Goal: Task Accomplishment & Management: Complete application form

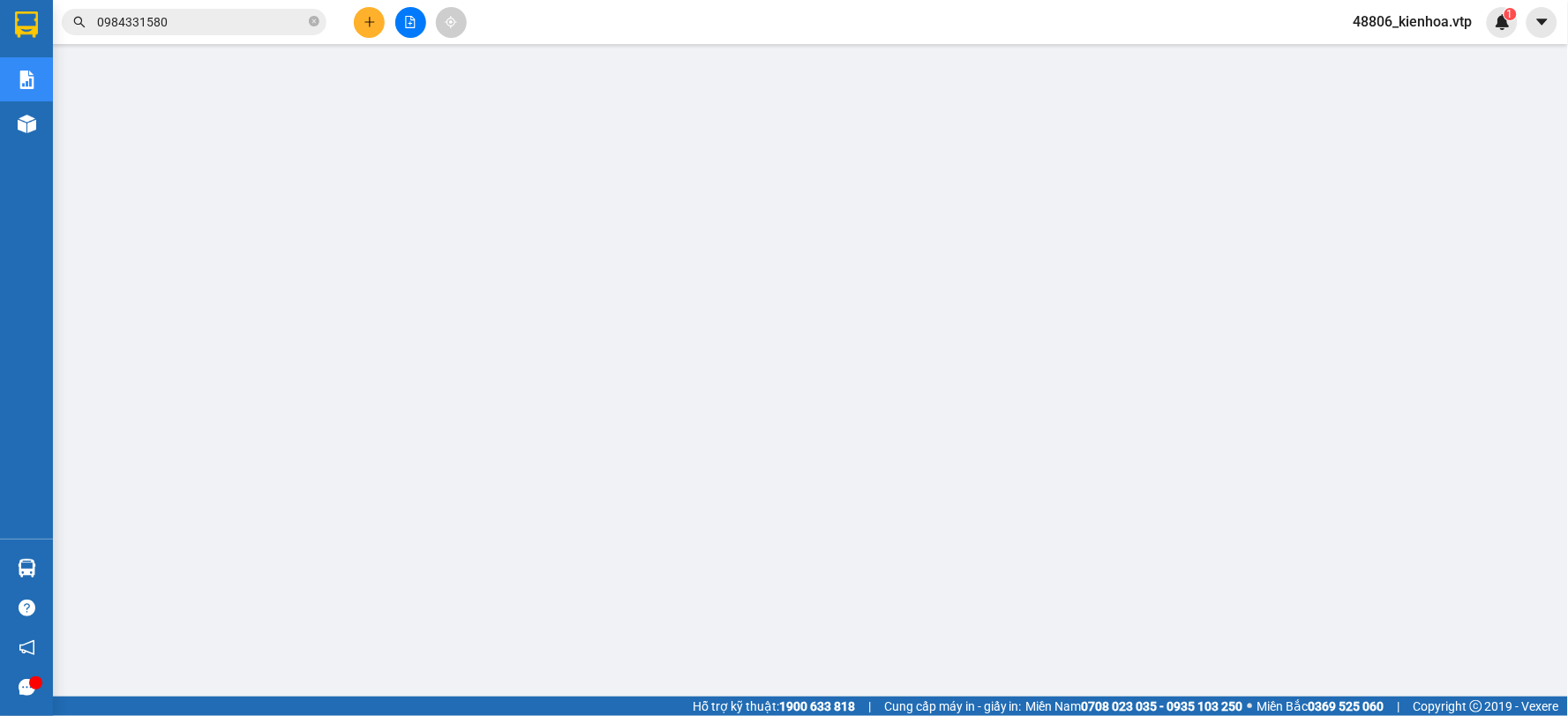
click at [433, 22] on div at bounding box center [410, 23] width 133 height 31
click at [424, 20] on button at bounding box center [410, 23] width 31 height 31
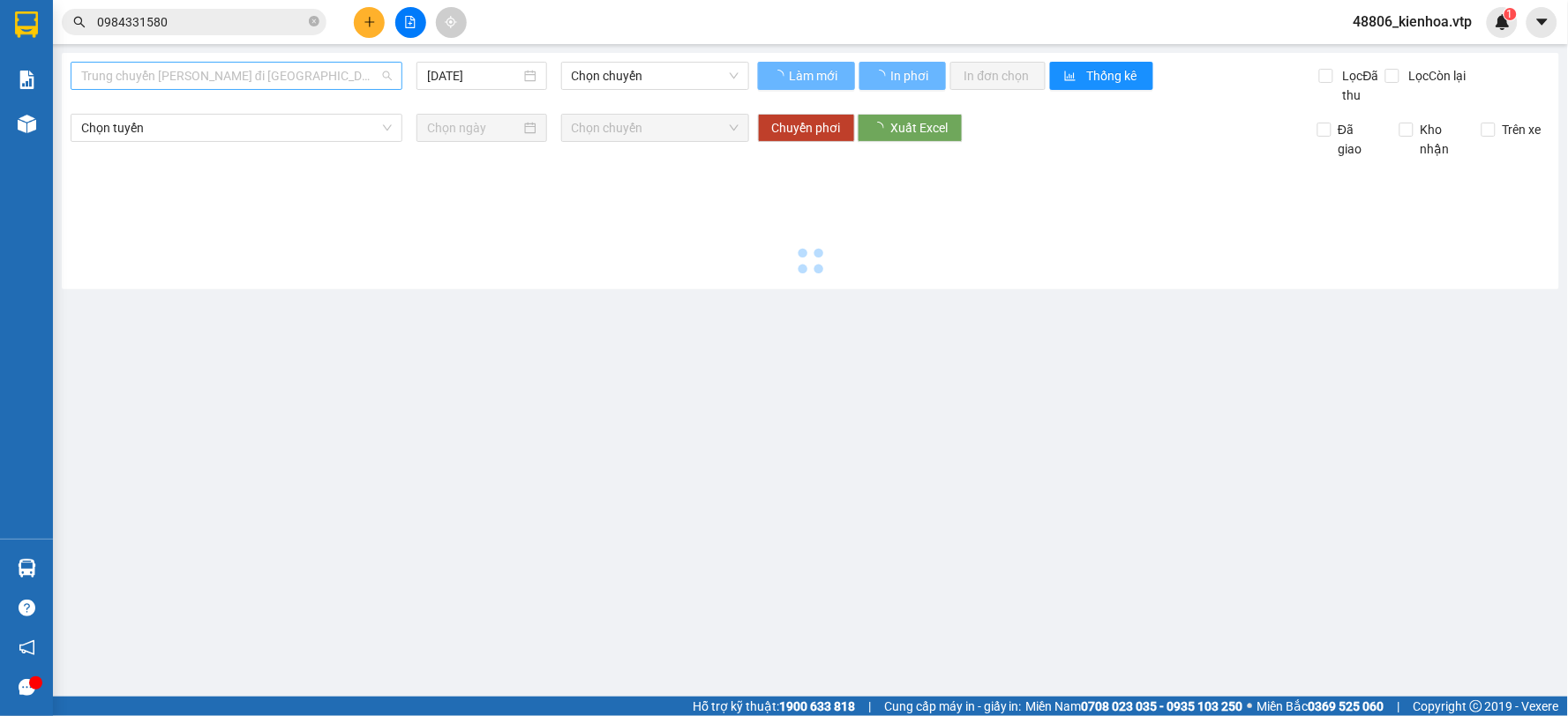
click at [295, 80] on span "Trung chuyển [PERSON_NAME] đi [GEOGRAPHIC_DATA]" at bounding box center [236, 75] width 311 height 26
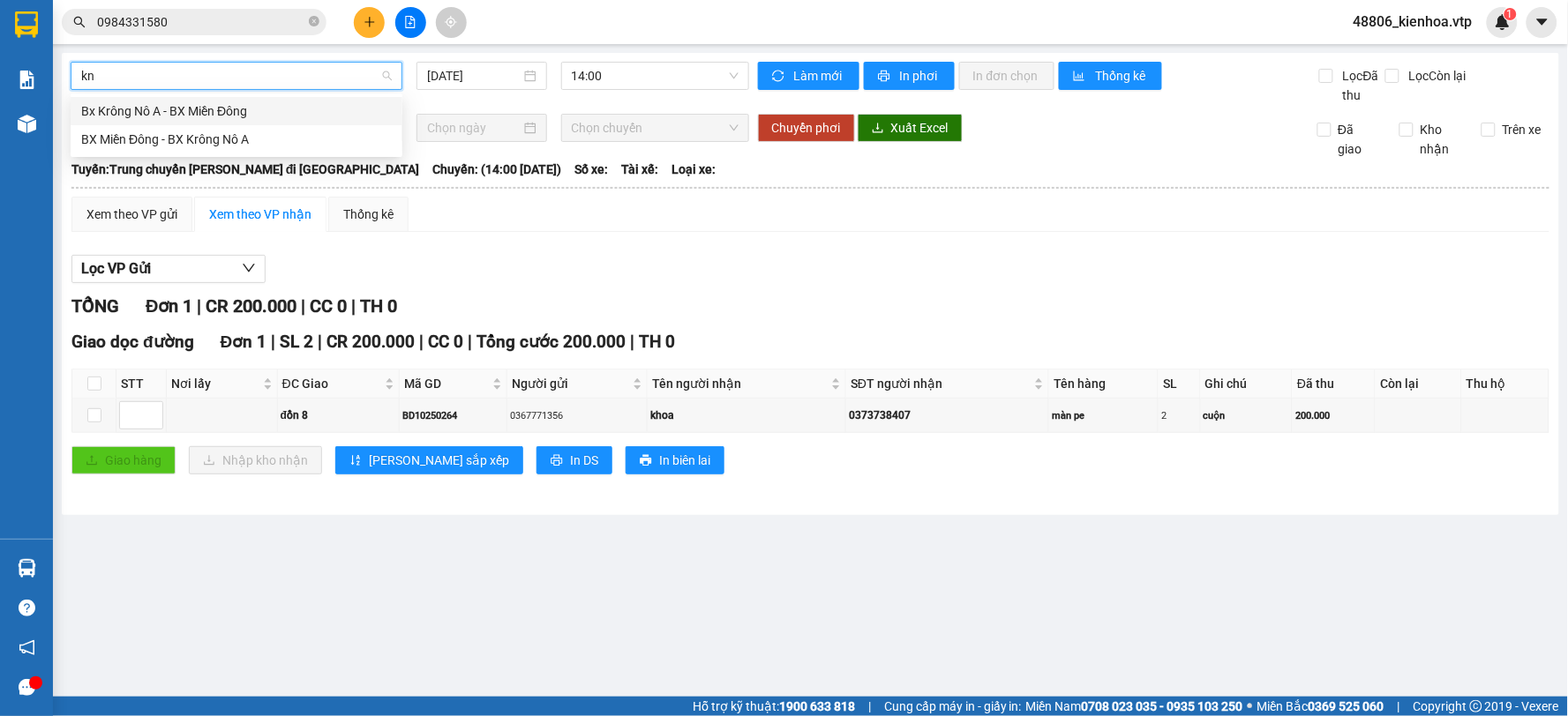
type input "kna"
click at [279, 137] on div "BX Miền Đông - BX Krông Nô A" at bounding box center [236, 139] width 311 height 19
type input "[DATE]"
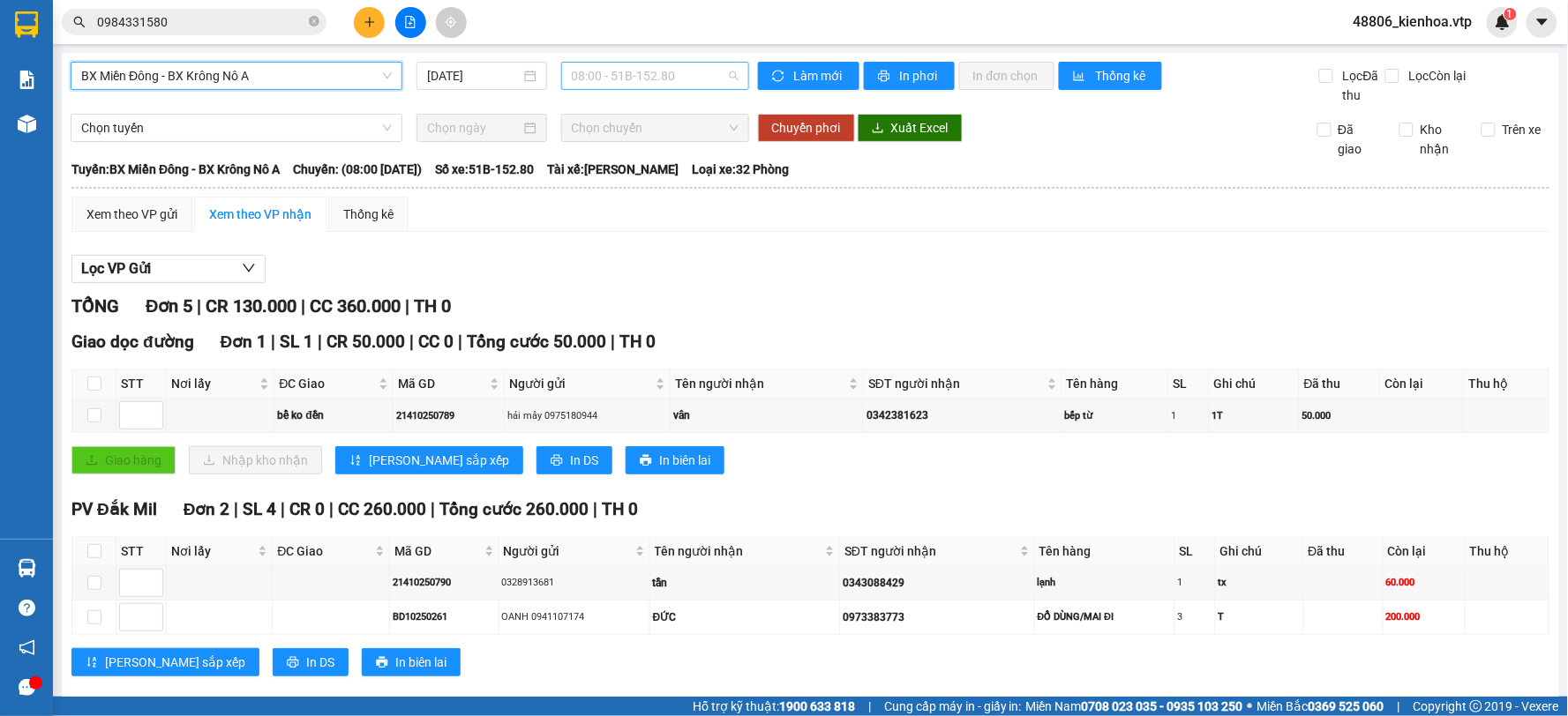
click at [639, 80] on span "08:00 - 51B-152.80" at bounding box center [656, 75] width 167 height 26
click at [634, 161] on div "14:00 - 51B-170.00" at bounding box center [636, 167] width 138 height 19
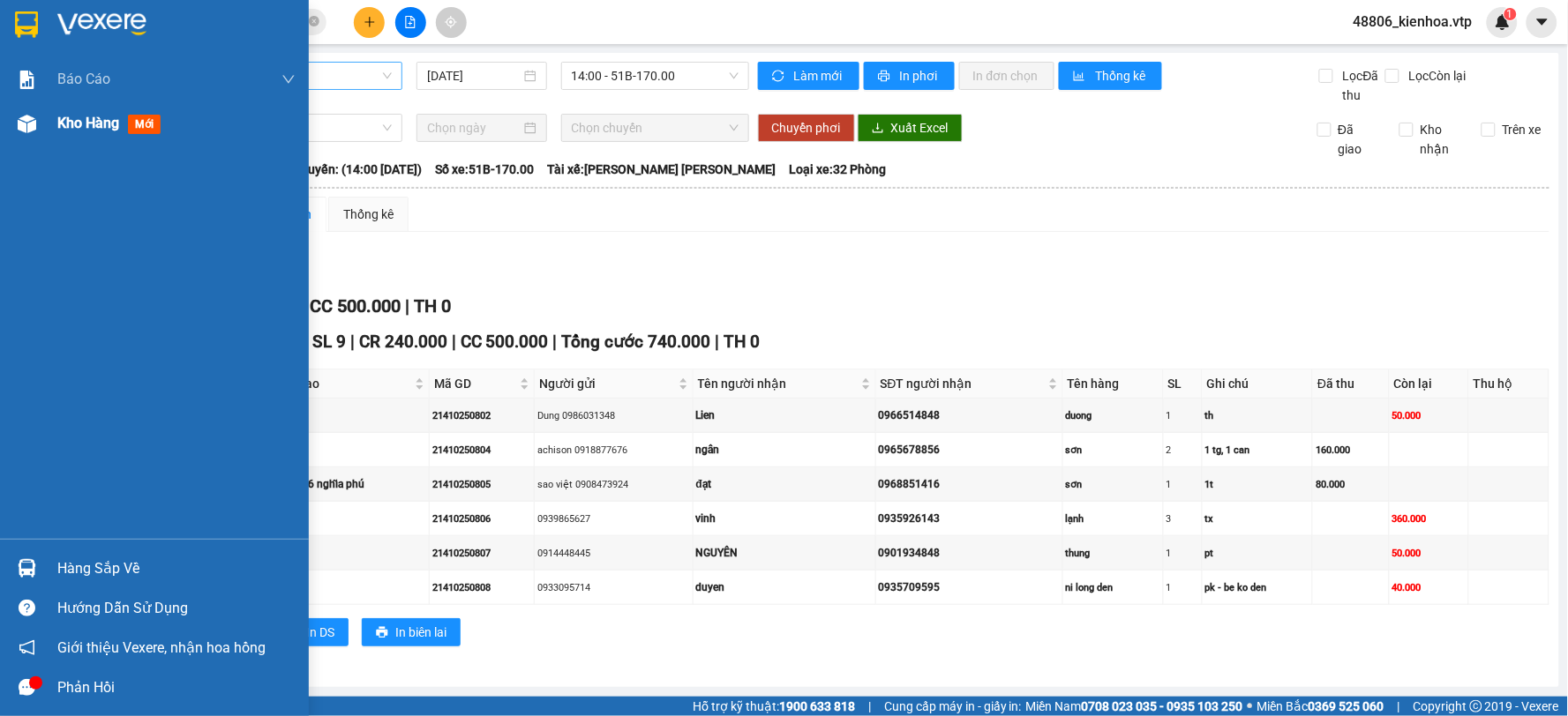
click at [133, 130] on span "mới" at bounding box center [144, 123] width 33 height 19
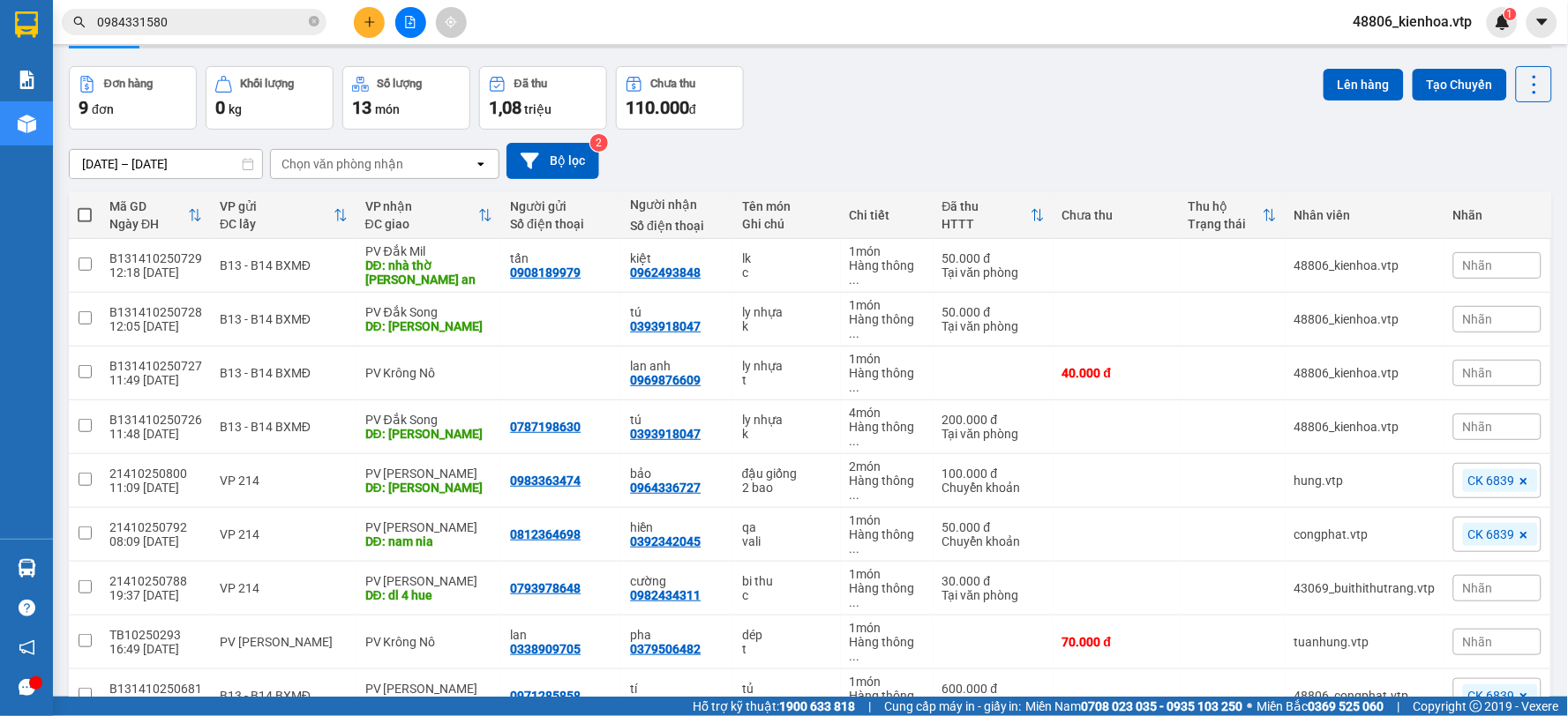
scroll to position [81, 0]
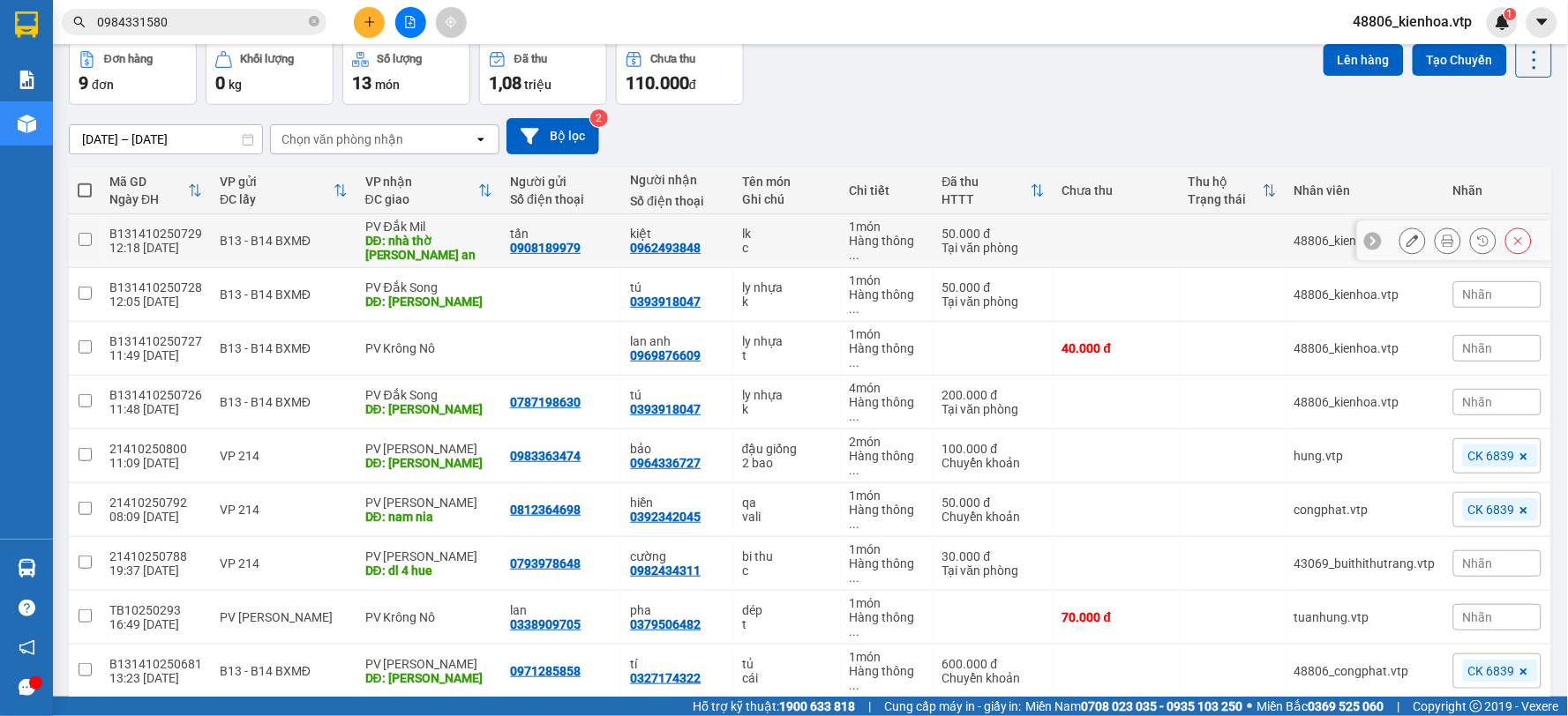
click at [84, 233] on input "checkbox" at bounding box center [85, 240] width 14 height 14
checkbox input "true"
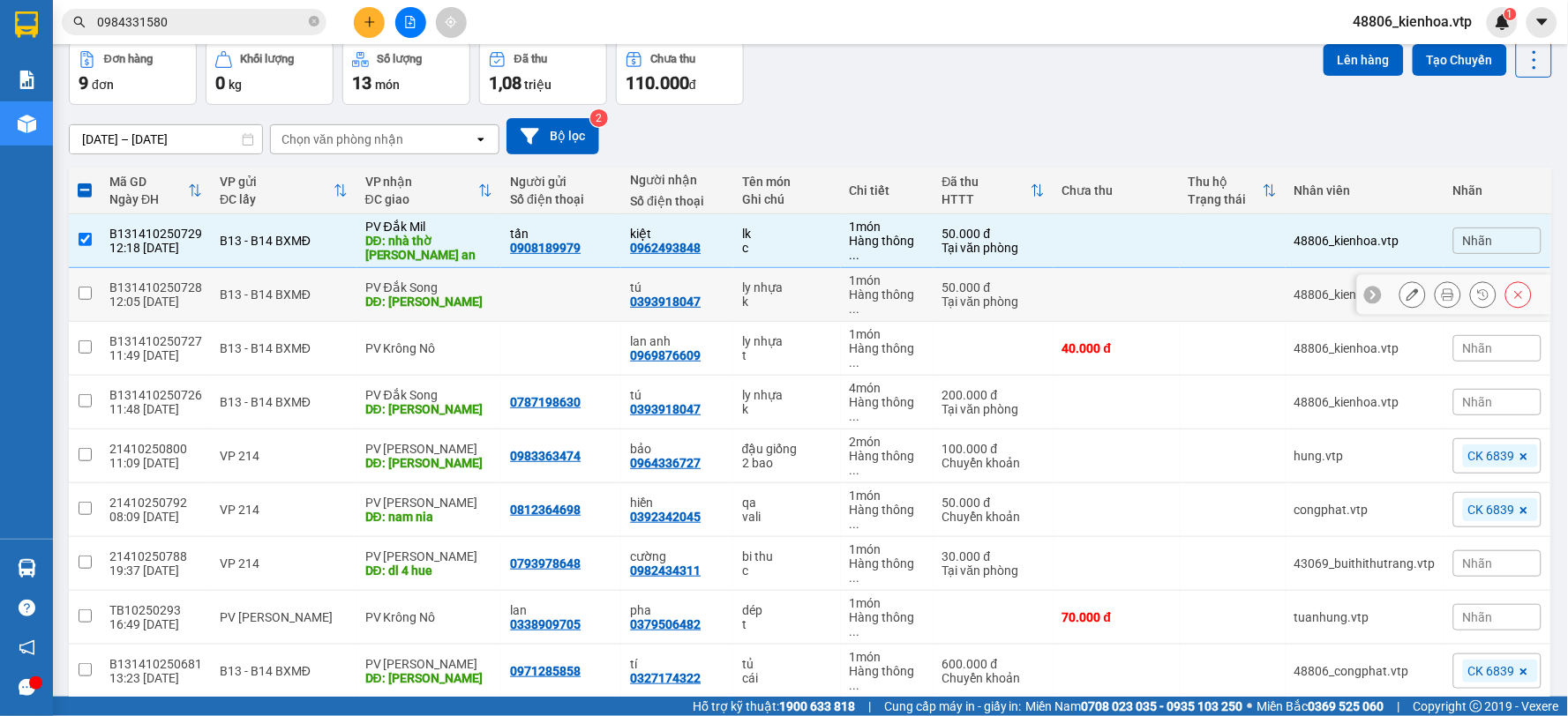
click at [80, 287] on input "checkbox" at bounding box center [85, 293] width 14 height 14
checkbox input "true"
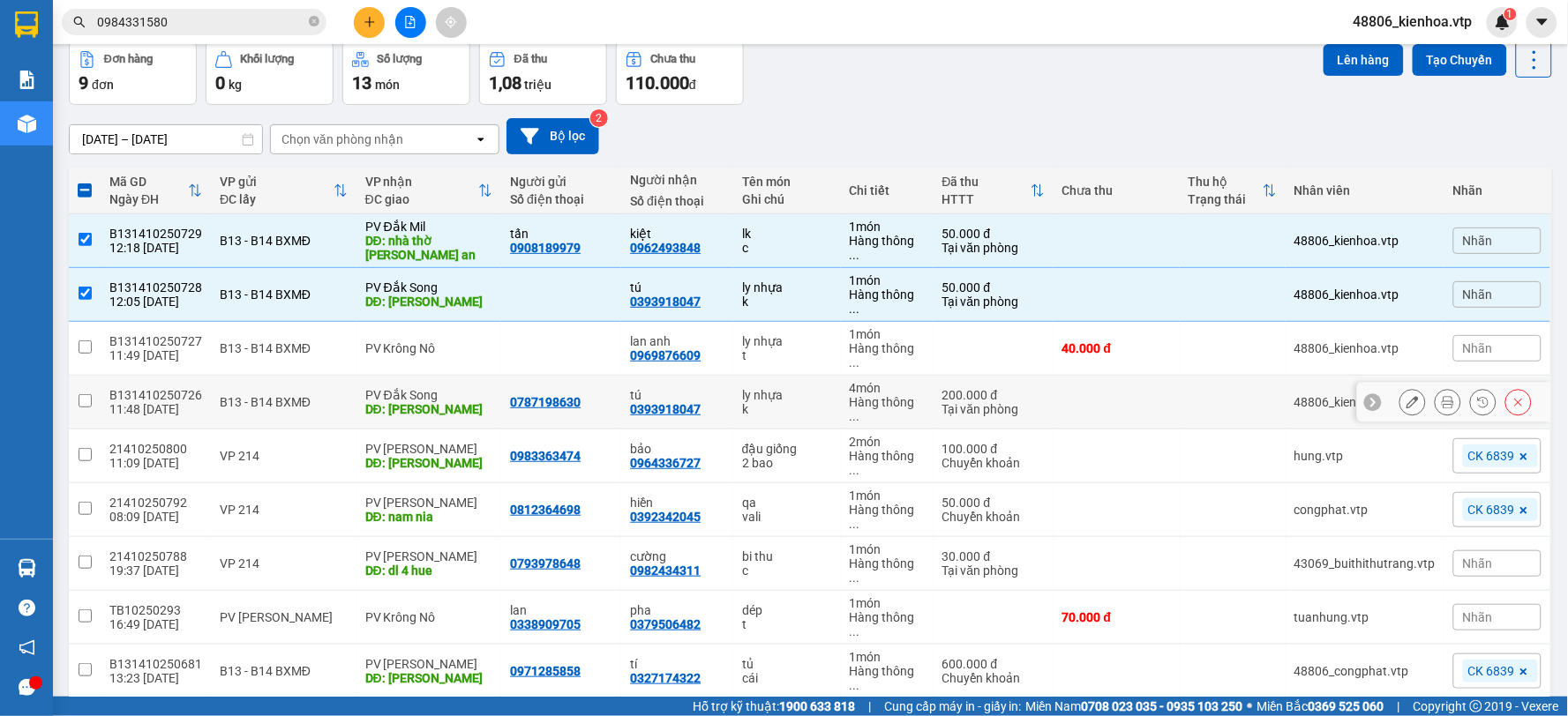
click at [91, 394] on input "checkbox" at bounding box center [85, 400] width 14 height 14
checkbox input "true"
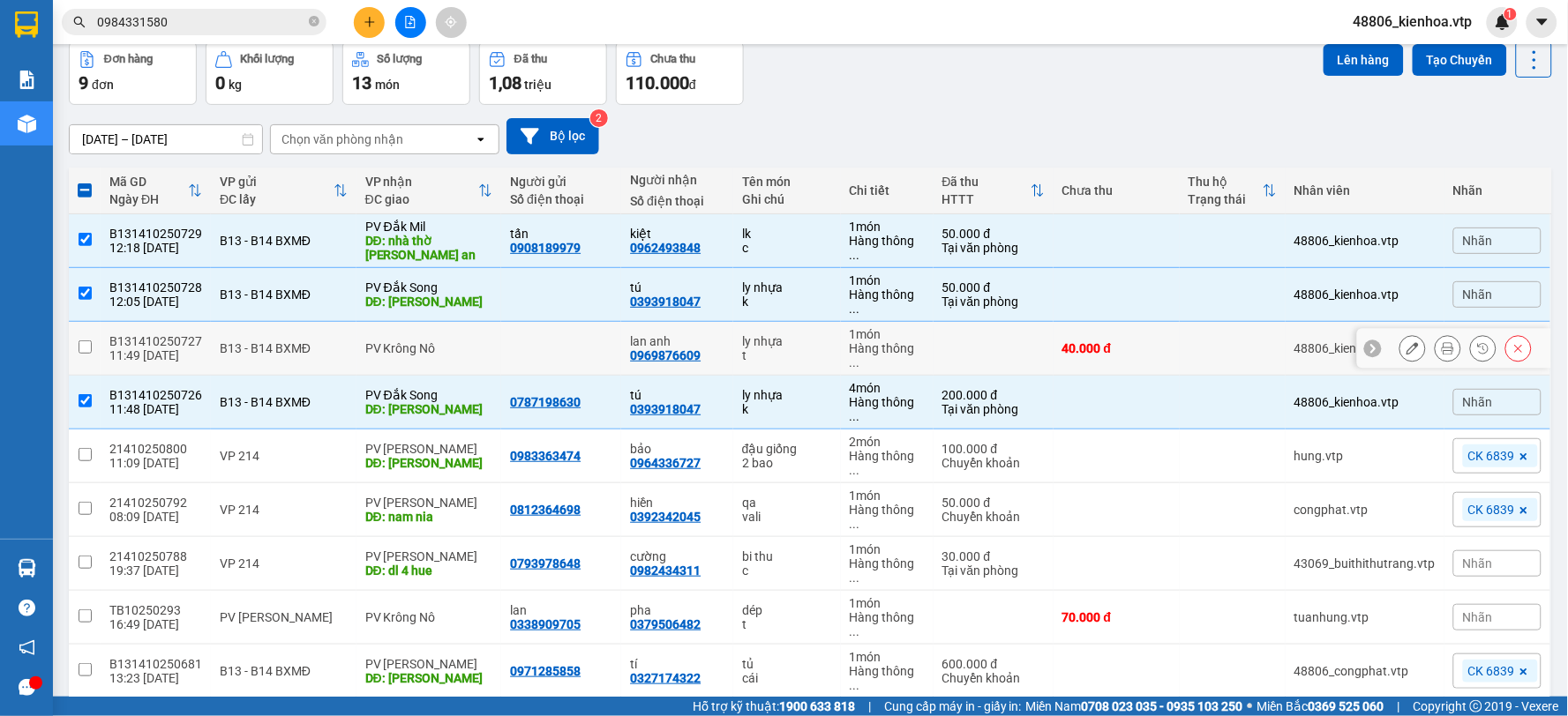
click at [79, 340] on input "checkbox" at bounding box center [85, 347] width 14 height 14
checkbox input "true"
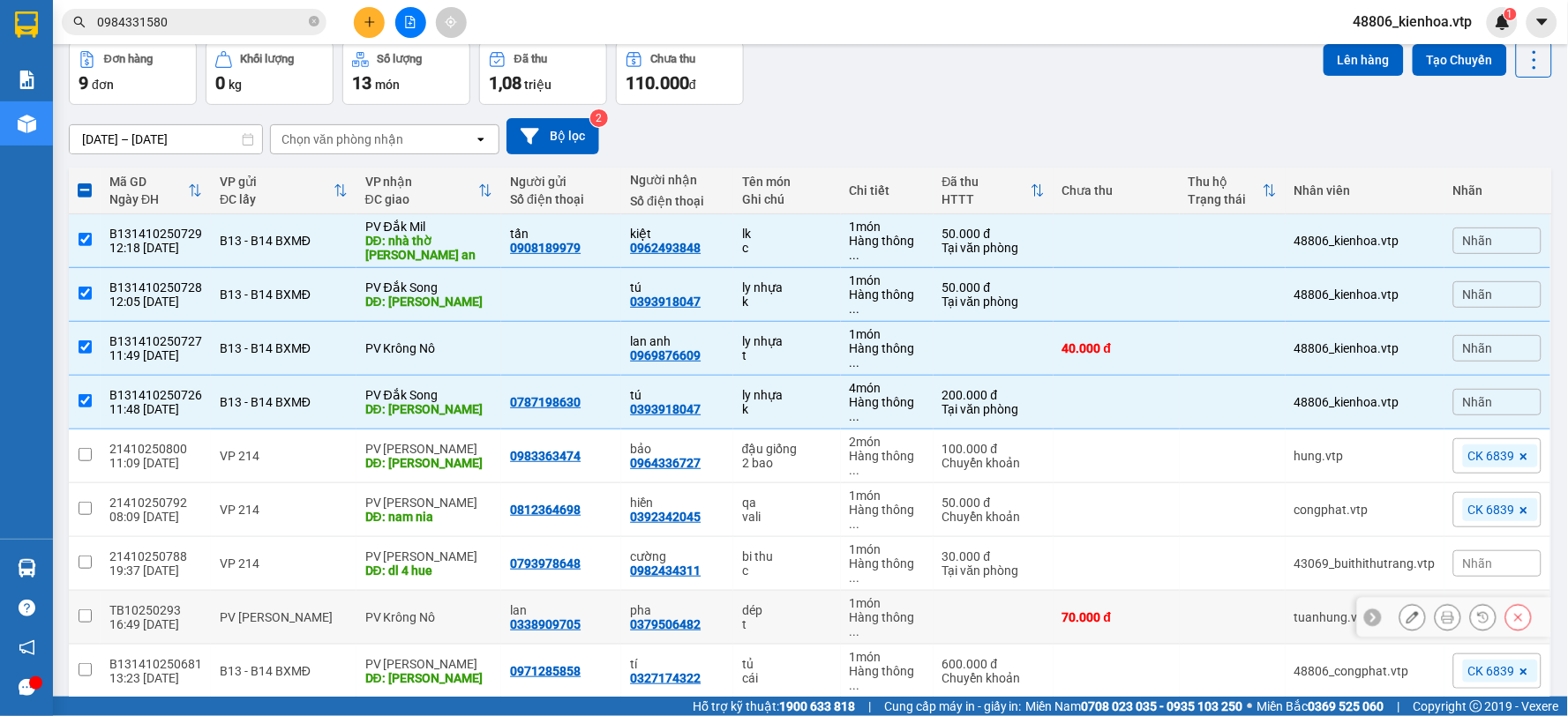
click at [83, 610] on input "checkbox" at bounding box center [85, 616] width 14 height 14
checkbox input "true"
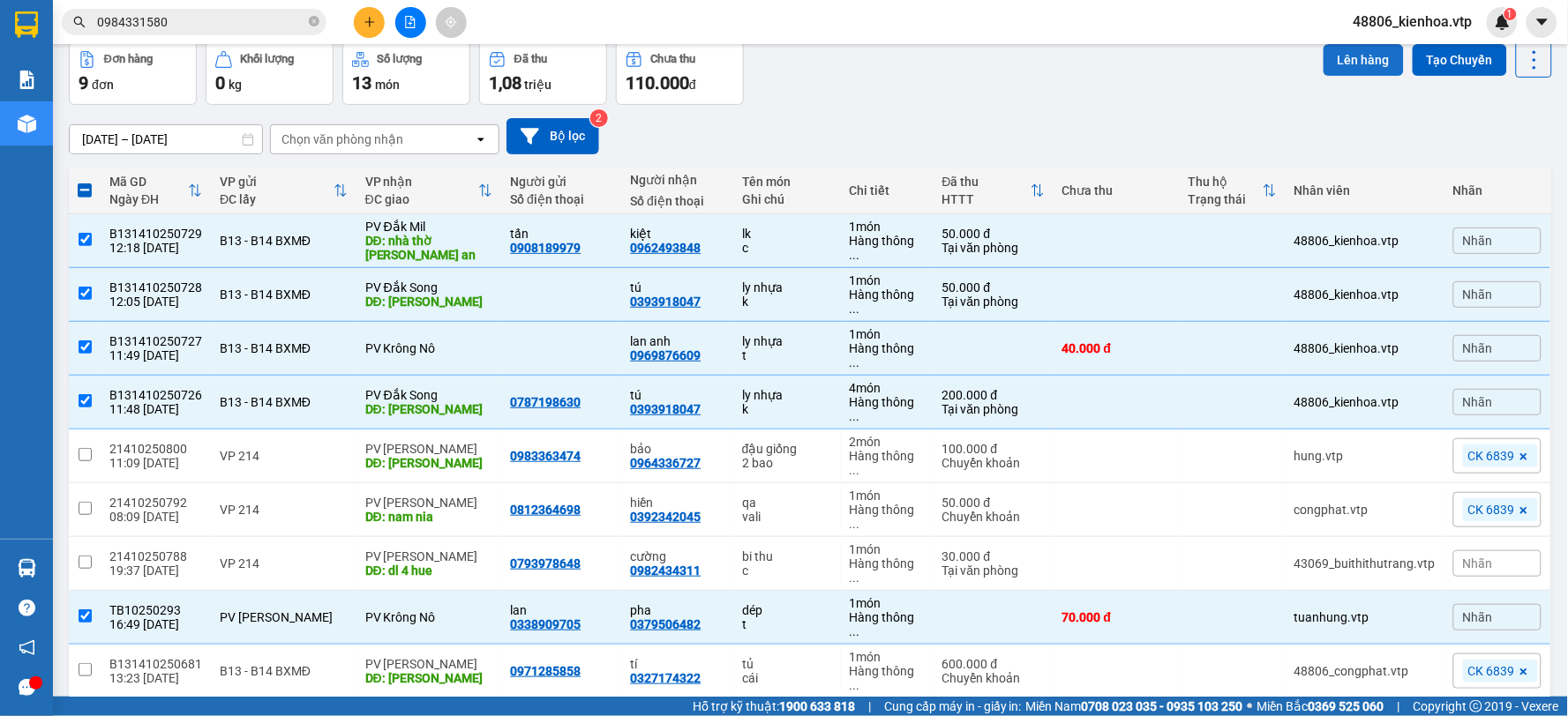
click at [1366, 60] on button "Lên hàng" at bounding box center [1364, 60] width 80 height 32
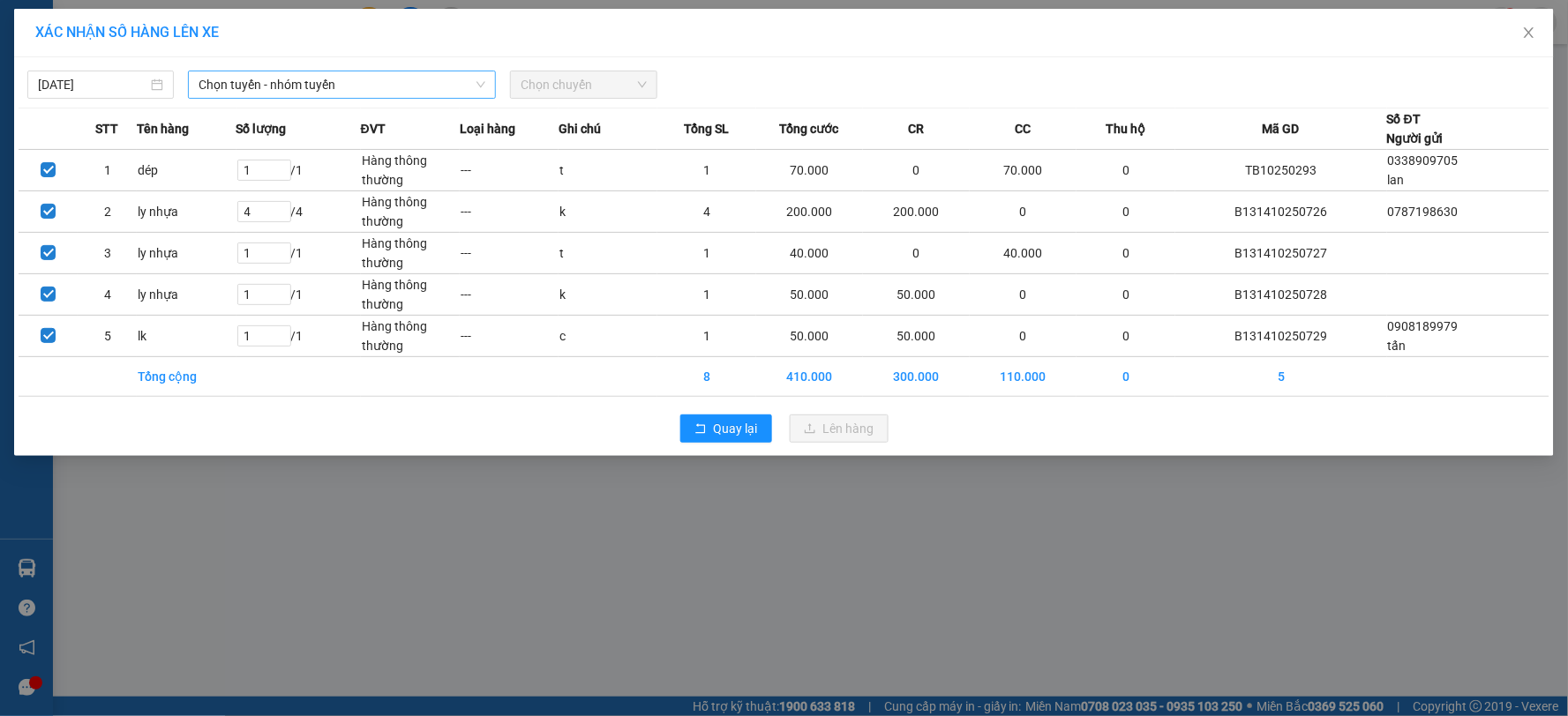
click at [364, 77] on span "Chọn tuyến - nhóm tuyến" at bounding box center [342, 84] width 287 height 26
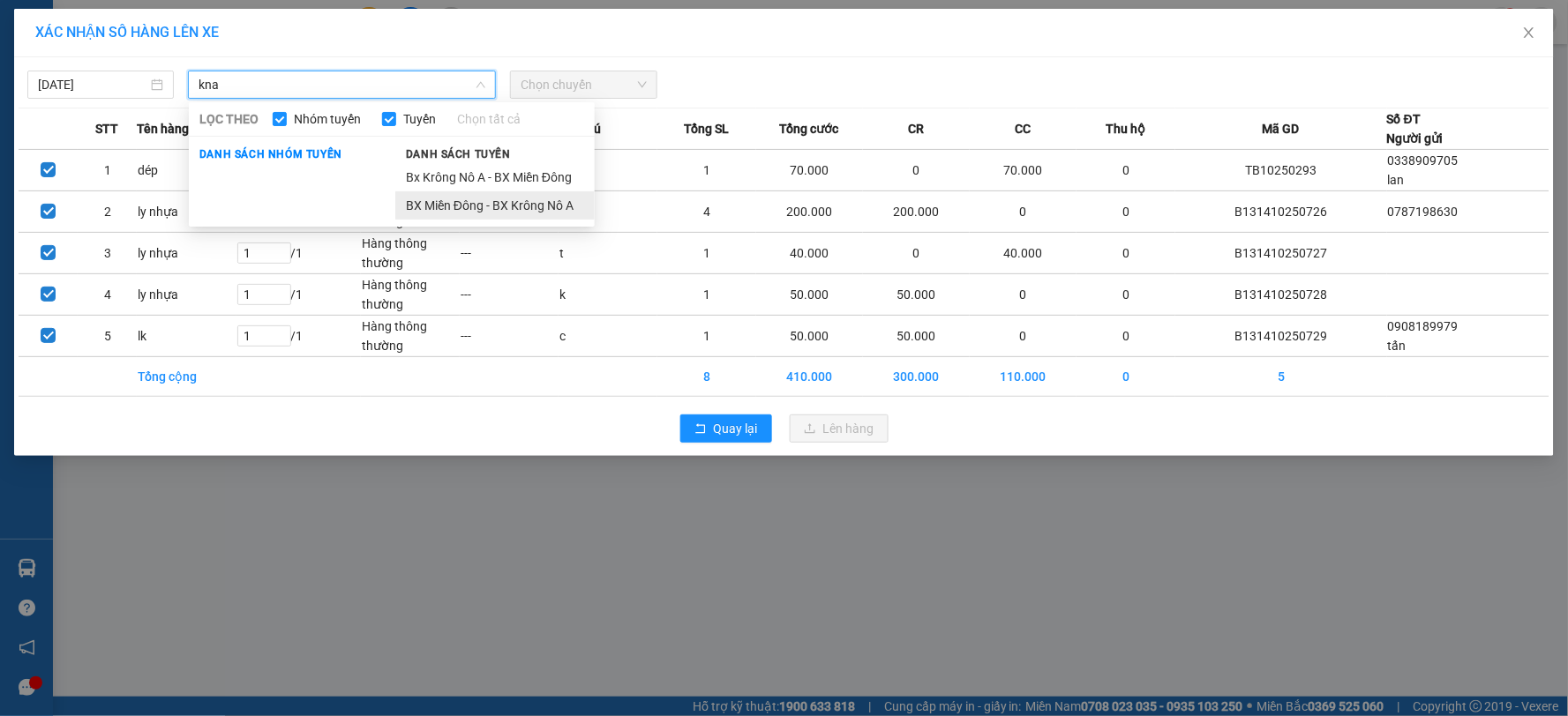
type input "kna"
click at [471, 199] on li "BX Miền Đông - BX Krông Nô A" at bounding box center [495, 205] width 200 height 28
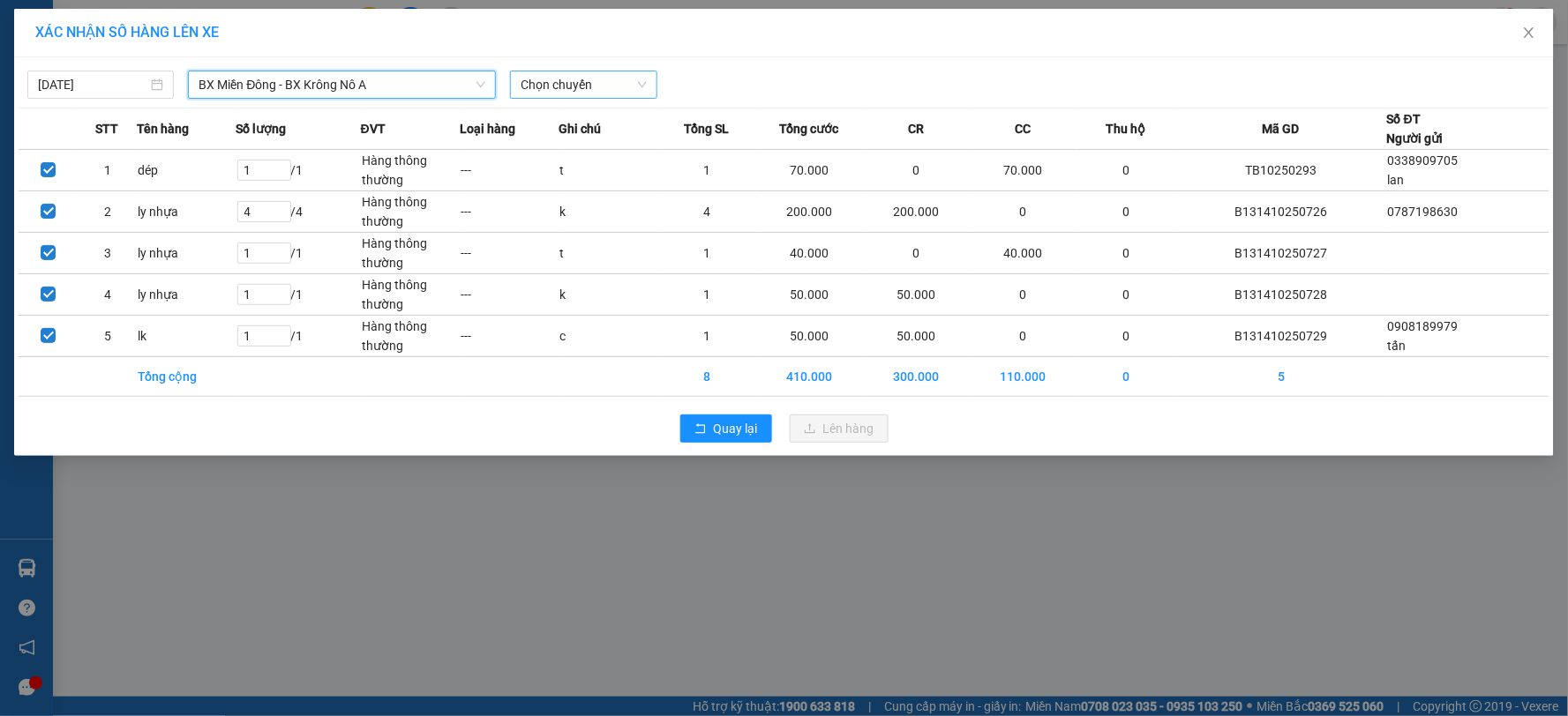
click at [559, 74] on span "Chọn chuyến" at bounding box center [583, 84] width 125 height 26
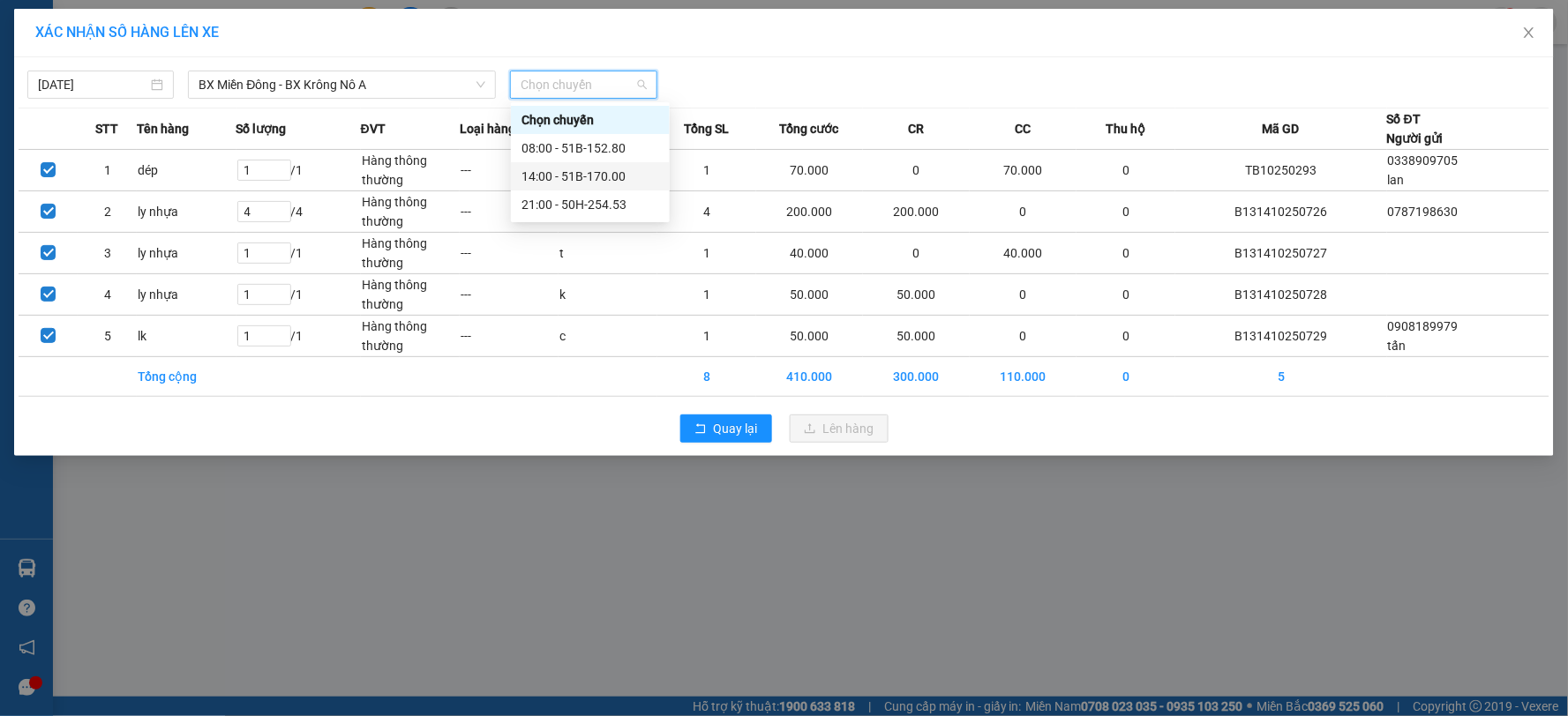
click at [583, 172] on div "14:00 - 51B-170.00" at bounding box center [590, 176] width 138 height 19
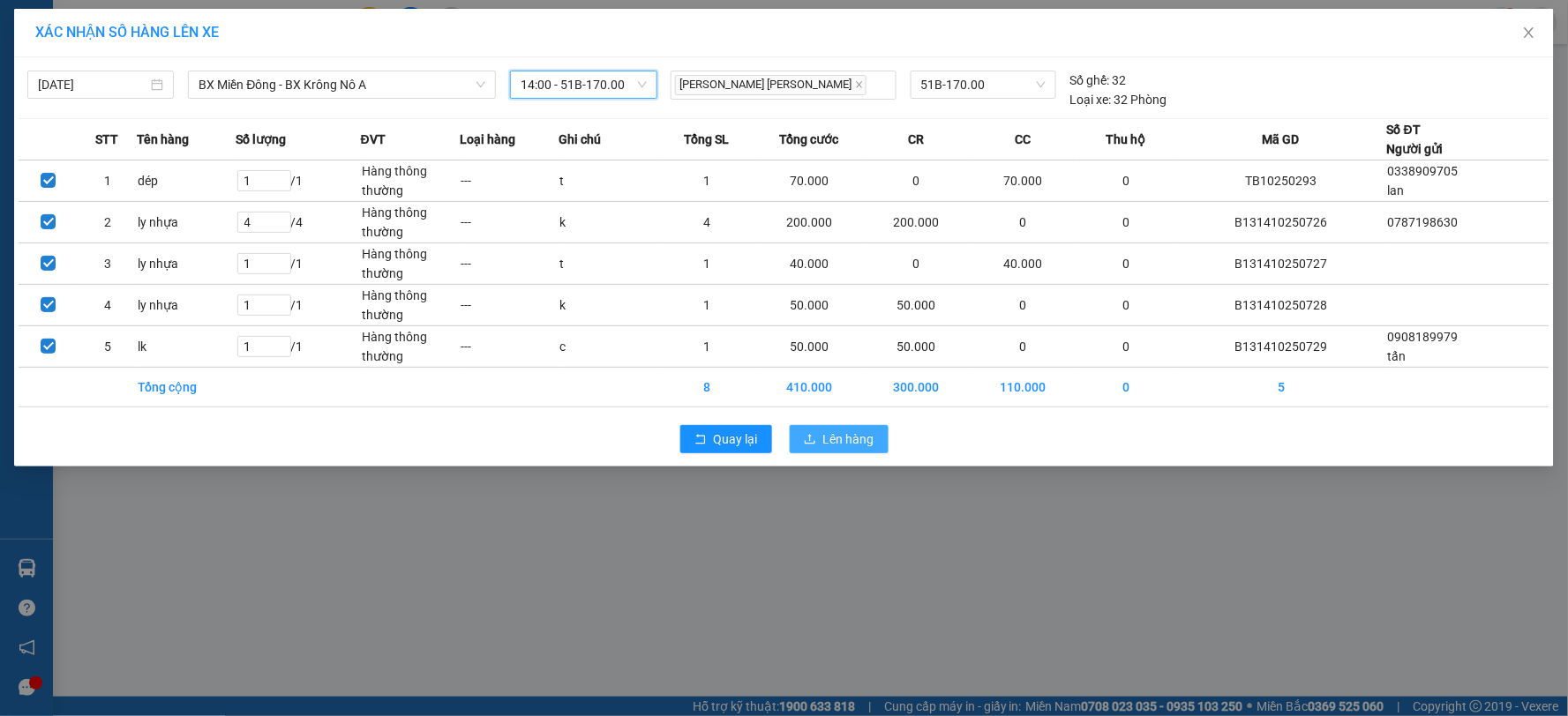
click at [856, 446] on span "Lên hàng" at bounding box center [849, 438] width 51 height 19
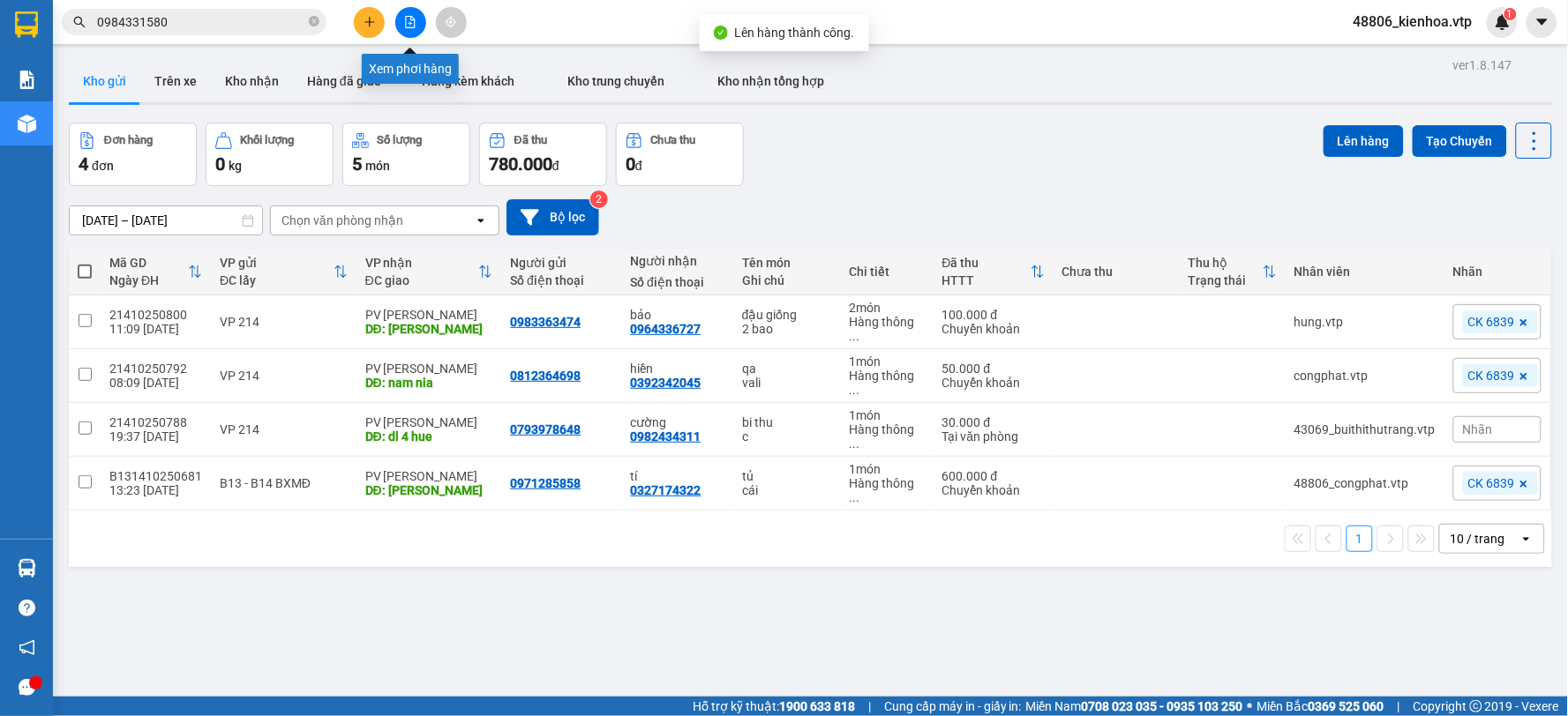
click at [407, 23] on icon "file-add" at bounding box center [410, 22] width 13 height 13
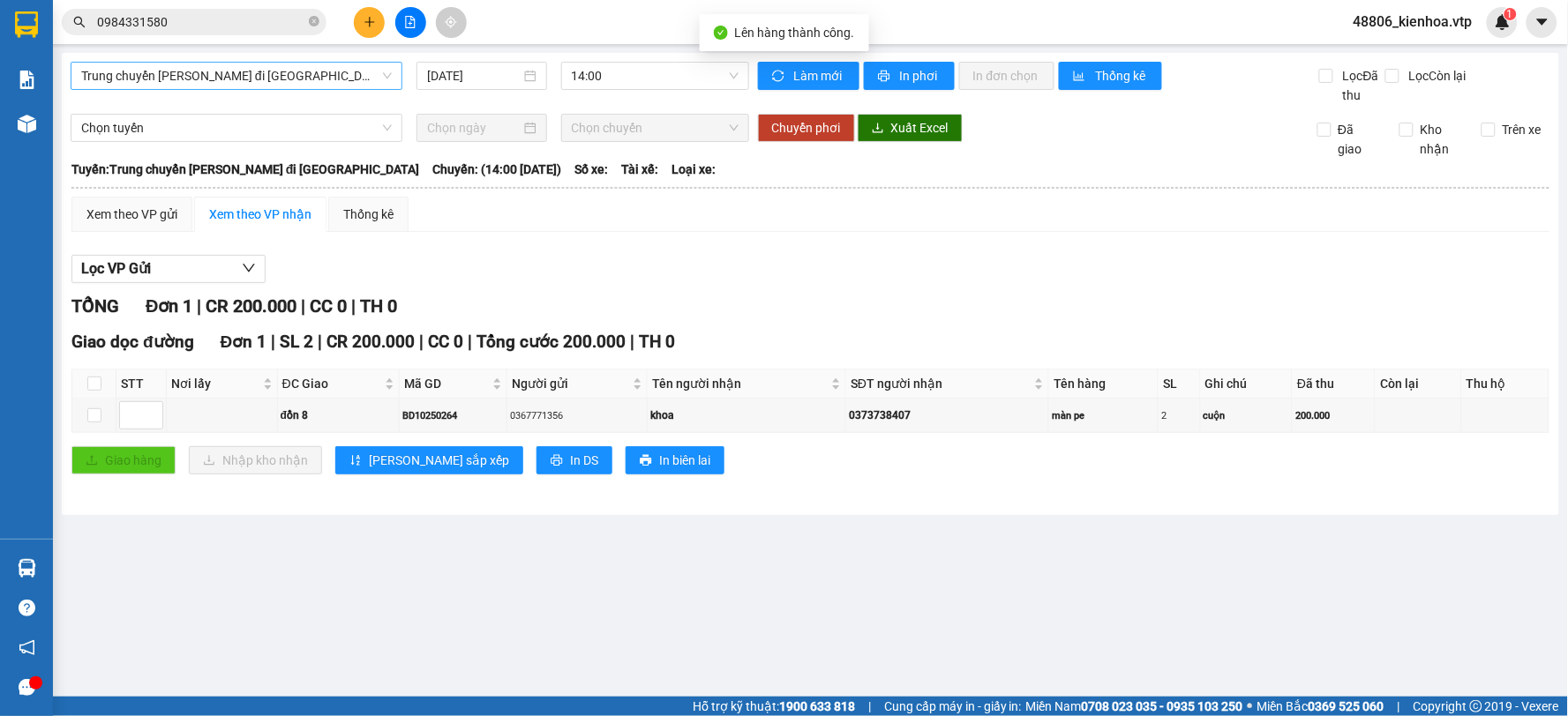
click at [245, 76] on span "Trung chuyển [PERSON_NAME] đi [GEOGRAPHIC_DATA]" at bounding box center [236, 75] width 311 height 26
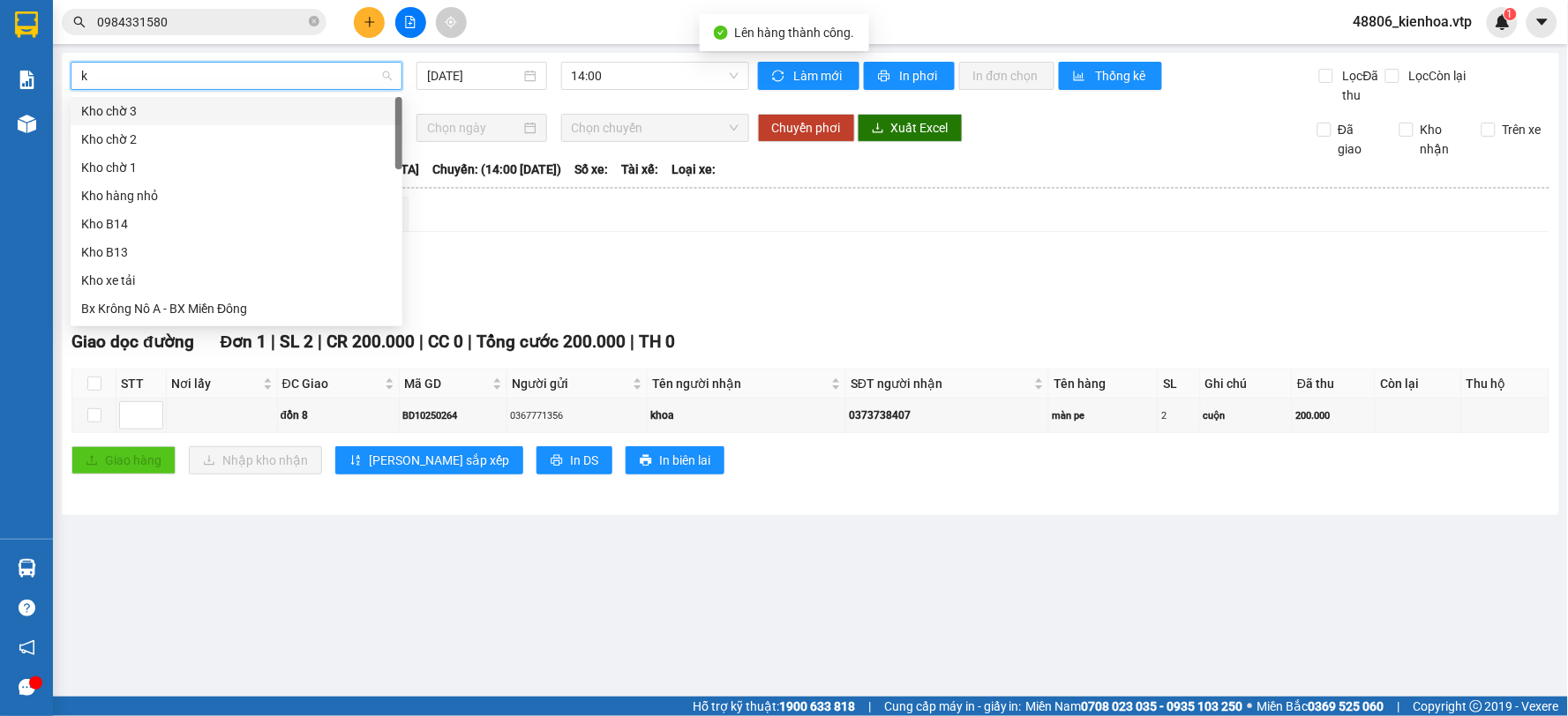
type input "kn"
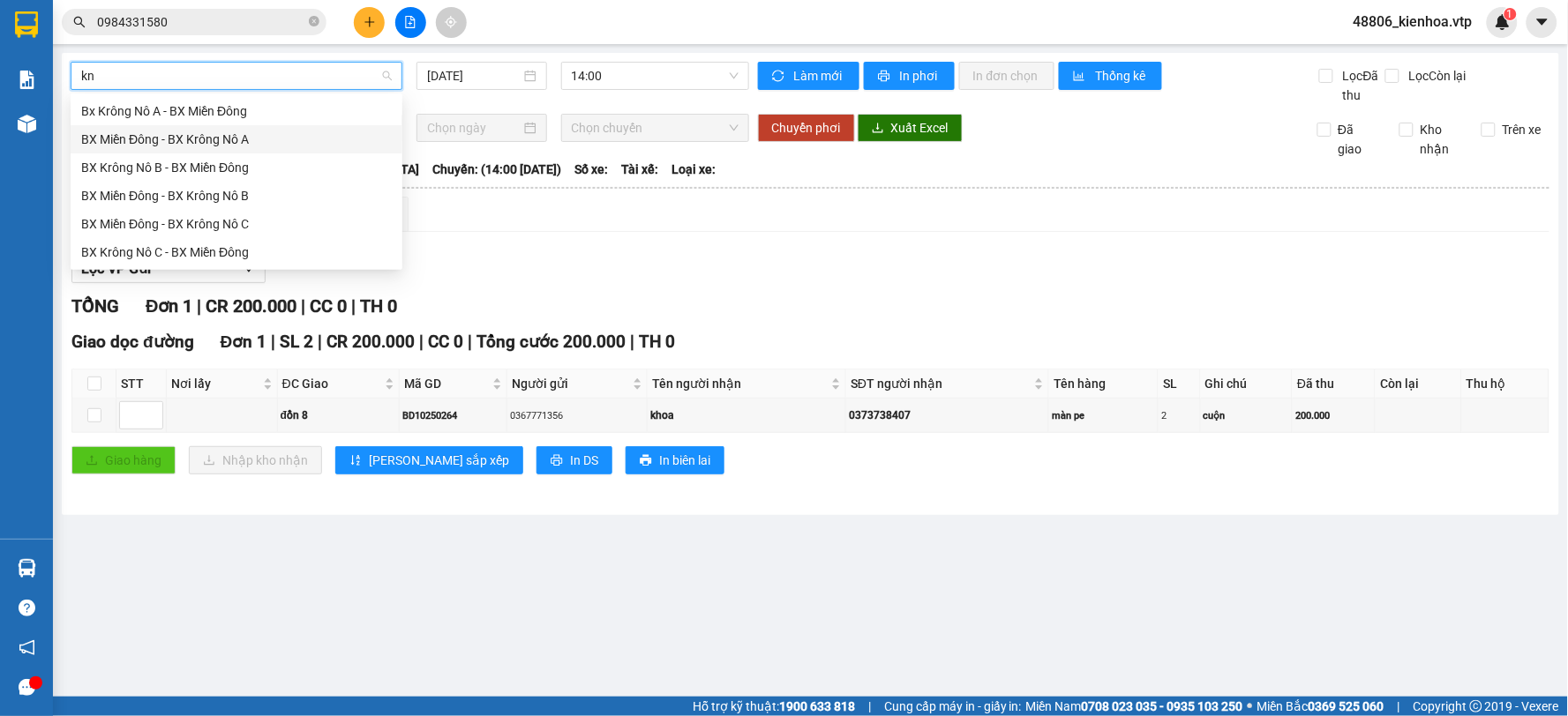
click at [234, 143] on div "BX Miền Đông - BX Krông Nô A" at bounding box center [236, 139] width 311 height 19
type input "[DATE]"
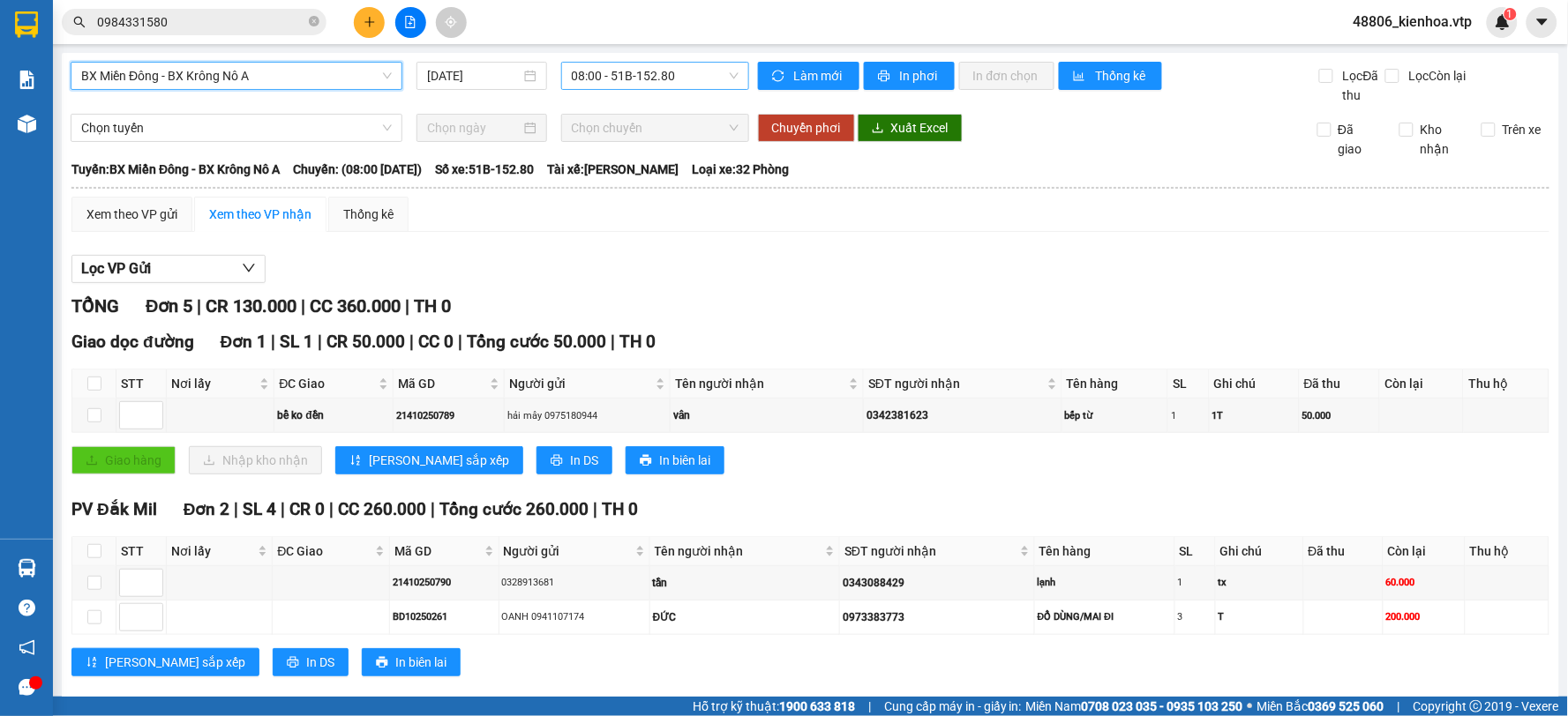
click at [641, 85] on span "08:00 - 51B-152.80" at bounding box center [656, 75] width 167 height 26
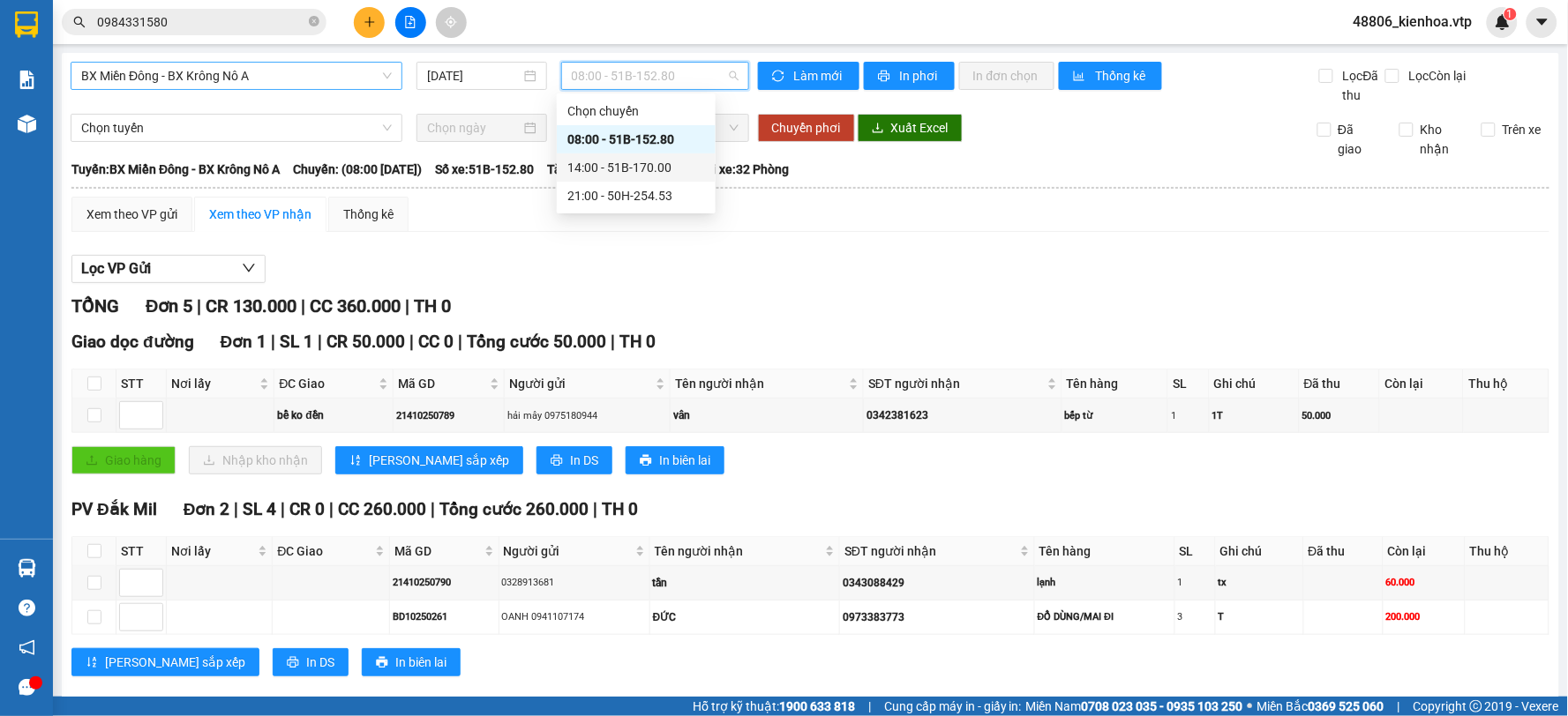
click at [600, 168] on div "14:00 - 51B-170.00" at bounding box center [636, 167] width 138 height 19
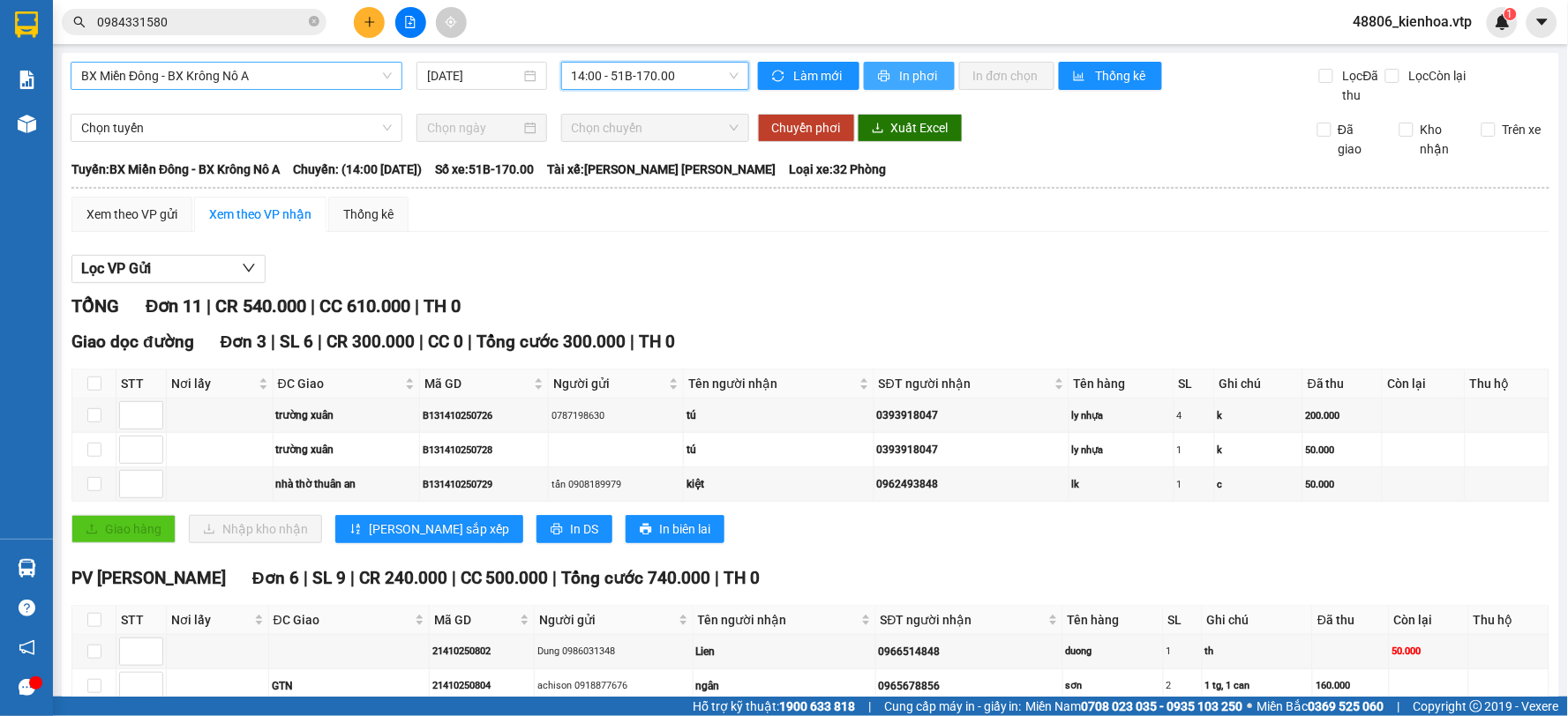
click at [889, 74] on button "In phơi" at bounding box center [910, 75] width 91 height 28
click at [929, 293] on div "[PERSON_NAME] 11 | CR 540.000 | CC 610.000 | TH 0" at bounding box center [811, 307] width 1478 height 27
click at [900, 72] on span "In phơi" at bounding box center [920, 75] width 41 height 19
click at [381, 17] on button at bounding box center [370, 23] width 31 height 31
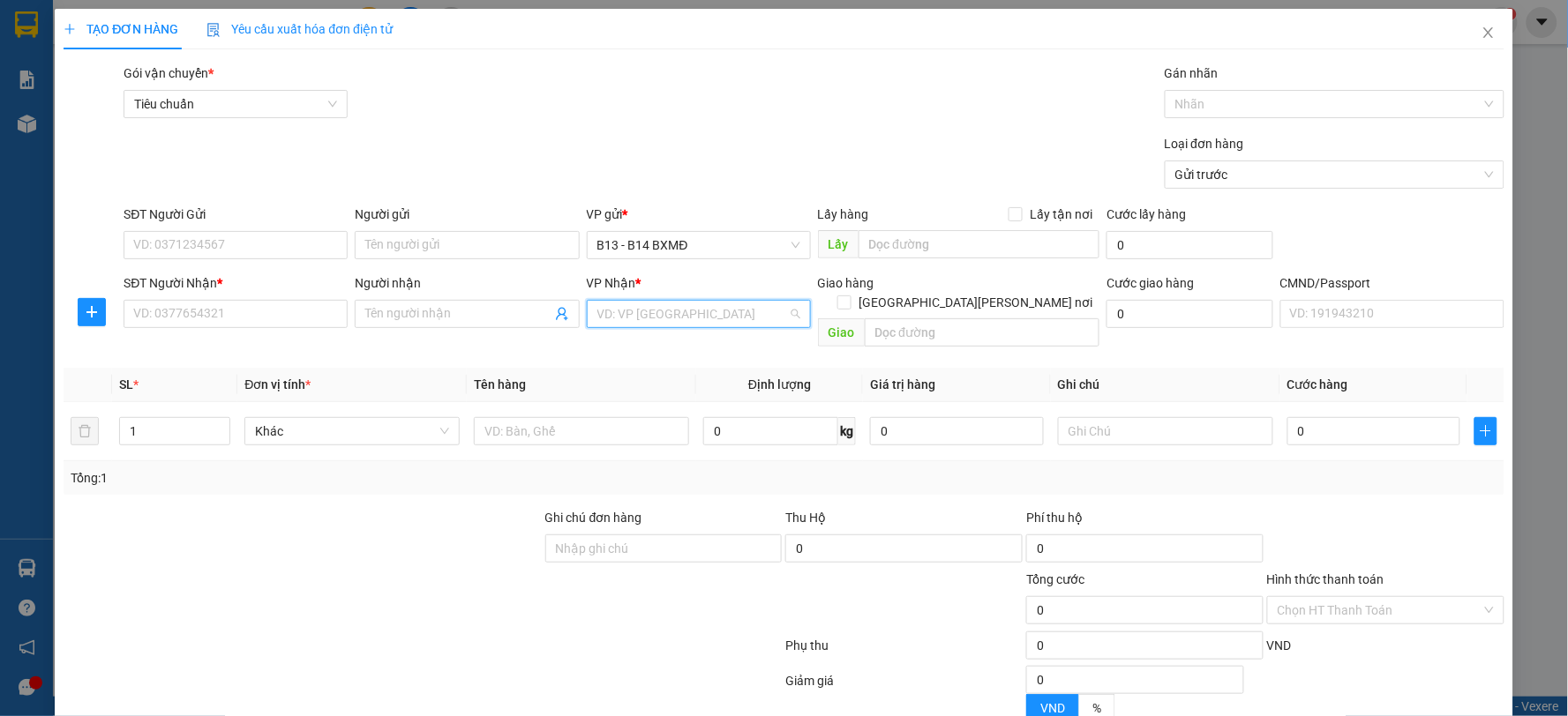
click at [674, 319] on input "search" at bounding box center [693, 313] width 191 height 26
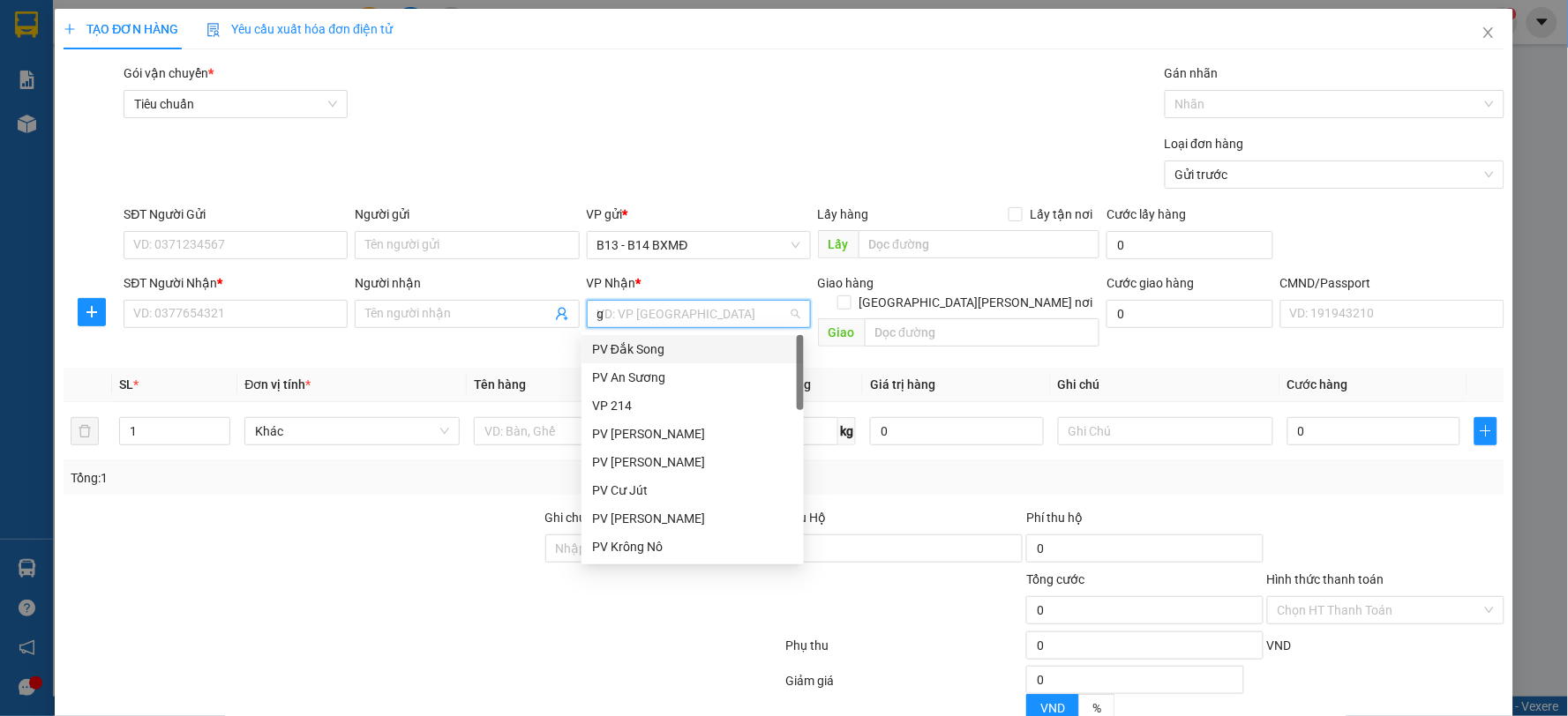
type input "gn"
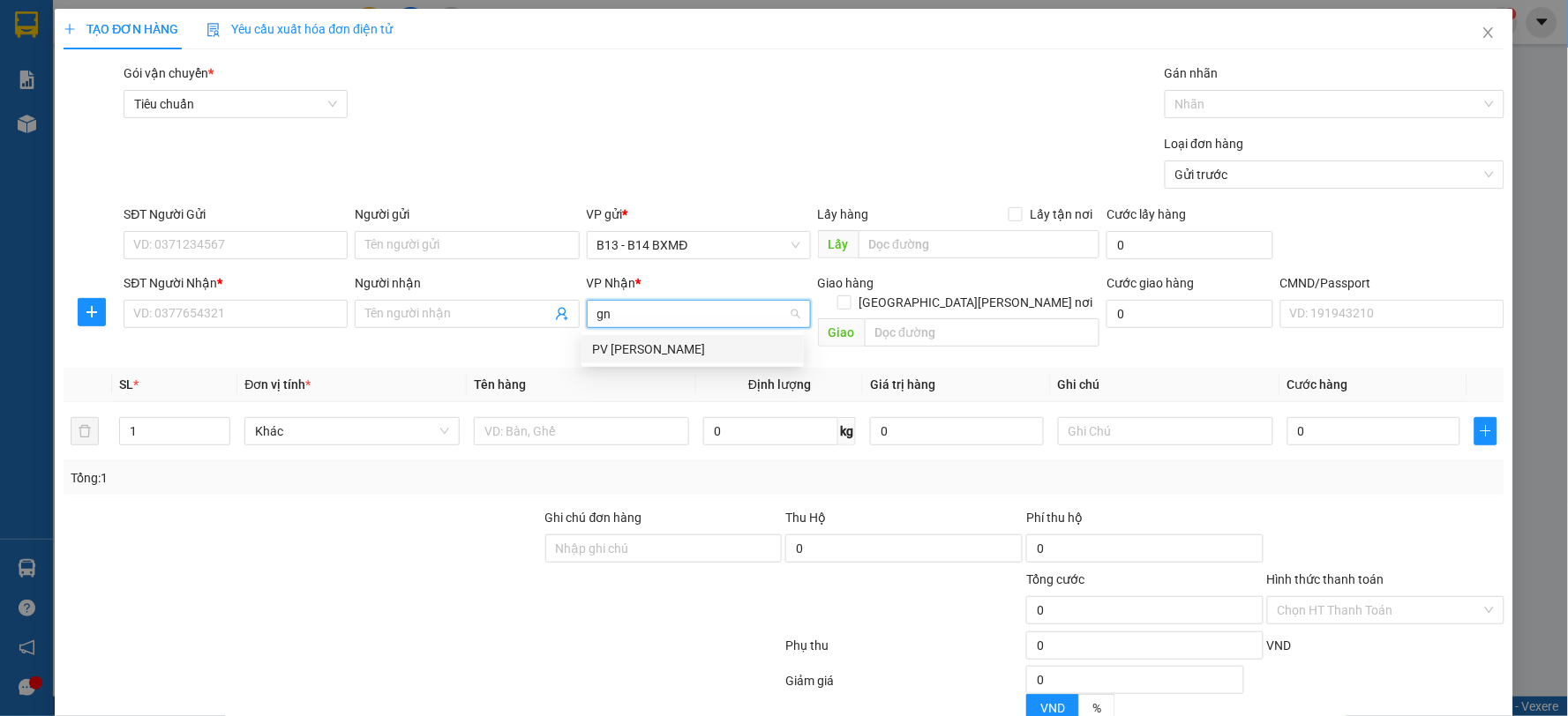
click at [671, 340] on div "PV [PERSON_NAME]" at bounding box center [693, 348] width 202 height 19
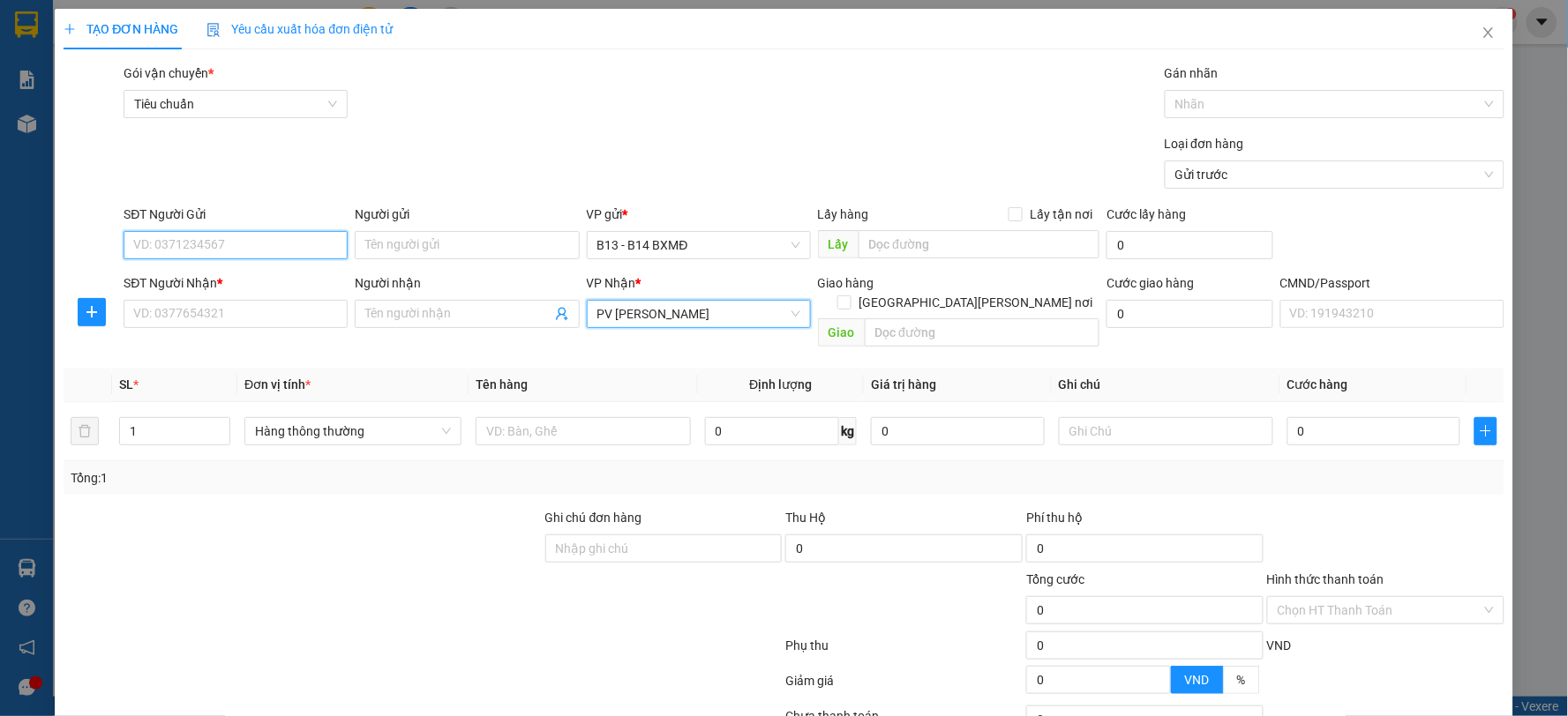
click at [266, 248] on input "SĐT Người Gửi" at bounding box center [235, 245] width 224 height 28
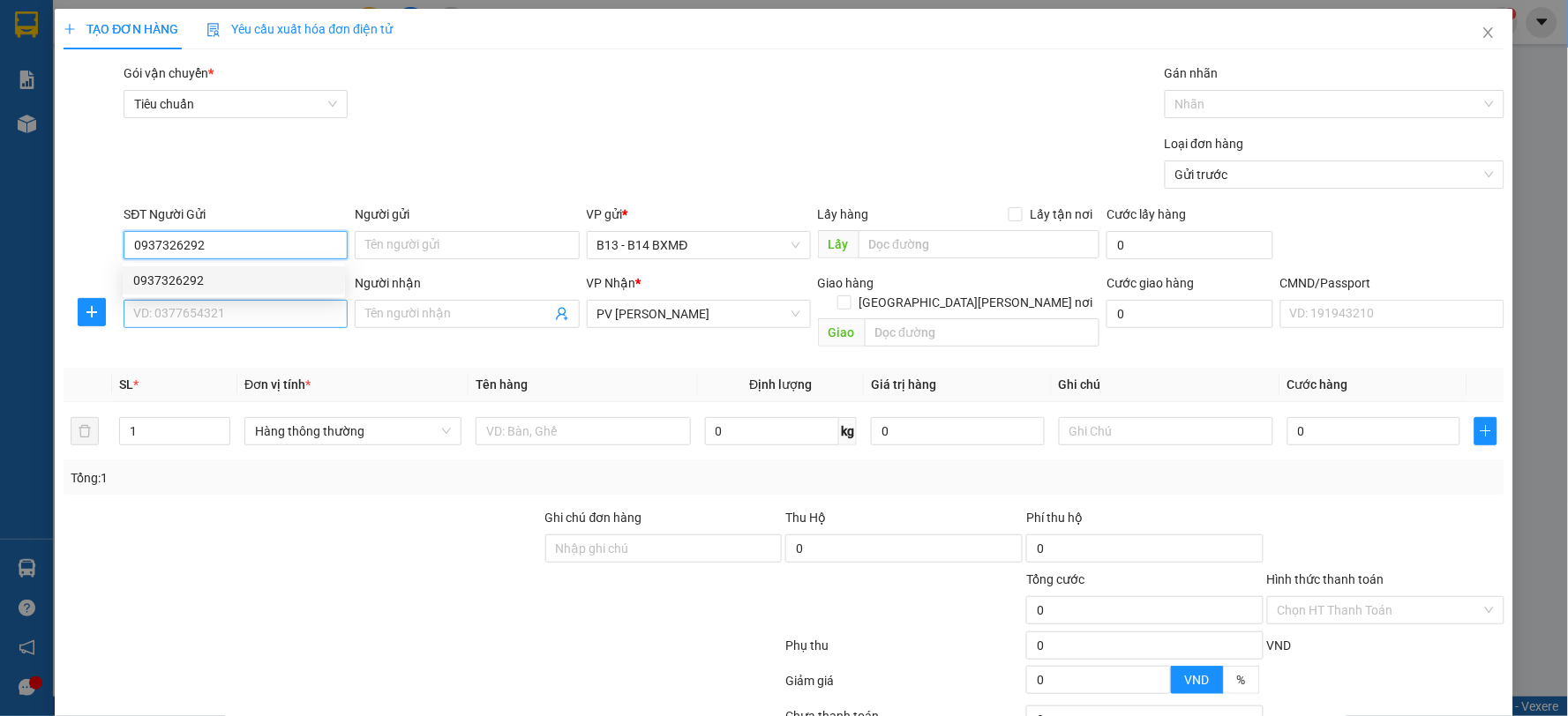
type input "0937326292"
click at [236, 313] on input "SĐT Người Nhận *" at bounding box center [235, 313] width 224 height 28
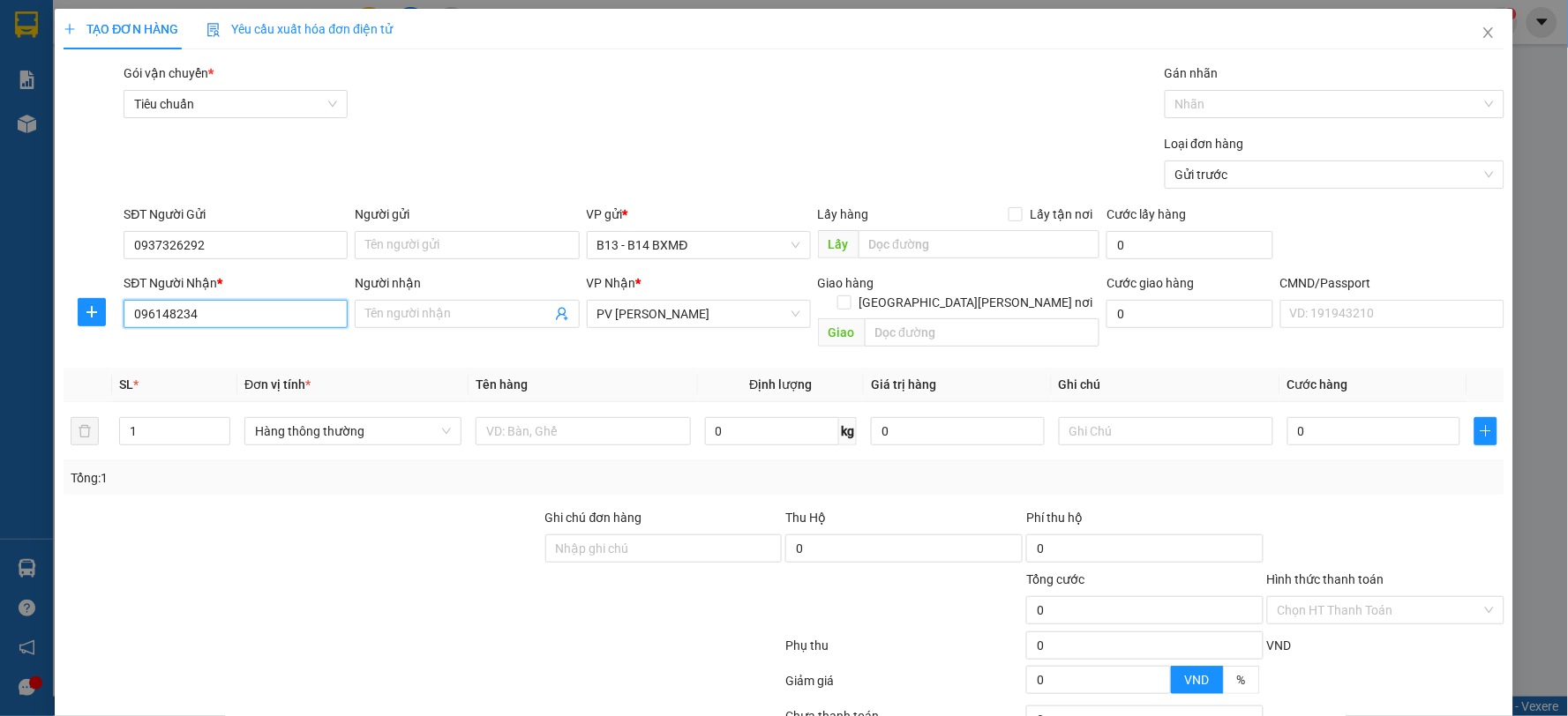
type input "0961482345"
click at [235, 347] on div "0961482345 - [PERSON_NAME]" at bounding box center [234, 348] width 202 height 19
type input "thảo"
type input "0961482345"
click at [622, 417] on input "text" at bounding box center [583, 431] width 215 height 28
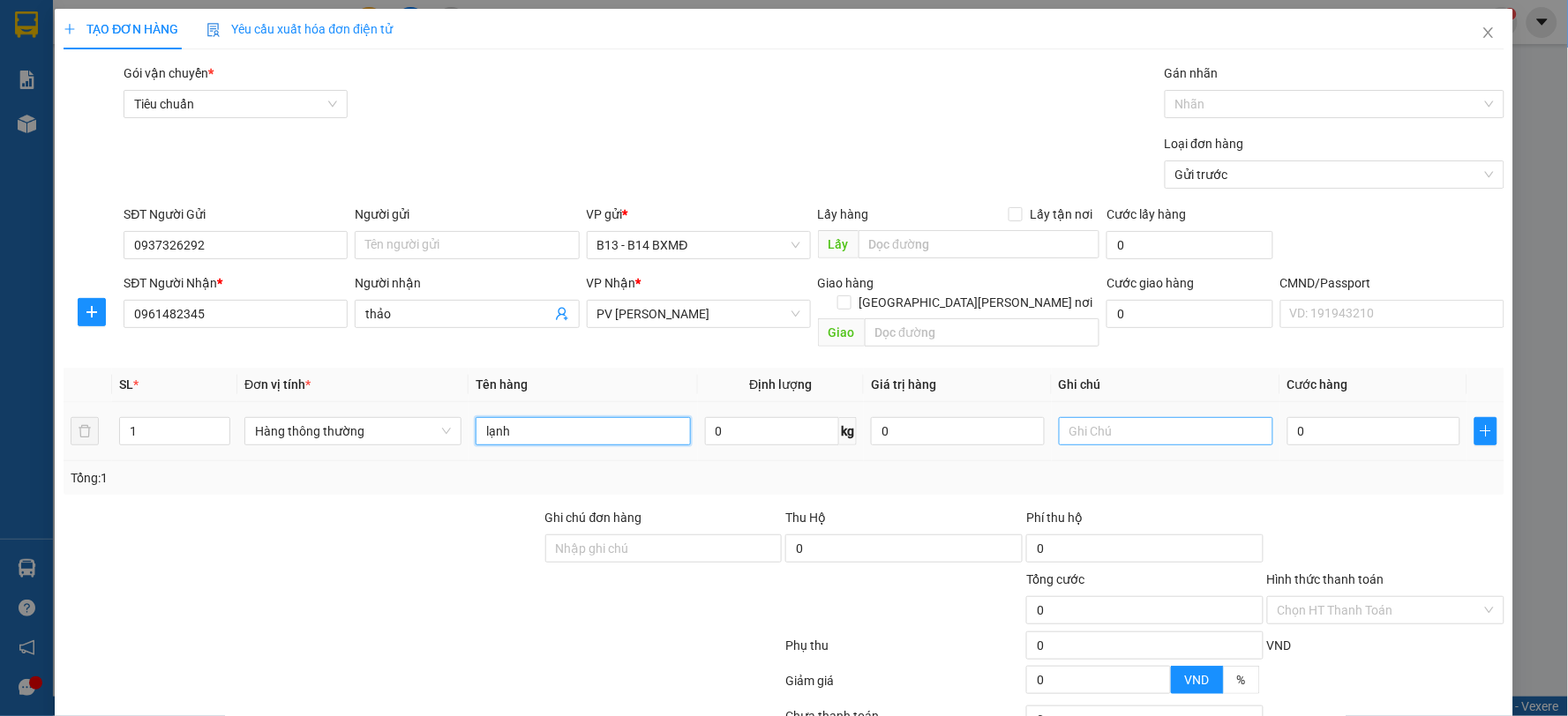
type input "lạnh"
click at [1169, 417] on input "text" at bounding box center [1166, 431] width 215 height 28
type input "tx"
type input "8"
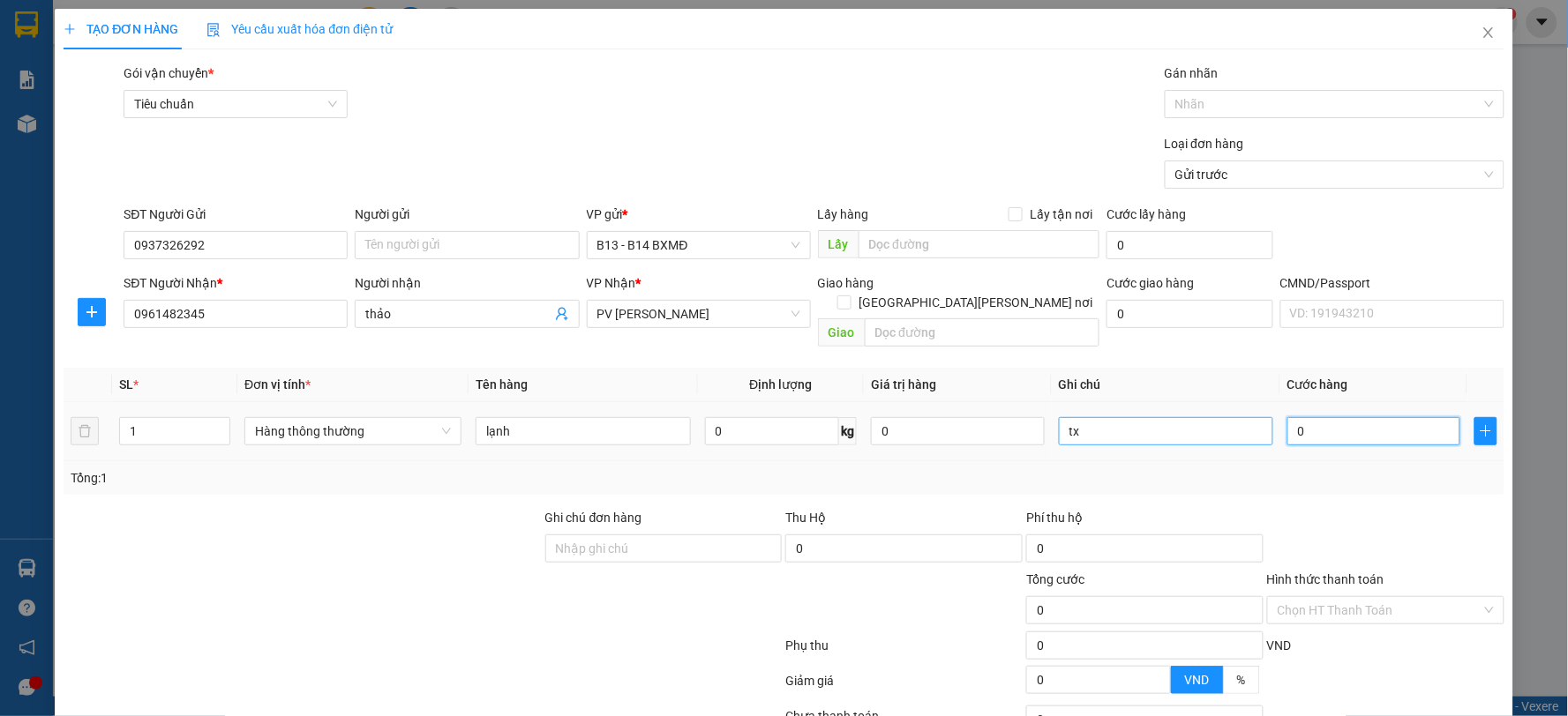
type input "8"
type input "80"
type input "800"
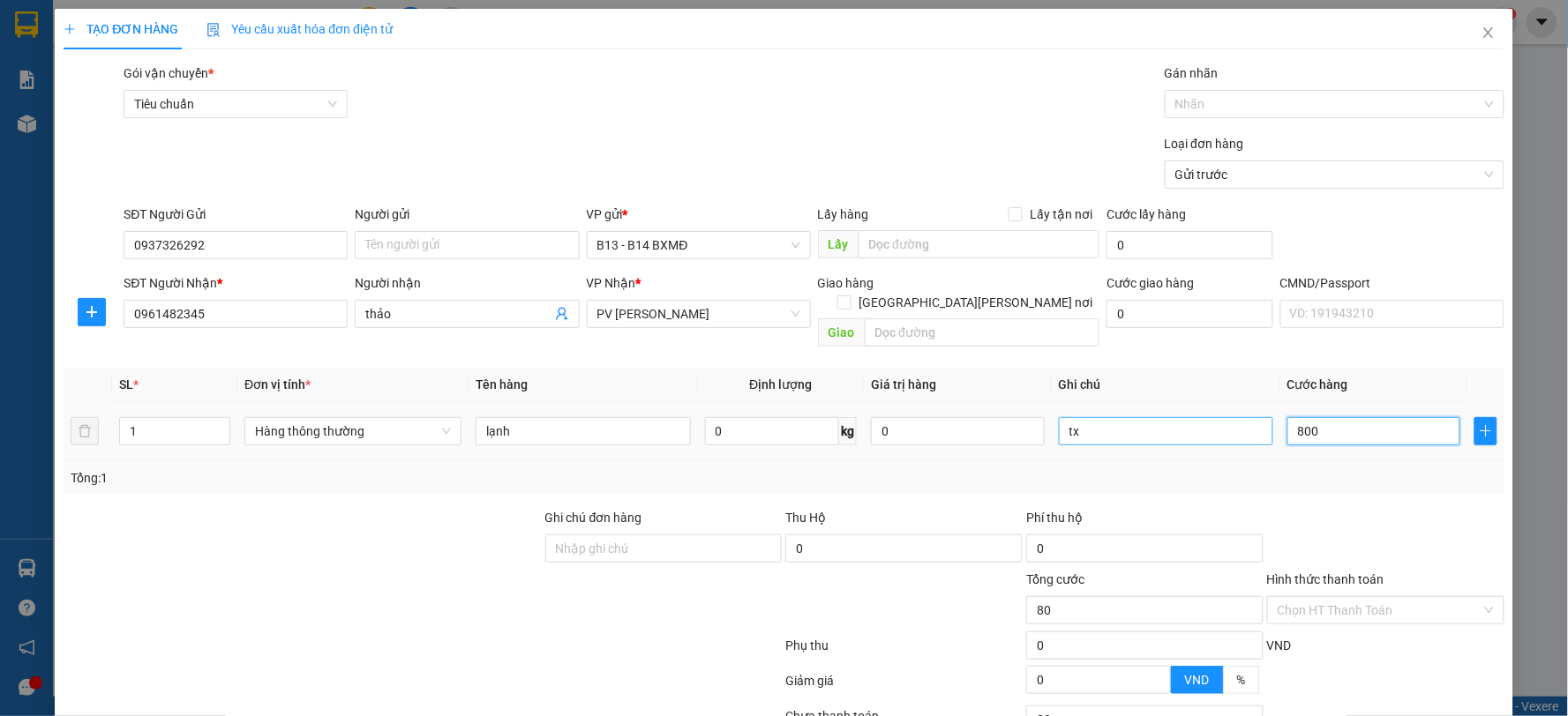
type input "800"
type input "8.000"
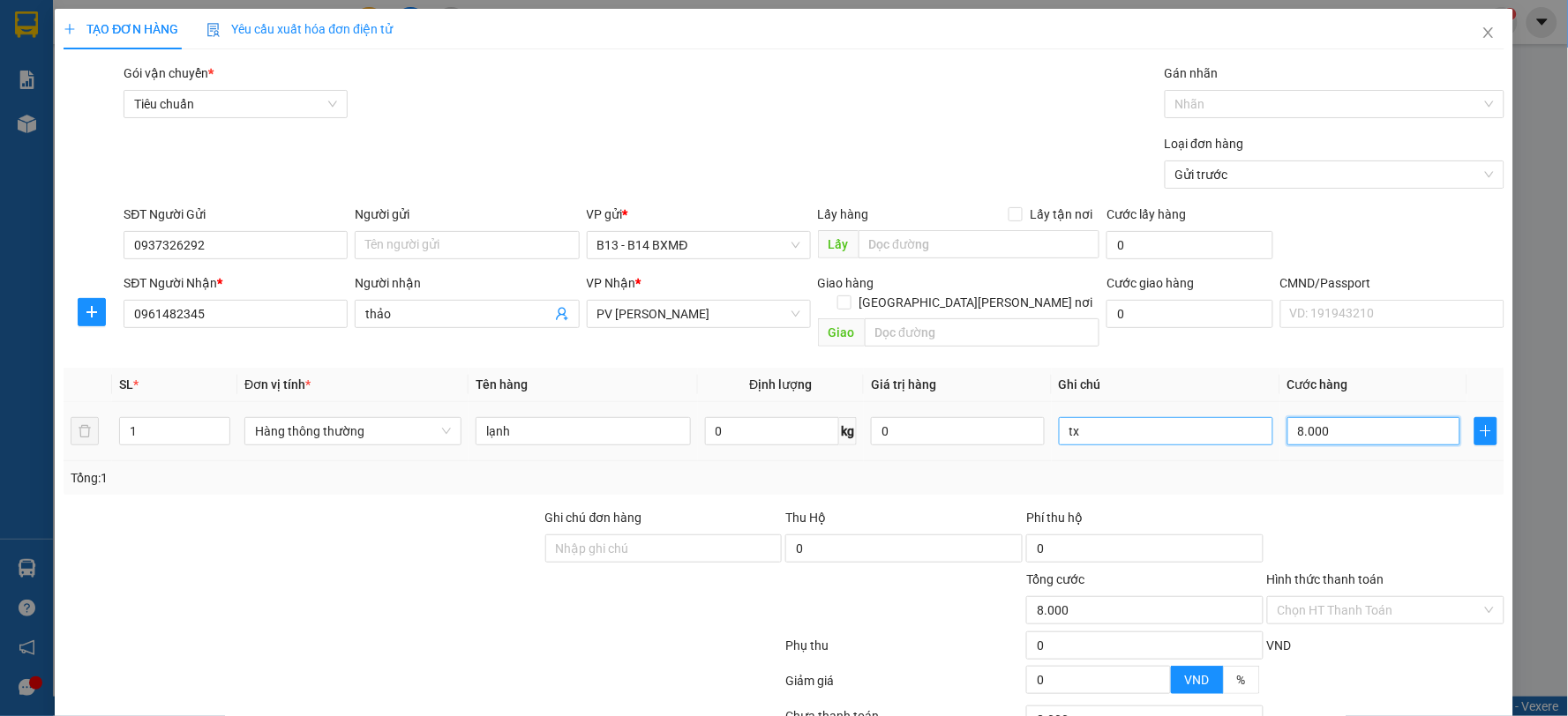
type input "80.000"
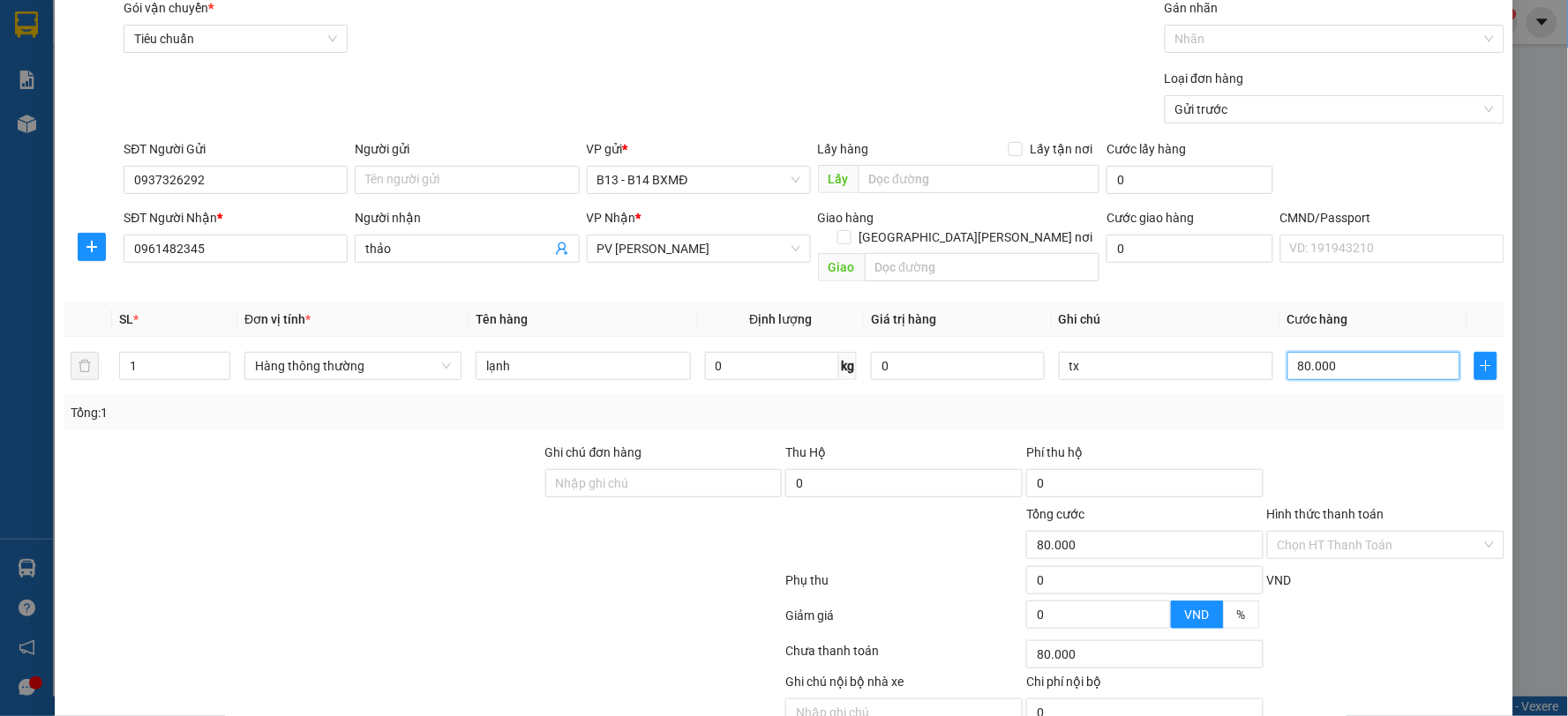
scroll to position [132, 0]
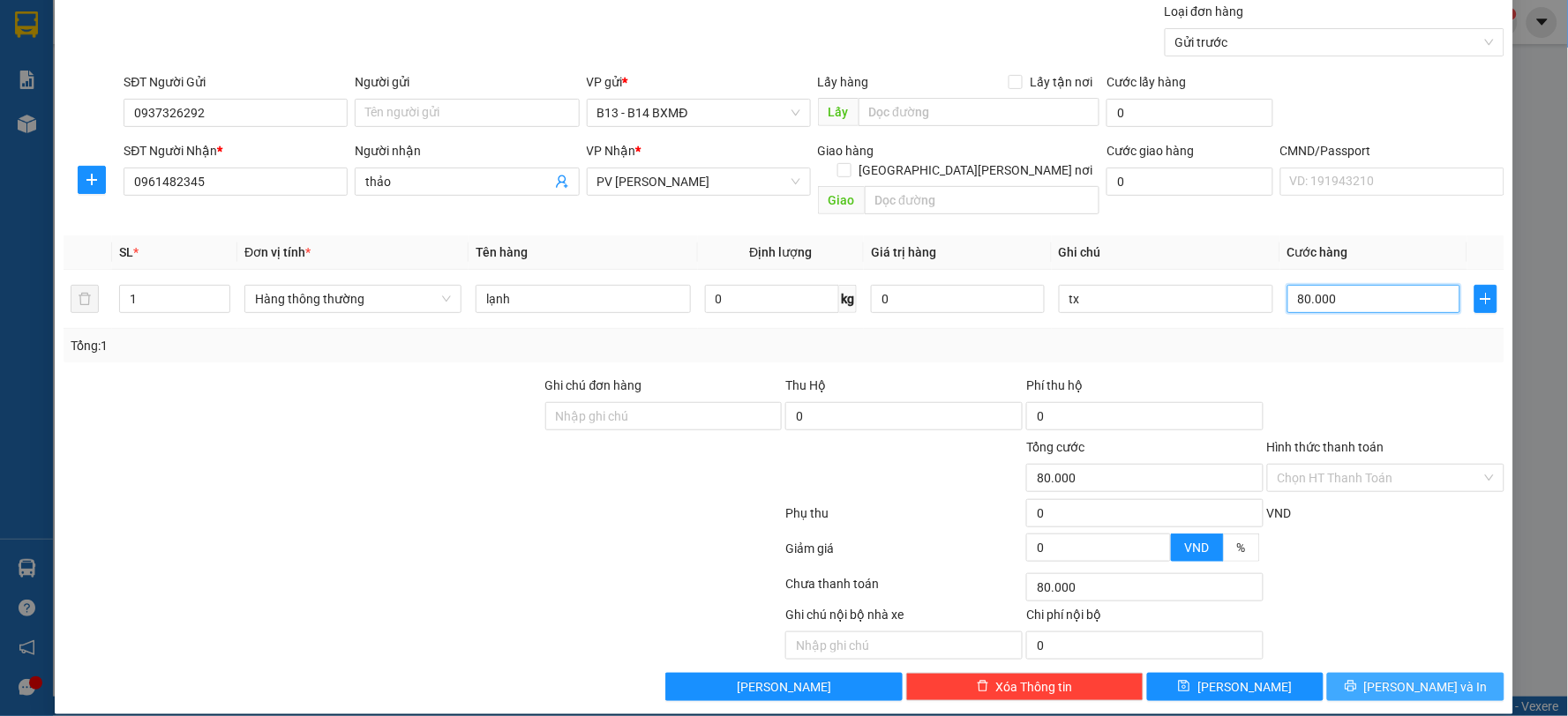
type input "80.000"
click at [1436, 677] on span "[PERSON_NAME] và In" at bounding box center [1426, 686] width 123 height 19
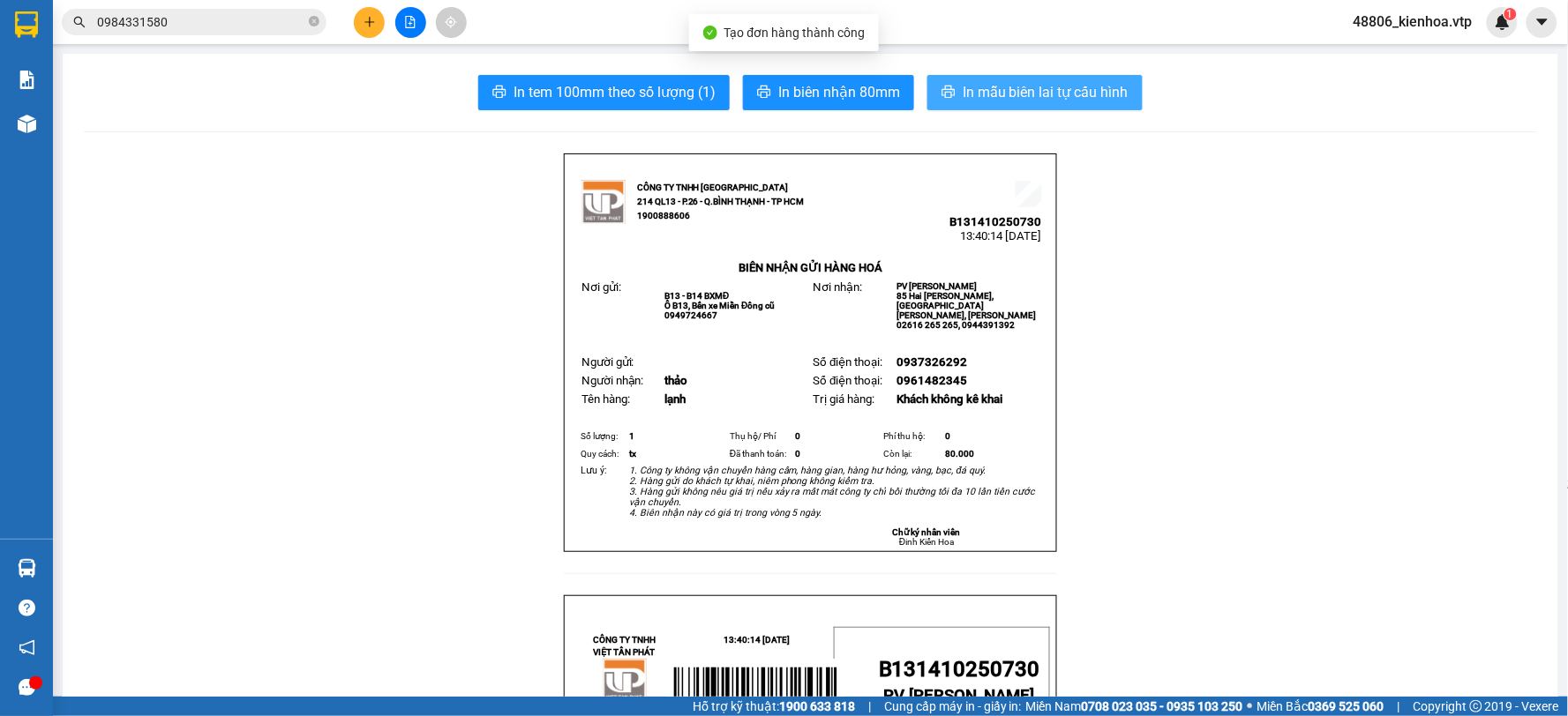
click at [973, 82] on span "In mẫu biên lai tự cấu hình" at bounding box center [1045, 92] width 166 height 22
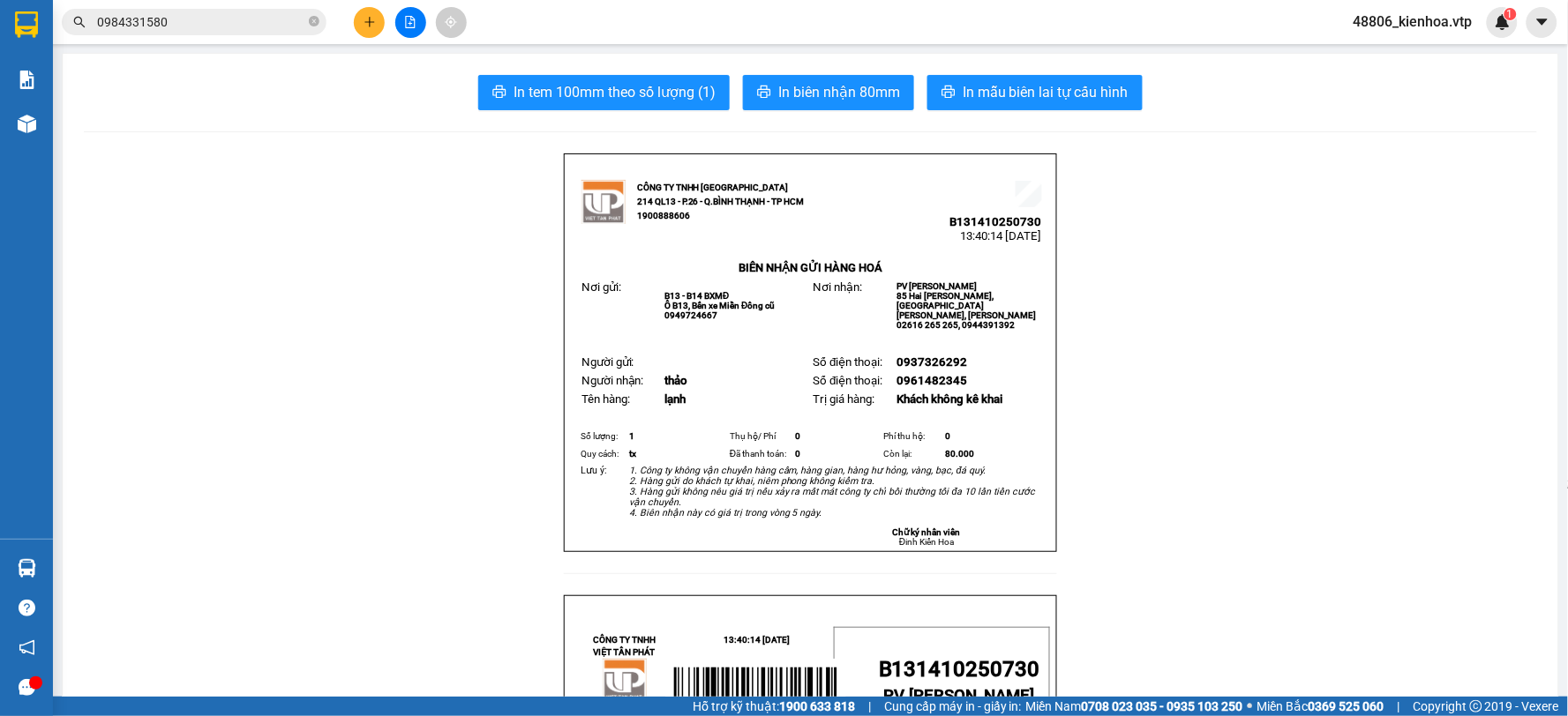
click at [371, 31] on button at bounding box center [370, 23] width 31 height 31
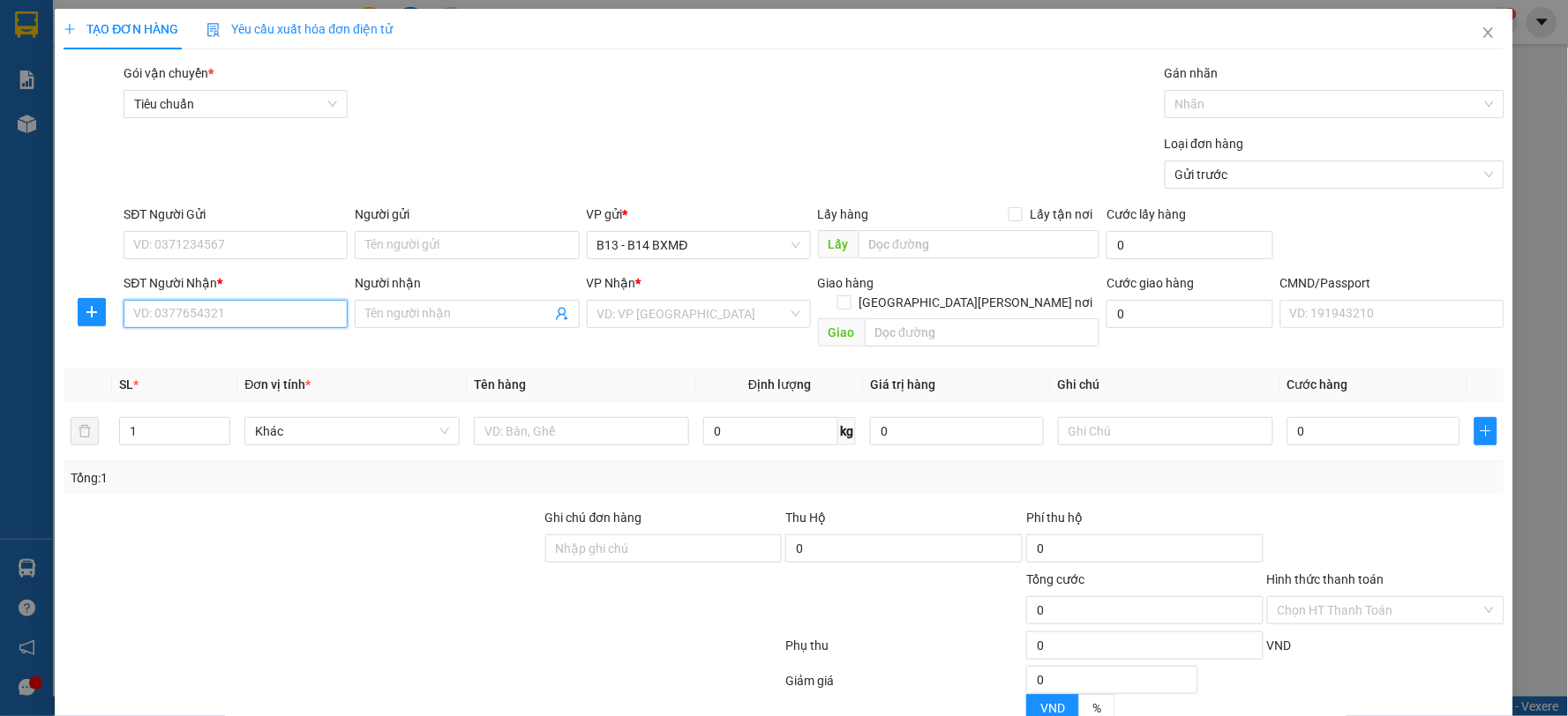
click at [200, 301] on input "SĐT Người Nhận *" at bounding box center [235, 313] width 224 height 28
type input "0985804665"
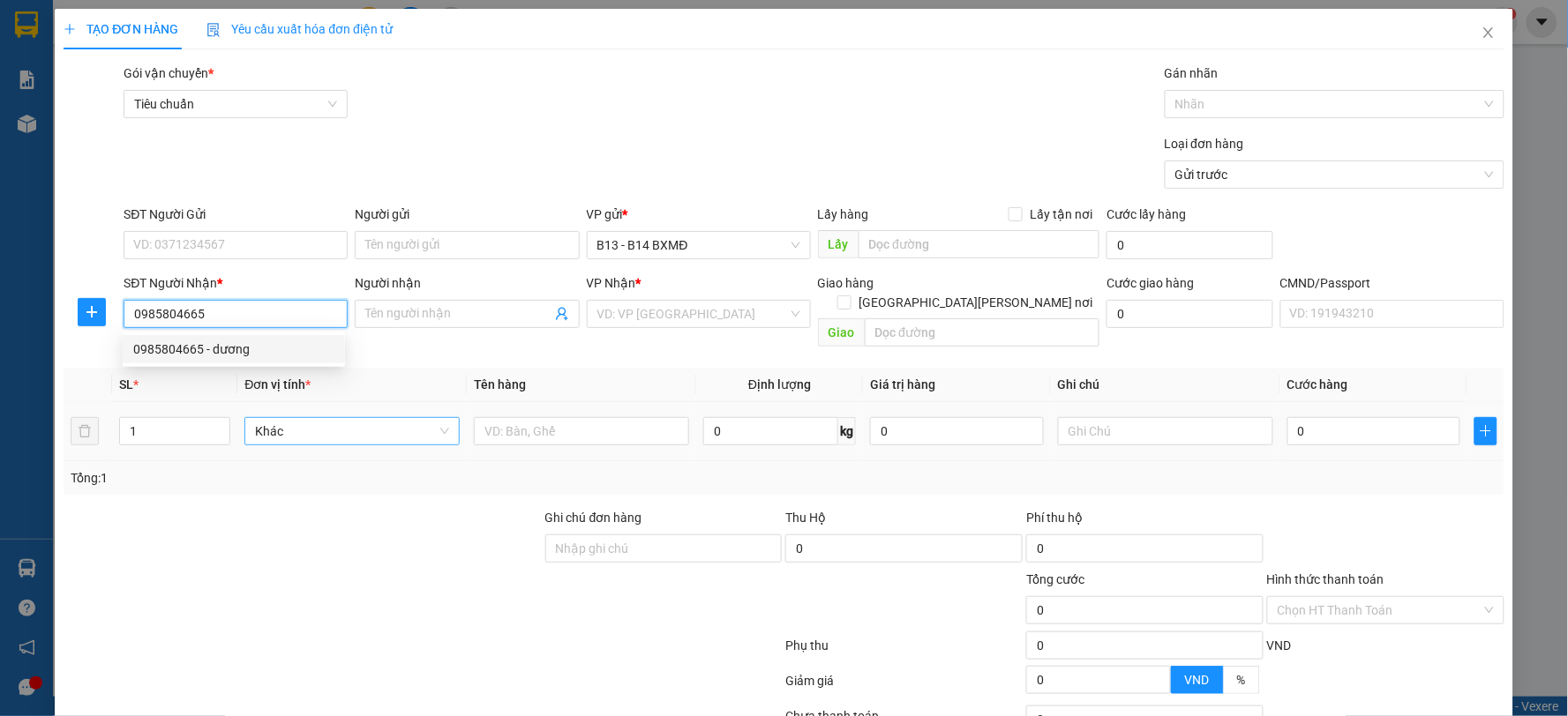
drag, startPoint x: 245, startPoint y: 344, endPoint x: 424, endPoint y: 409, distance: 190.4
click at [251, 345] on div "0985804665 - dương" at bounding box center [234, 348] width 202 height 19
type input "dương"
type input "0985804665"
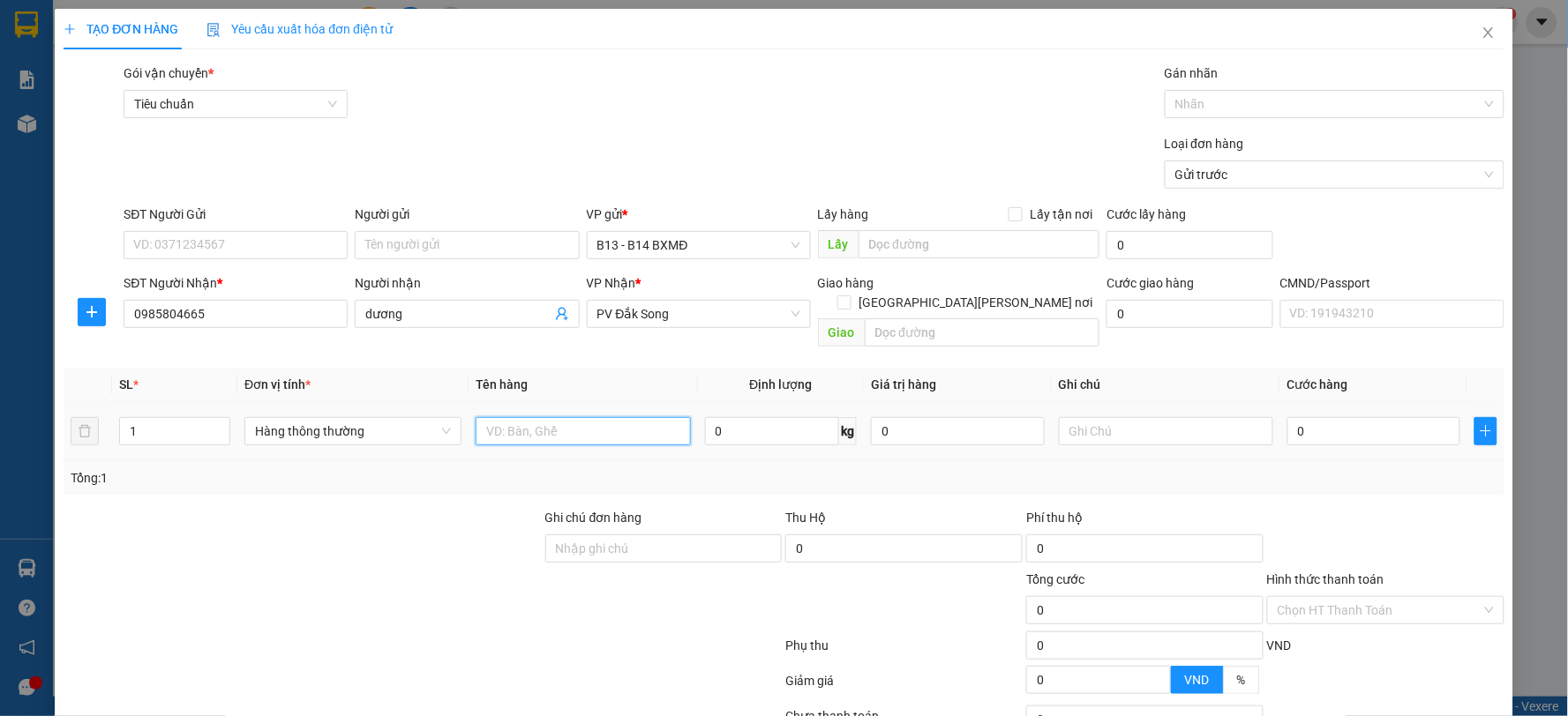
click at [542, 421] on input "text" at bounding box center [583, 431] width 215 height 28
type input "c"
type input "vải"
click at [1099, 417] on input "text" at bounding box center [1166, 431] width 215 height 28
type input "túm"
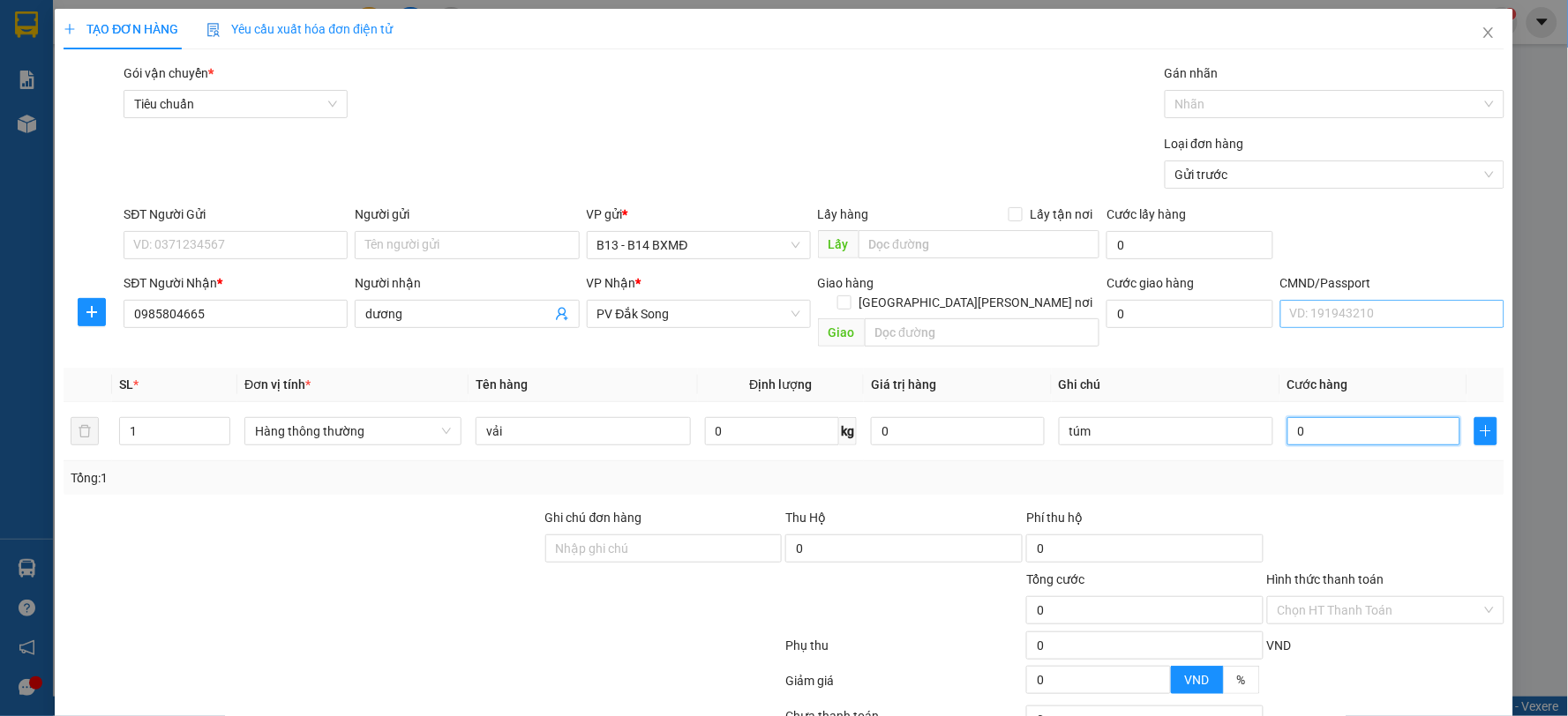
type input "3"
type input "30"
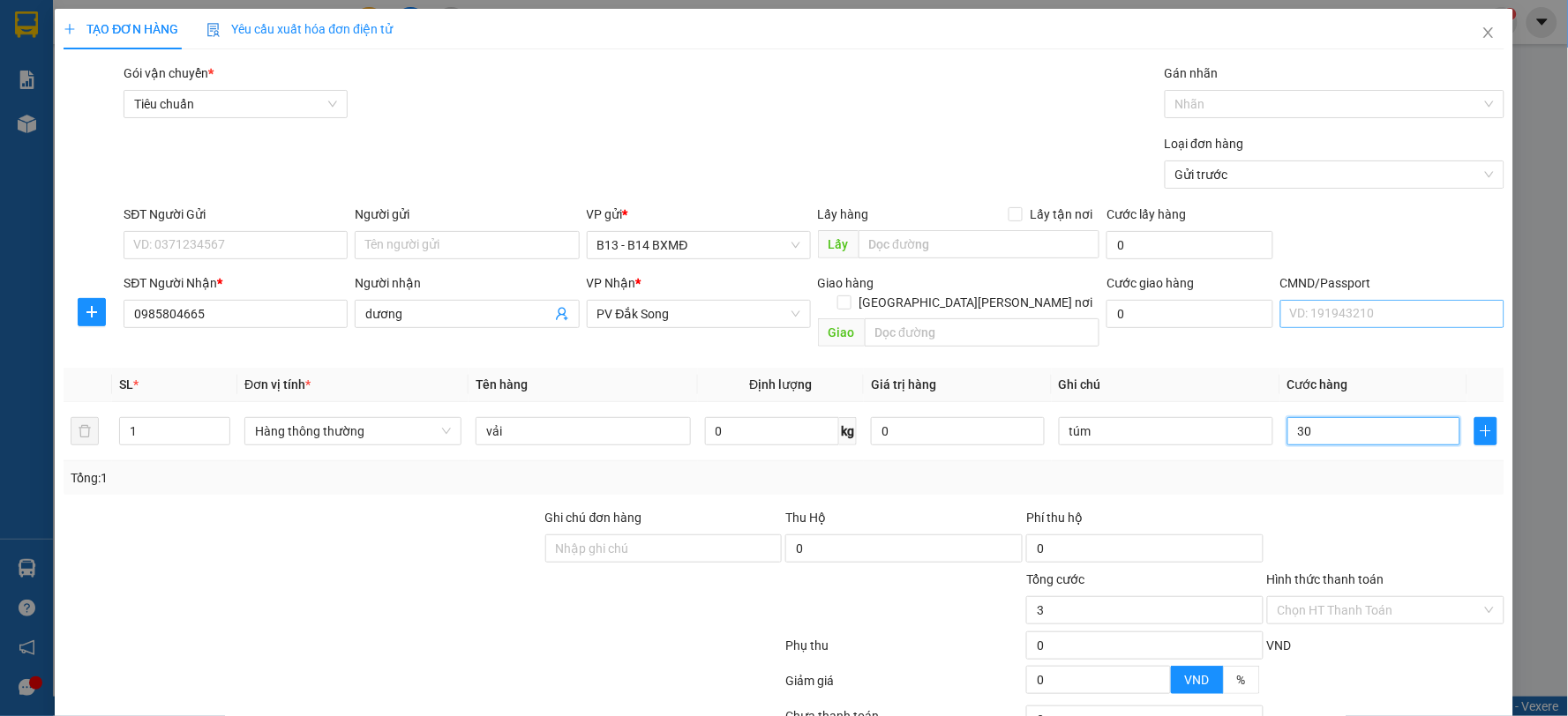
type input "30"
type input "300"
type input "3.000"
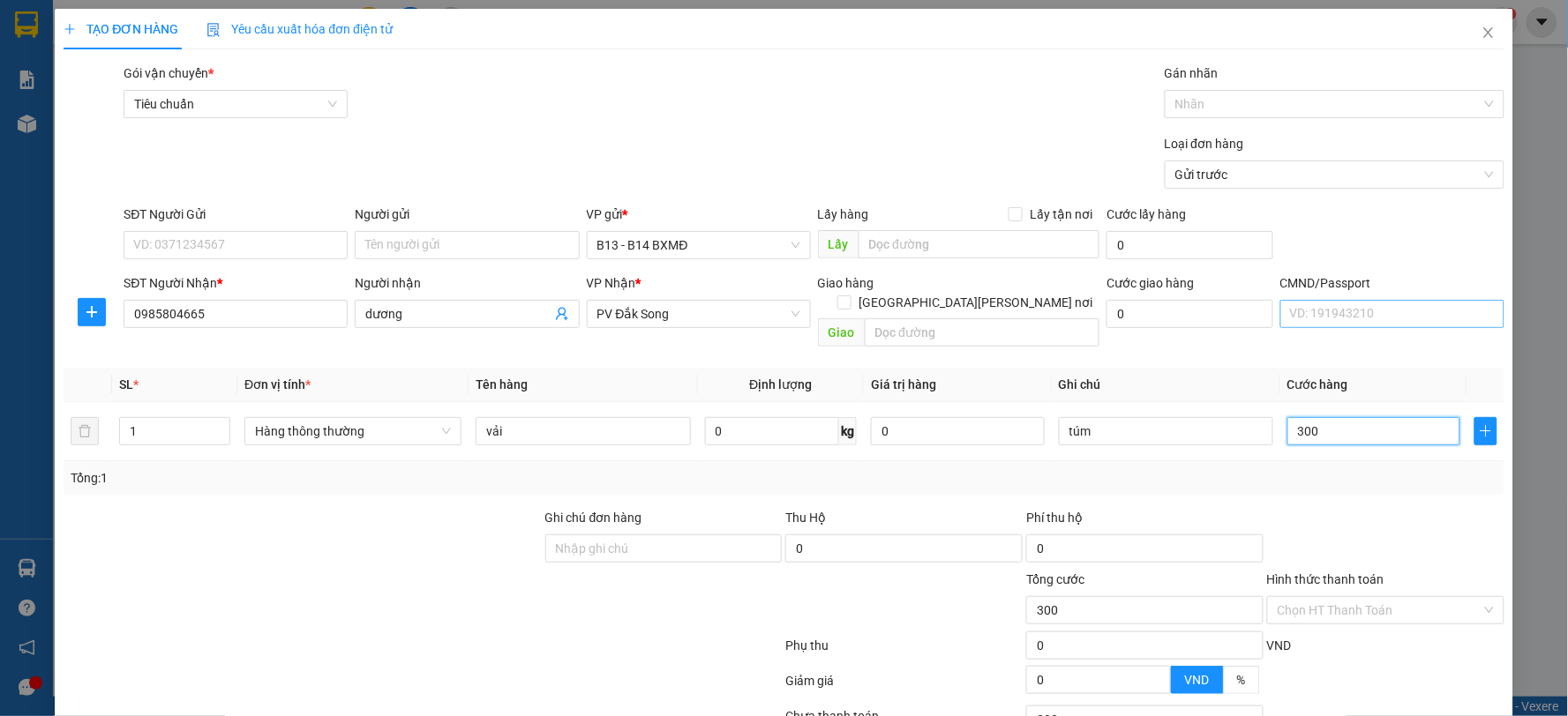
type input "3.000"
type input "30.000"
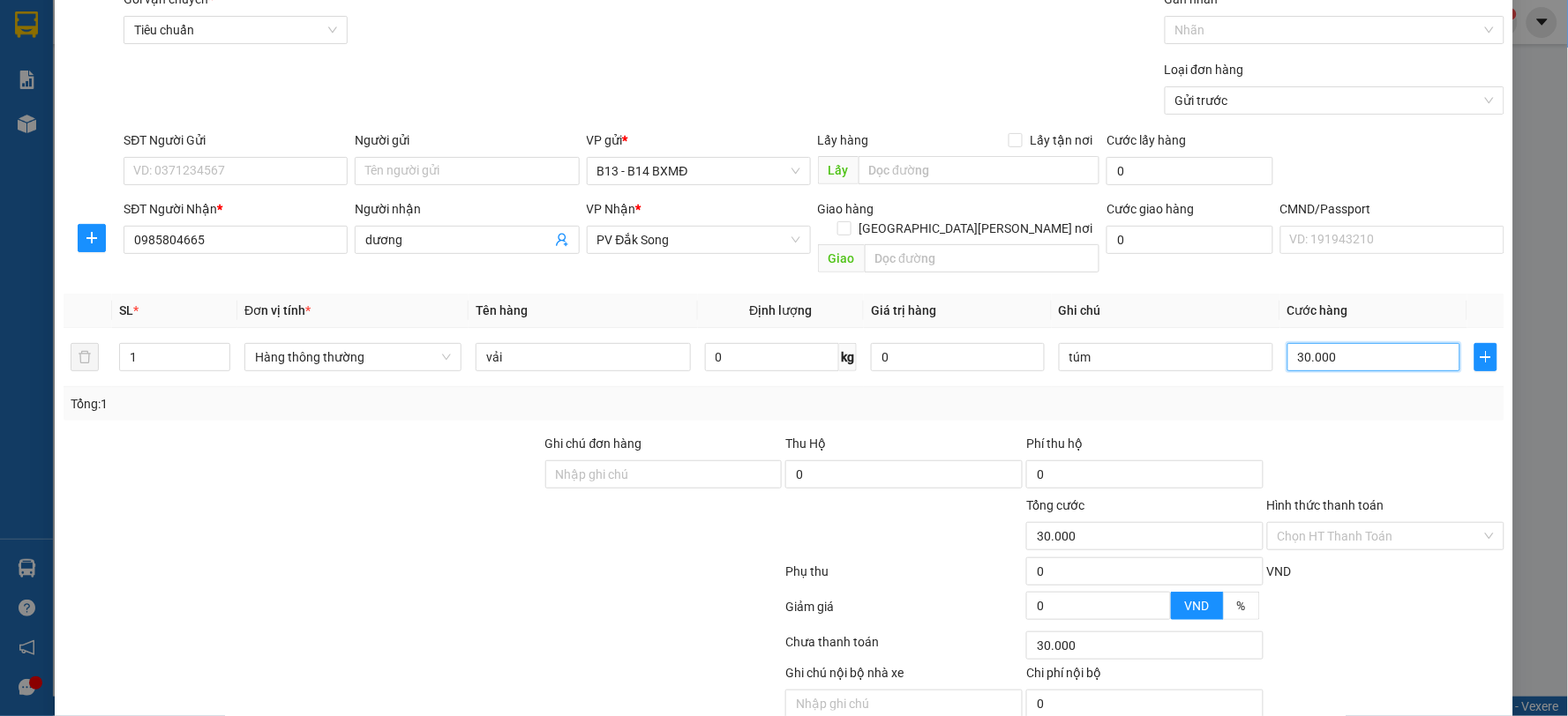
scroll to position [132, 0]
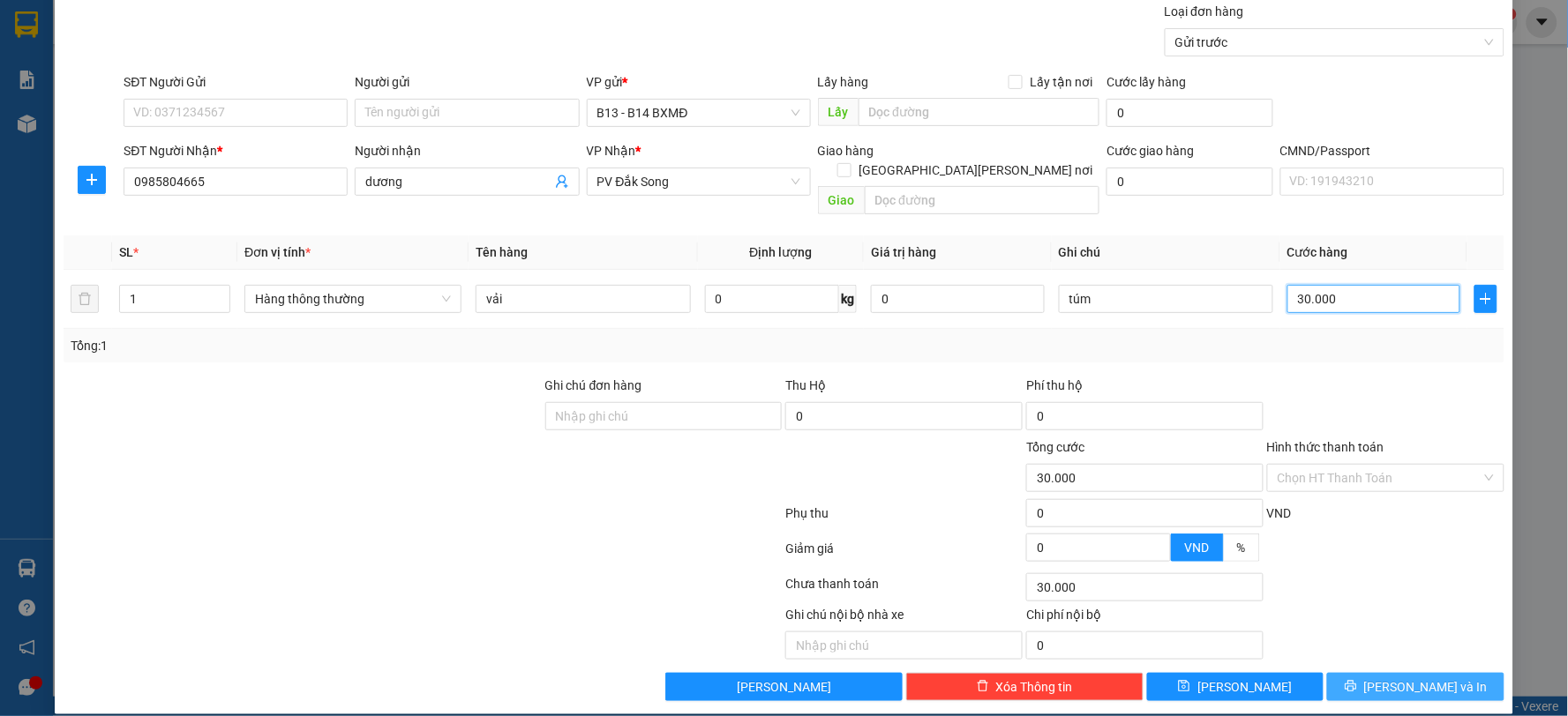
type input "30.000"
click at [1439, 673] on button "[PERSON_NAME] và In" at bounding box center [1415, 687] width 177 height 28
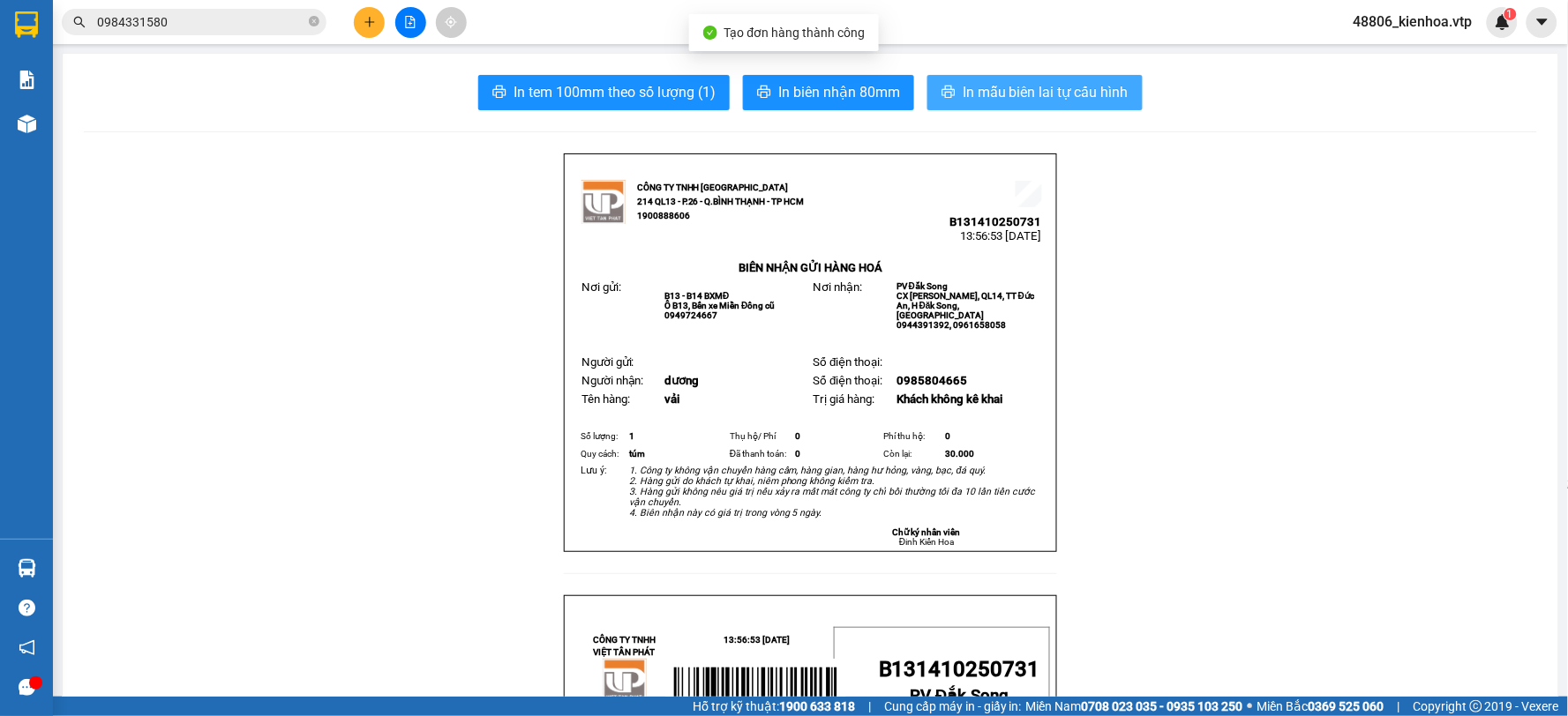
click at [1061, 91] on span "In mẫu biên lai tự cấu hình" at bounding box center [1045, 92] width 166 height 22
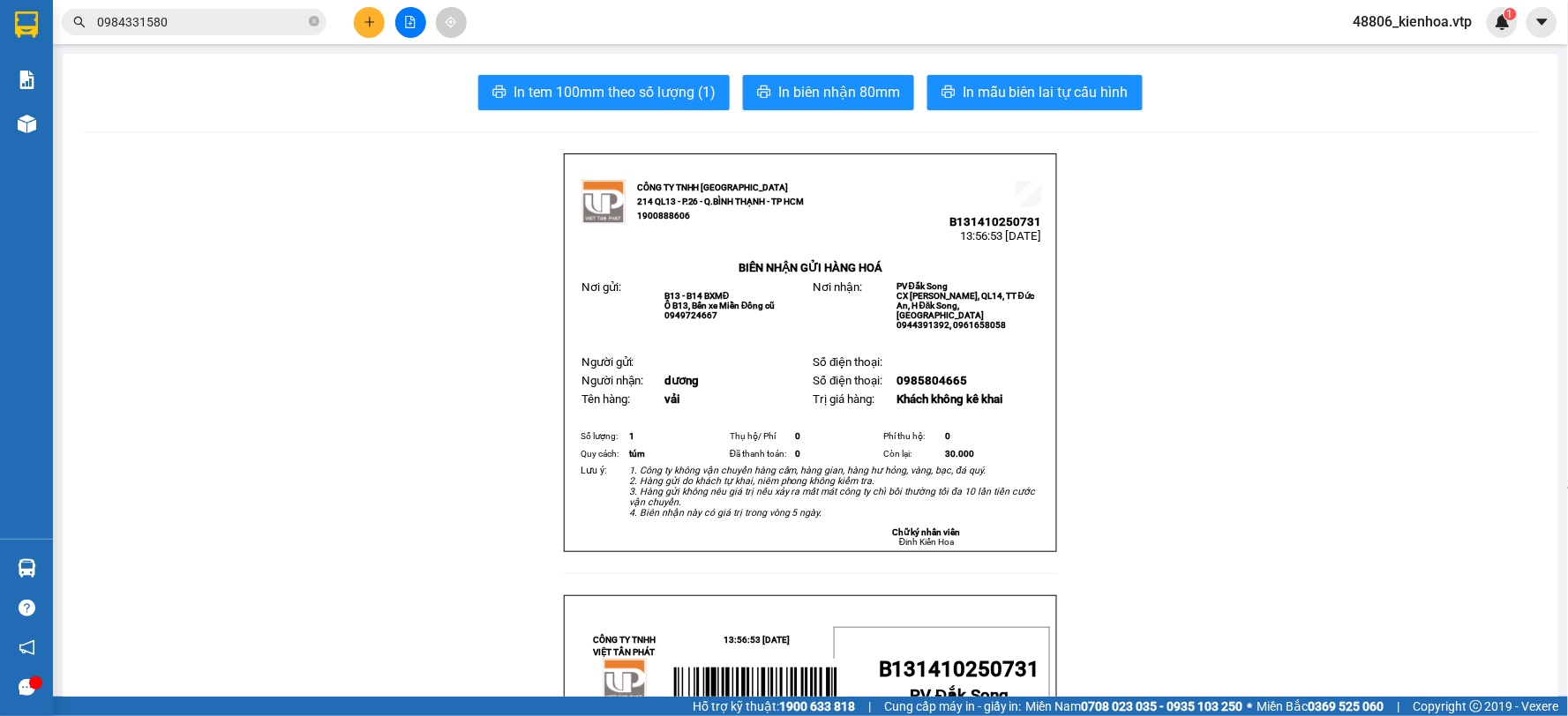
click at [370, 15] on icon "plus" at bounding box center [370, 22] width 13 height 13
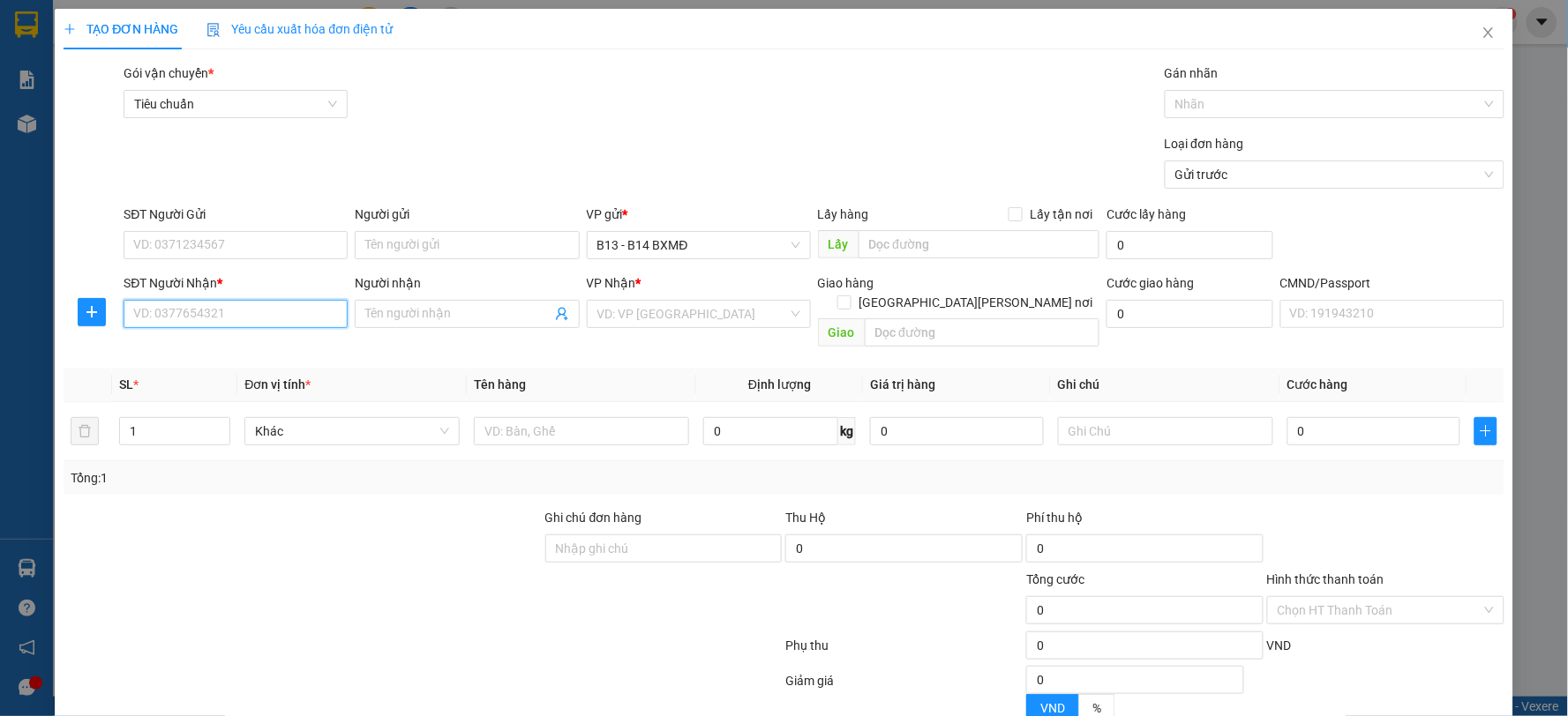
drag, startPoint x: 189, startPoint y: 309, endPoint x: 559, endPoint y: 348, distance: 372.0
click at [192, 310] on input "SĐT Người Nhận *" at bounding box center [235, 313] width 224 height 28
type input "0399366265"
click at [420, 314] on input "Người nhận" at bounding box center [458, 313] width 185 height 19
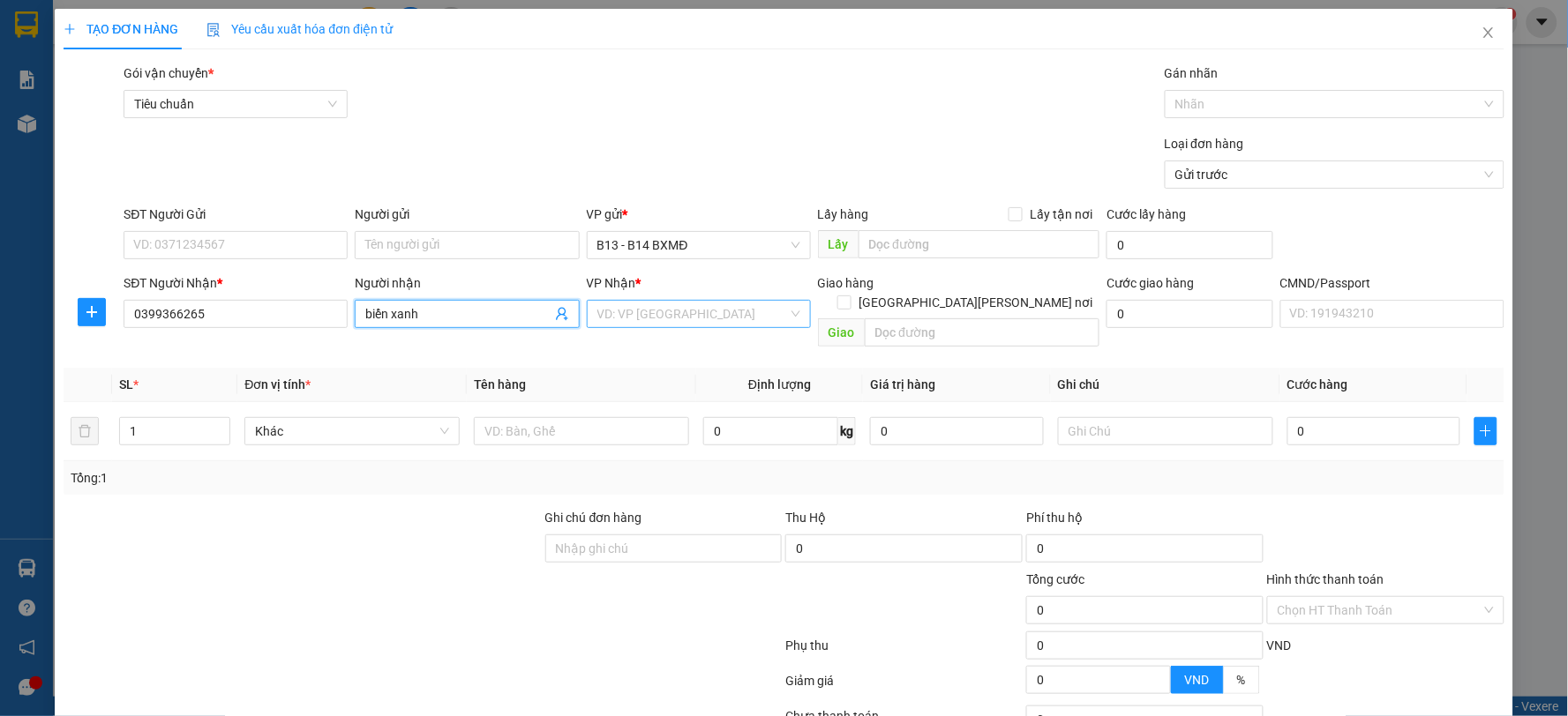
type input "biển xanh"
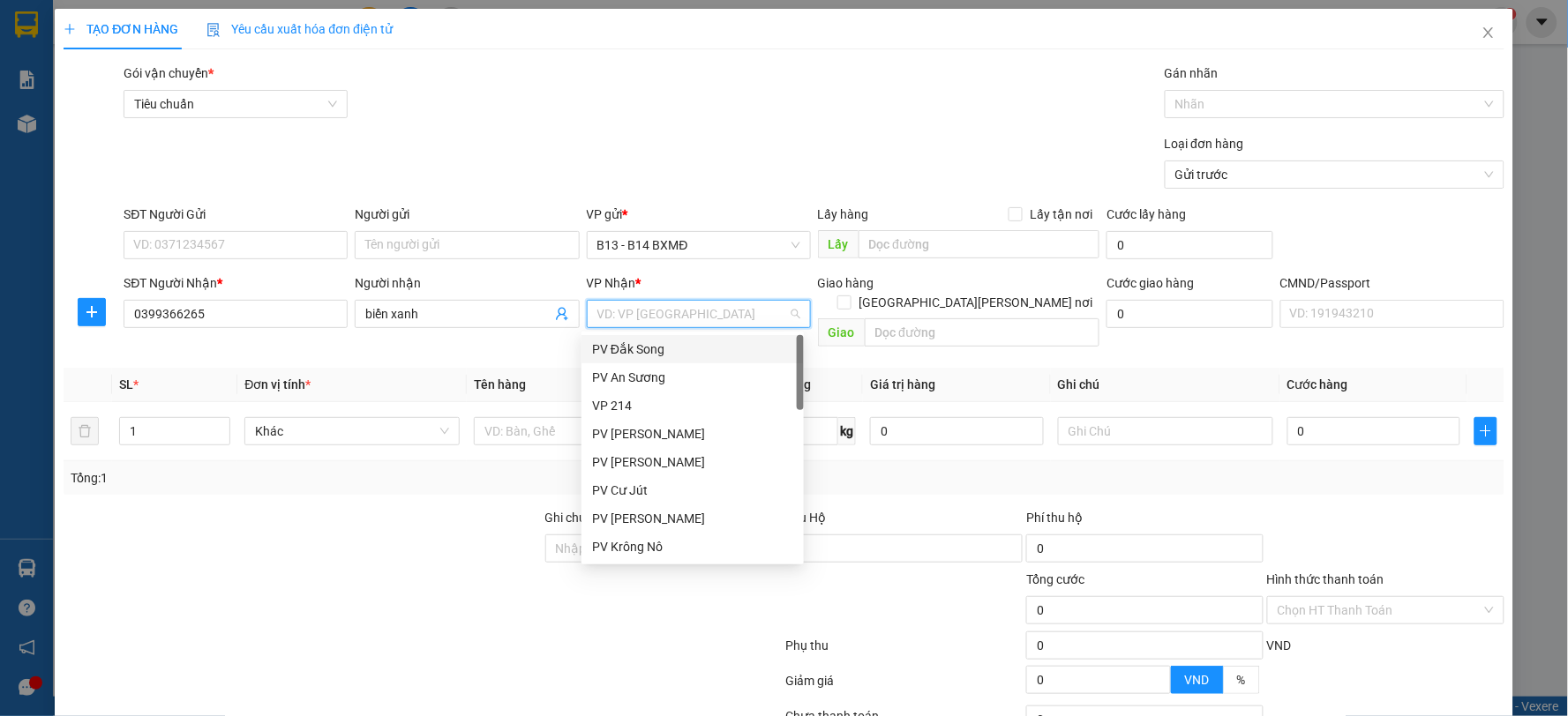
click at [754, 309] on input "search" at bounding box center [693, 313] width 191 height 26
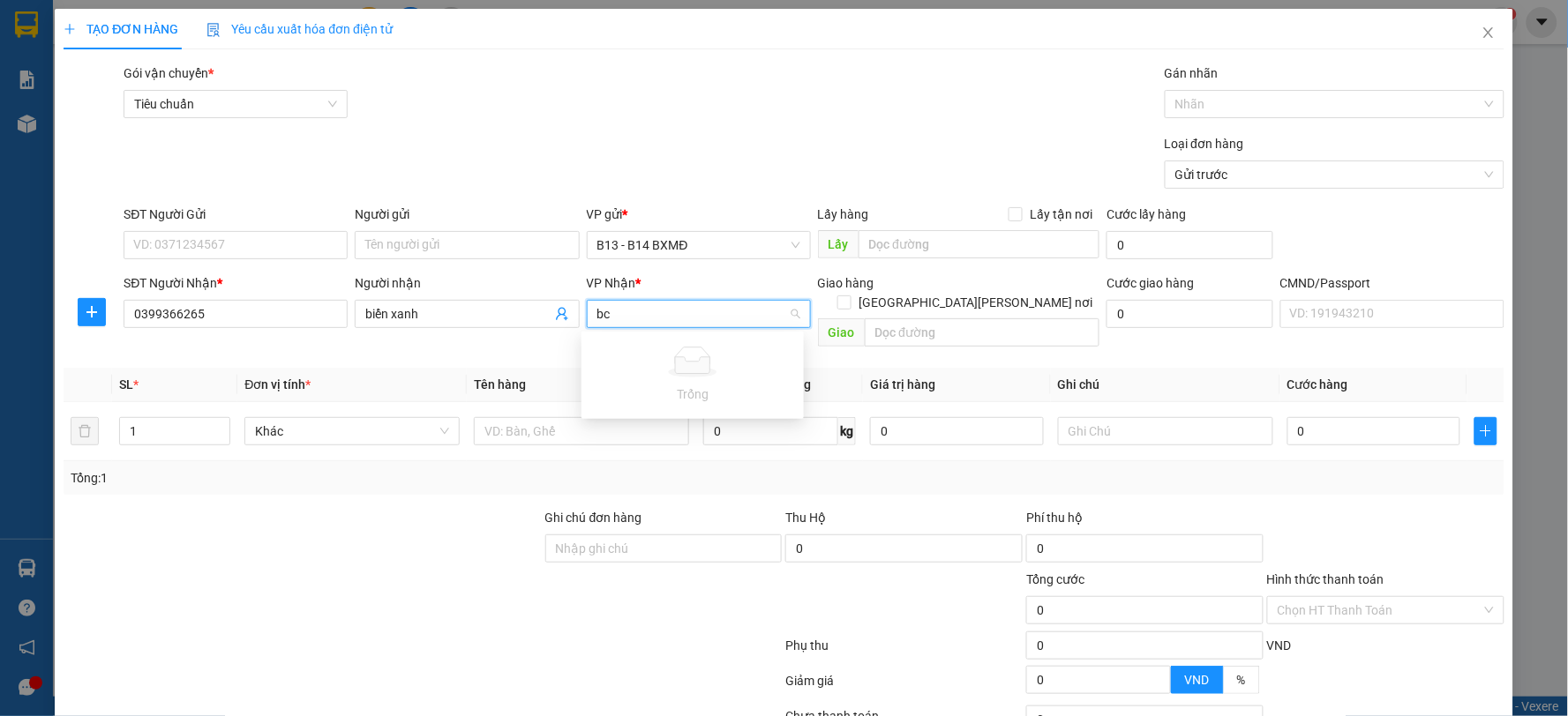
type input "b"
drag, startPoint x: 962, startPoint y: 361, endPoint x: 962, endPoint y: 372, distance: 11.0
click at [962, 368] on th "Giá trị hàng" at bounding box center [957, 385] width 188 height 34
click at [657, 310] on input "search" at bounding box center [693, 313] width 191 height 26
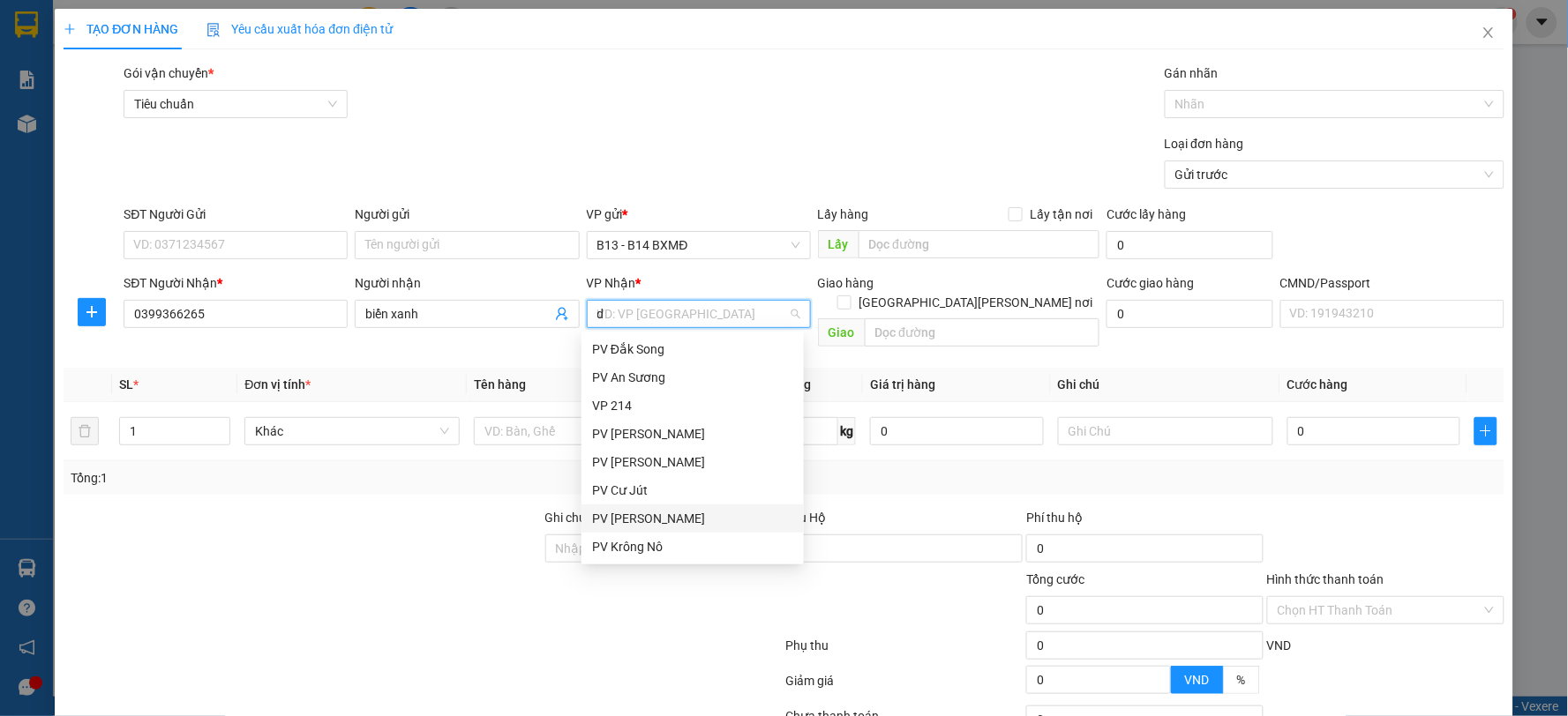
type input "ds"
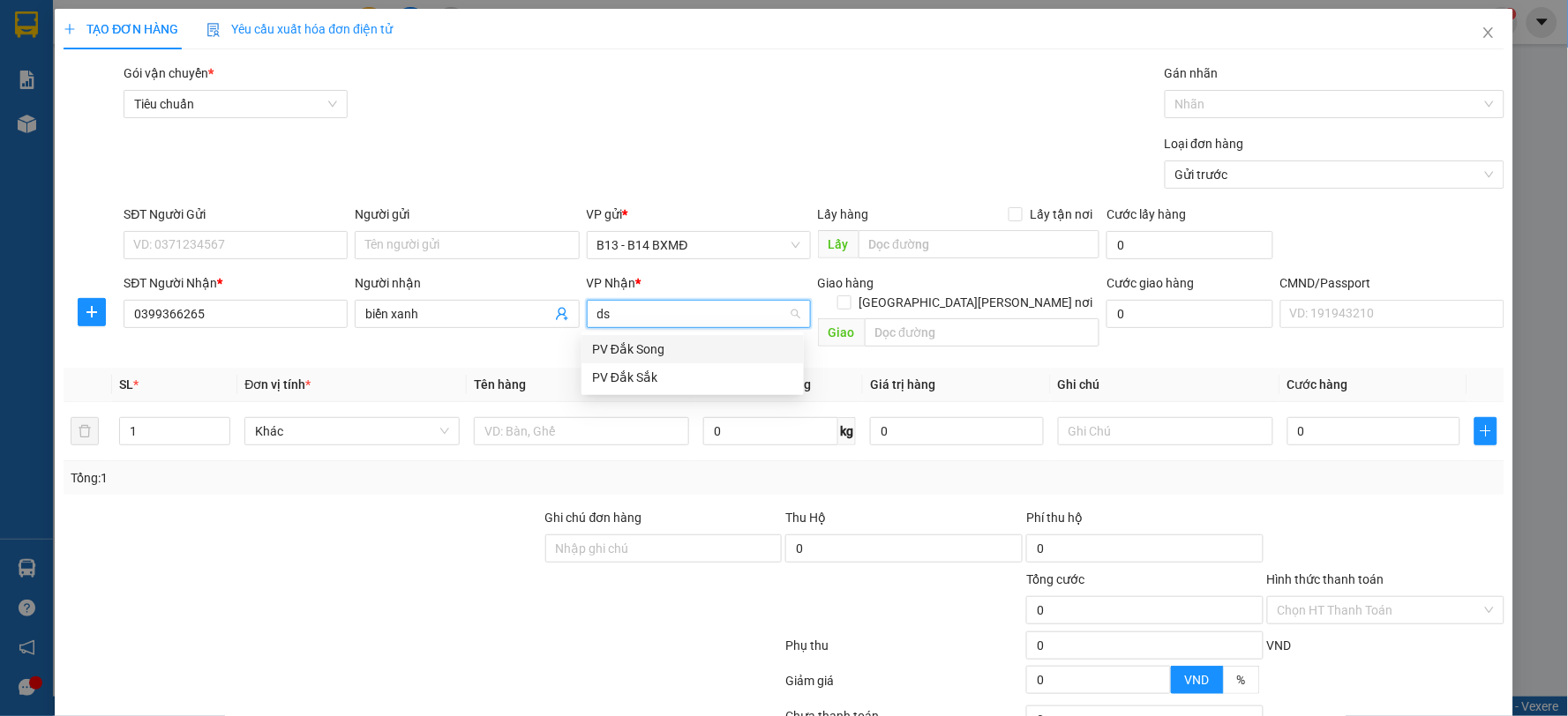
click at [709, 336] on div "PV Đắk Song" at bounding box center [693, 348] width 222 height 28
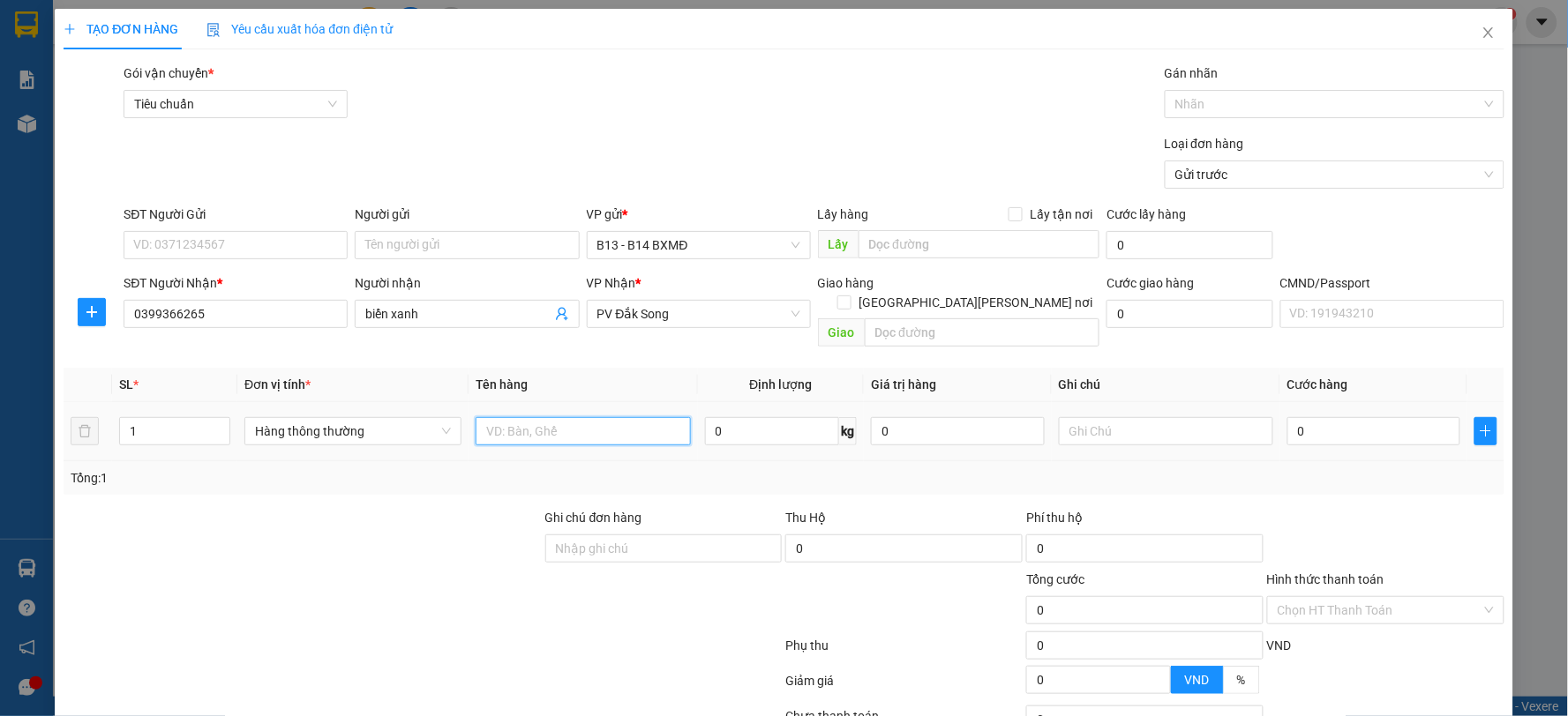
click at [646, 417] on input "text" at bounding box center [583, 431] width 215 height 28
type input "bc"
click at [1090, 417] on input "text" at bounding box center [1166, 431] width 215 height 28
type input "b"
click at [1347, 417] on input "0" at bounding box center [1374, 431] width 173 height 28
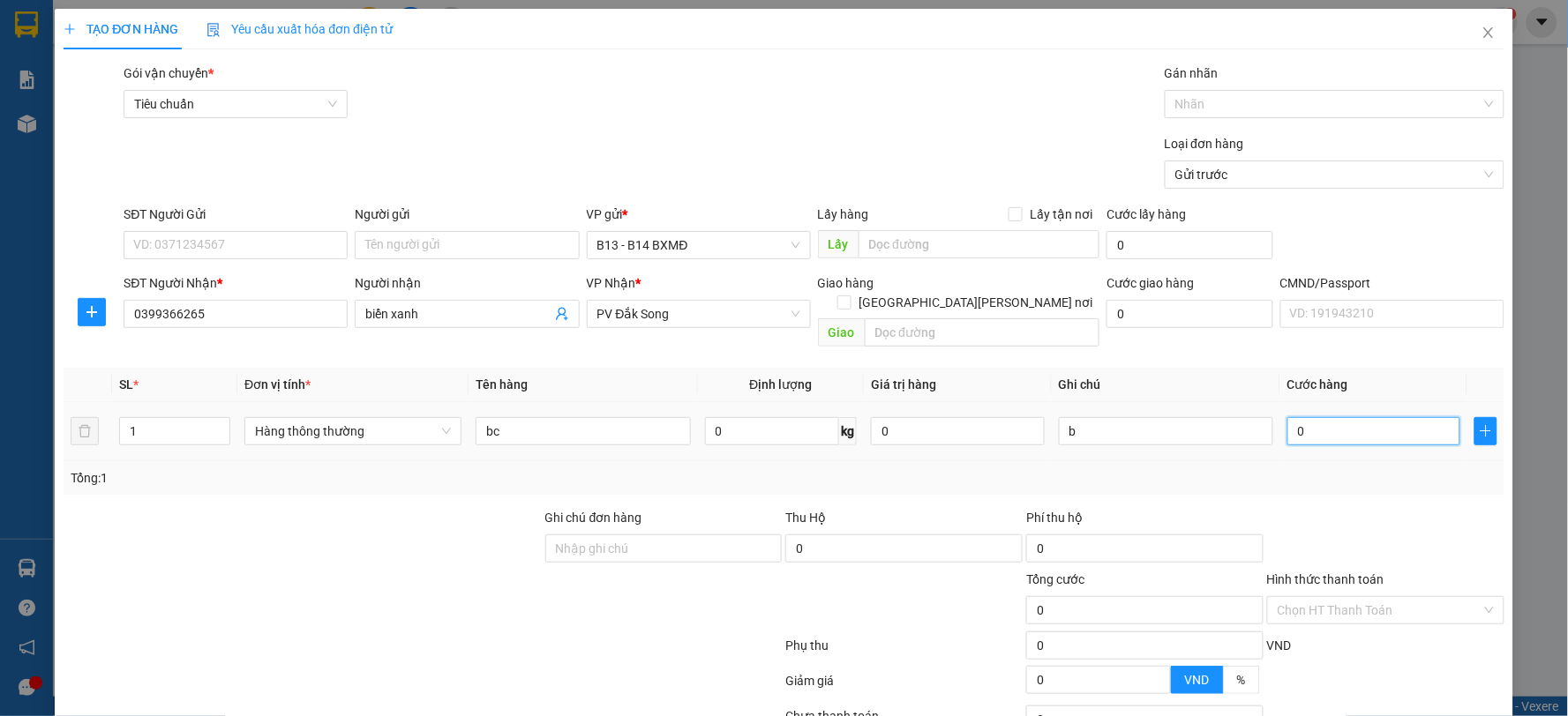
type input "4"
type input "40"
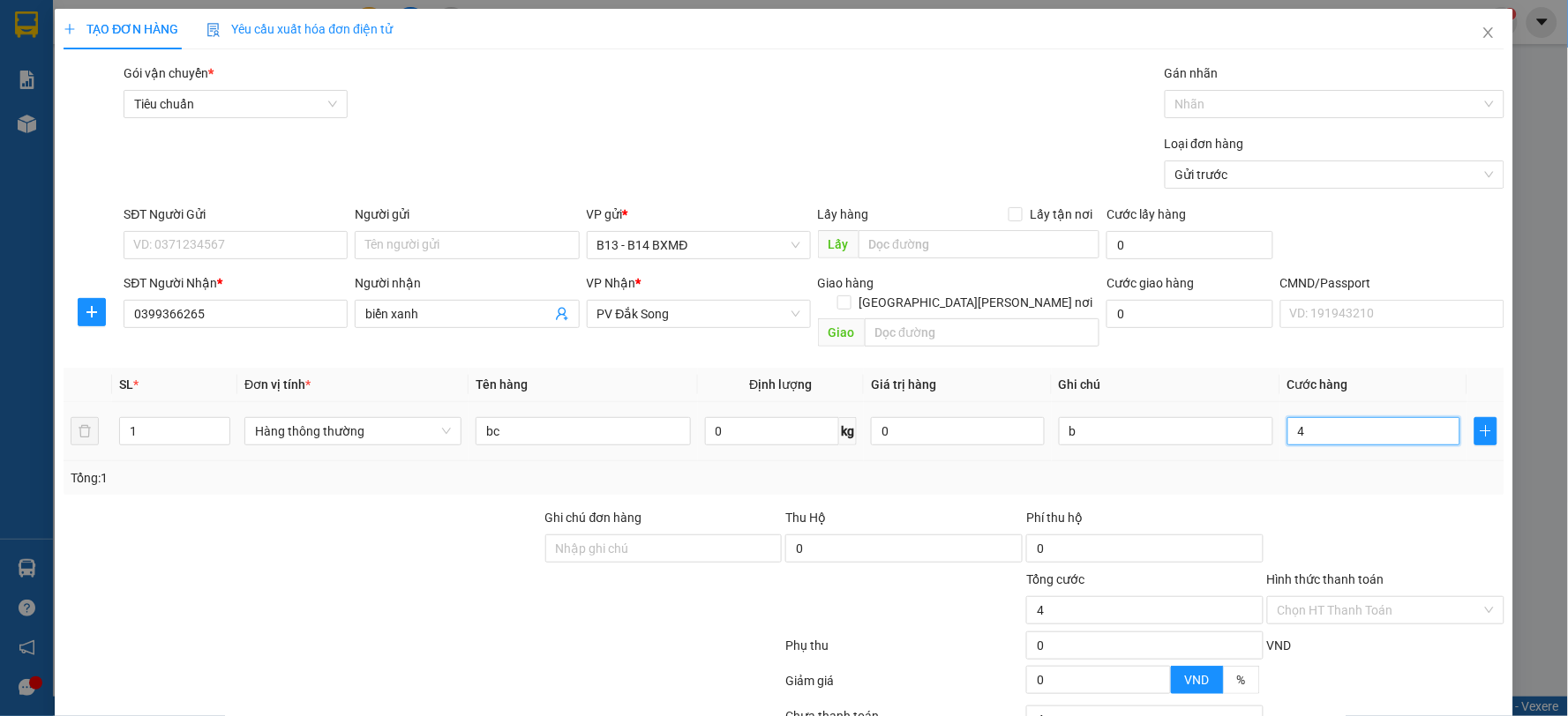
type input "40"
type input "400"
type input "4.000"
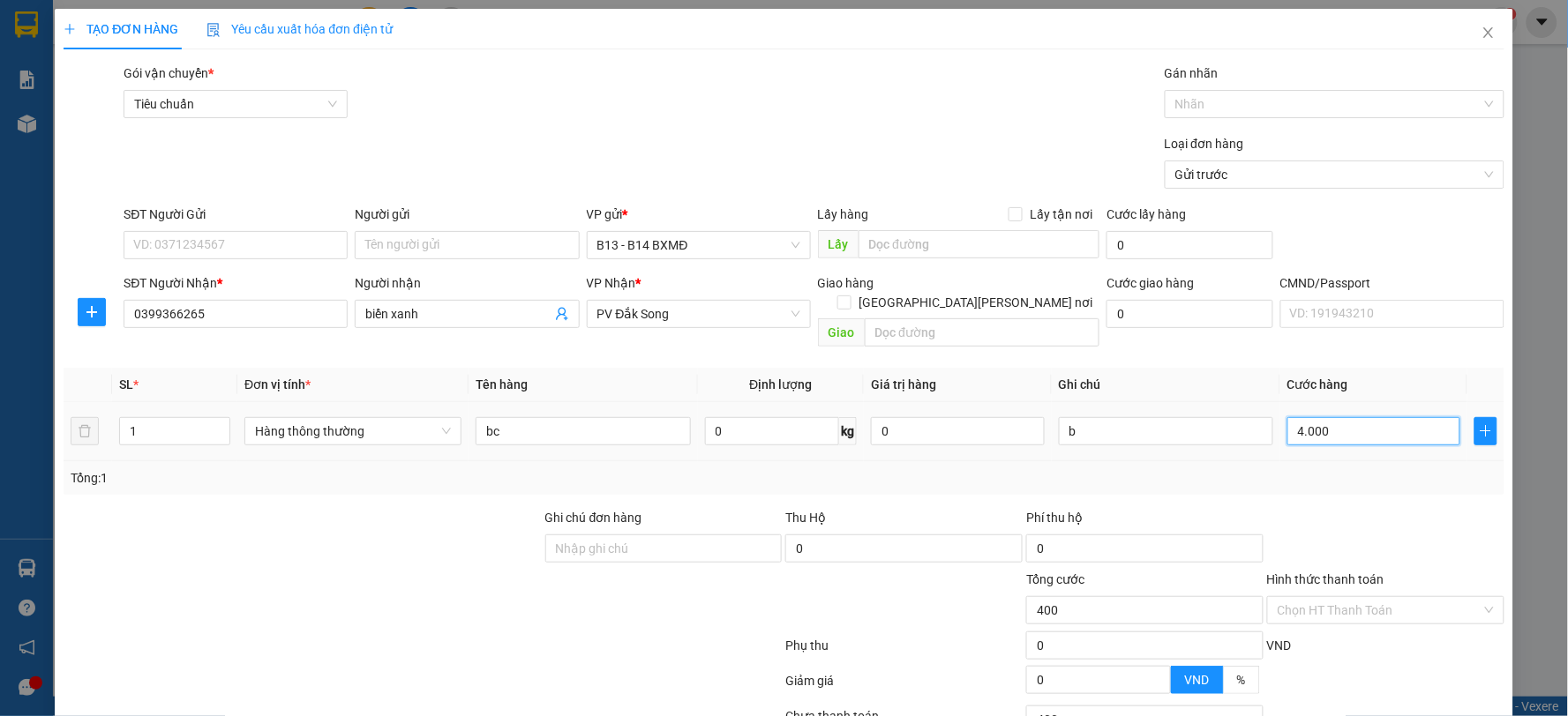
type input "4.000"
type input "40.000"
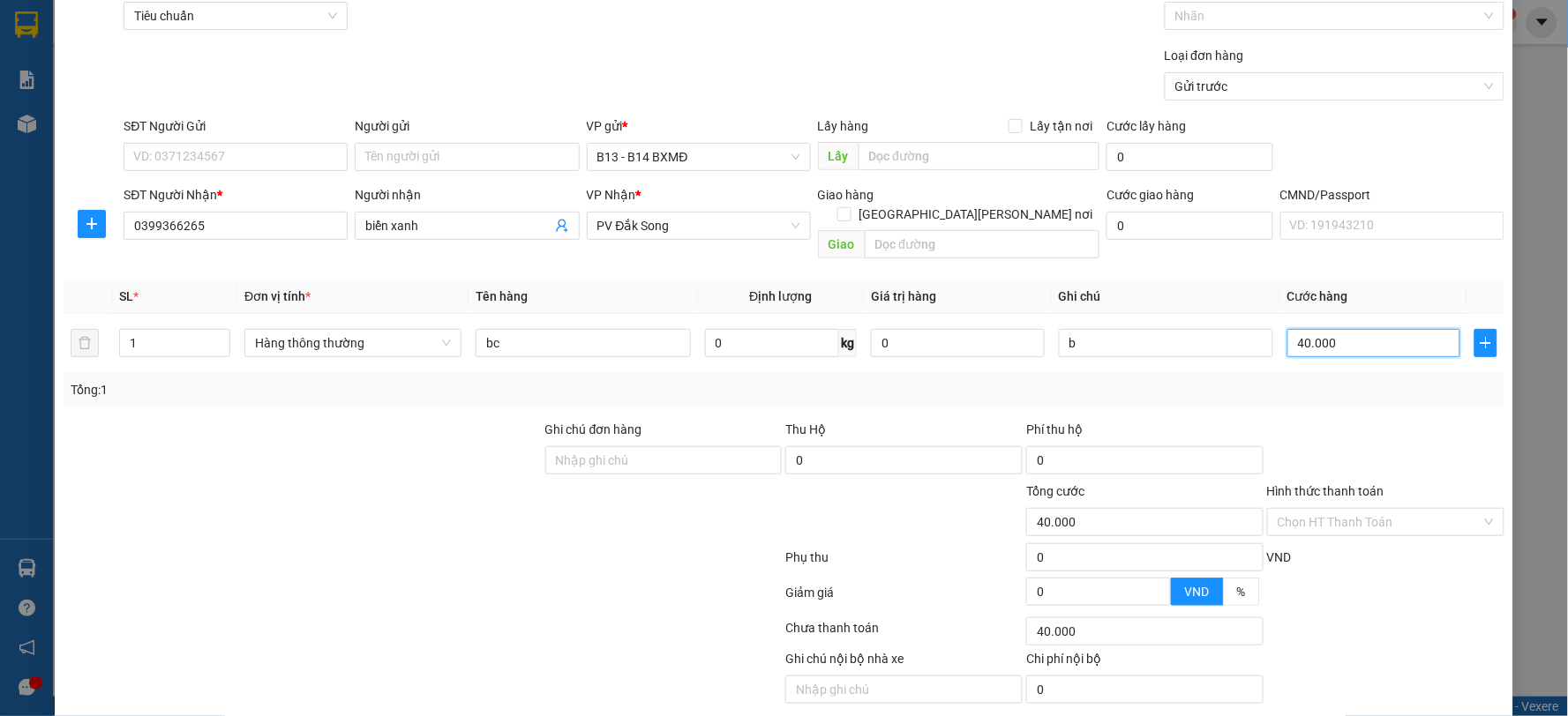
scroll to position [132, 0]
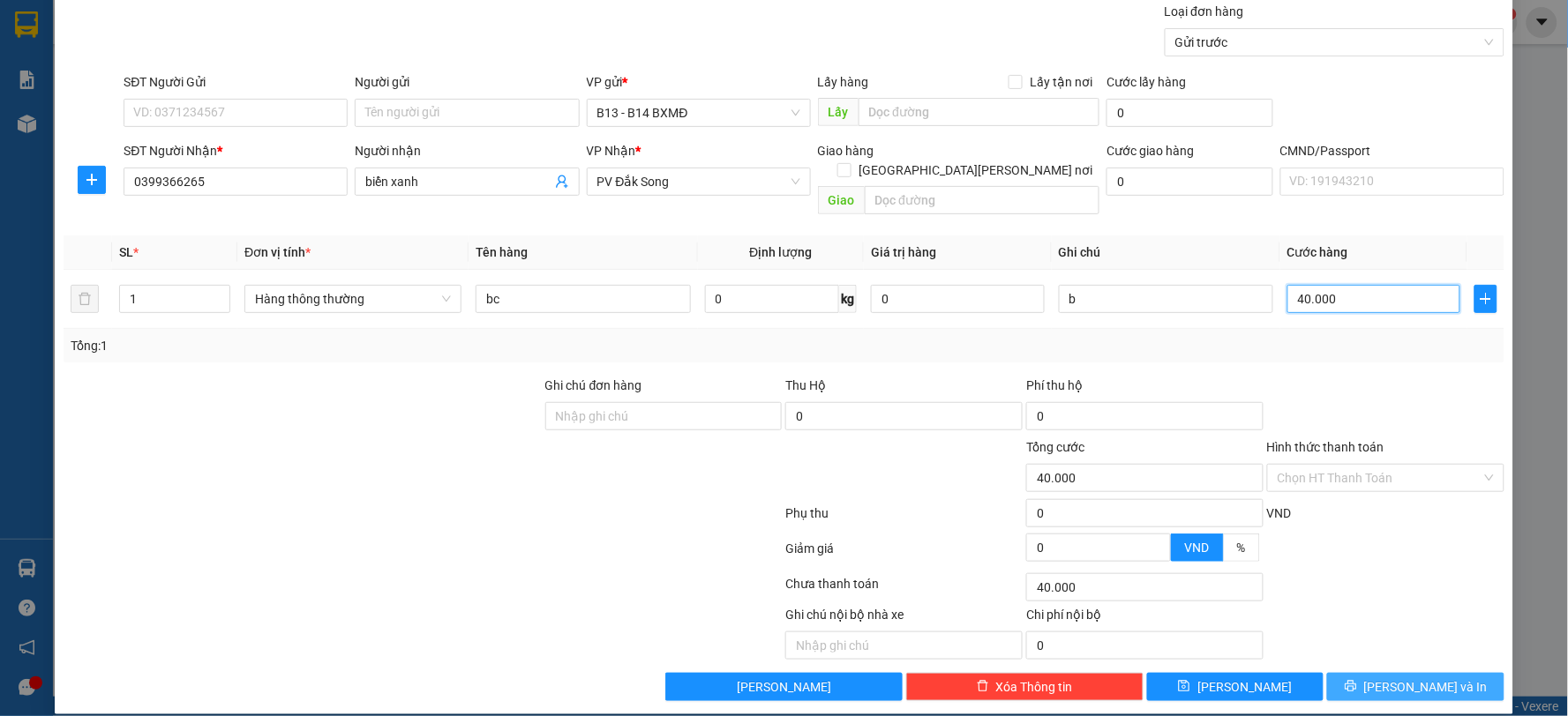
type input "40.000"
click at [1435, 677] on span "[PERSON_NAME] và In" at bounding box center [1426, 686] width 123 height 19
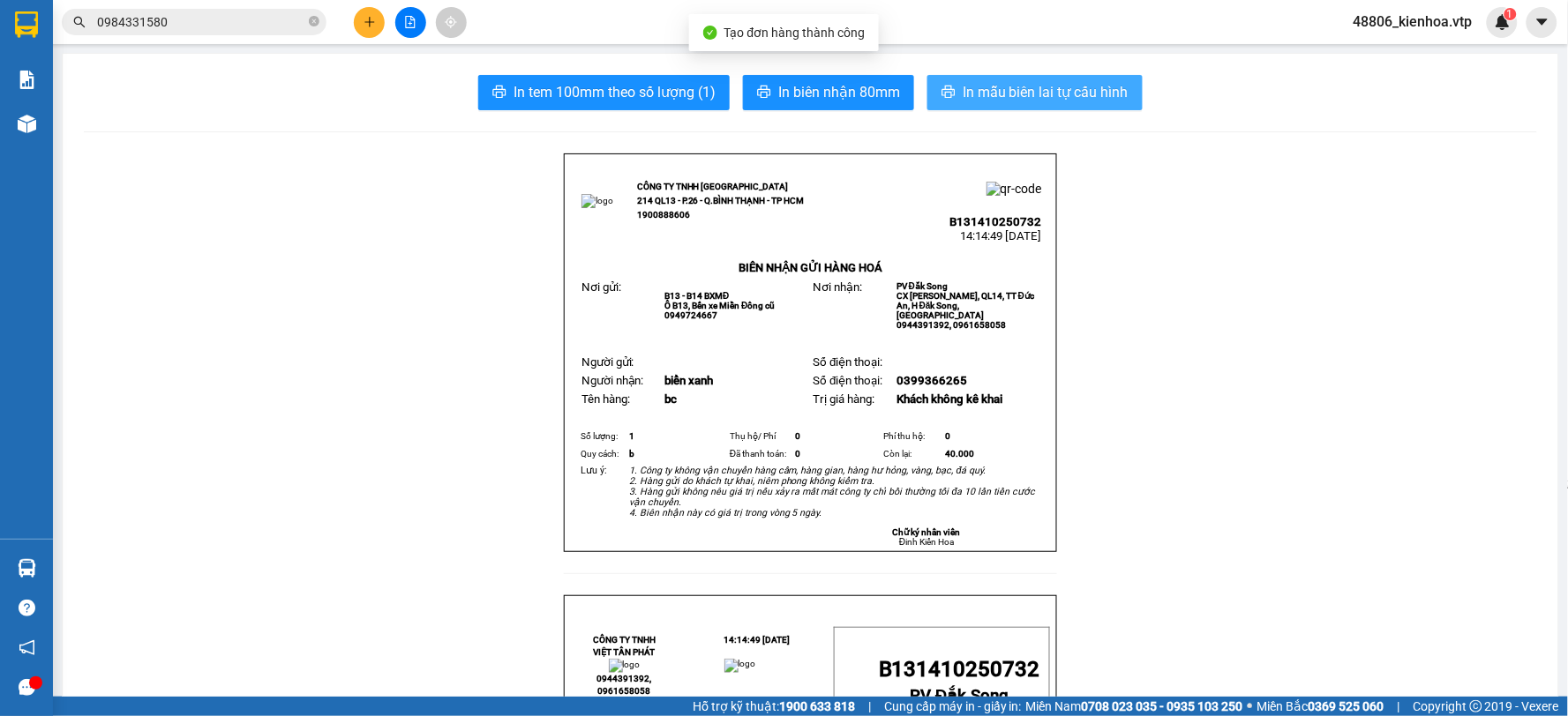
drag, startPoint x: 1019, startPoint y: 62, endPoint x: 1036, endPoint y: 88, distance: 31.1
click at [1036, 88] on span "In mẫu biên lai tự cấu hình" at bounding box center [1045, 92] width 166 height 22
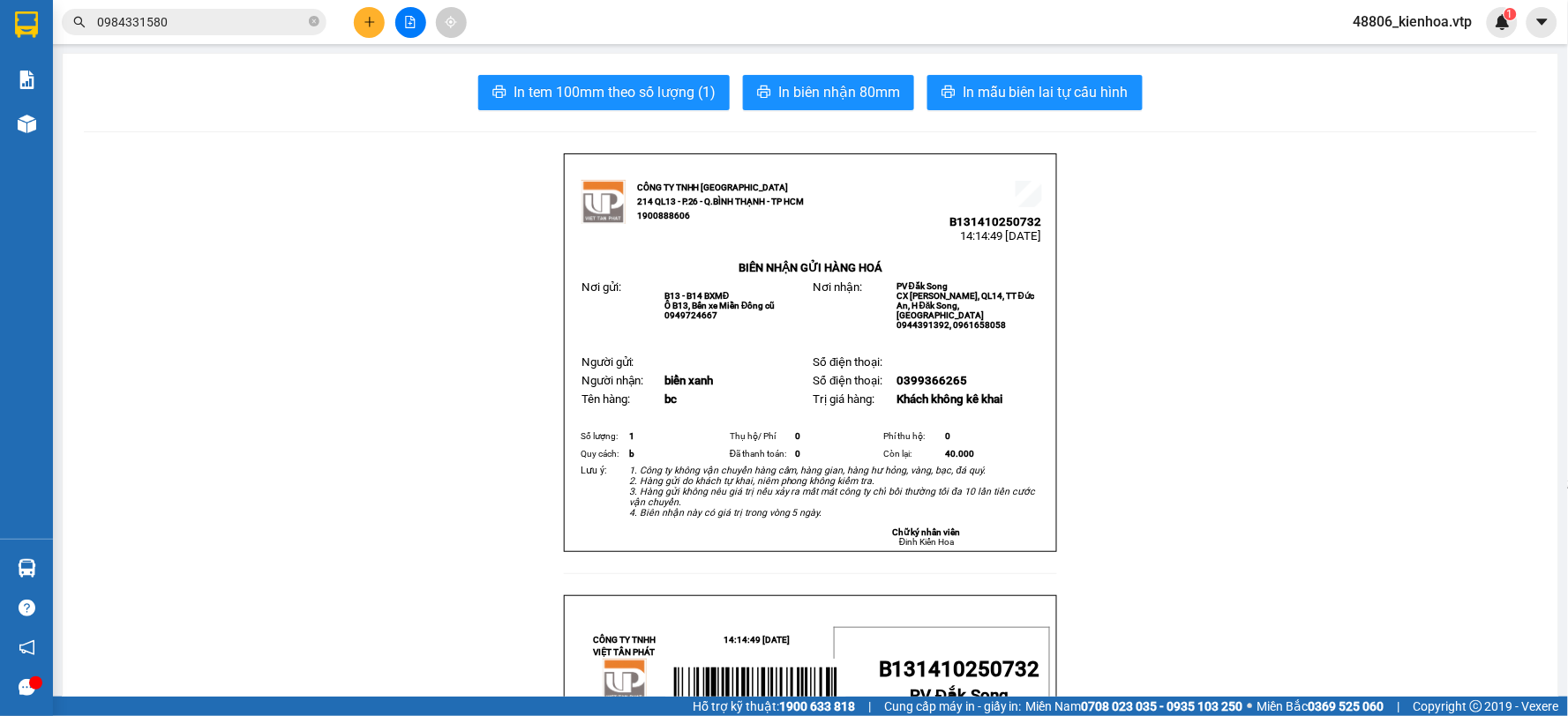
click at [363, 23] on icon "plus" at bounding box center [370, 22] width 13 height 13
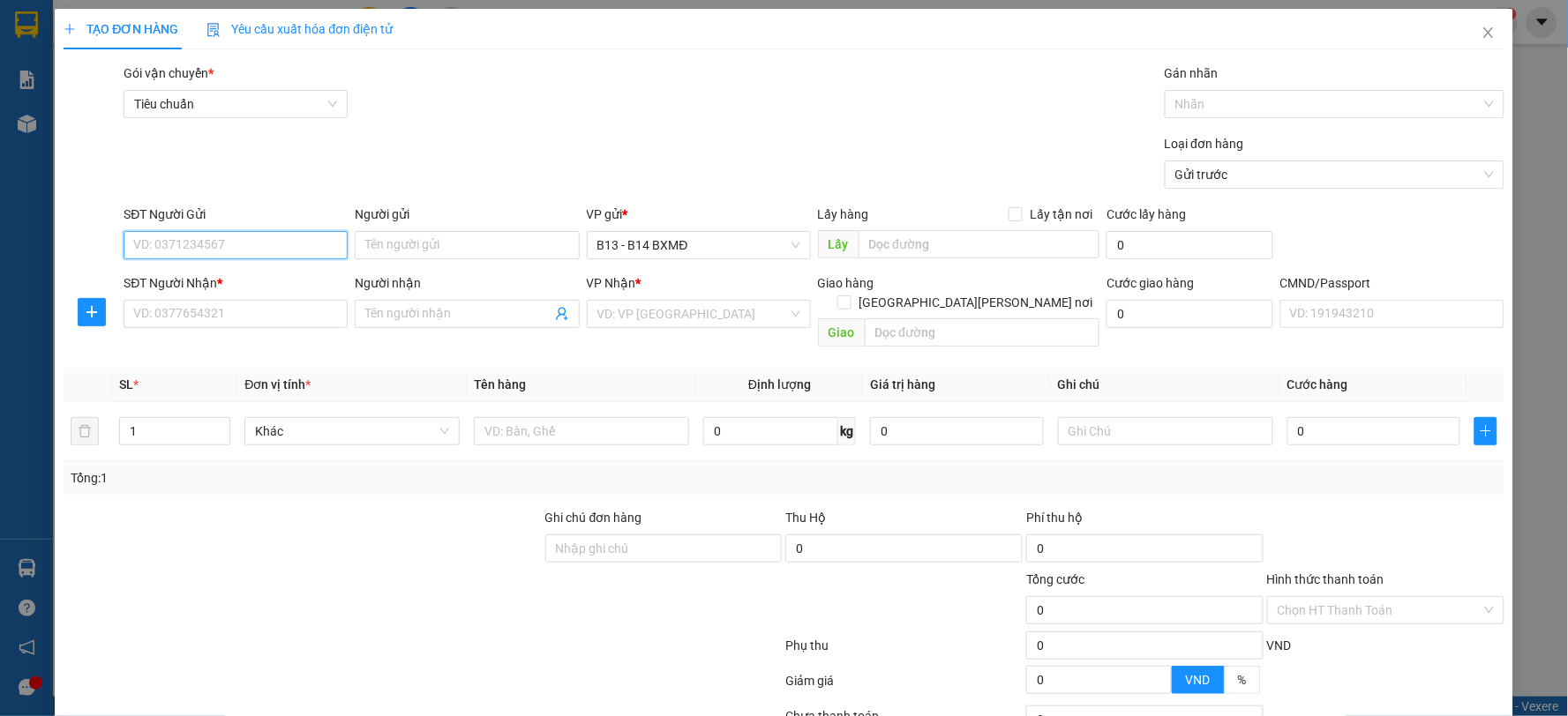
click at [191, 244] on input "SĐT Người Gửi" at bounding box center [235, 245] width 224 height 28
type input "0915596569"
drag, startPoint x: 244, startPoint y: 302, endPoint x: 301, endPoint y: 285, distance: 59.5
click at [244, 301] on input "SĐT Người Nhận *" at bounding box center [235, 313] width 224 height 28
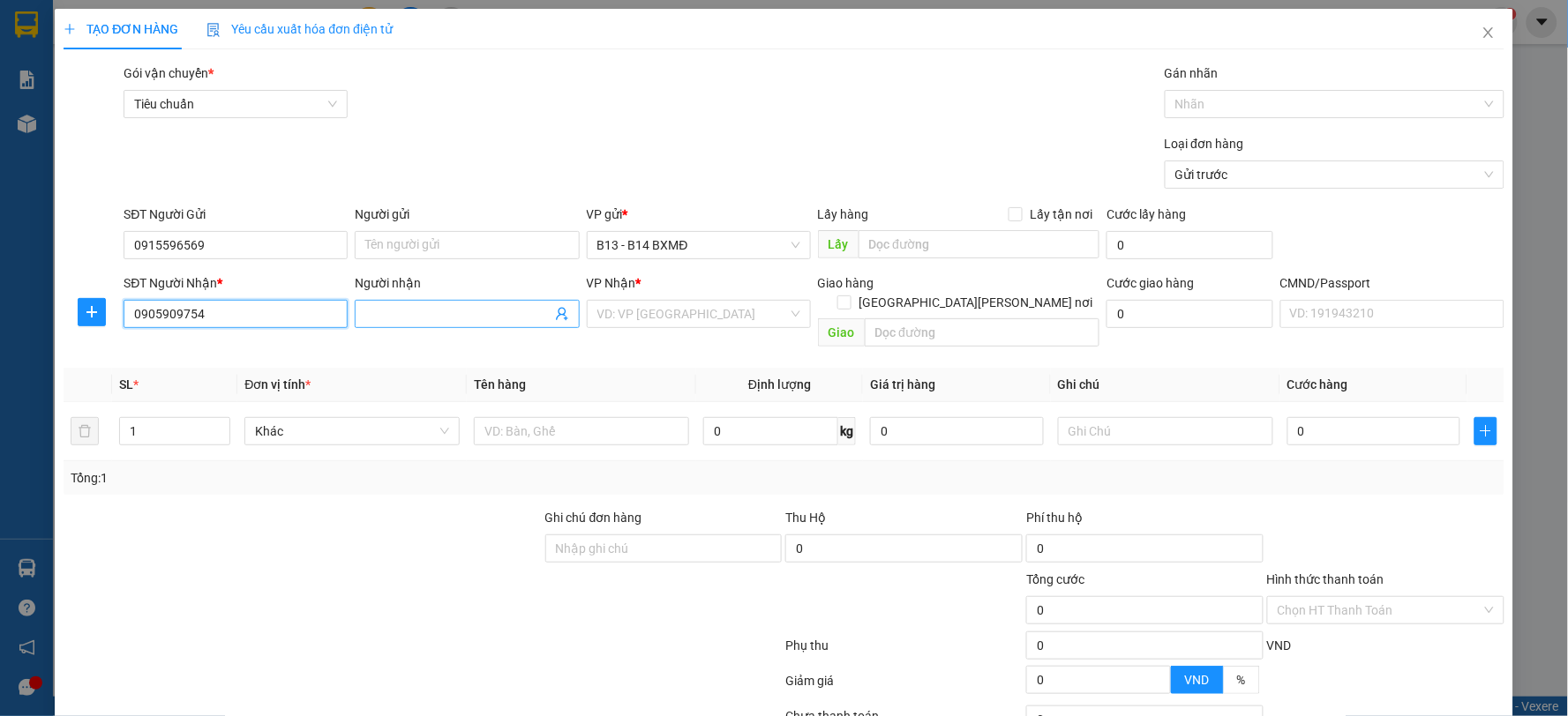
type input "0905909754"
click at [399, 306] on input "Người nhận" at bounding box center [458, 313] width 185 height 19
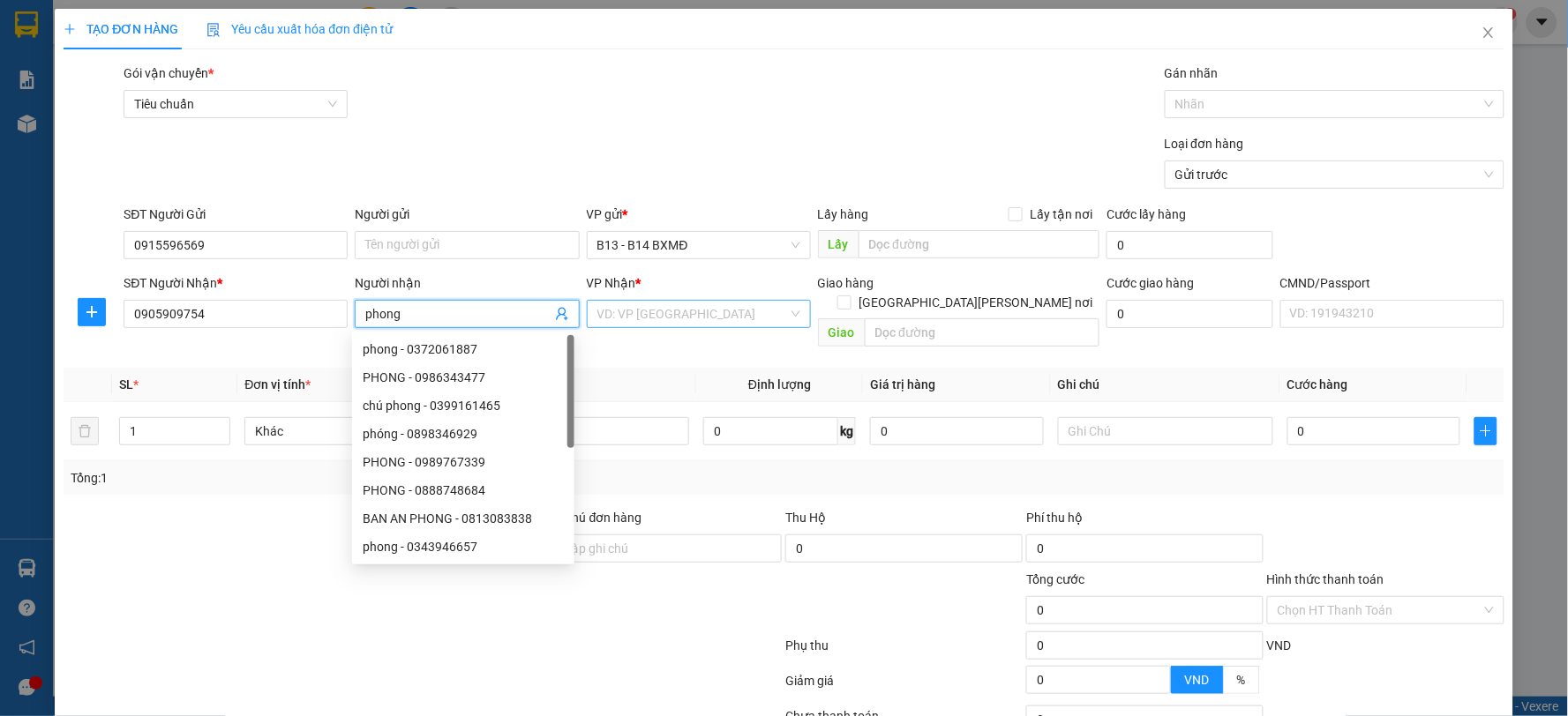
type input "phong"
click at [725, 307] on input "search" at bounding box center [693, 313] width 191 height 26
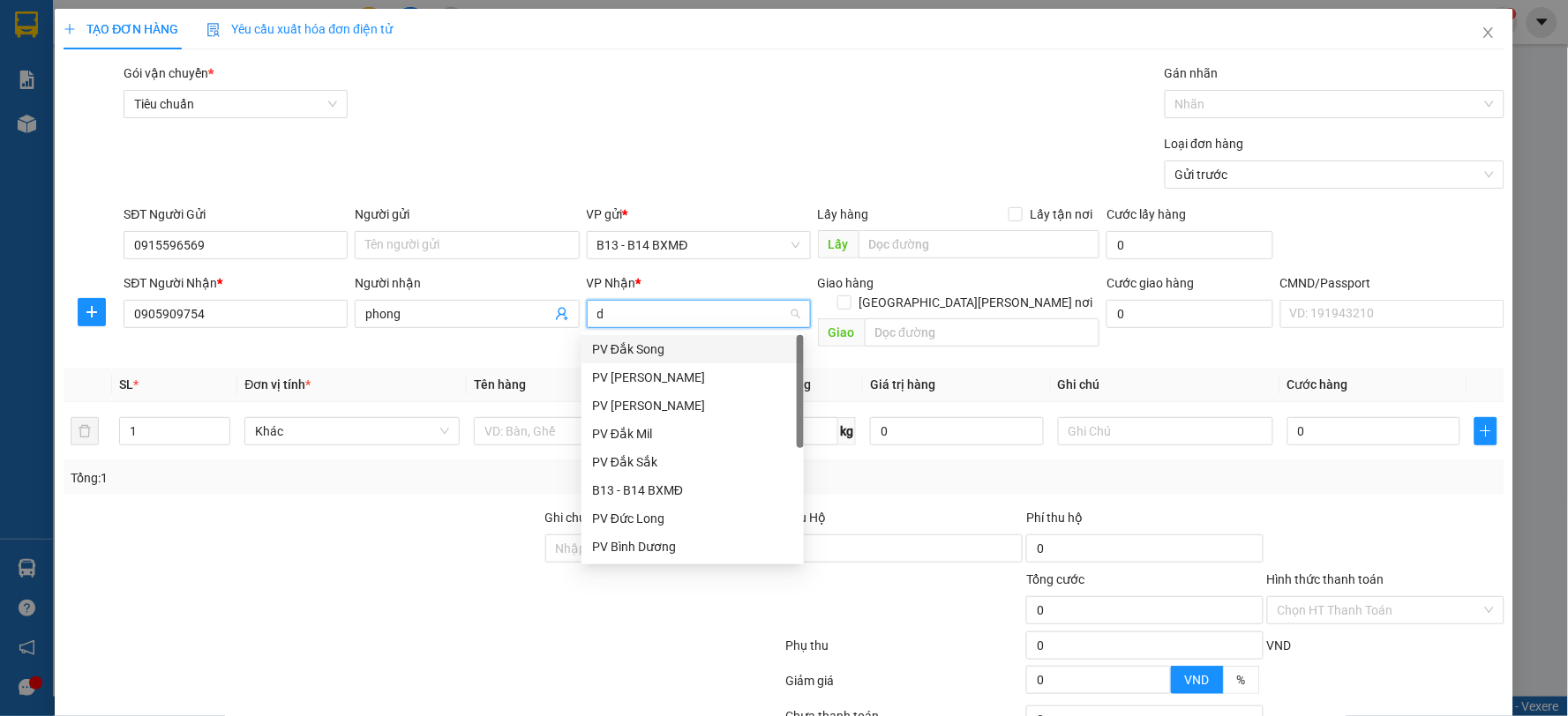
type input "dm"
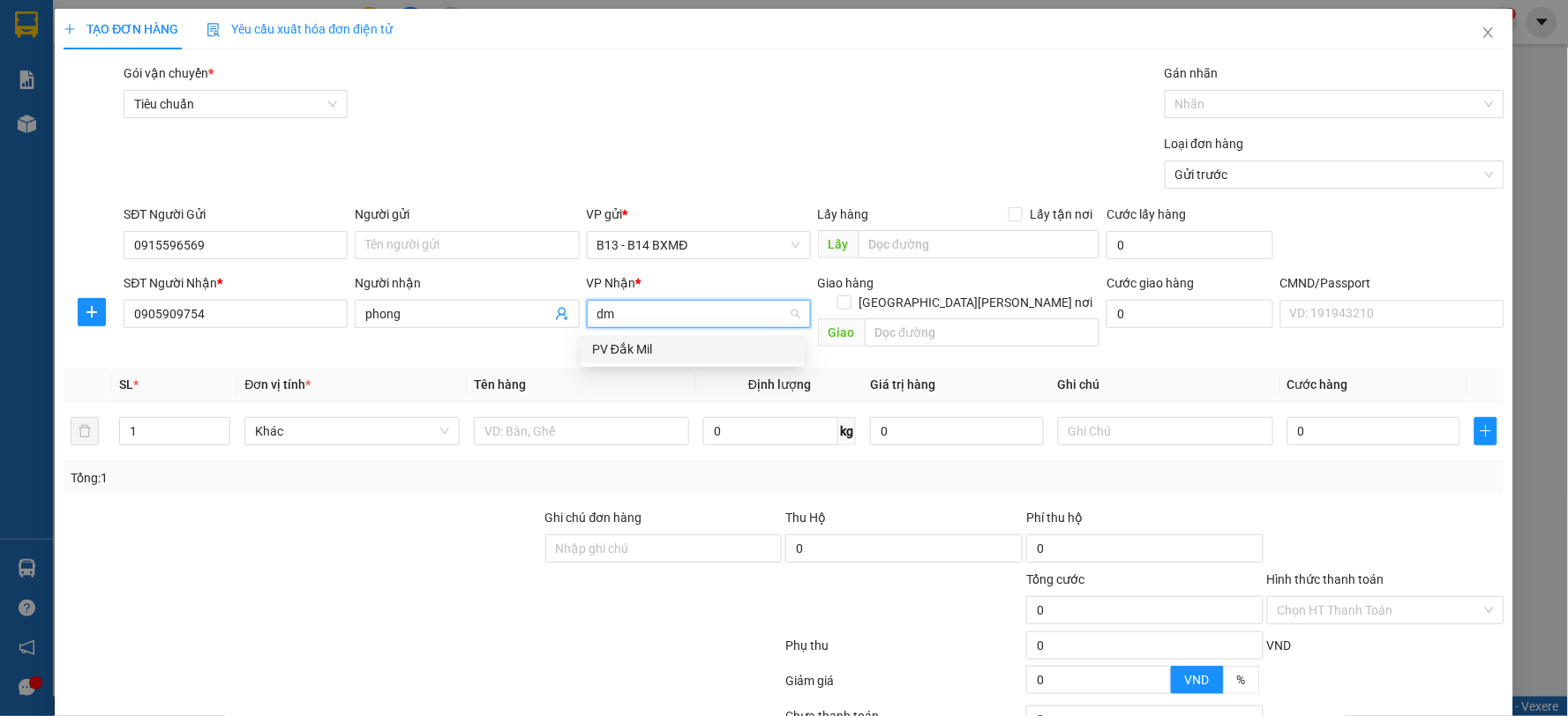
click at [716, 354] on div "PV Đắk Mil" at bounding box center [693, 348] width 202 height 19
click at [594, 434] on td at bounding box center [583, 431] width 230 height 59
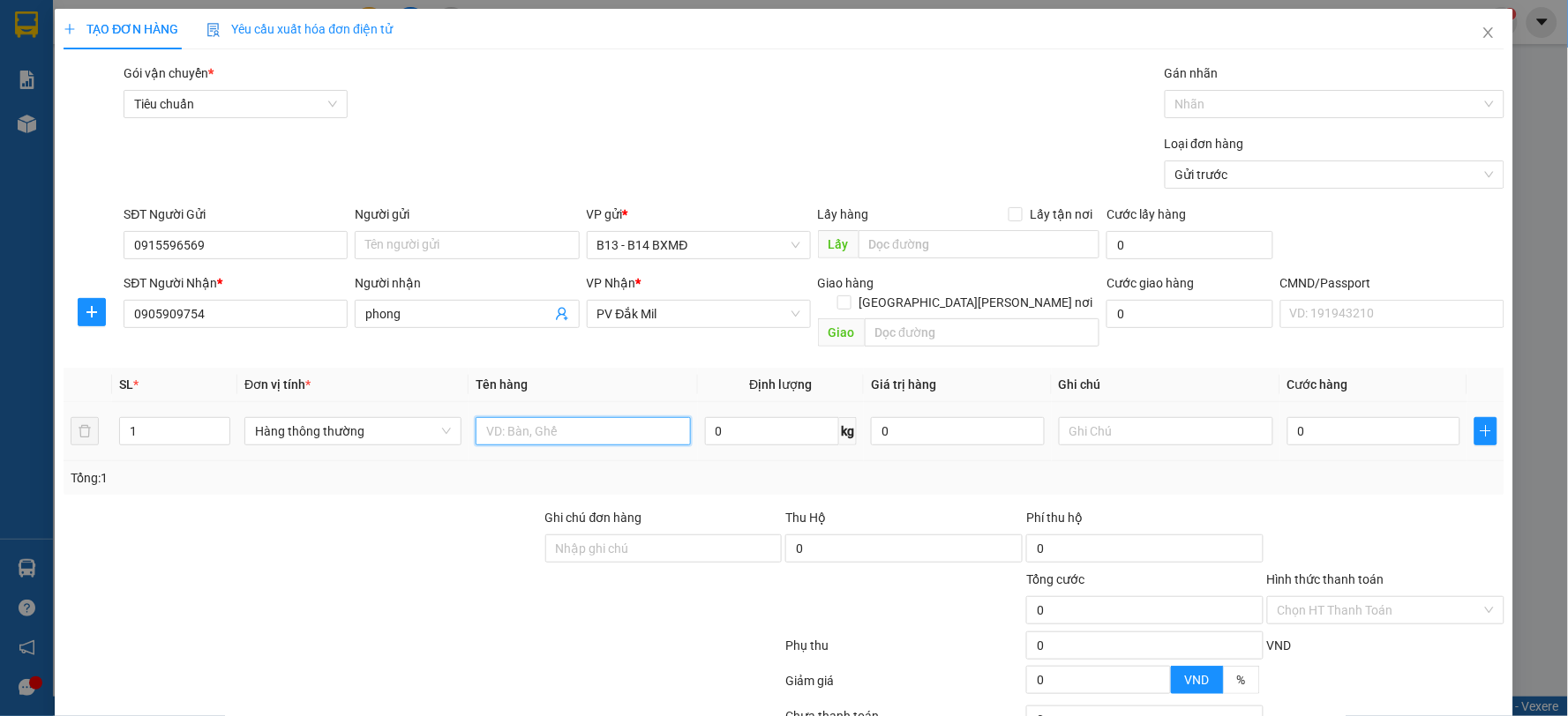
click at [607, 417] on input "text" at bounding box center [583, 431] width 215 height 28
type input "lạnh"
click at [1104, 417] on input "text" at bounding box center [1166, 431] width 215 height 28
type input "x"
type input "4"
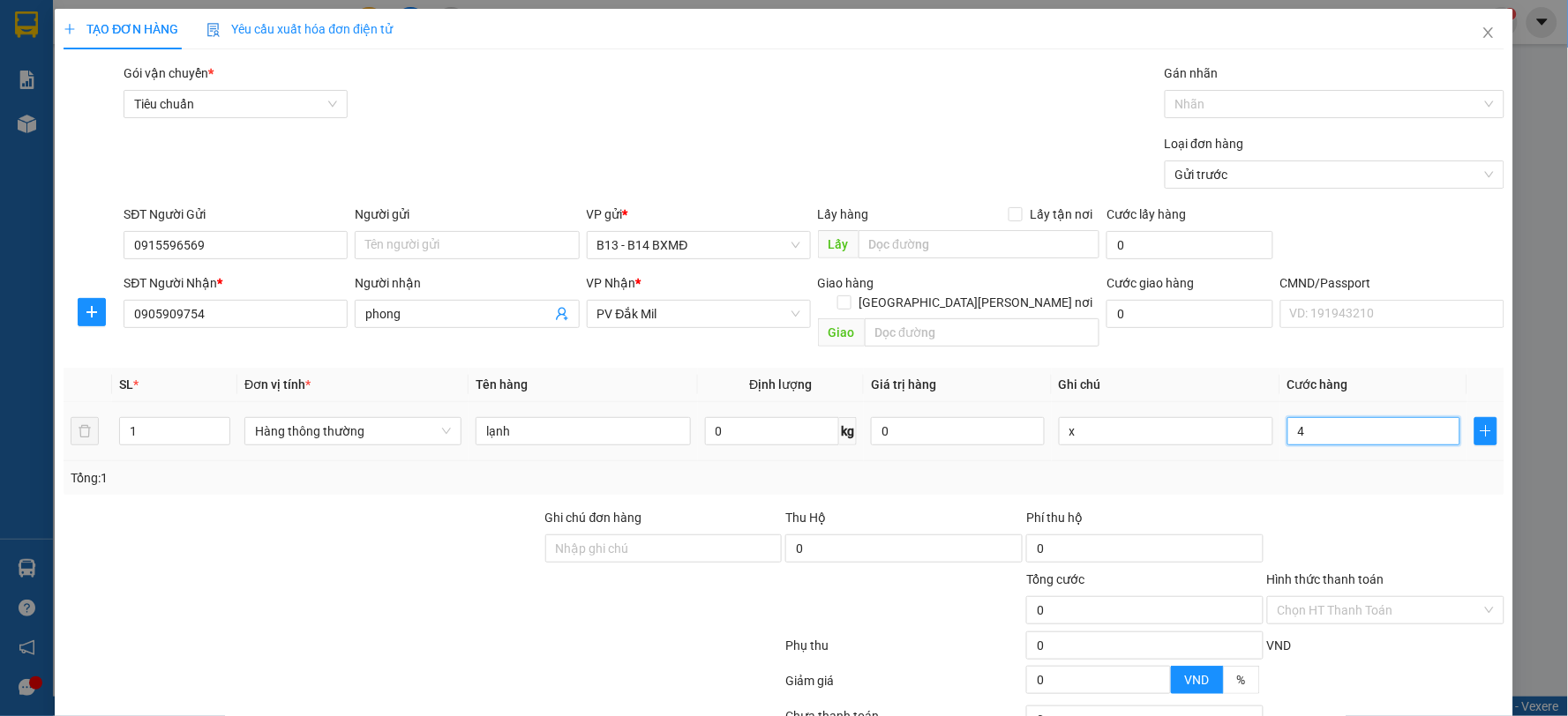
type input "4"
type input "40"
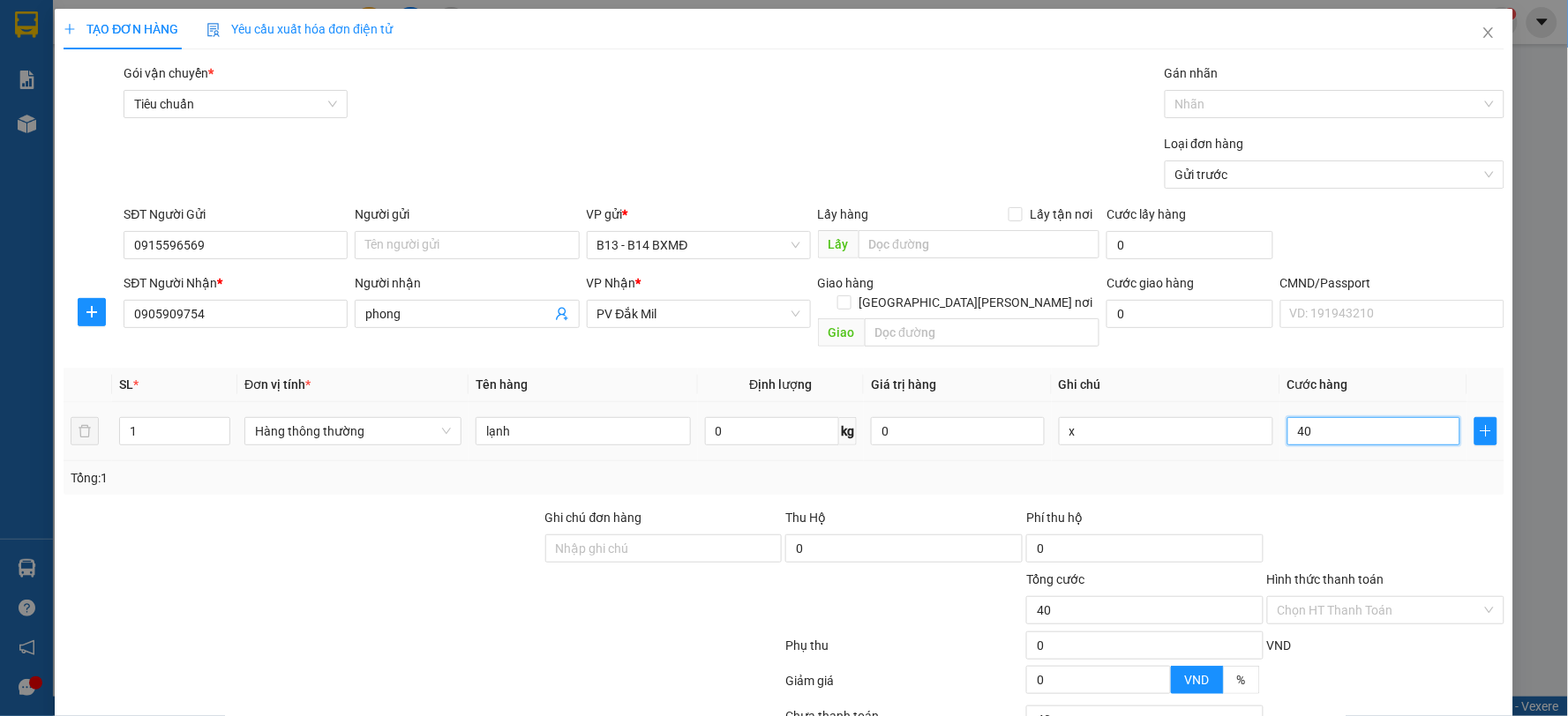
type input "400"
type input "4.000"
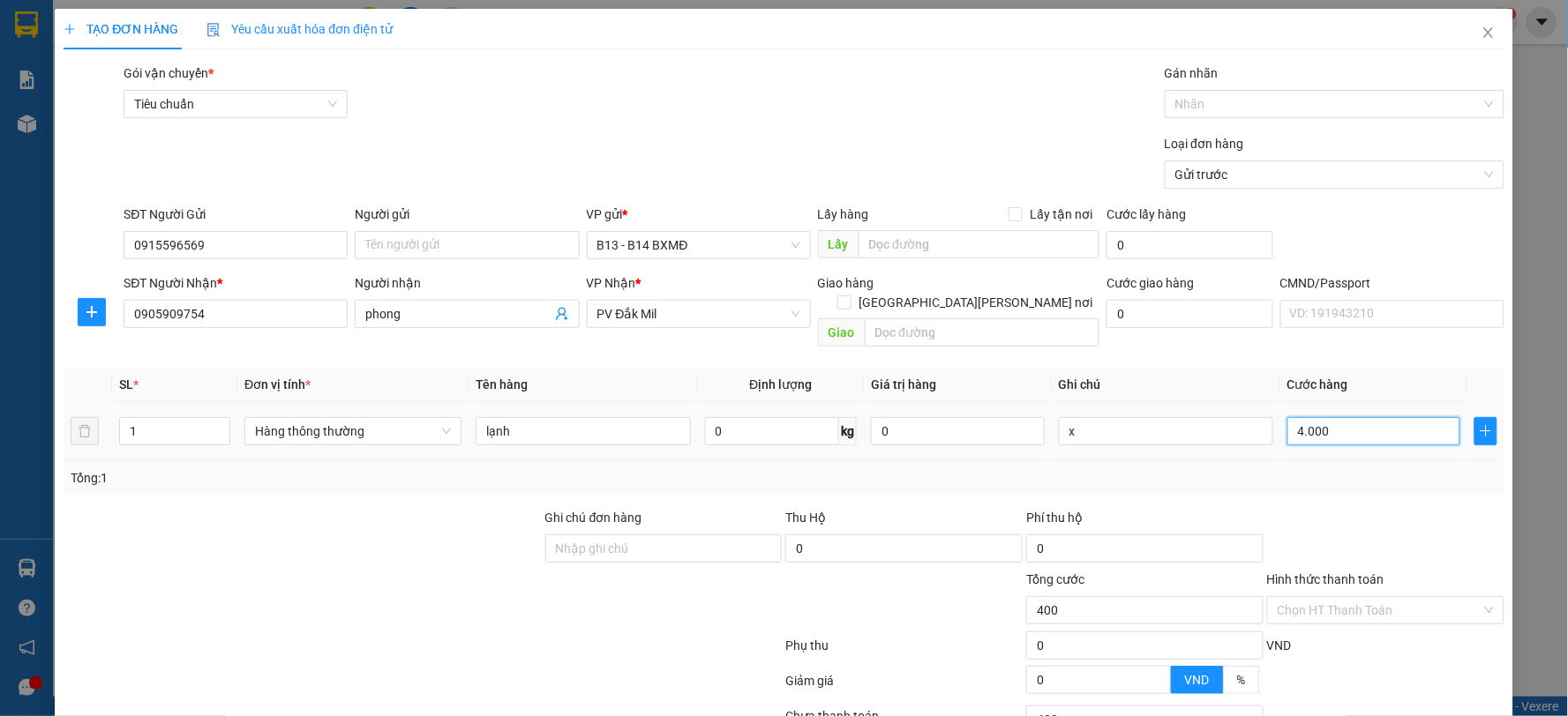
type input "4.000"
type input "40.000"
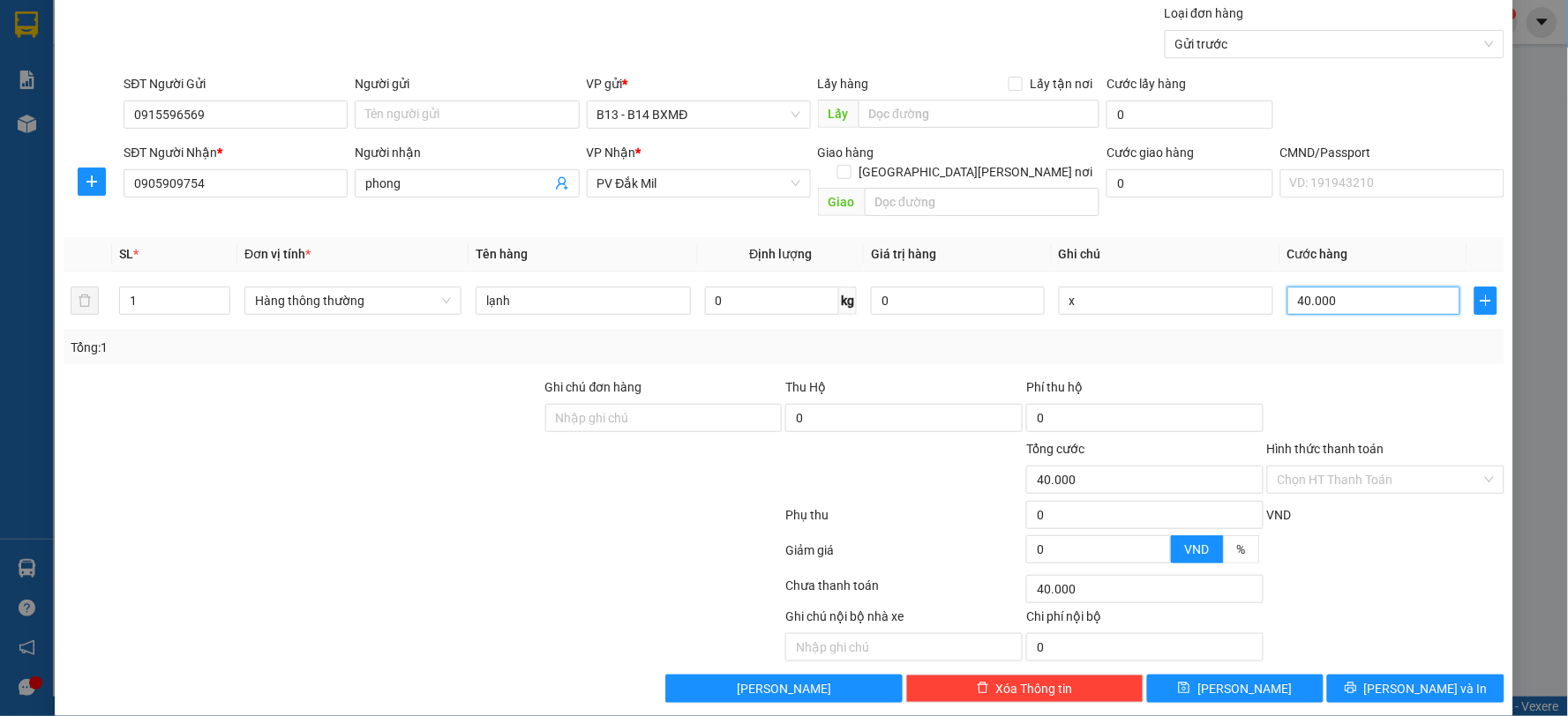
scroll to position [132, 0]
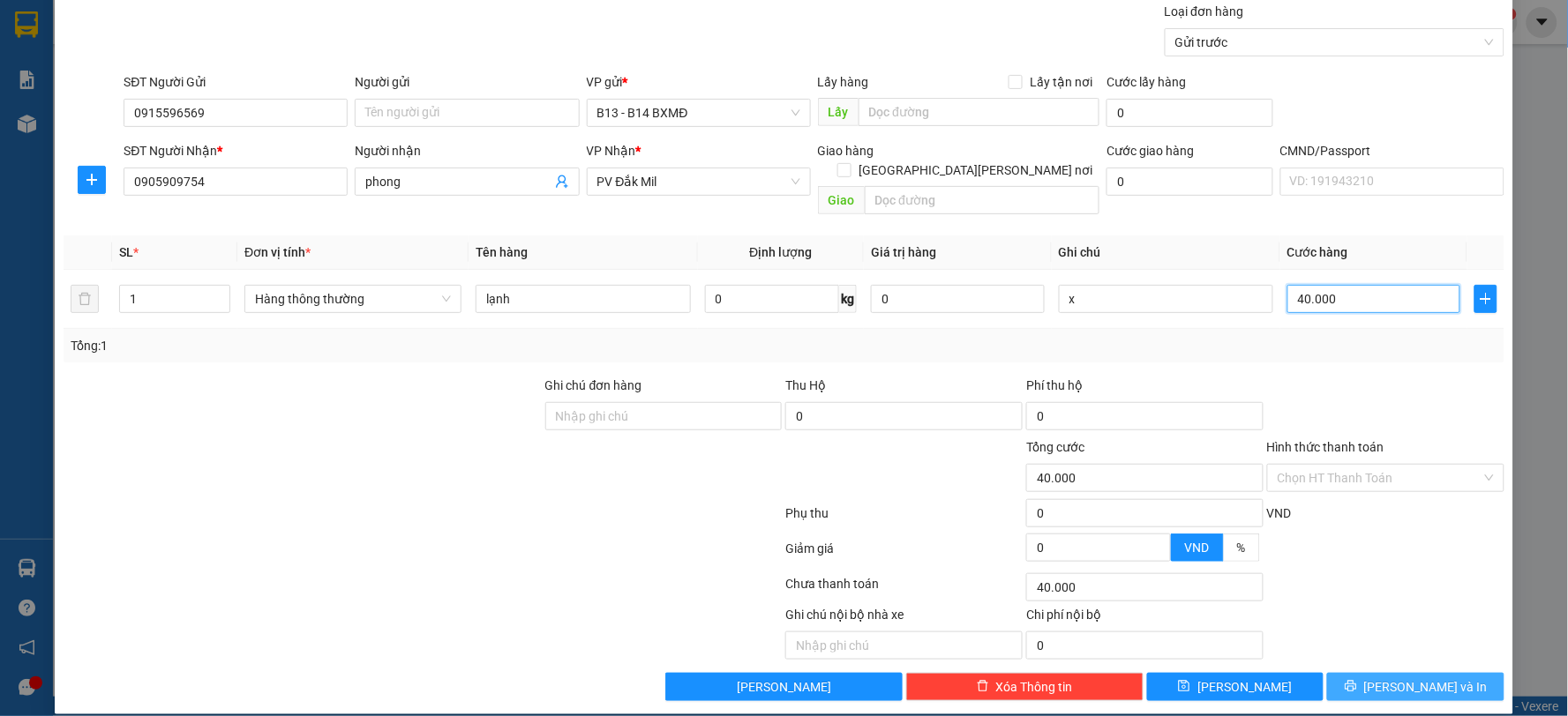
type input "40.000"
click at [1425, 677] on span "[PERSON_NAME] và In" at bounding box center [1426, 686] width 123 height 19
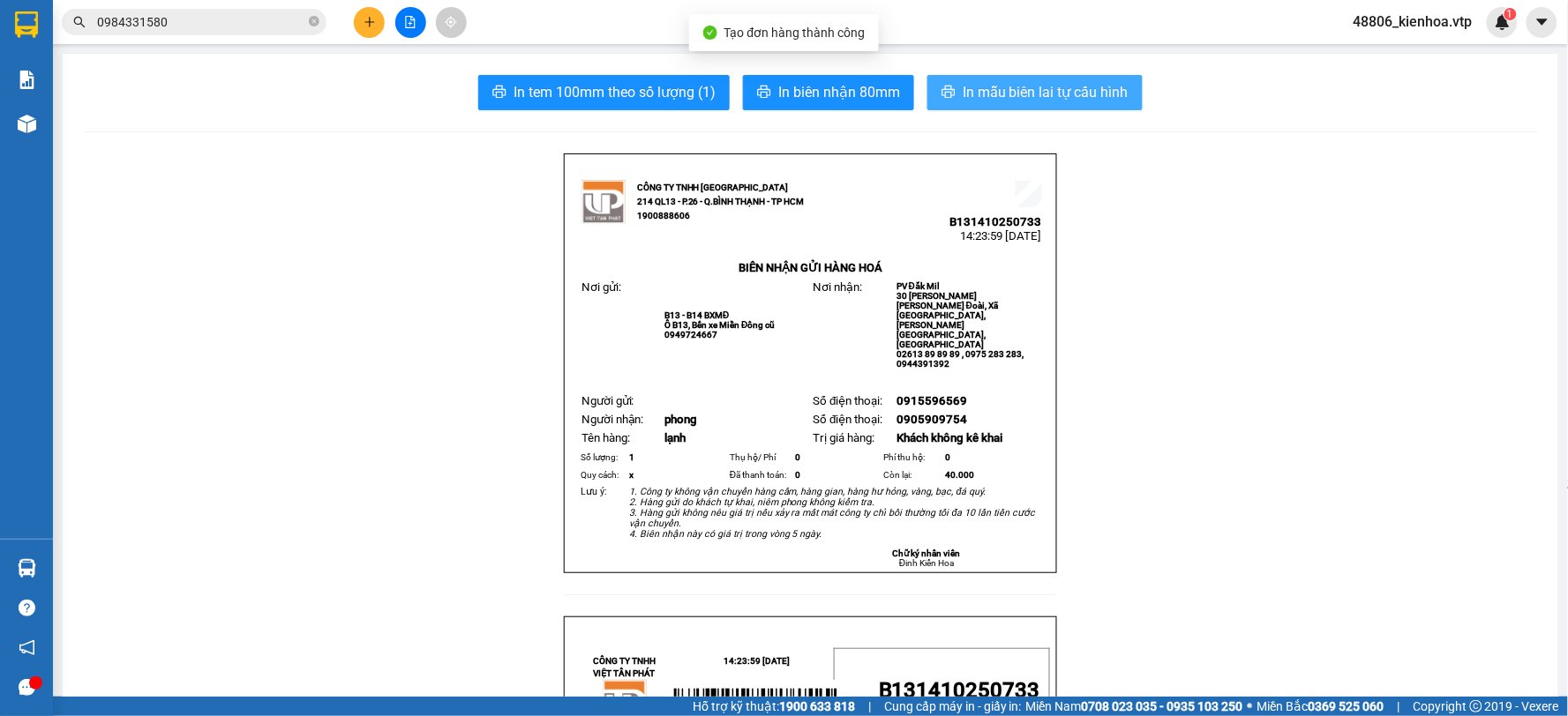
click at [968, 88] on span "In mẫu biên lai tự cấu hình" at bounding box center [1045, 92] width 166 height 22
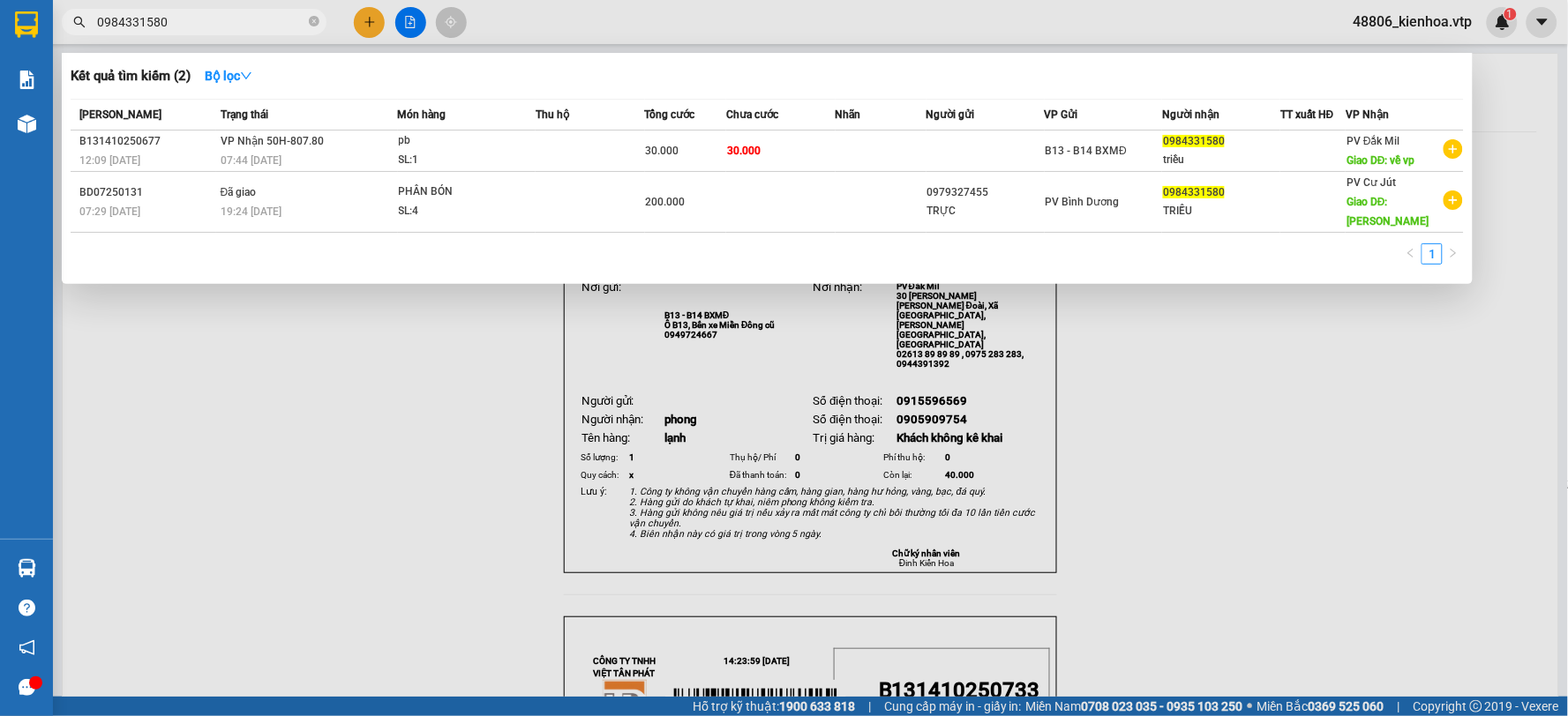
drag, startPoint x: 194, startPoint y: 26, endPoint x: 65, endPoint y: 57, distance: 132.7
click at [65, 38] on div "Kết quả [PERSON_NAME] ( 2 ) Bộ lọc Mã ĐH Trạng thái Món hàng Thu hộ Tổng [PERSO…" at bounding box center [172, 23] width 344 height 31
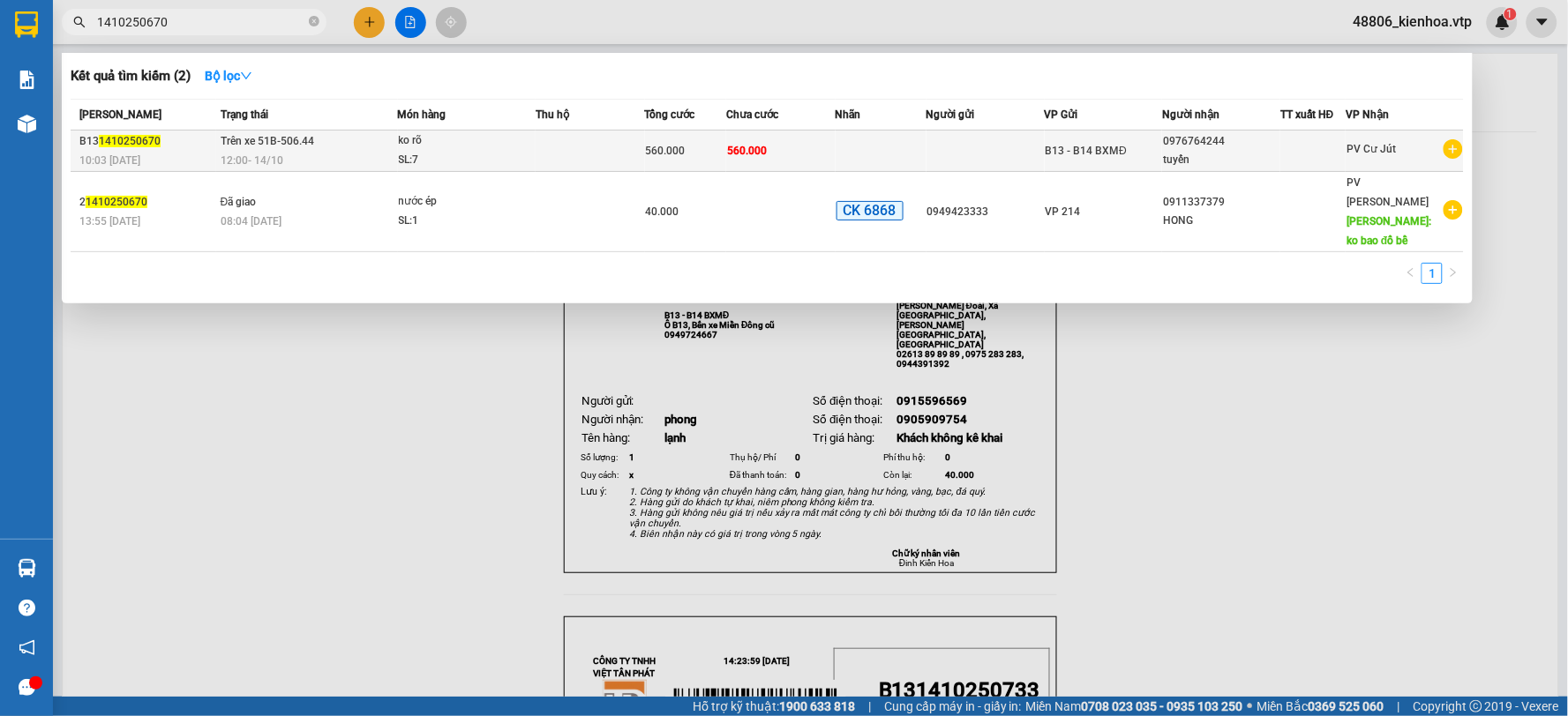
type input "1410250670"
click at [449, 151] on div "SL: 7" at bounding box center [465, 160] width 133 height 19
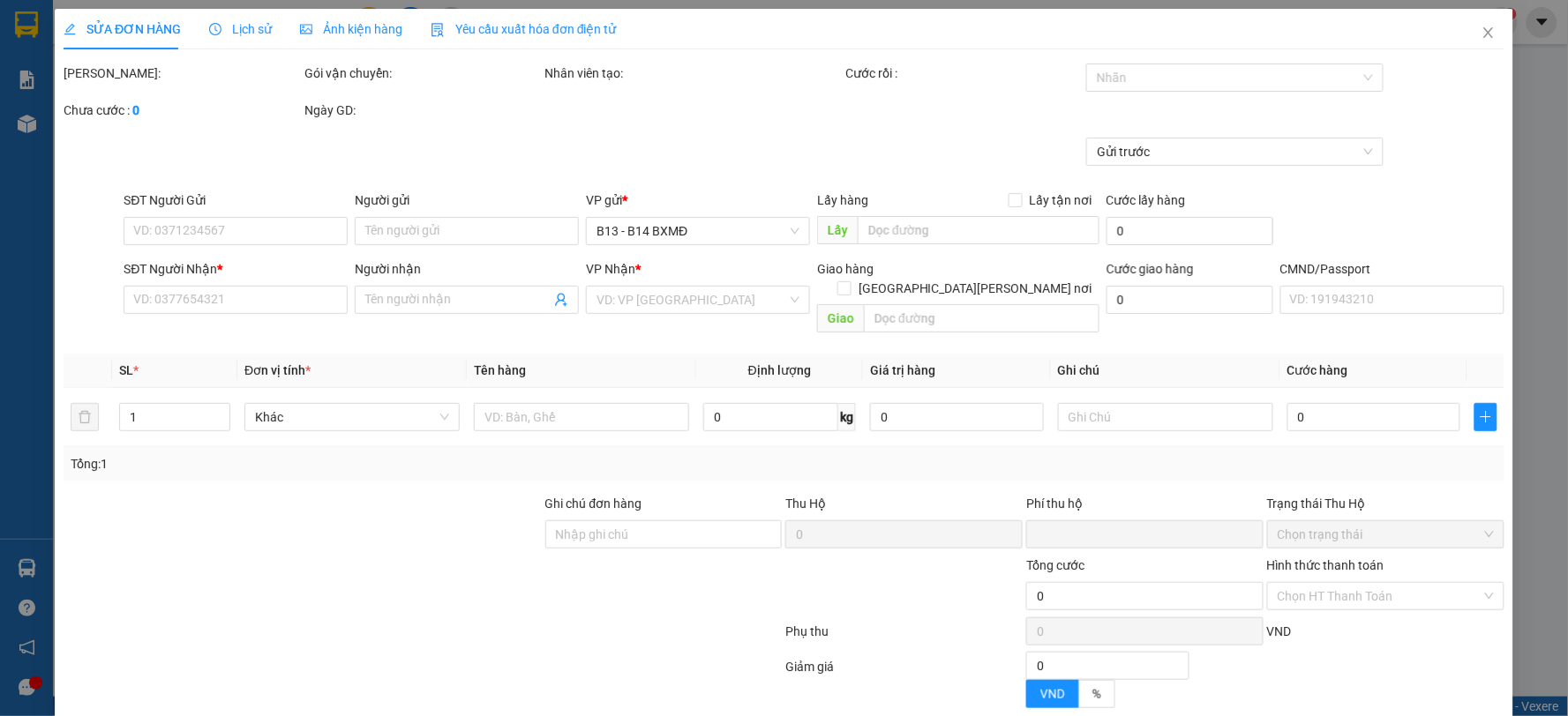
type input "28.000"
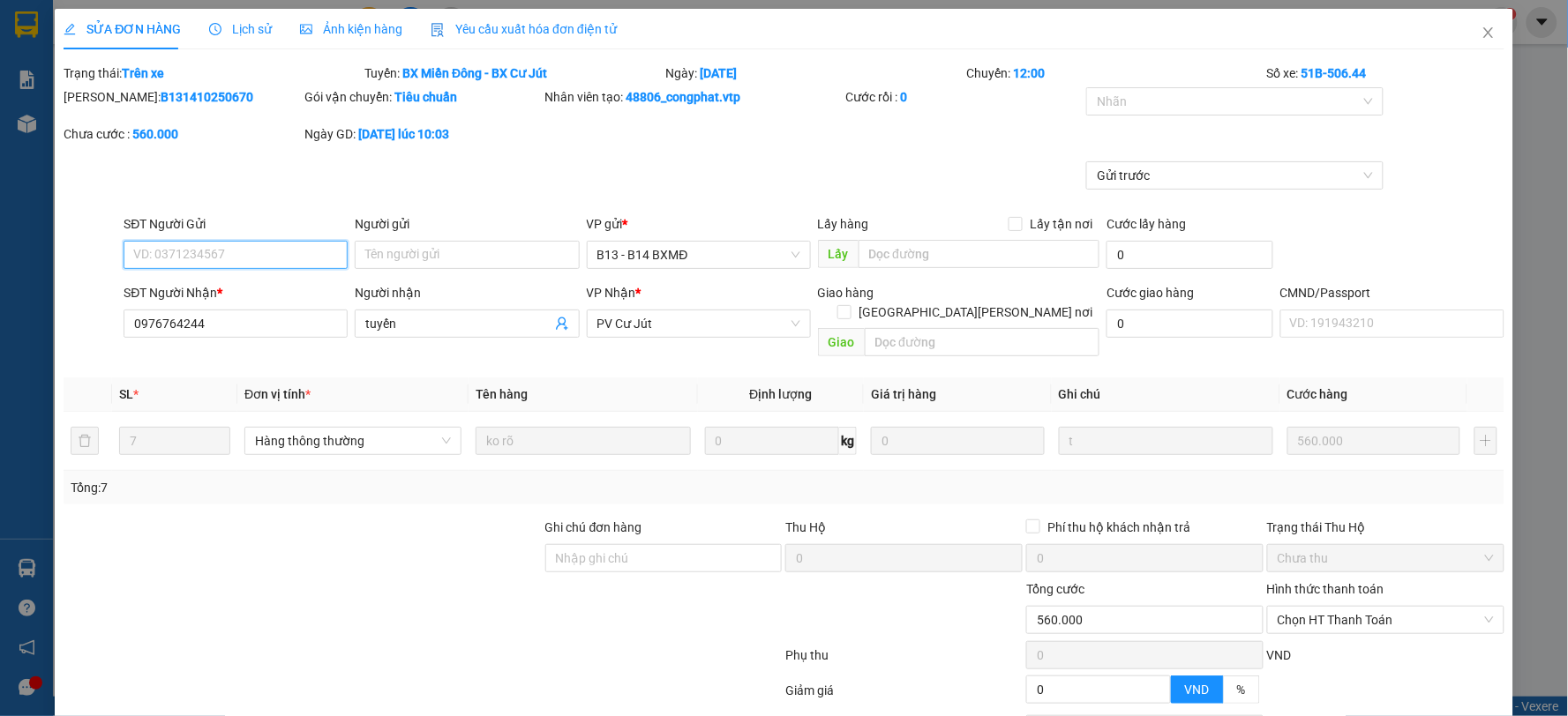
type input "0976764244"
type input "tuyến"
type input "0"
type input "560.000"
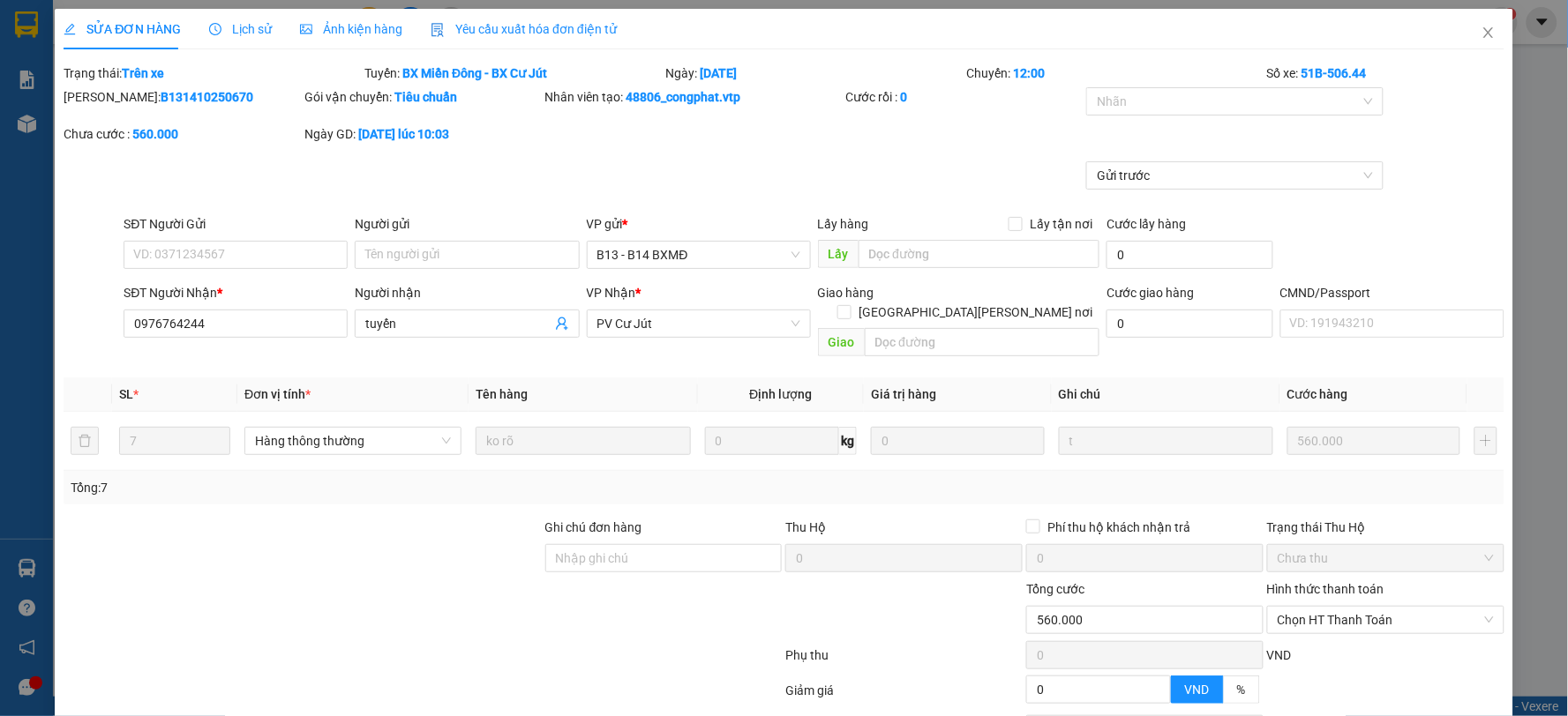
click at [611, 133] on div "Mã ĐH: B131410250670 Gói vận chuyển: [PERSON_NAME] [PERSON_NAME] tạo: 48806_con…" at bounding box center [784, 124] width 1445 height 74
click at [643, 125] on div "Mã ĐH: B131410250670 Gói vận chuyển: [PERSON_NAME] [PERSON_NAME] tạo: 48806_con…" at bounding box center [784, 124] width 1445 height 74
drag, startPoint x: 231, startPoint y: 329, endPoint x: 84, endPoint y: 357, distance: 149.6
click at [84, 357] on div "Total Paid Fee 0 Total UnPaid Fee 560.000 Cash Collection Total Fee Trạng thái:…" at bounding box center [784, 454] width 1441 height 780
click at [1475, 21] on span "Close" at bounding box center [1488, 34] width 49 height 49
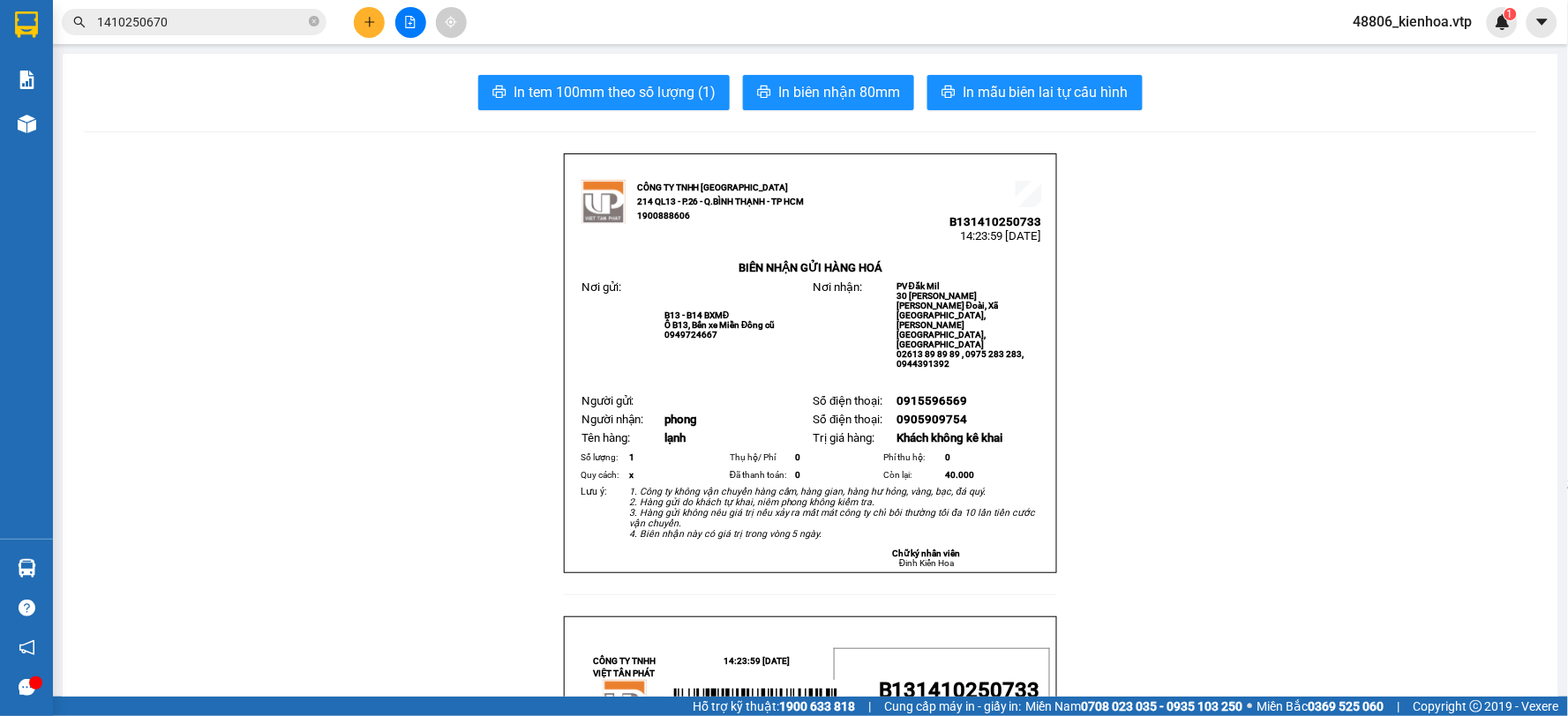
click at [360, 25] on button at bounding box center [370, 23] width 31 height 31
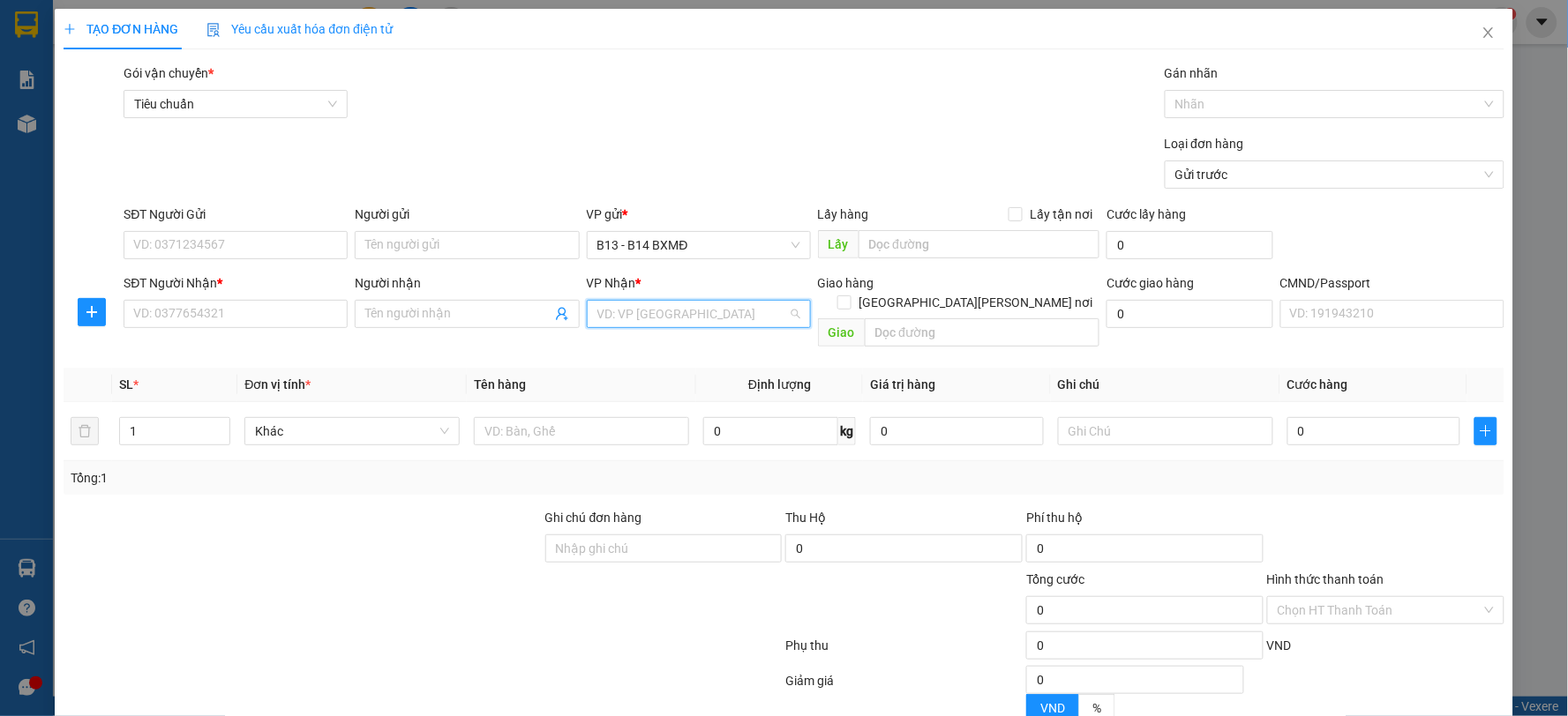
click at [660, 314] on input "search" at bounding box center [693, 313] width 191 height 26
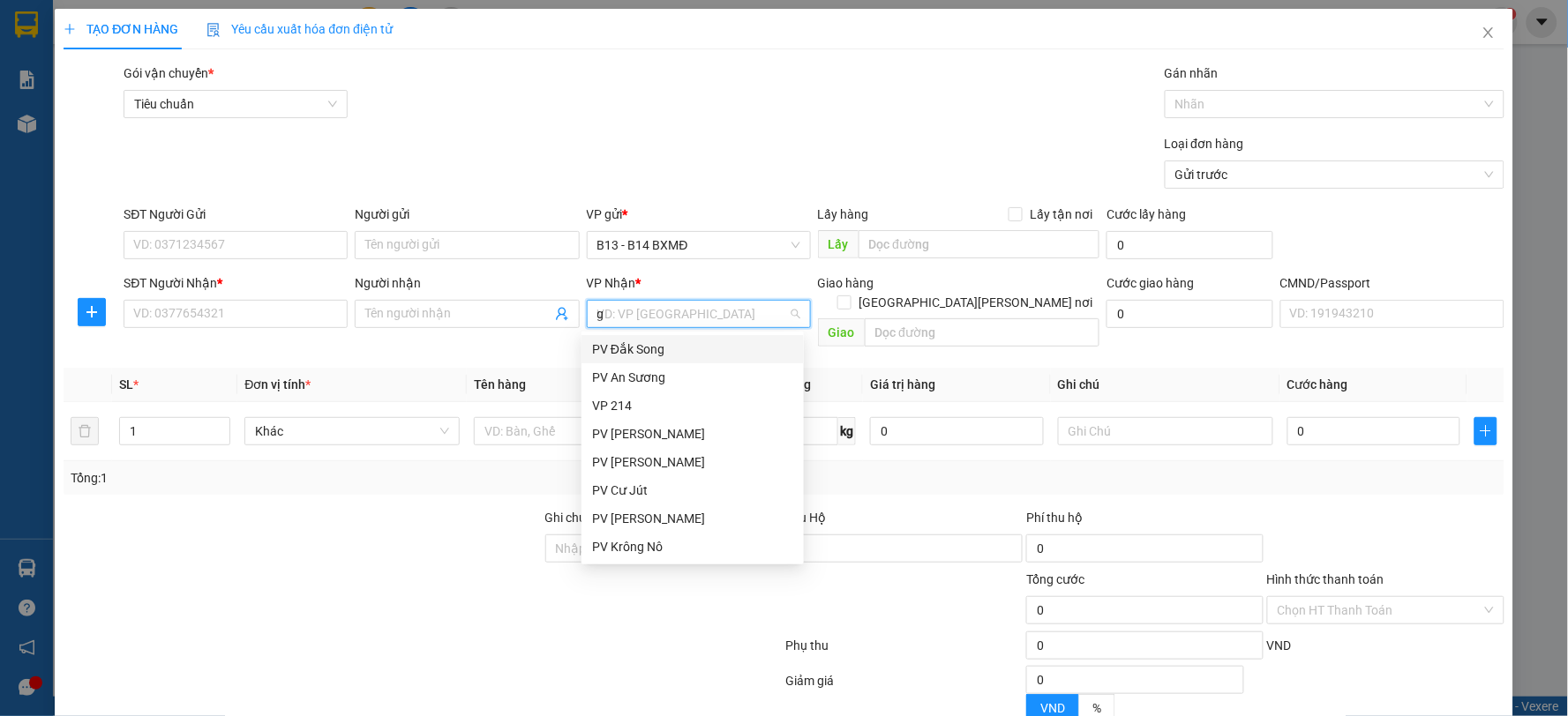
type input "gn"
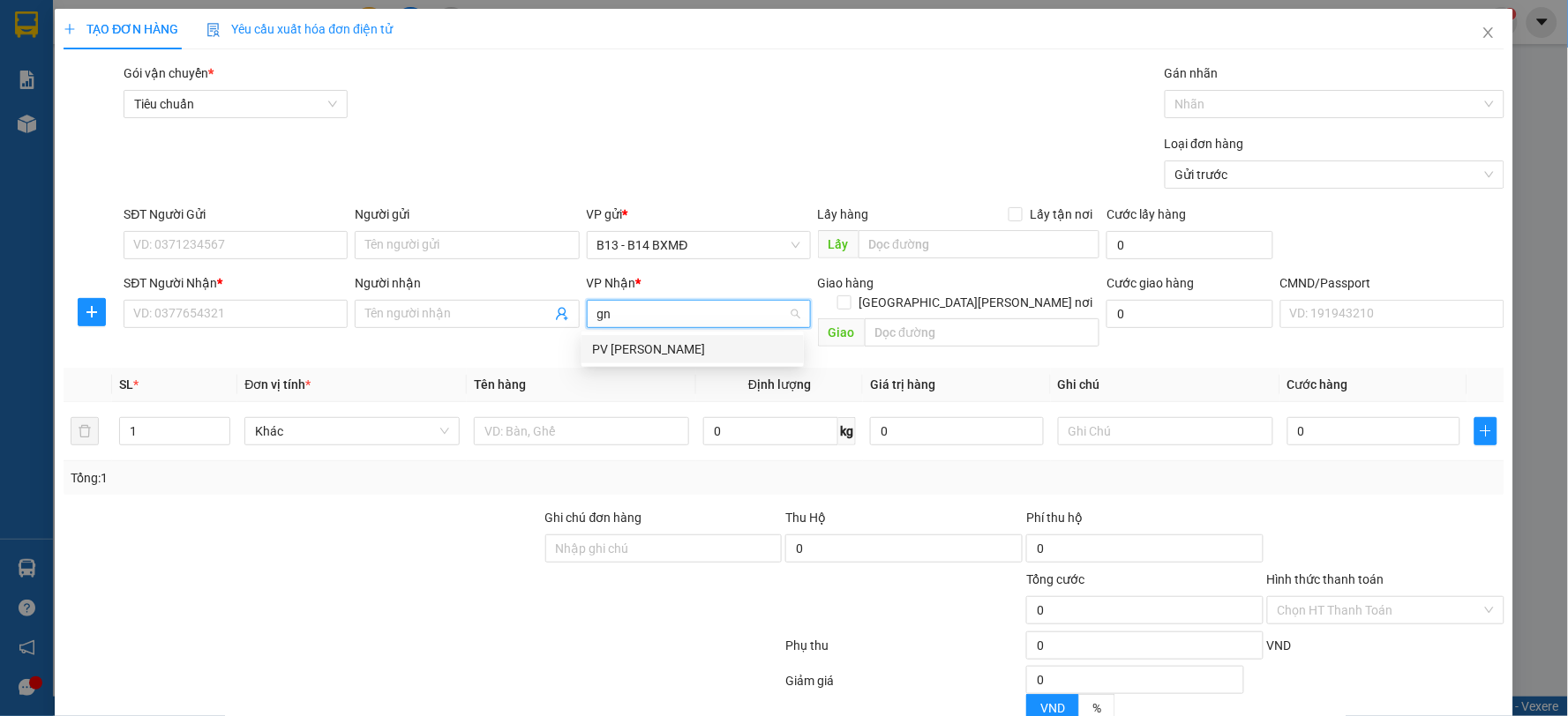
click at [665, 346] on div "PV [PERSON_NAME]" at bounding box center [693, 348] width 202 height 19
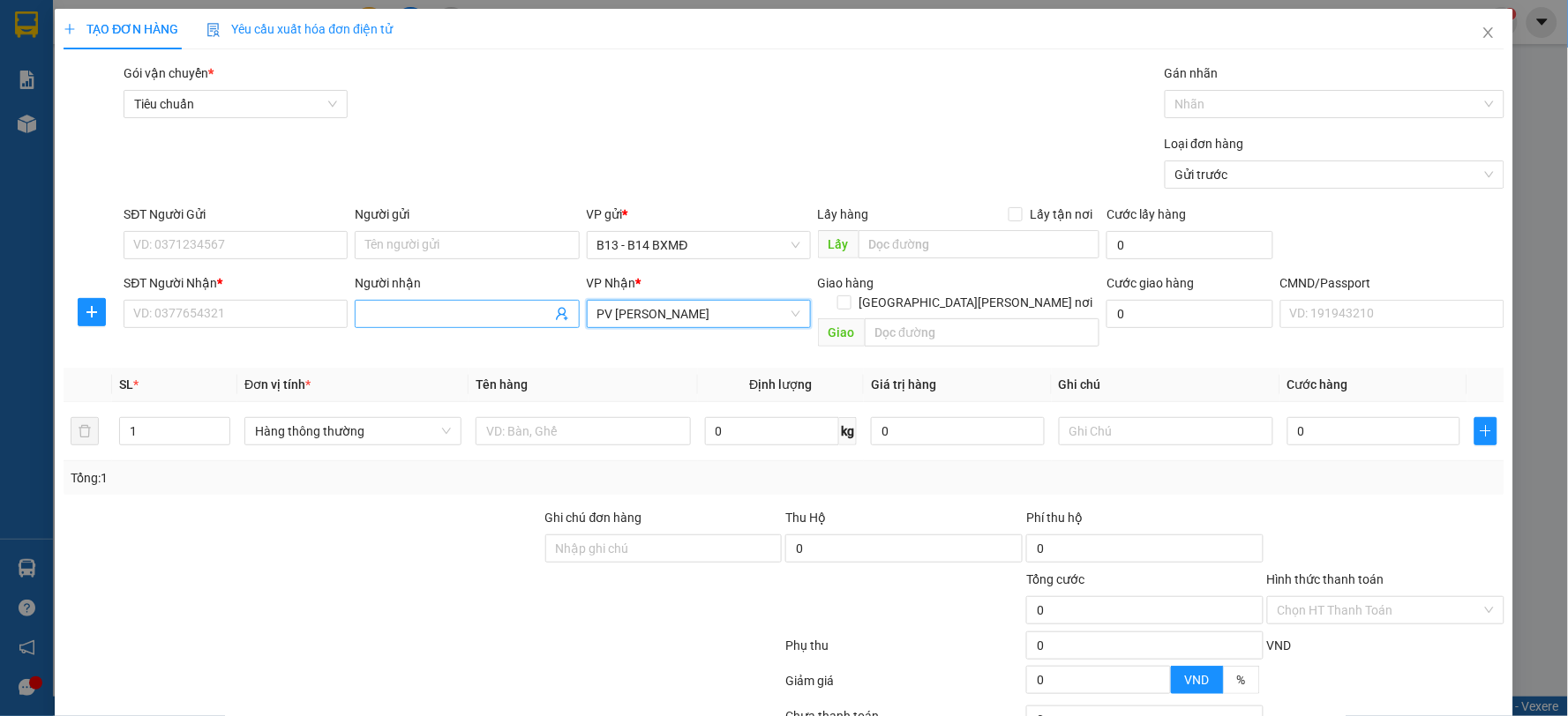
click at [442, 321] on input "Người nhận" at bounding box center [458, 313] width 185 height 19
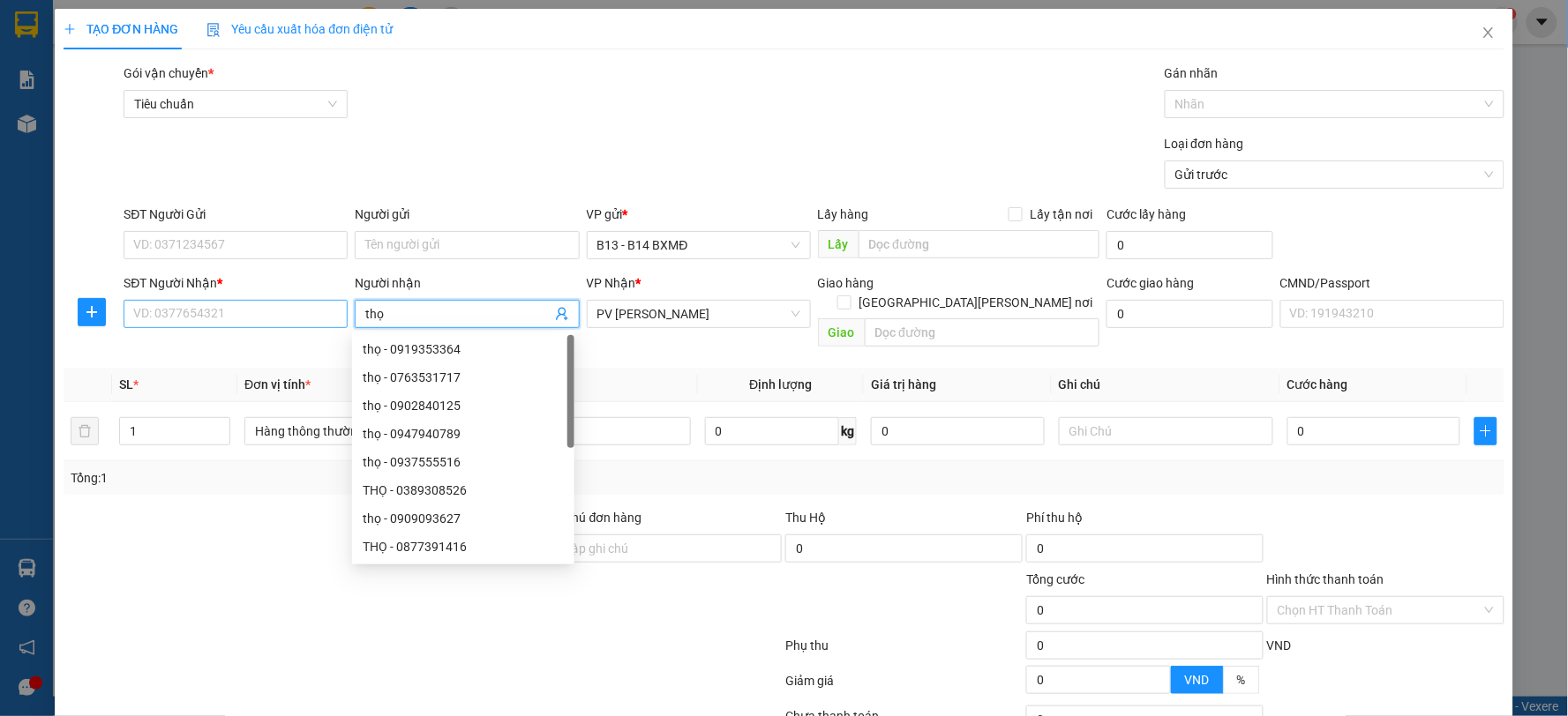
type input "thọ"
drag, startPoint x: 185, startPoint y: 309, endPoint x: 192, endPoint y: 294, distance: 16.6
click at [190, 302] on input "SĐT Người Nhận *" at bounding box center [235, 313] width 224 height 28
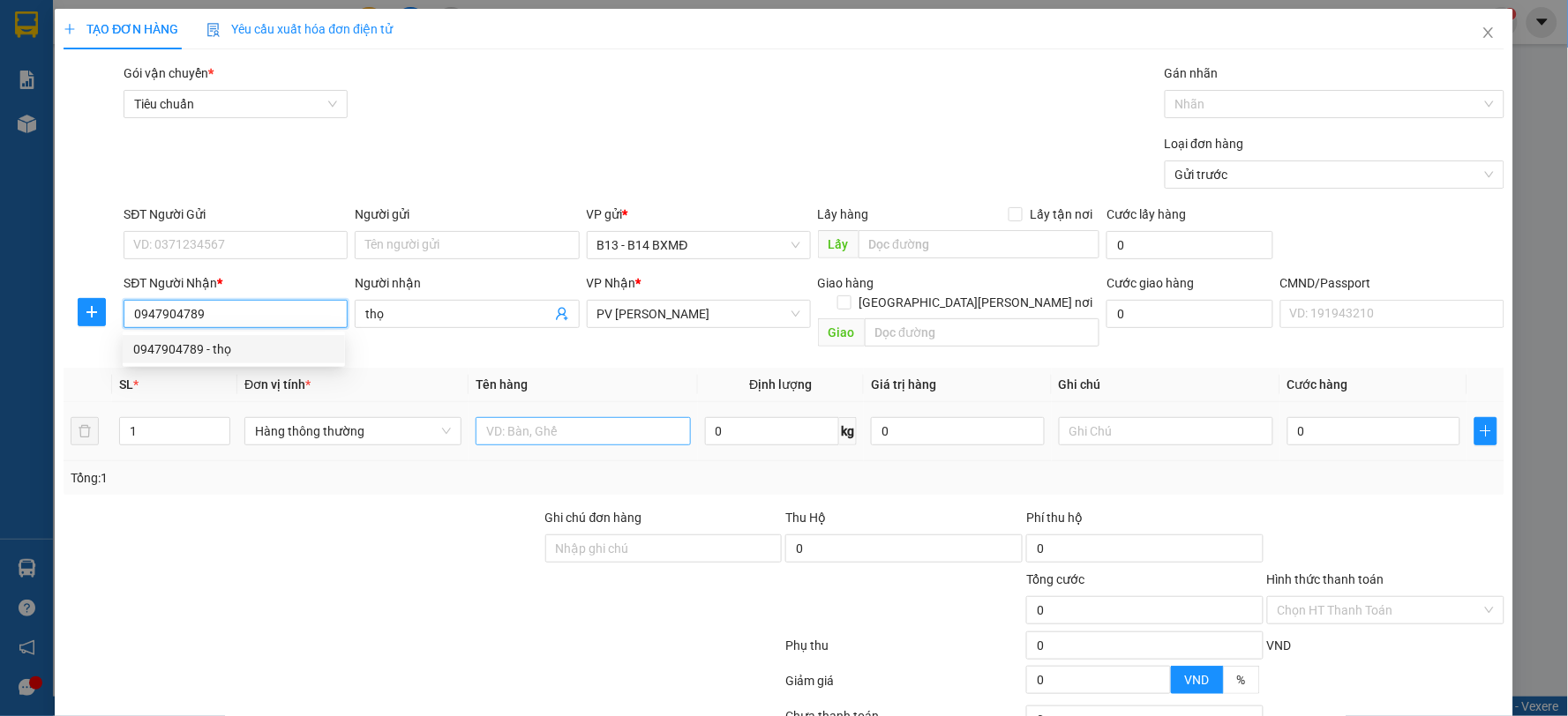
type input "0947904789"
click at [572, 417] on input "text" at bounding box center [583, 431] width 215 height 28
type input "pt"
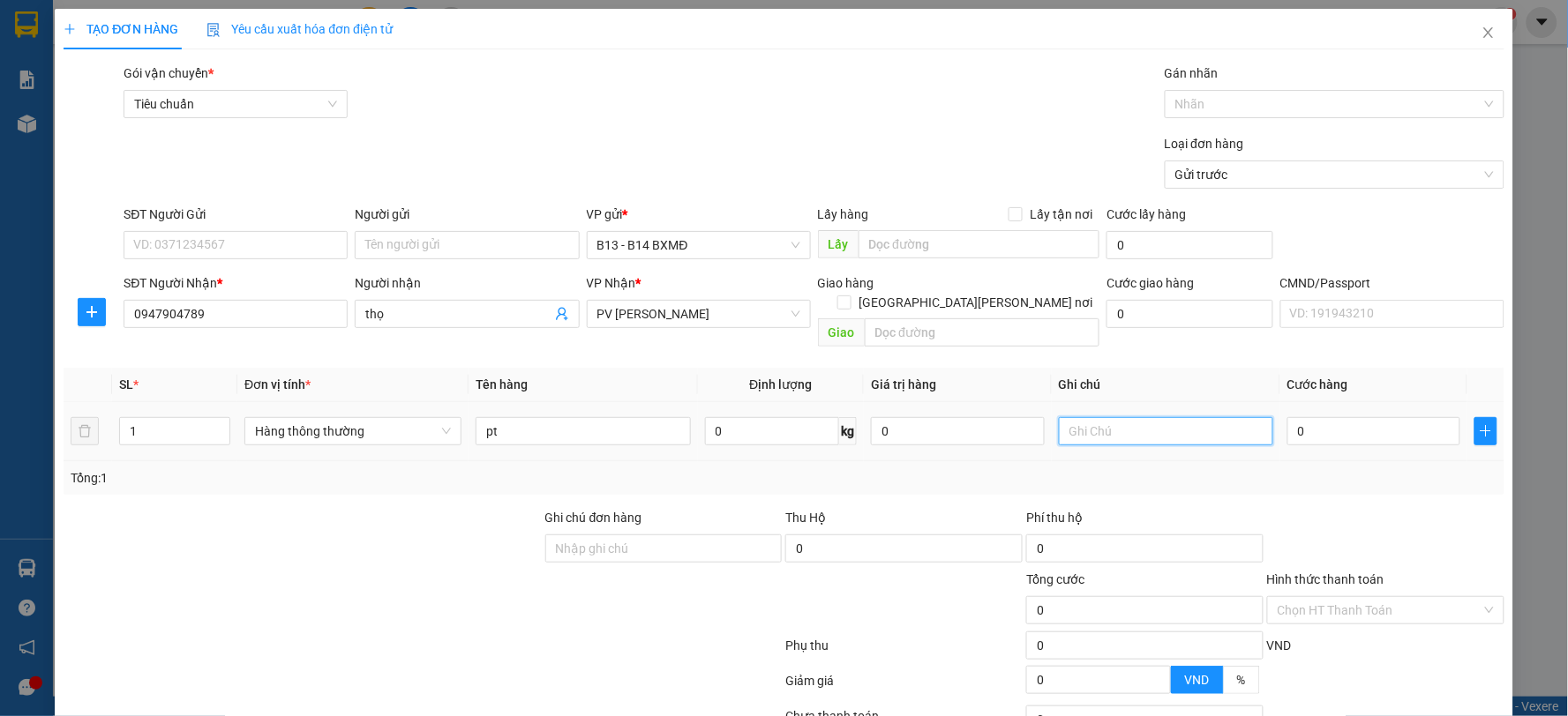
click at [1130, 418] on input "text" at bounding box center [1166, 431] width 215 height 28
type input "k"
type input "3"
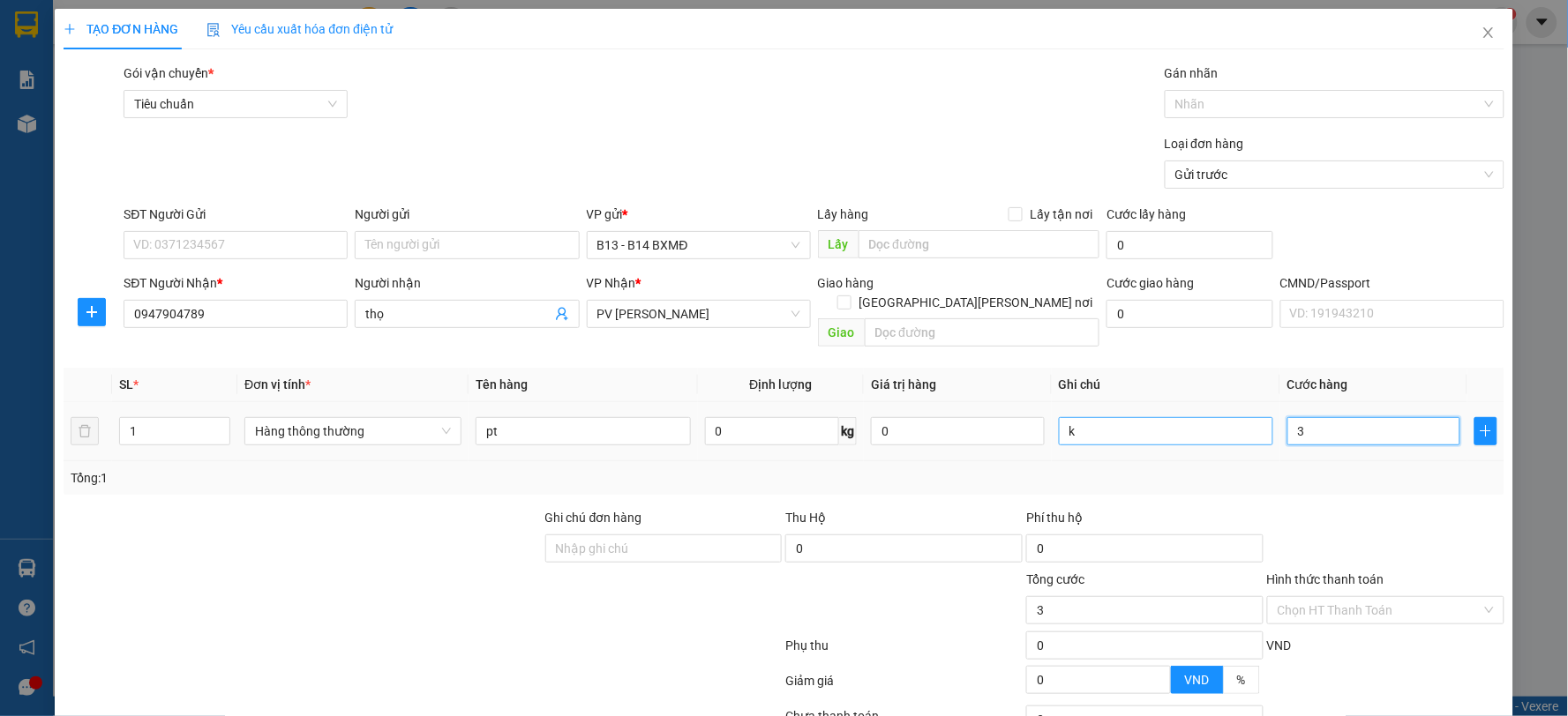
type input "30"
type input "300"
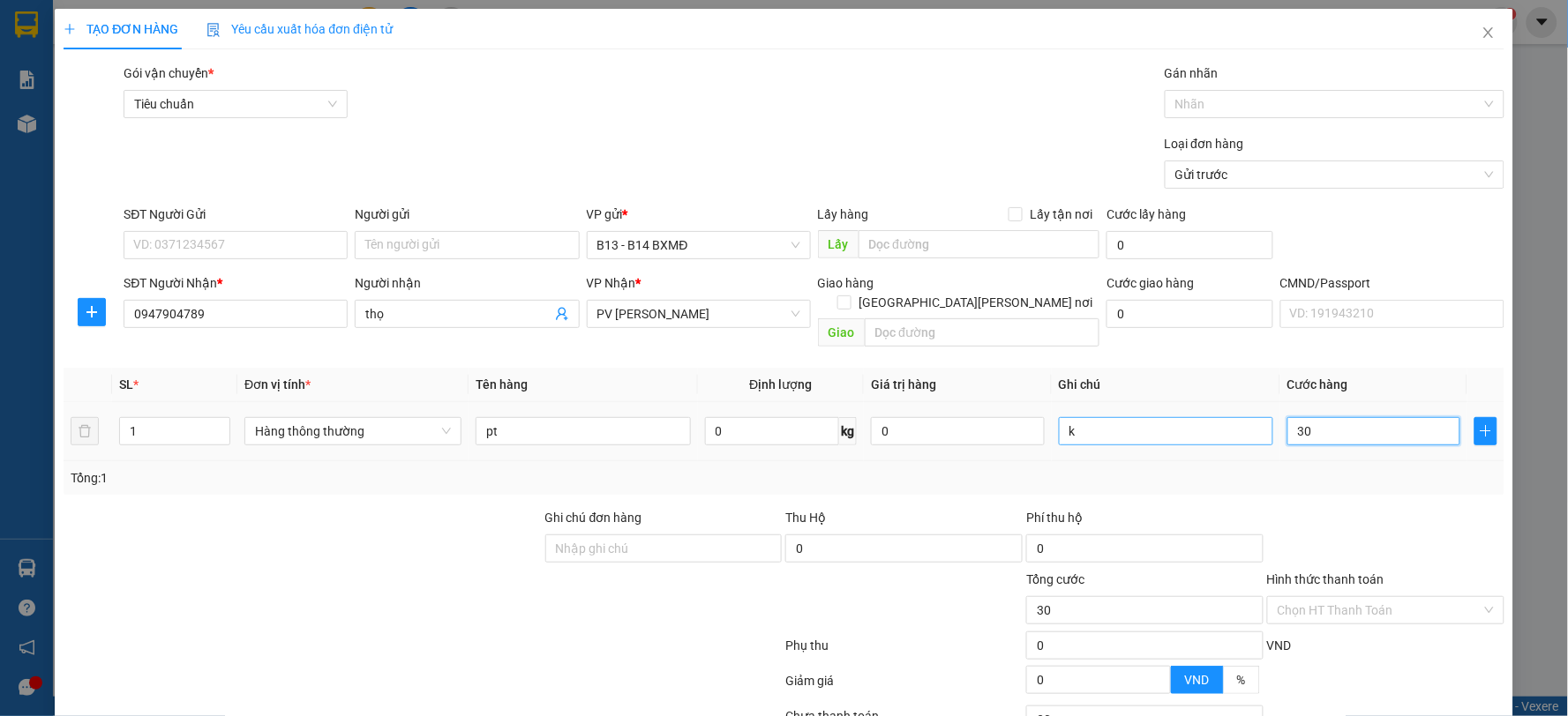
type input "300"
type input "3.000"
type input "30.000"
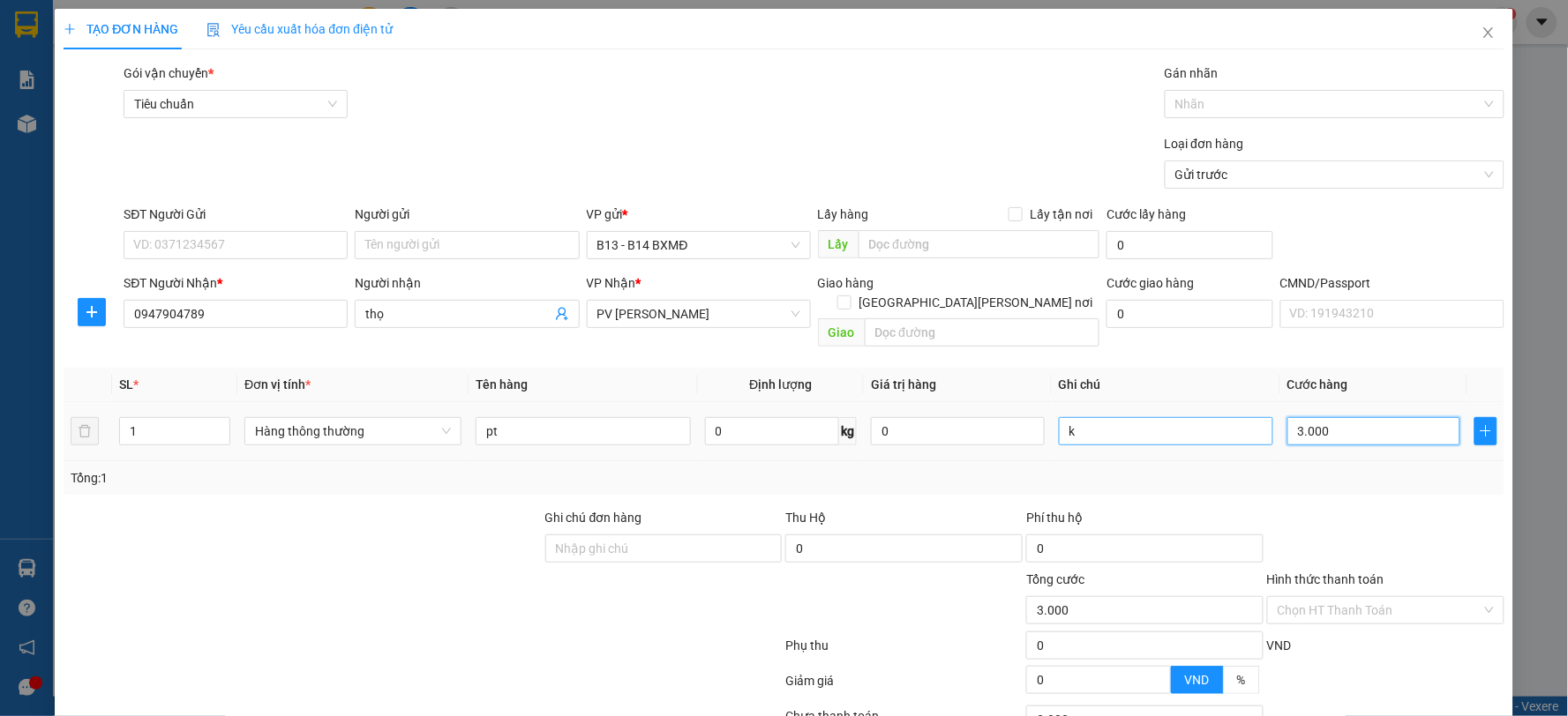
type input "30.000"
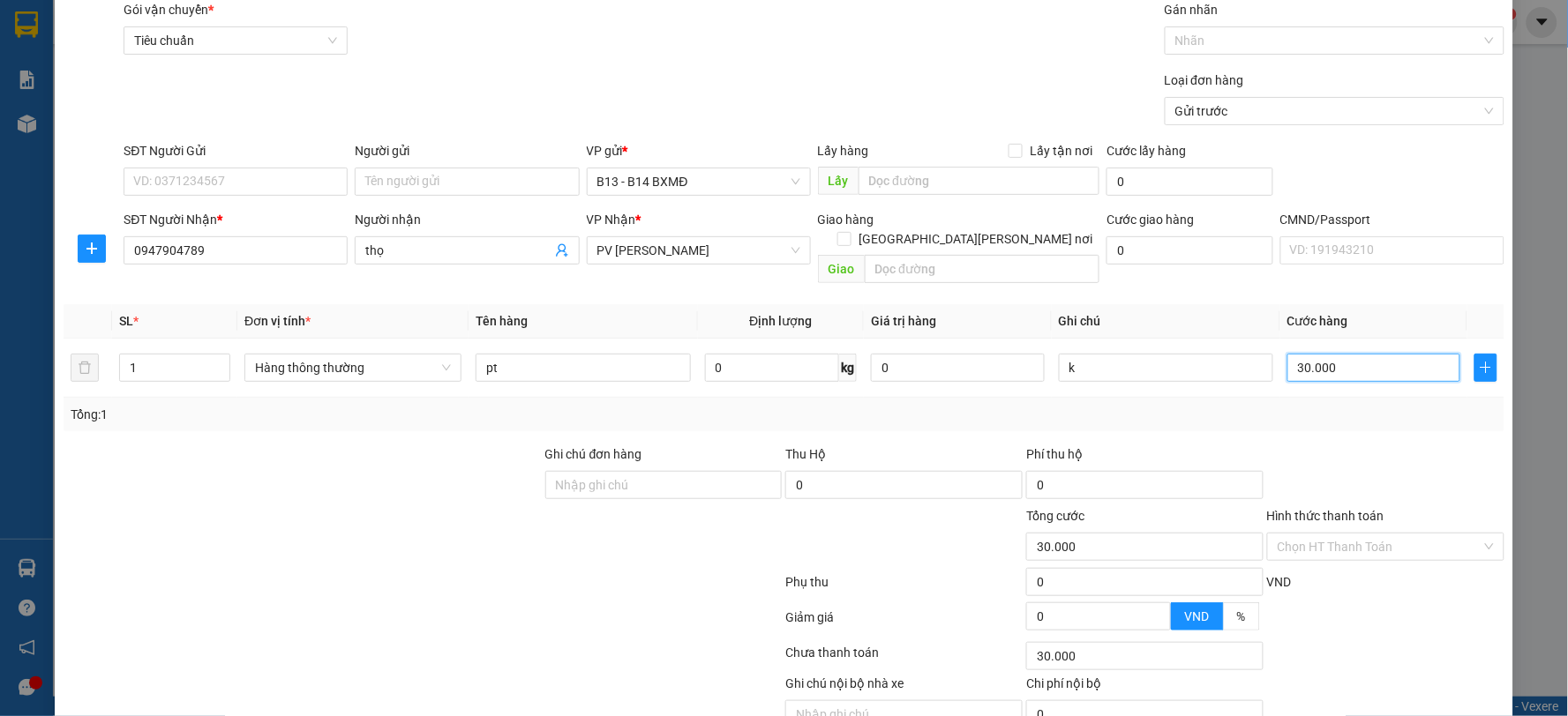
scroll to position [132, 0]
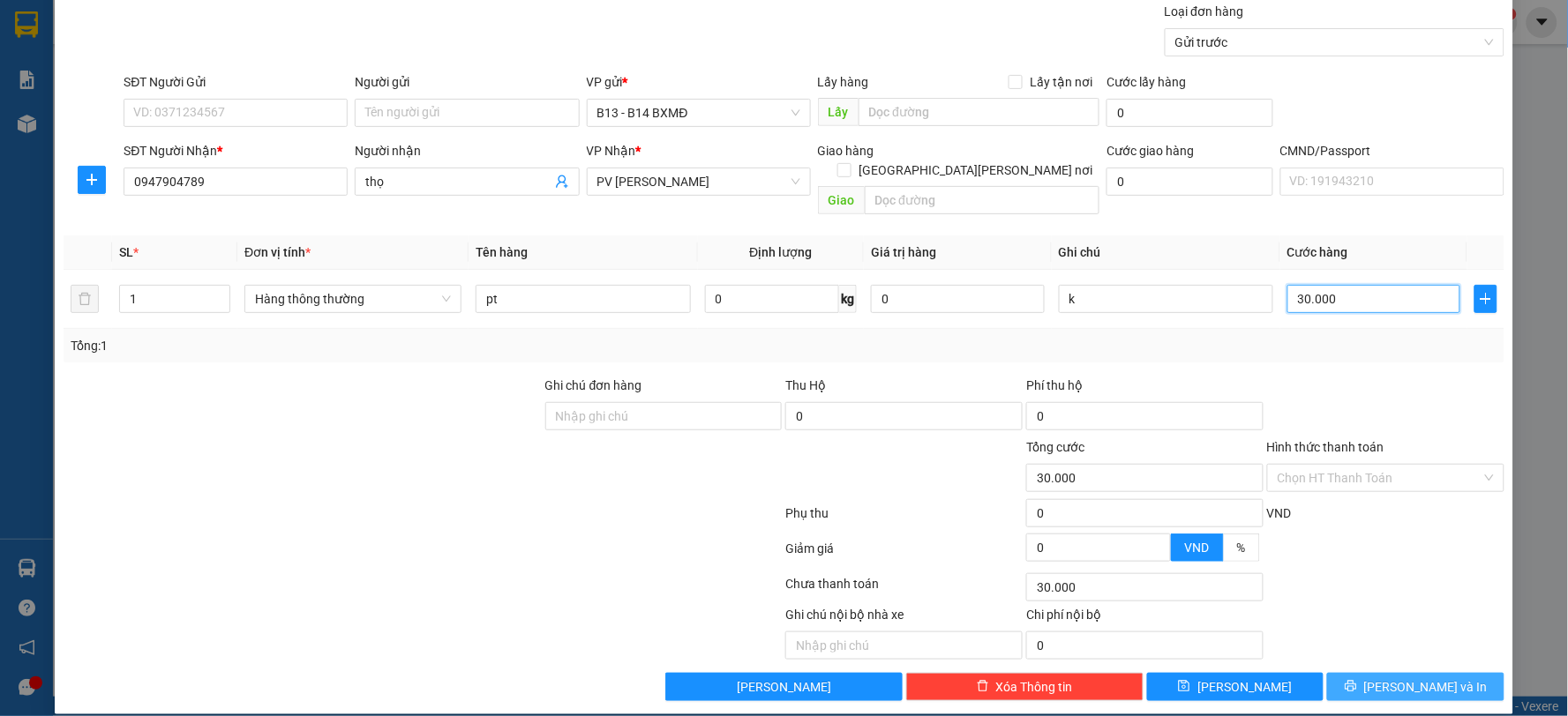
type input "30.000"
click at [1445, 673] on button "[PERSON_NAME] và In" at bounding box center [1415, 687] width 177 height 28
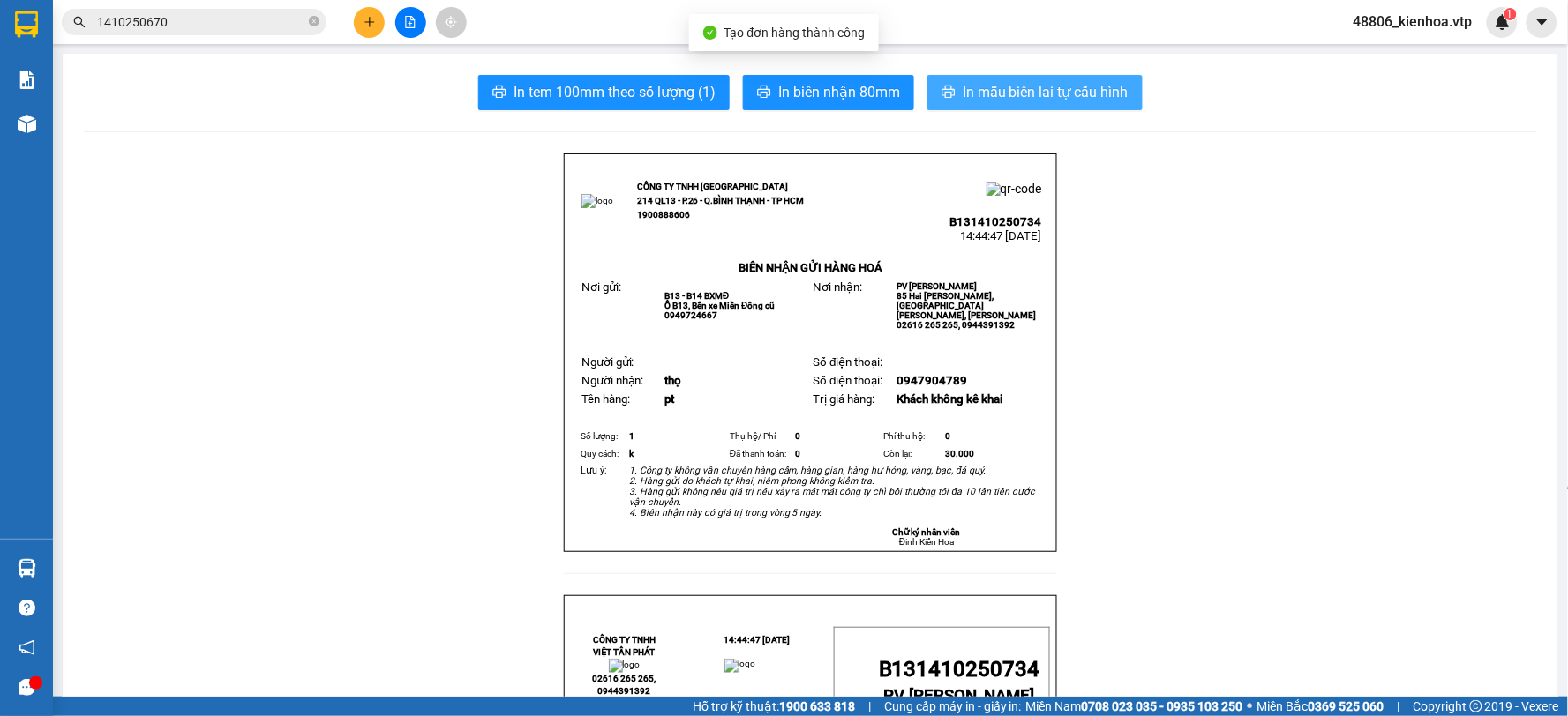
click at [1089, 75] on button "In mẫu biên lai tự cấu hình" at bounding box center [1035, 93] width 215 height 35
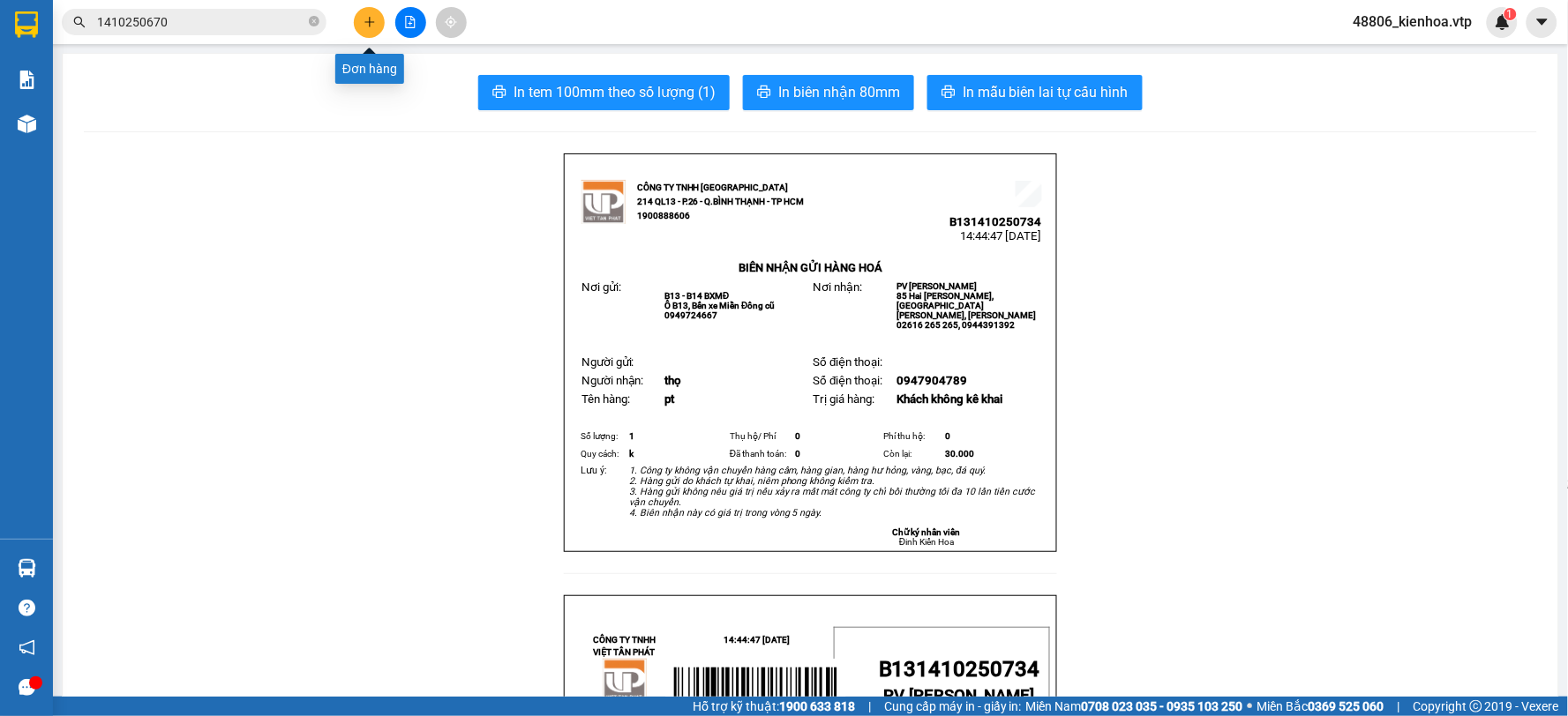
click at [368, 22] on icon "plus" at bounding box center [369, 21] width 10 height 1
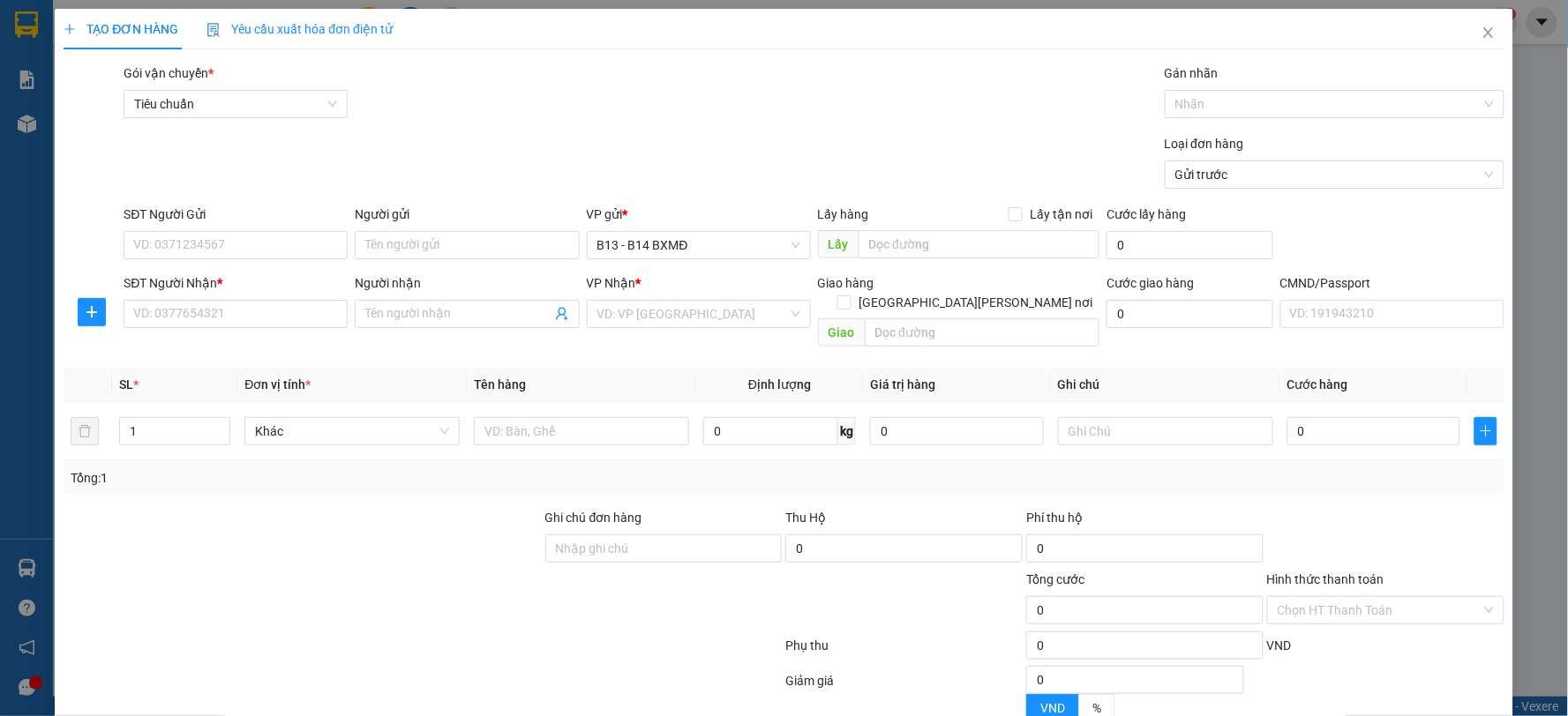
click at [815, 109] on div "Gói vận chuyển * Tiêu chuẩn Gán nhãn Nhãn" at bounding box center [814, 94] width 1387 height 62
click at [666, 321] on input "search" at bounding box center [693, 313] width 191 height 26
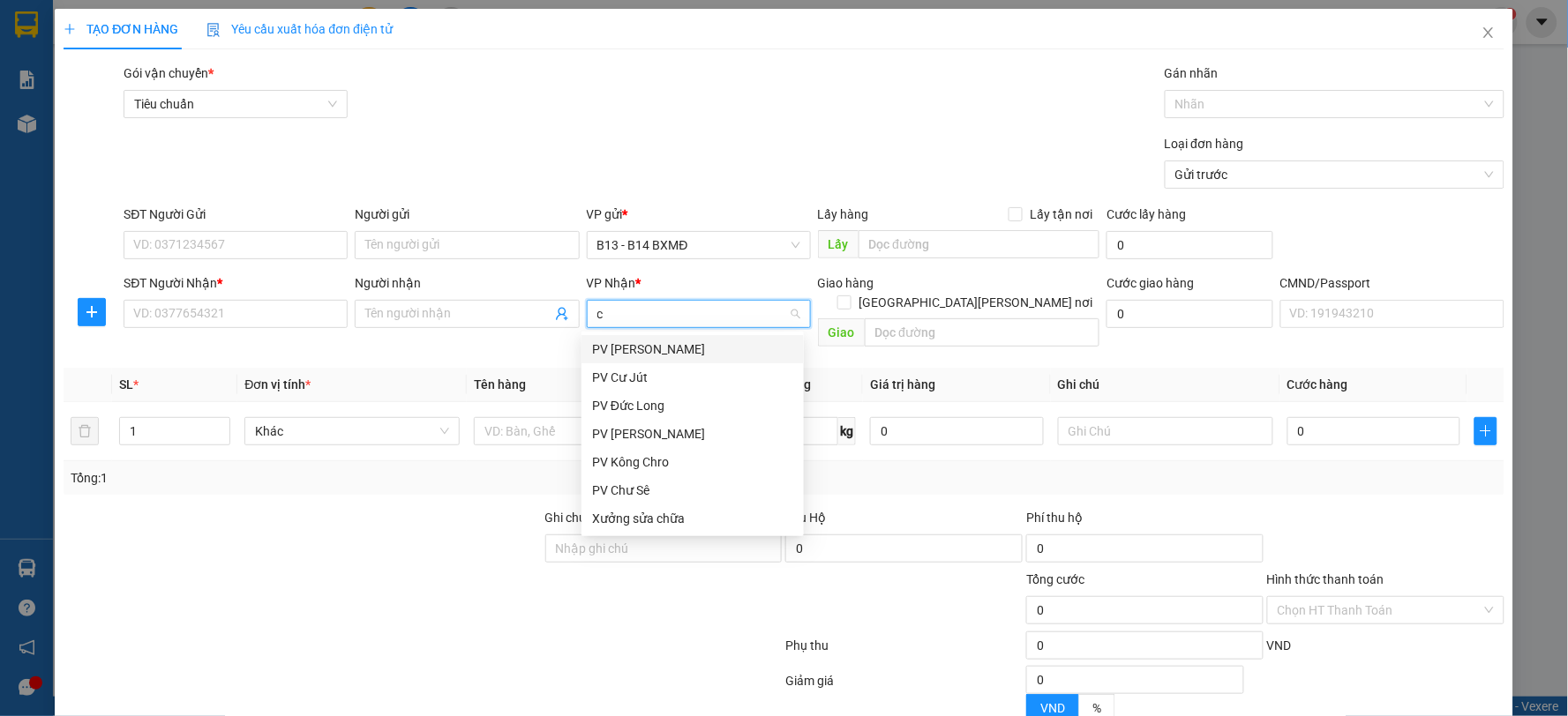
type input "cj"
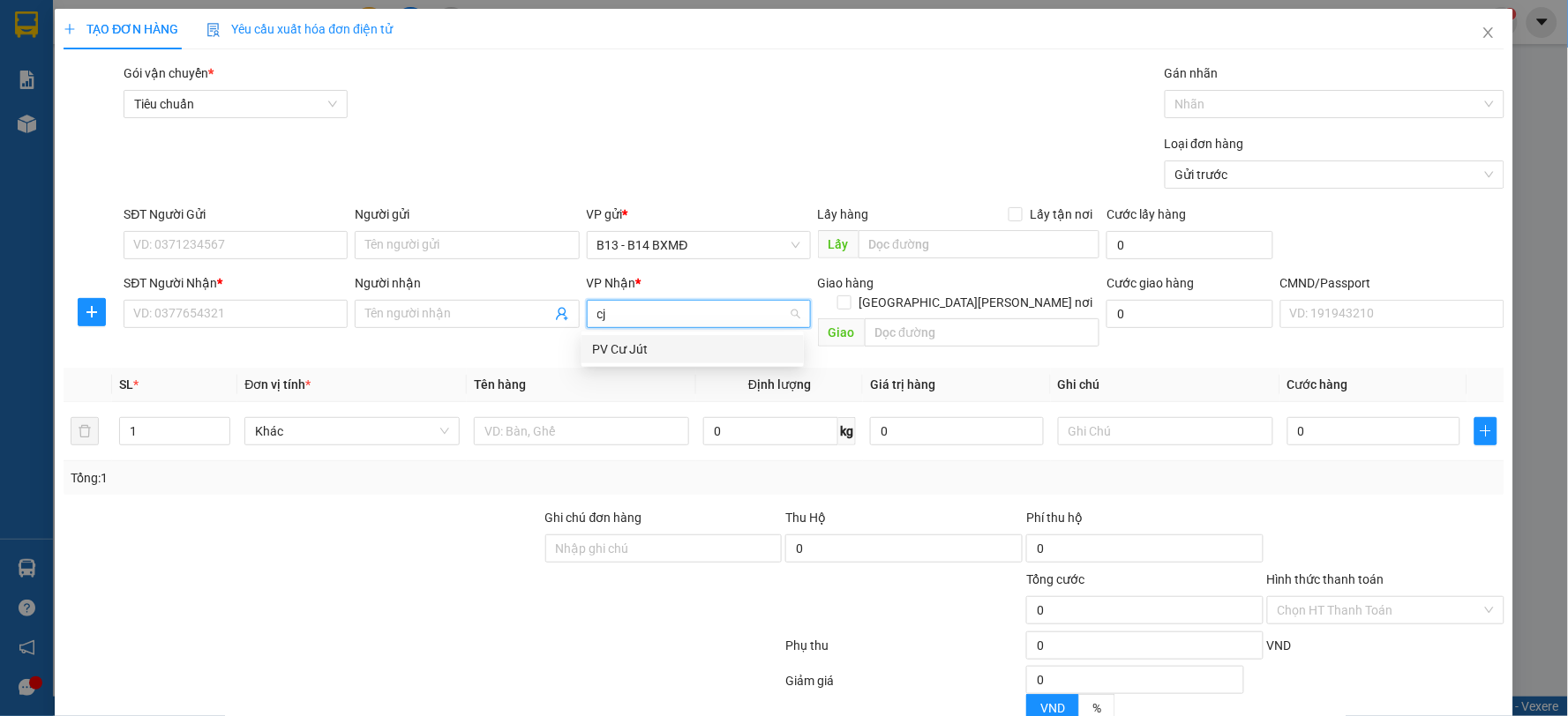
click at [674, 344] on div "PV Cư Jút" at bounding box center [693, 348] width 202 height 19
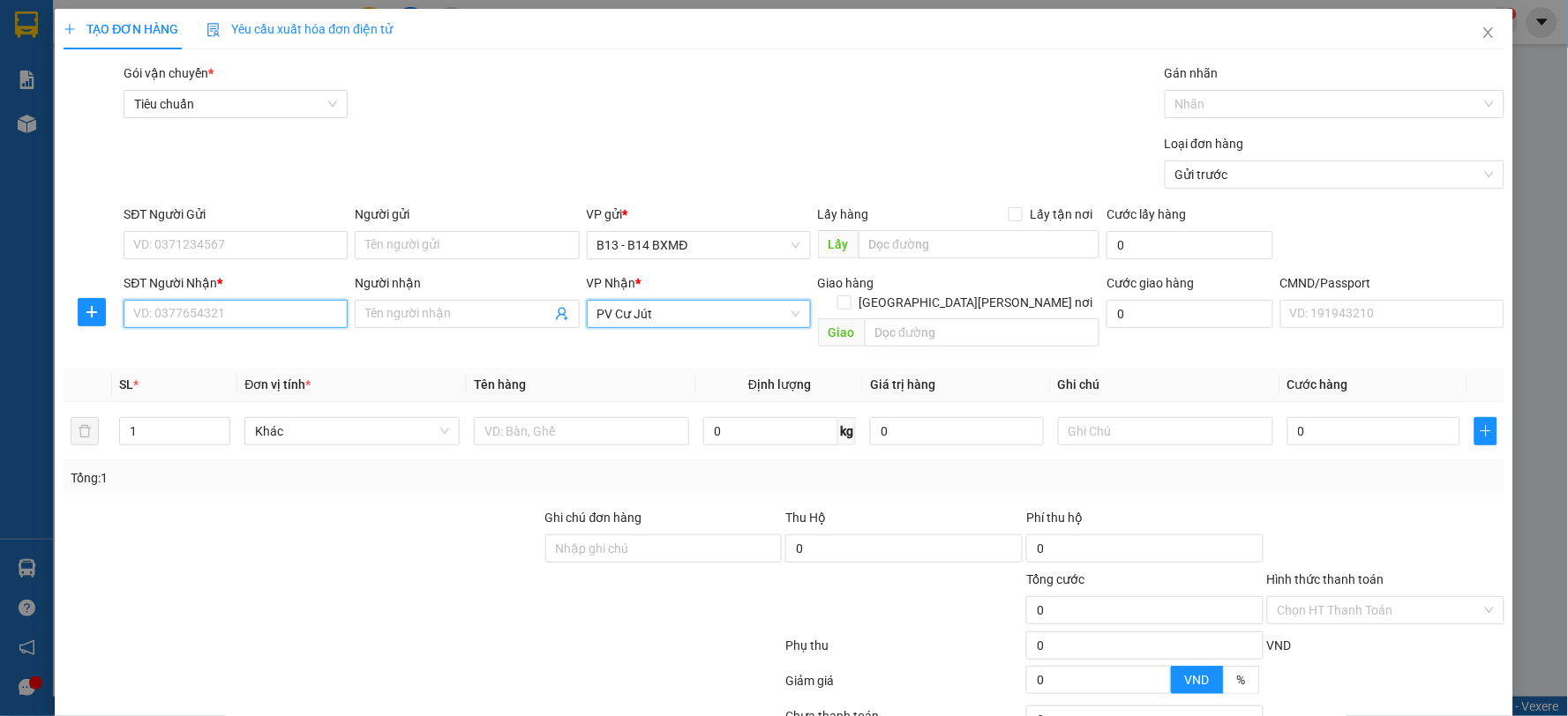
click at [227, 315] on input "SĐT Người Nhận *" at bounding box center [235, 313] width 224 height 28
type input "0985808479"
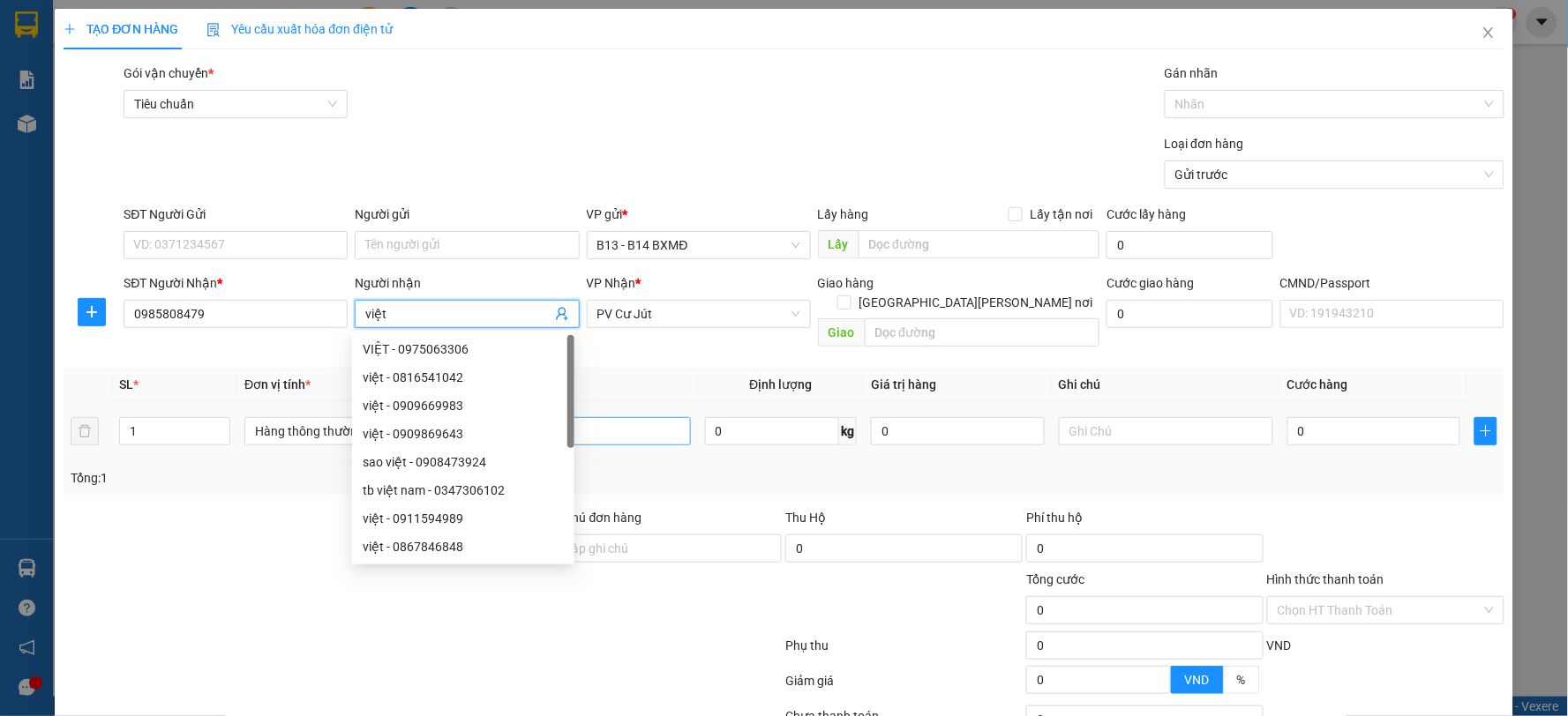
type input "việt"
click at [634, 419] on input "text" at bounding box center [583, 431] width 215 height 28
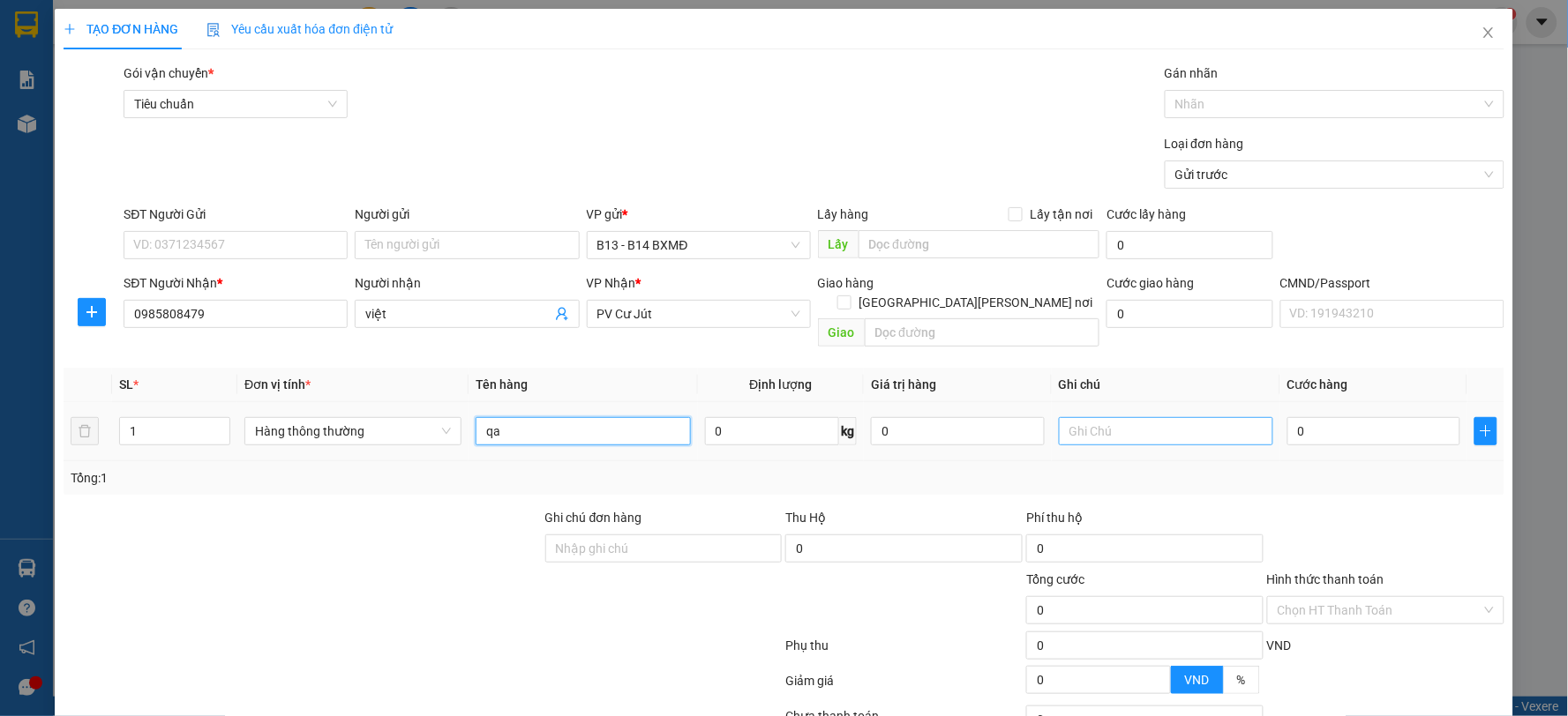
type input "qa"
click at [1175, 417] on input "text" at bounding box center [1166, 431] width 215 height 28
type input "c"
type input "3"
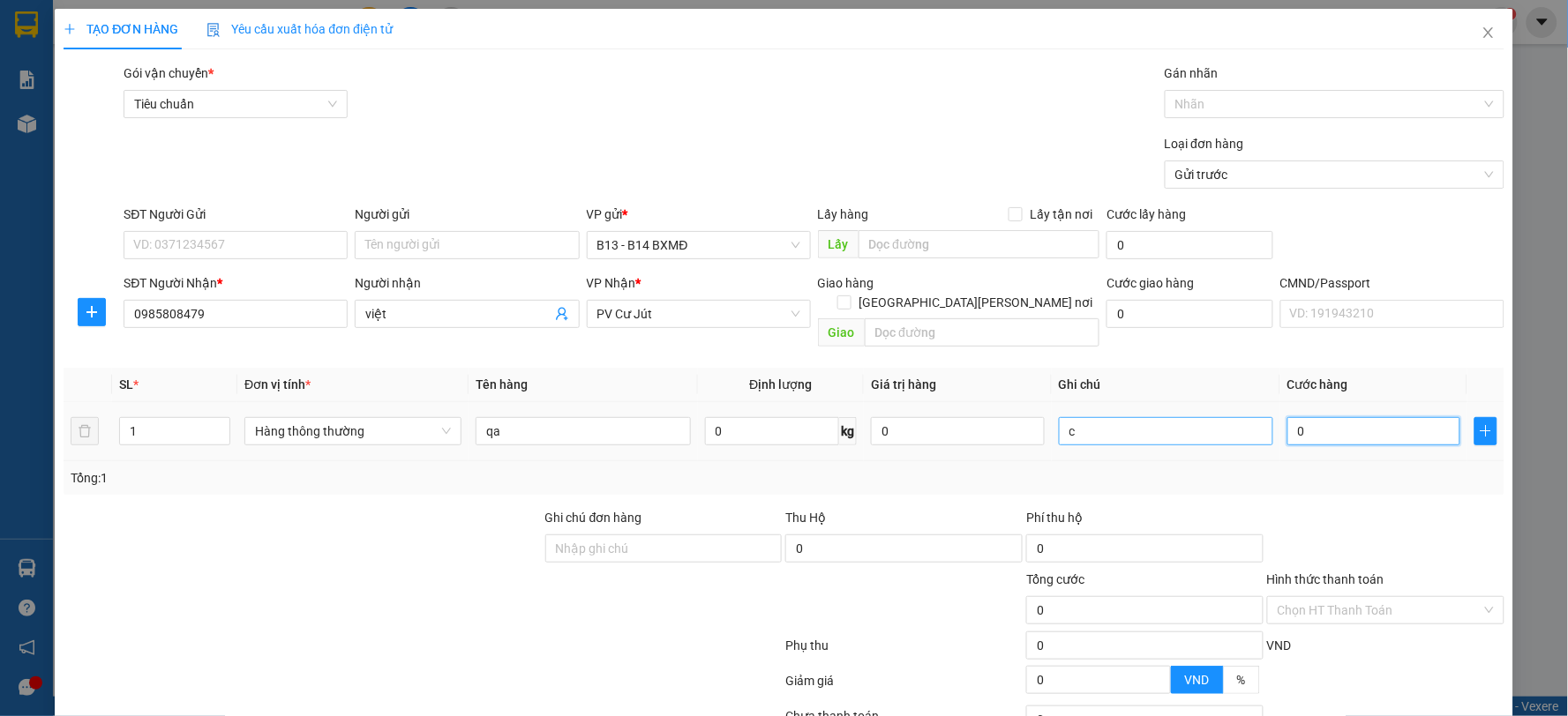
type input "3"
type input "30"
type input "300"
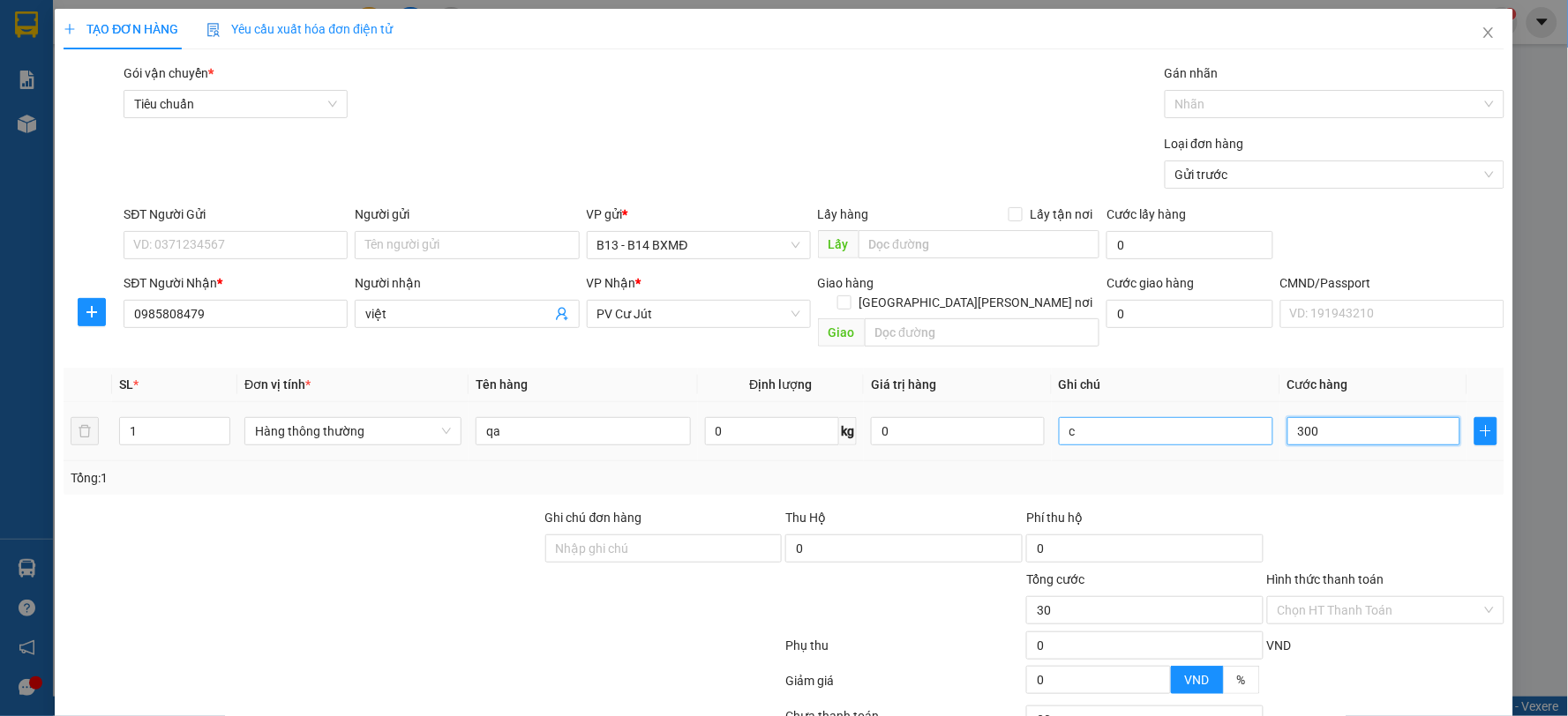
type input "300"
type input "3.000"
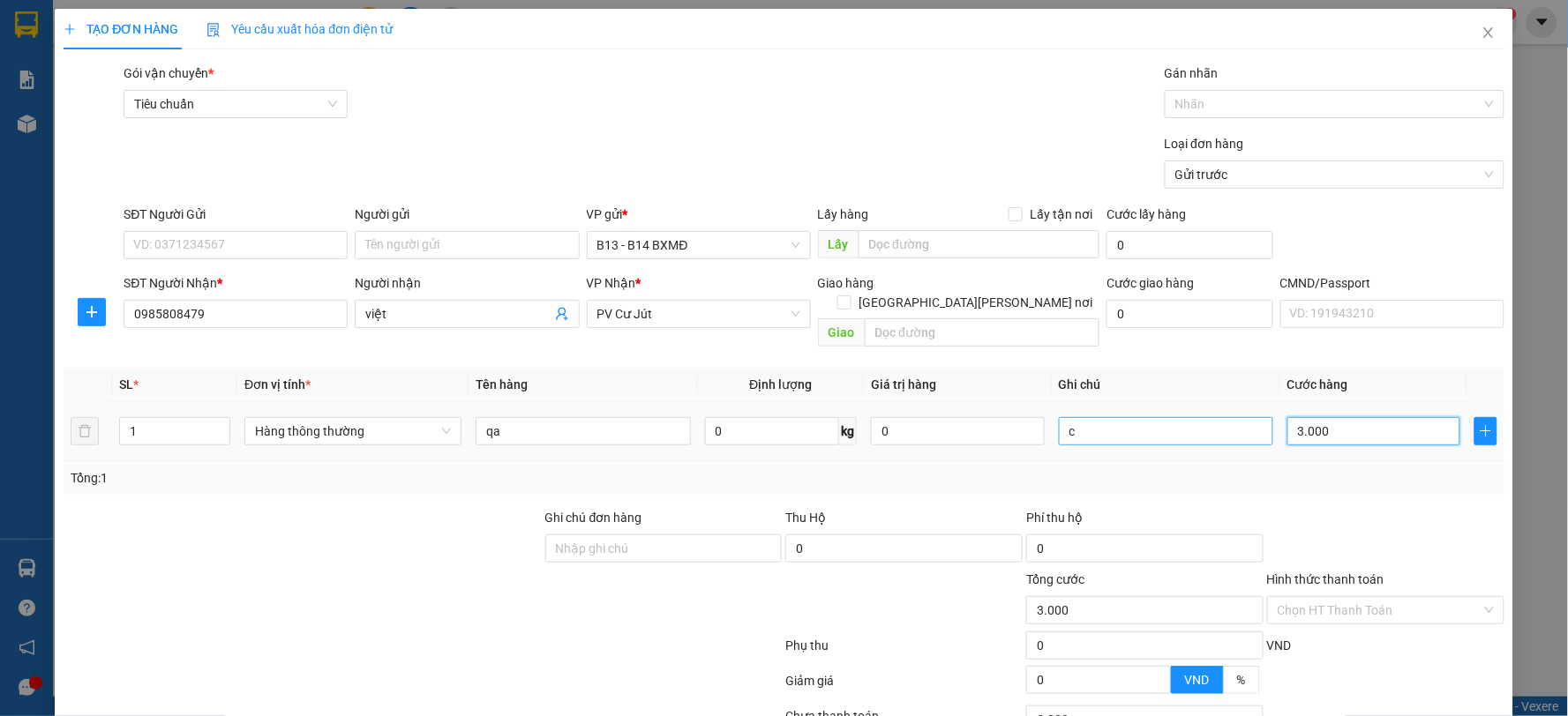
type input "30.000"
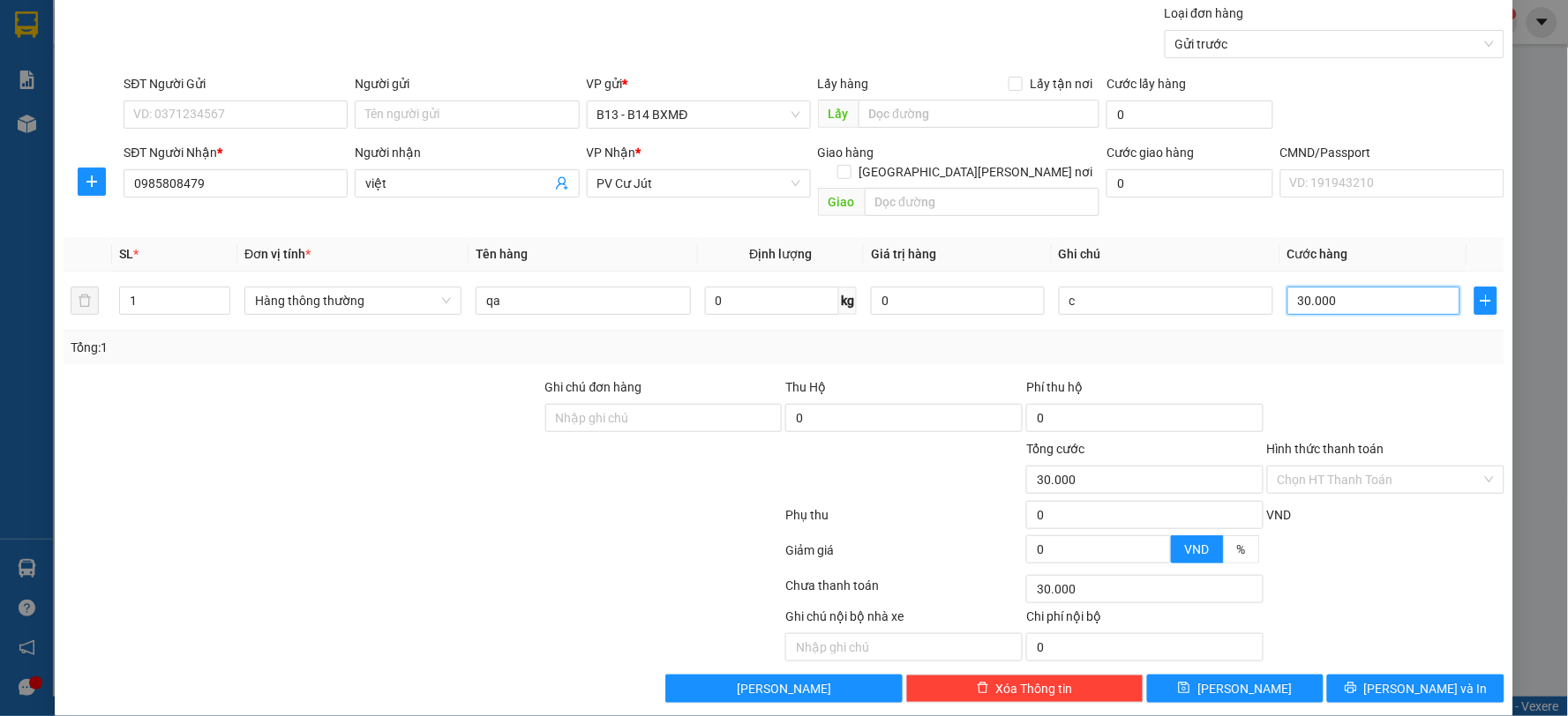
scroll to position [132, 0]
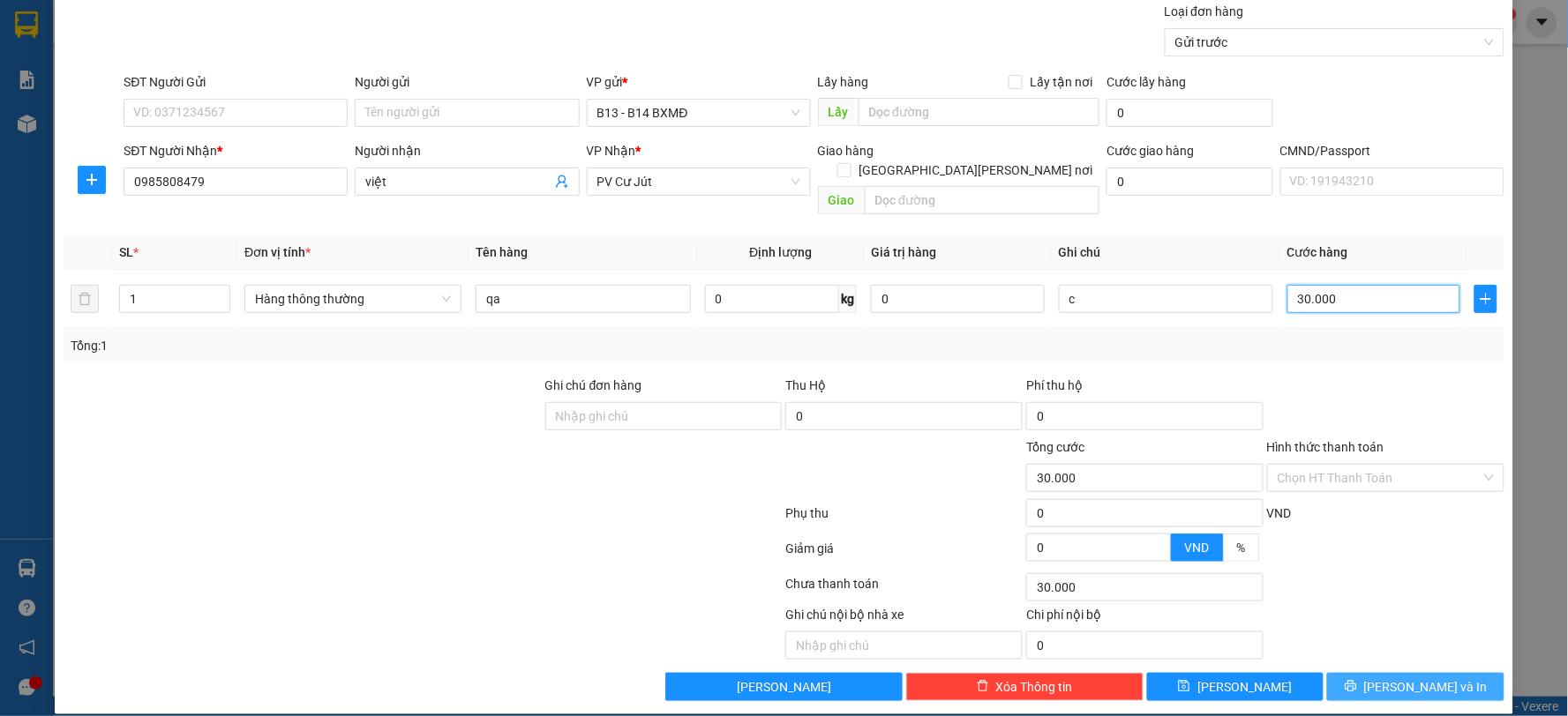
type input "30.000"
click at [1430, 677] on span "[PERSON_NAME] và In" at bounding box center [1426, 686] width 123 height 19
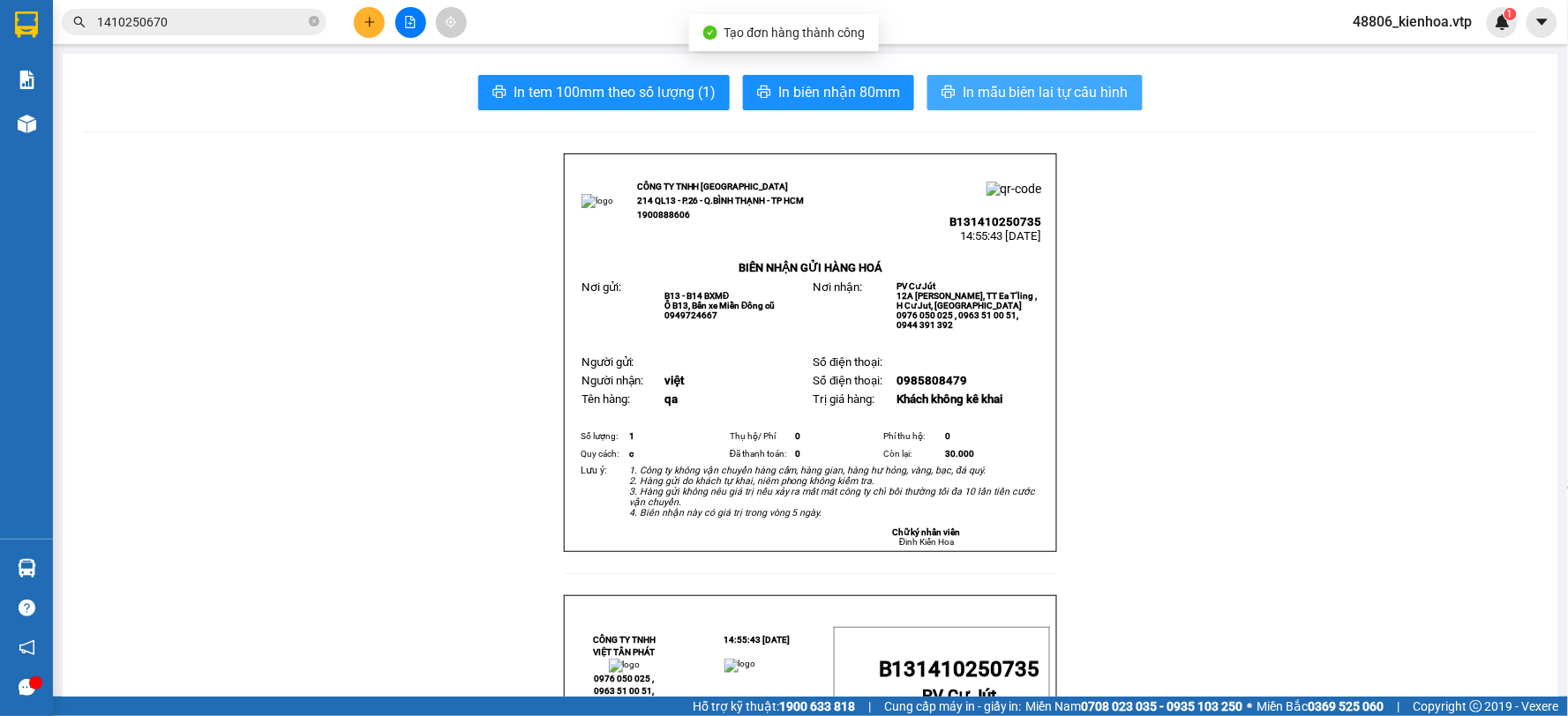
click at [1104, 93] on span "In mẫu biên lai tự cấu hình" at bounding box center [1045, 92] width 166 height 22
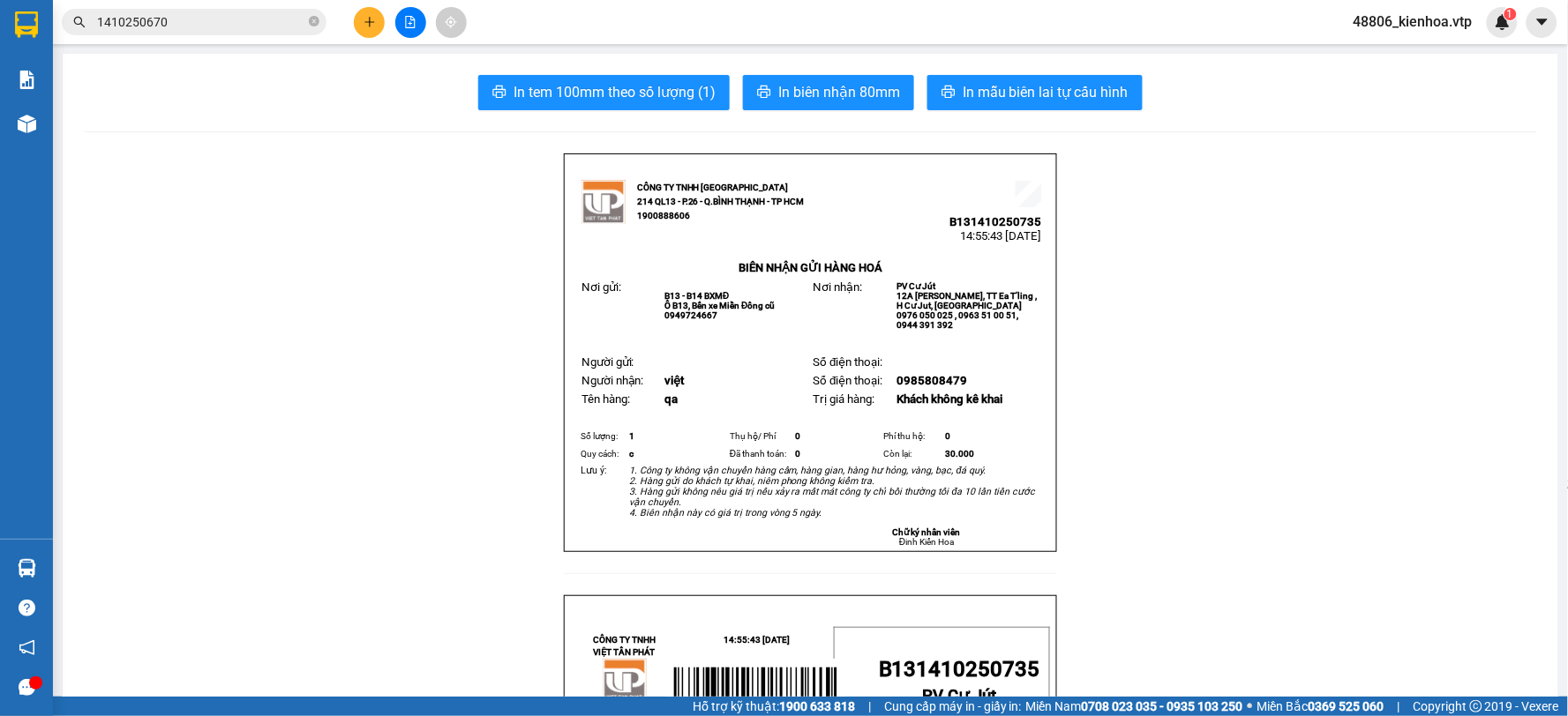
click at [1108, 104] on button "In mẫu biên lai tự cấu hình" at bounding box center [1035, 93] width 215 height 35
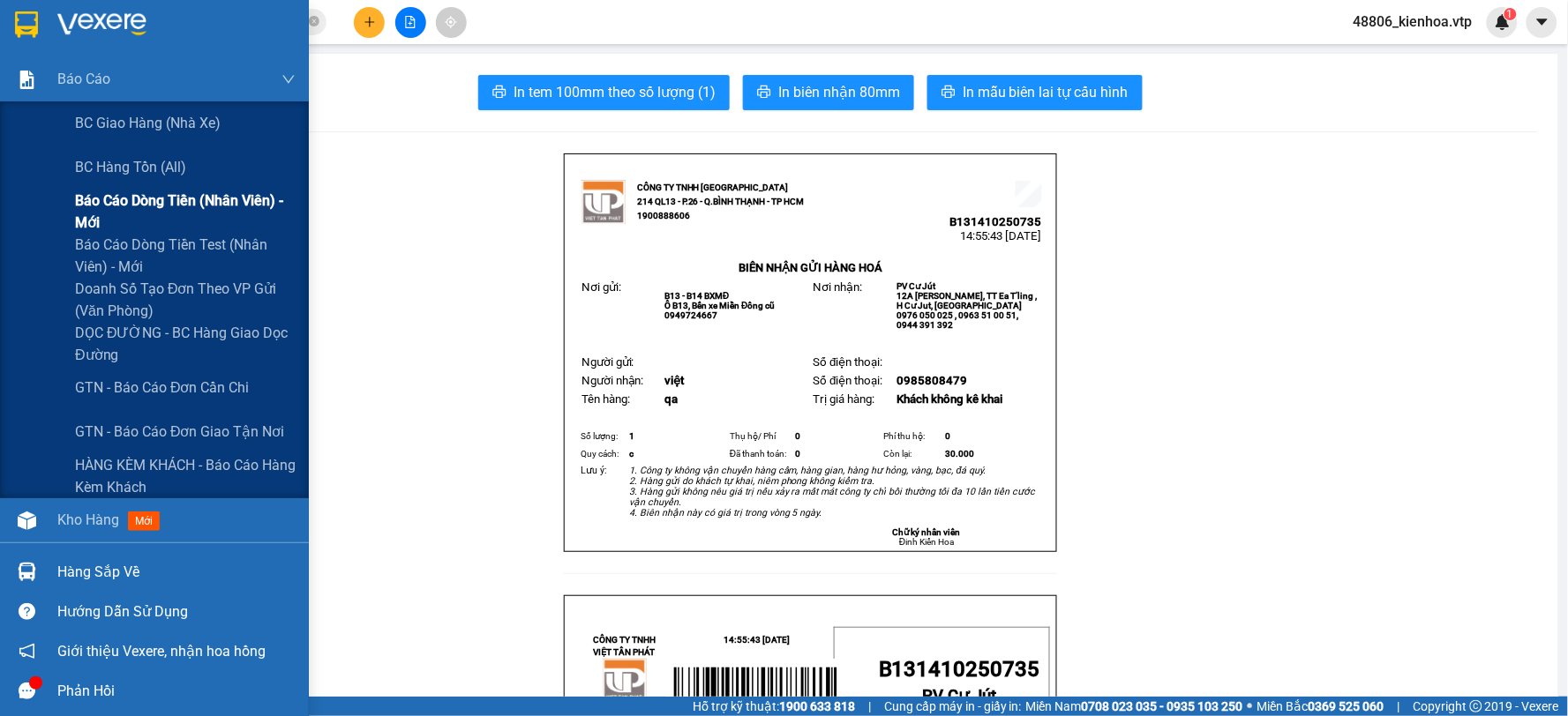
click at [124, 199] on span "Báo cáo dòng tiền (nhân viên) - mới" at bounding box center [185, 211] width 221 height 44
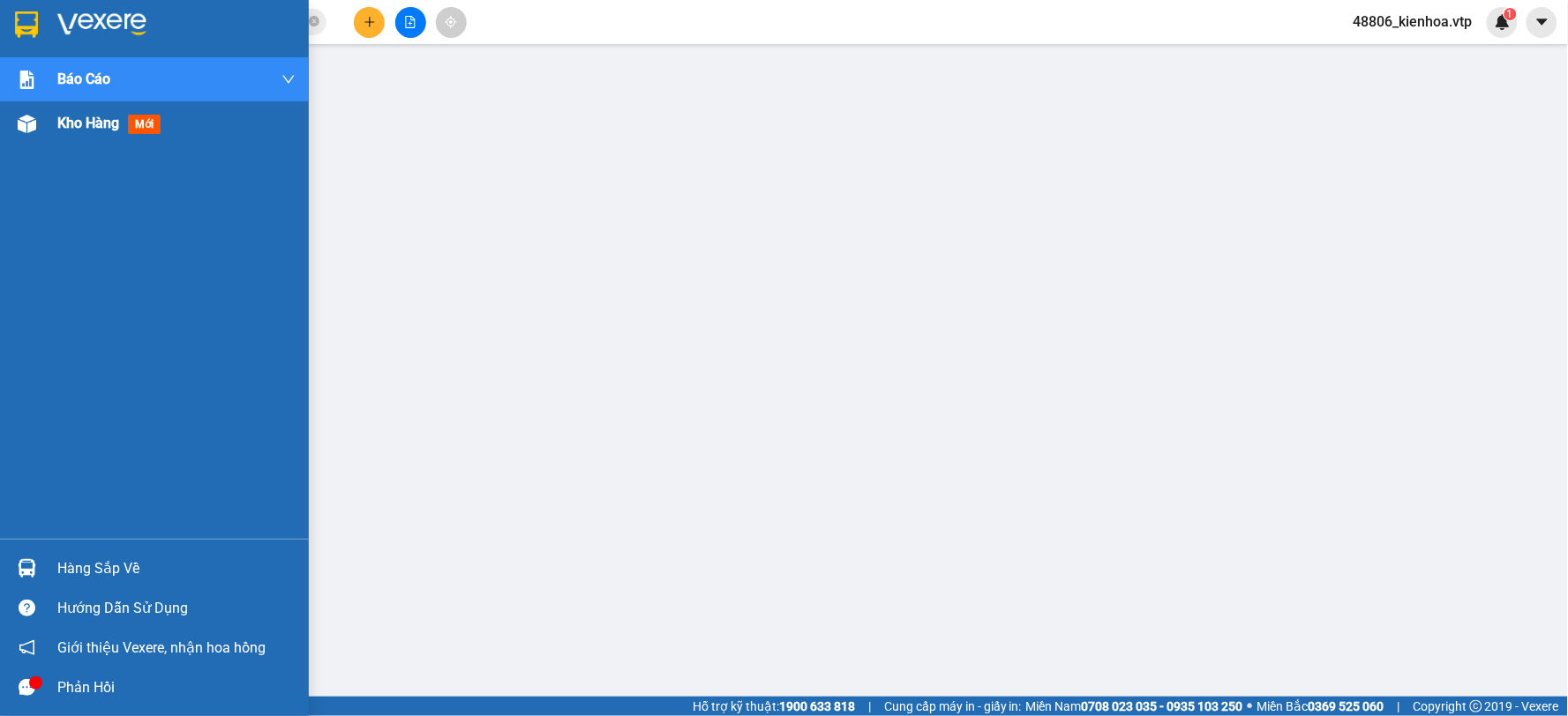
click at [84, 131] on span "Kho hàng" at bounding box center [88, 123] width 62 height 16
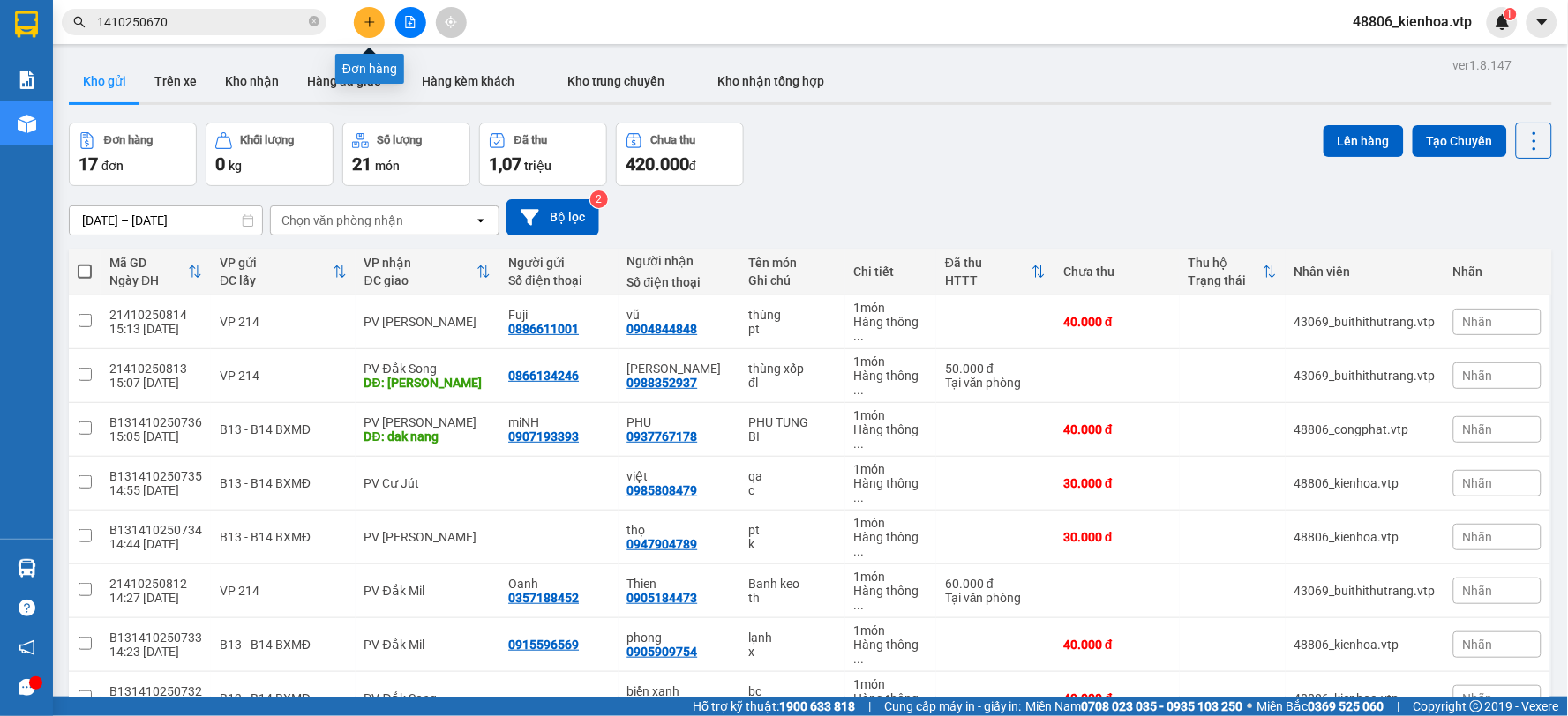
click at [373, 22] on icon "plus" at bounding box center [369, 21] width 10 height 1
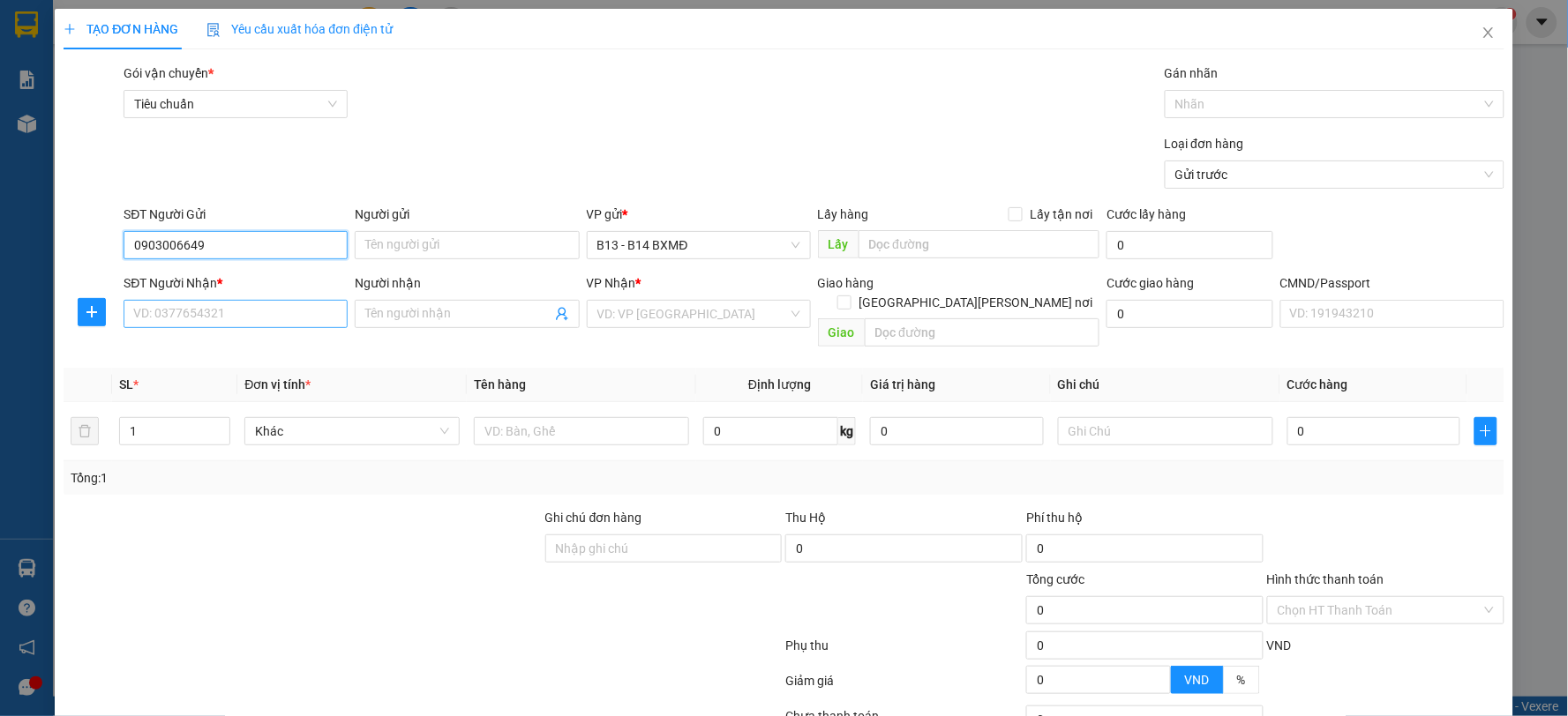
type input "0903006649"
click at [301, 320] on input "SĐT Người Nhận *" at bounding box center [235, 313] width 224 height 28
type input "0965961356"
click at [426, 311] on input "Người nhận" at bounding box center [458, 313] width 185 height 19
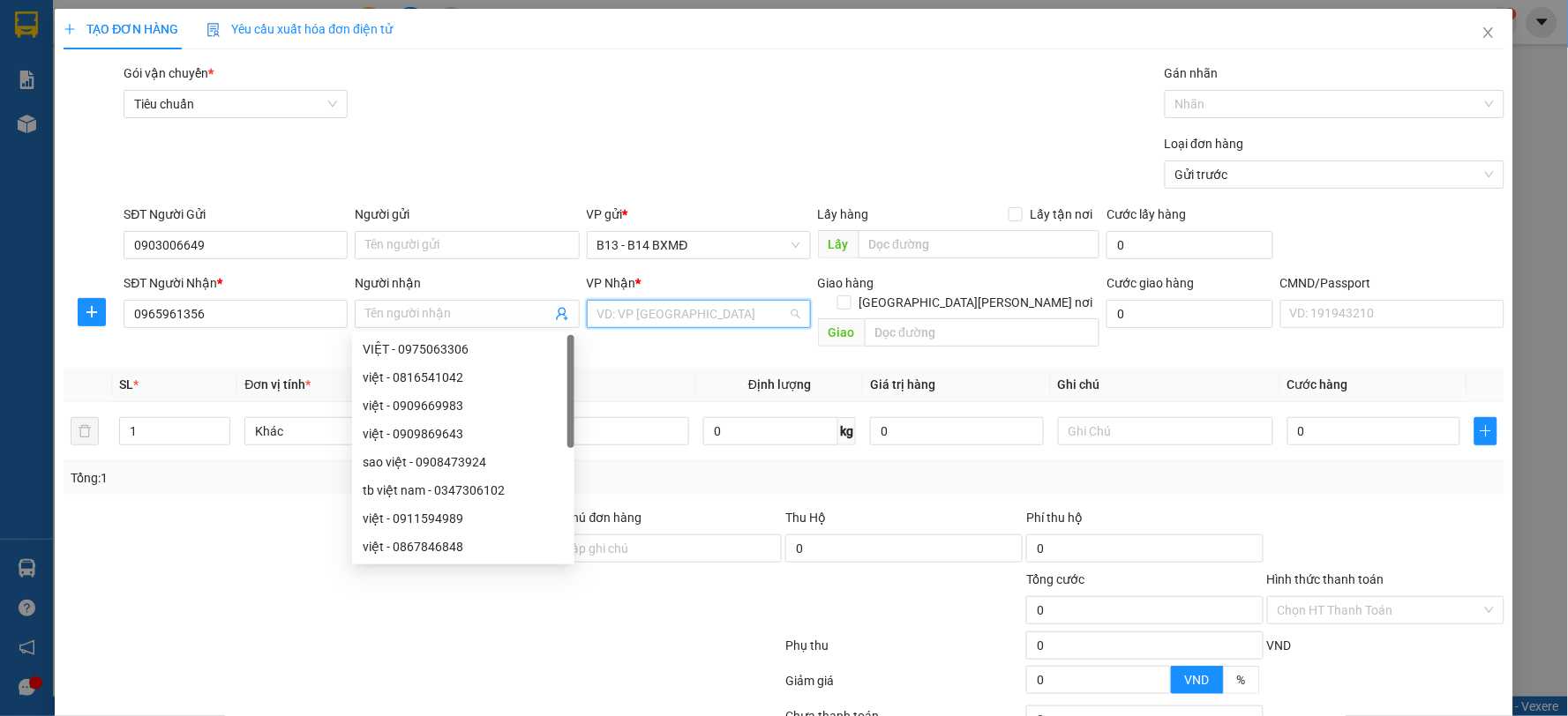
click at [647, 313] on input "search" at bounding box center [693, 313] width 191 height 26
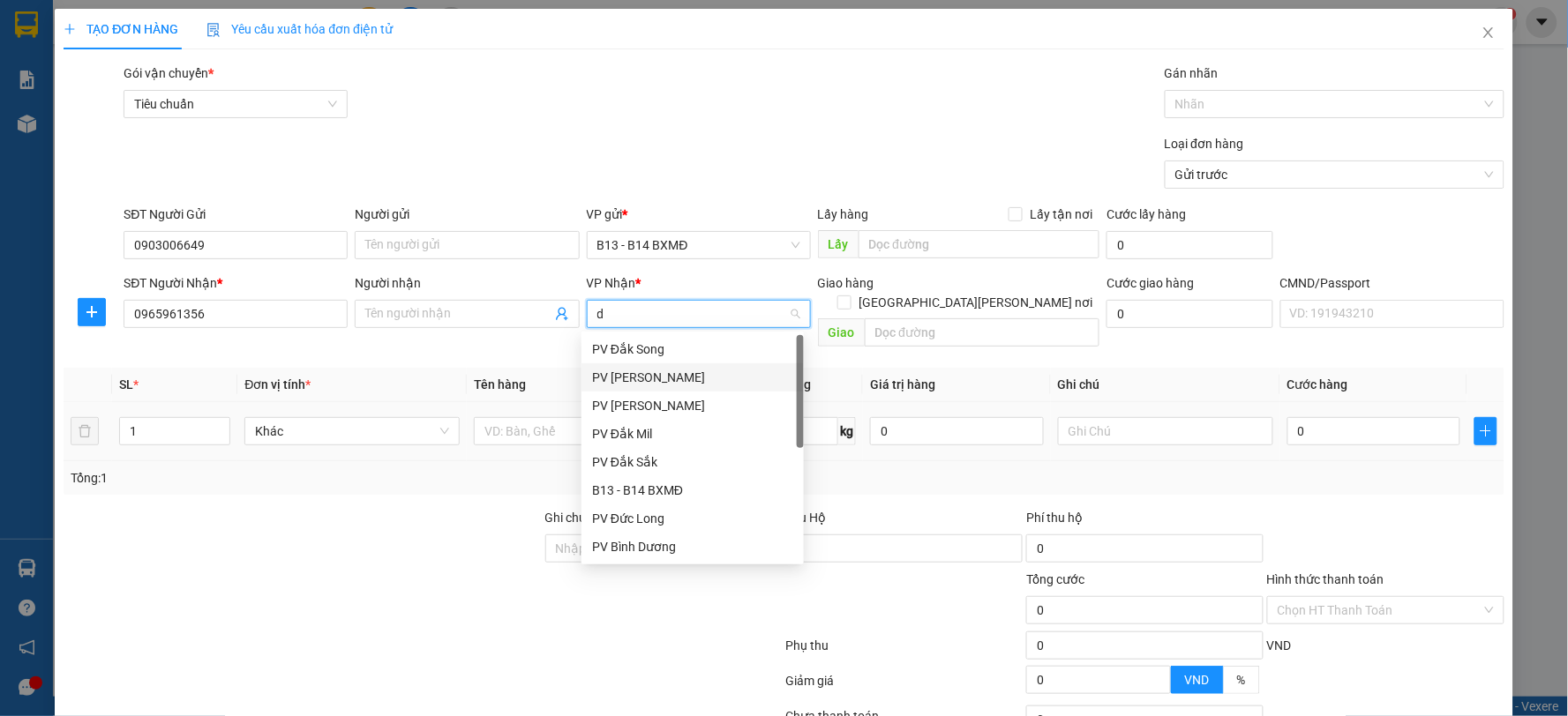
type input "dx"
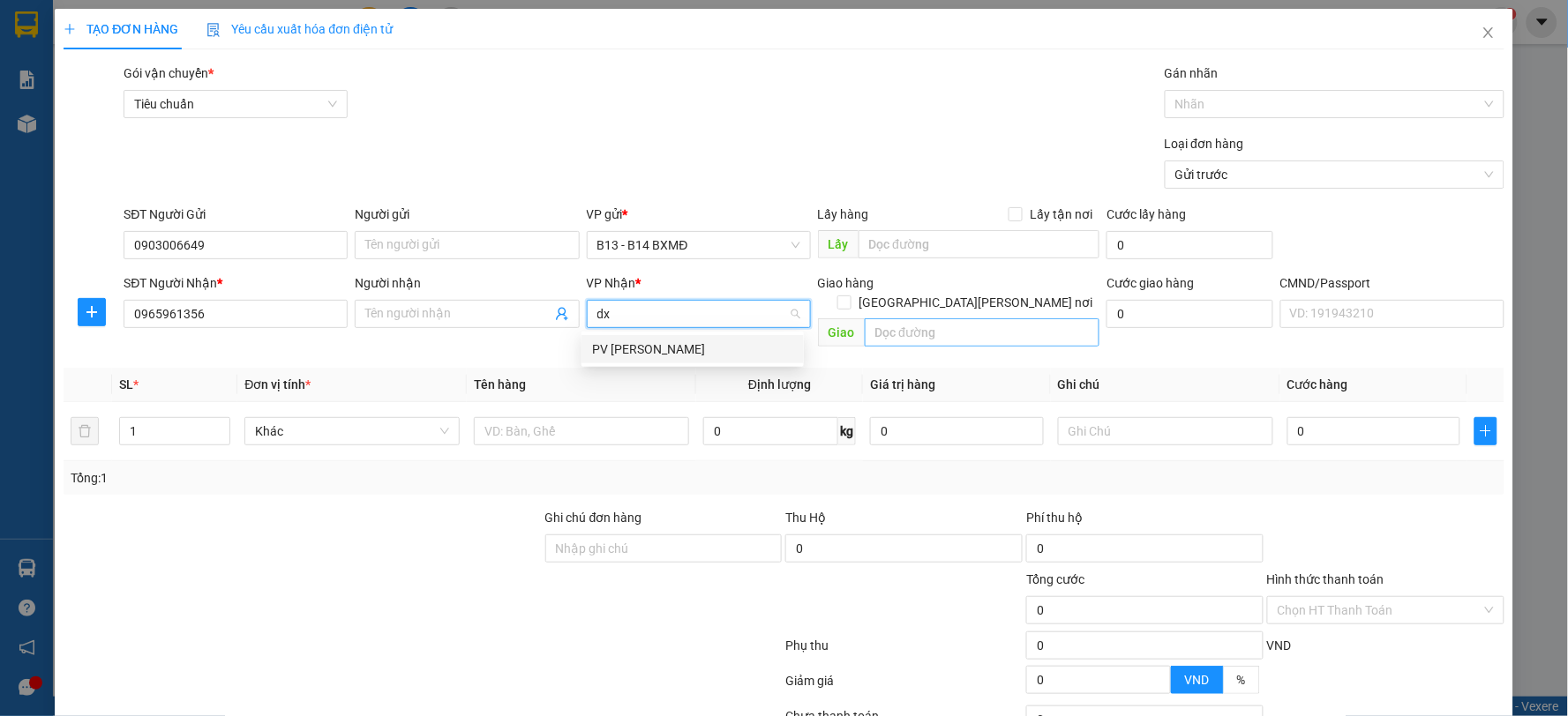
drag, startPoint x: 739, startPoint y: 355, endPoint x: 912, endPoint y: 324, distance: 175.8
click at [757, 356] on div "PV [PERSON_NAME]" at bounding box center [693, 348] width 202 height 19
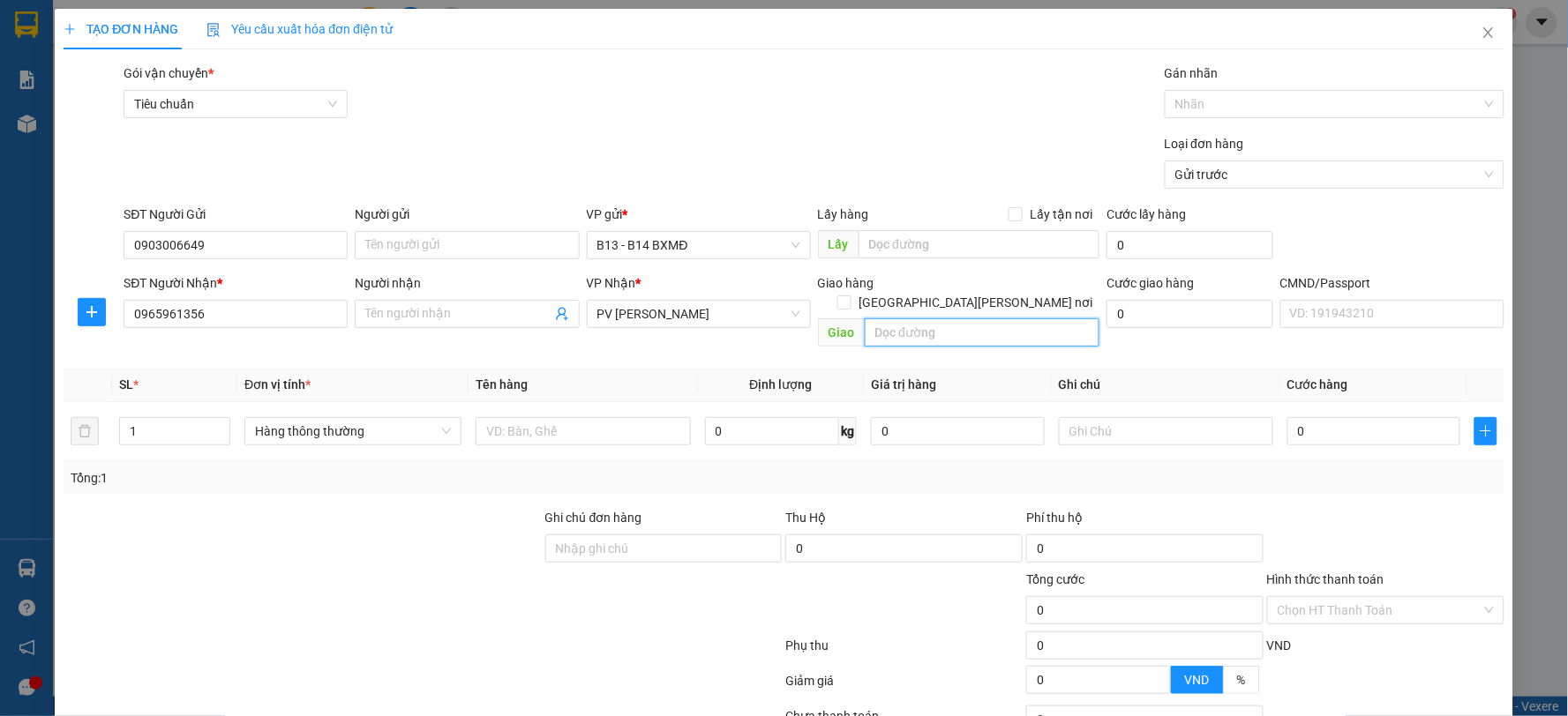
click at [913, 319] on input "text" at bounding box center [983, 332] width 236 height 28
type input "nam nir"
click at [582, 417] on input "text" at bounding box center [583, 431] width 215 height 28
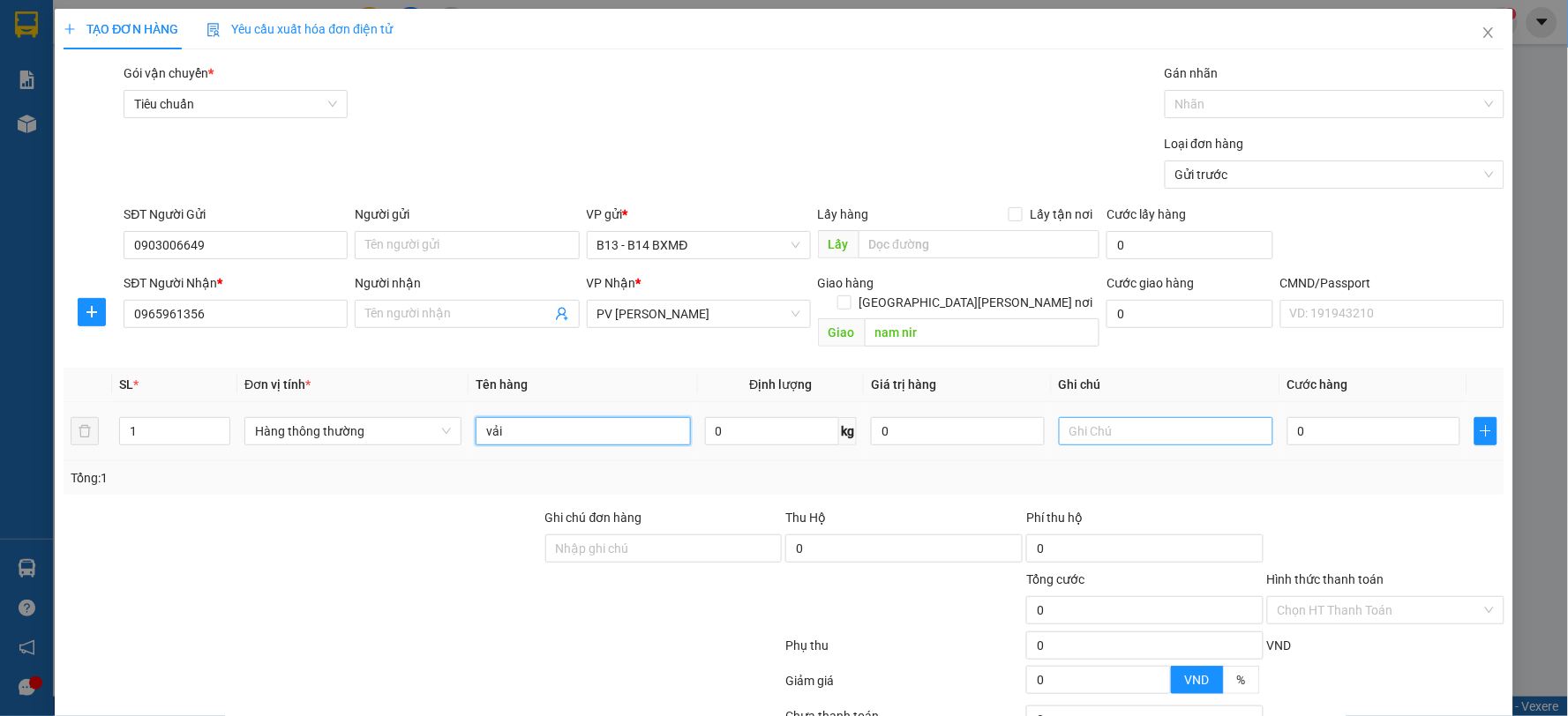
type input "vải"
click at [1214, 417] on input "text" at bounding box center [1166, 431] width 215 height 28
type input "b"
click at [1327, 417] on input "0" at bounding box center [1374, 431] width 173 height 28
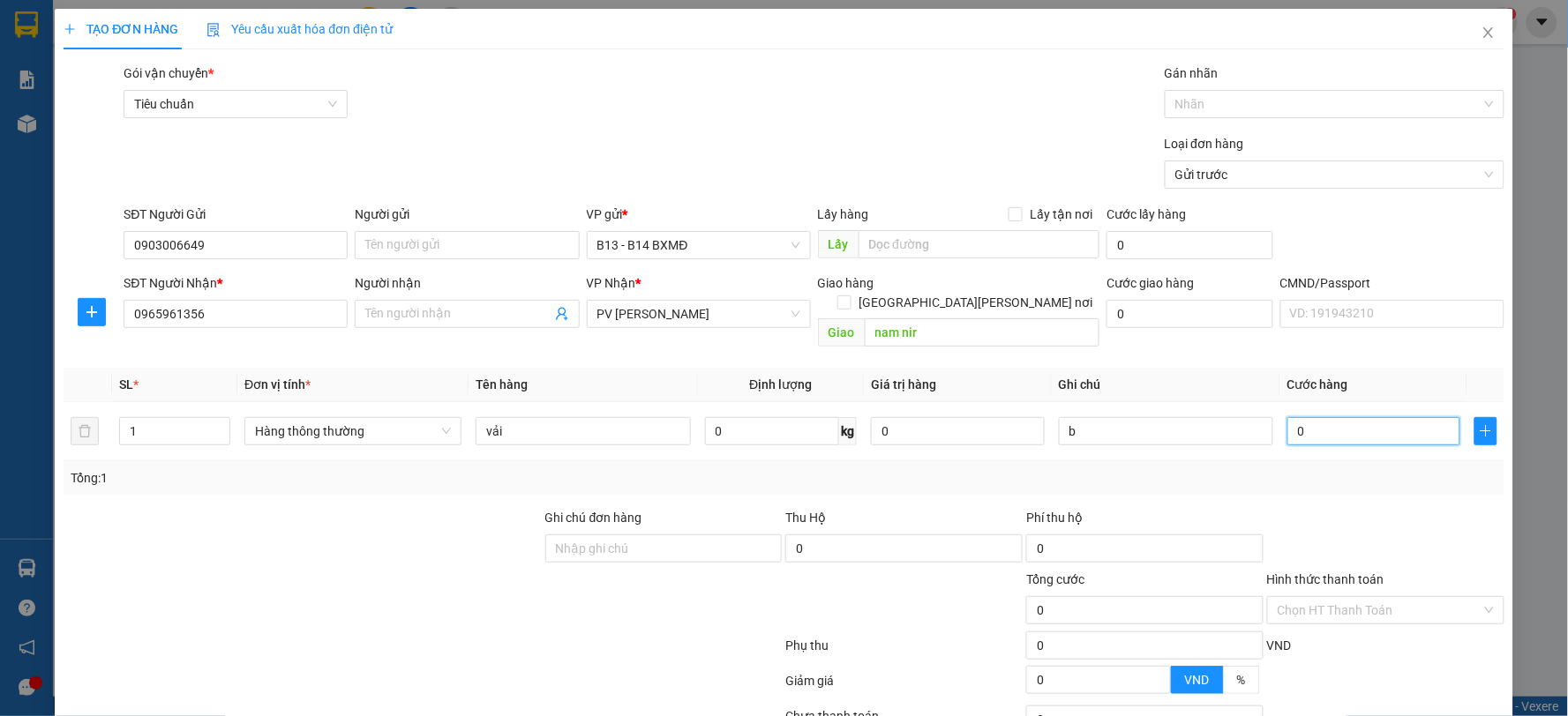
type input "6"
type input "60"
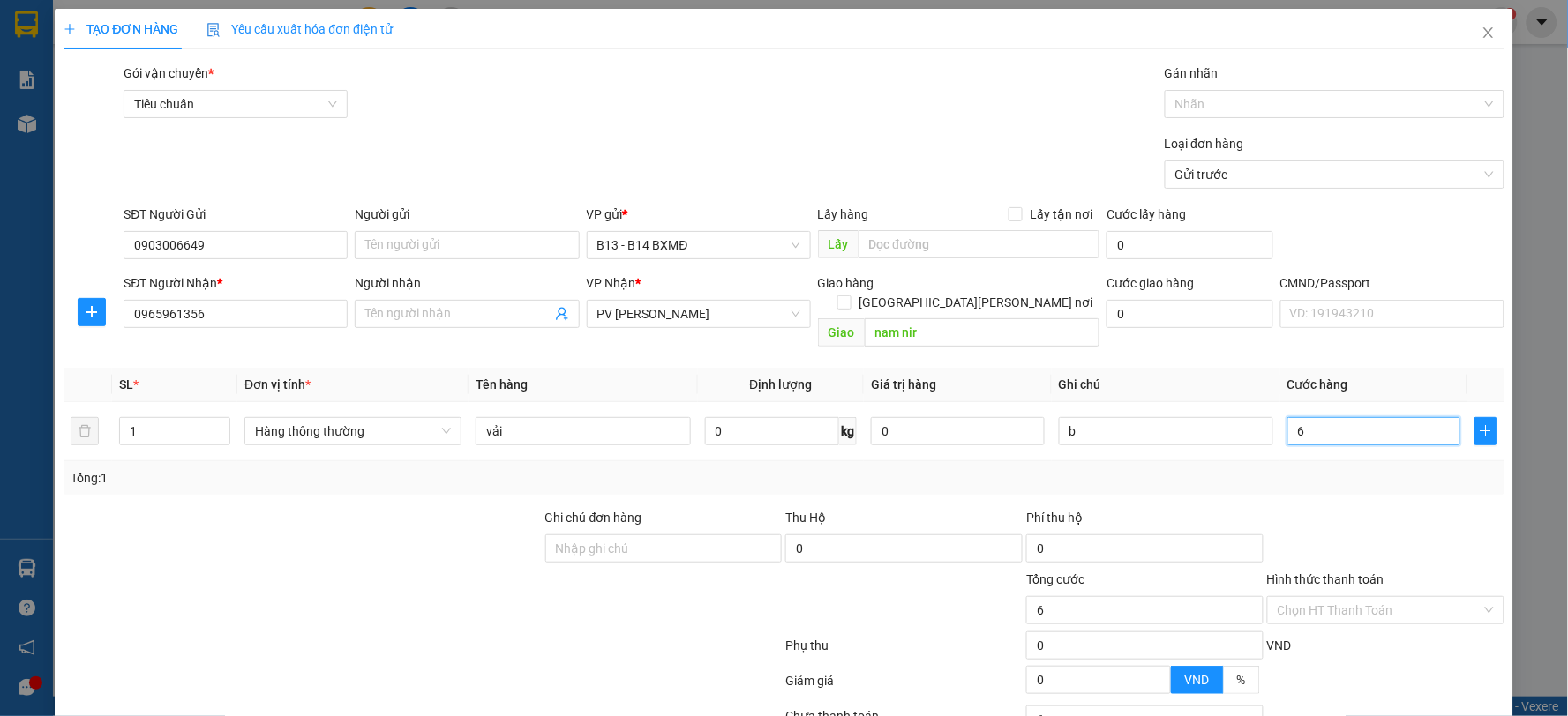
type input "60"
type input "600"
type input "6.000"
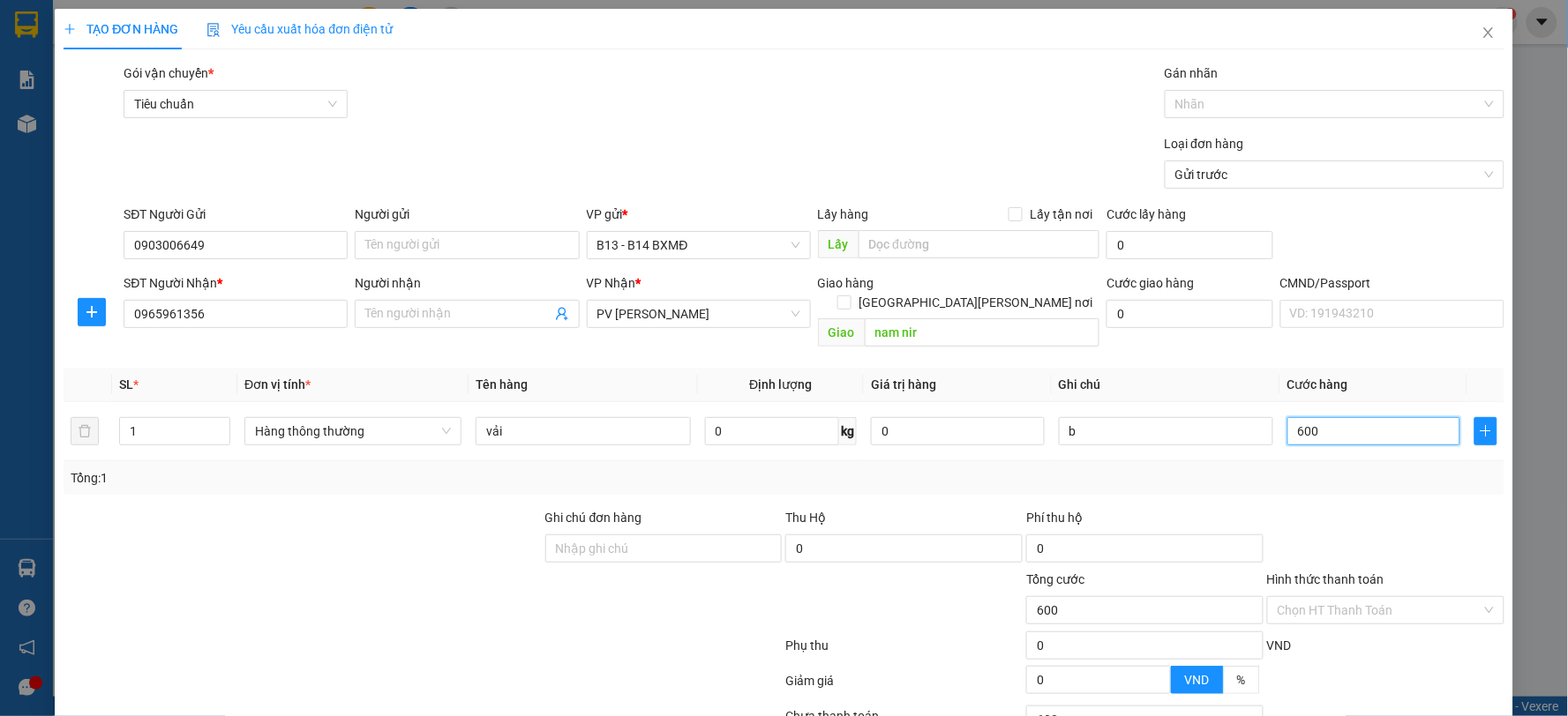
type input "6.000"
type input "60.000"
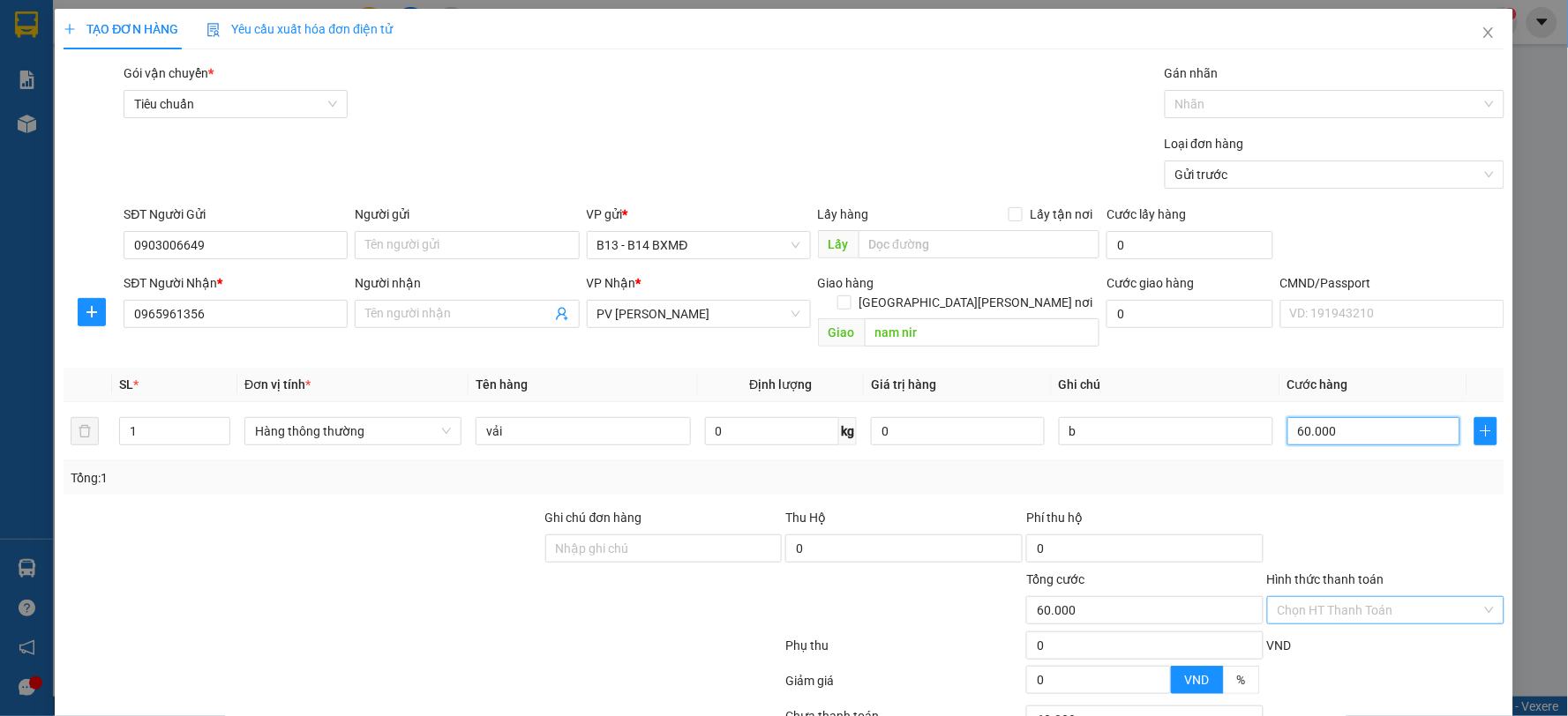
type input "60.000"
click at [1380, 597] on input "Hình thức thanh toán" at bounding box center [1379, 610] width 204 height 26
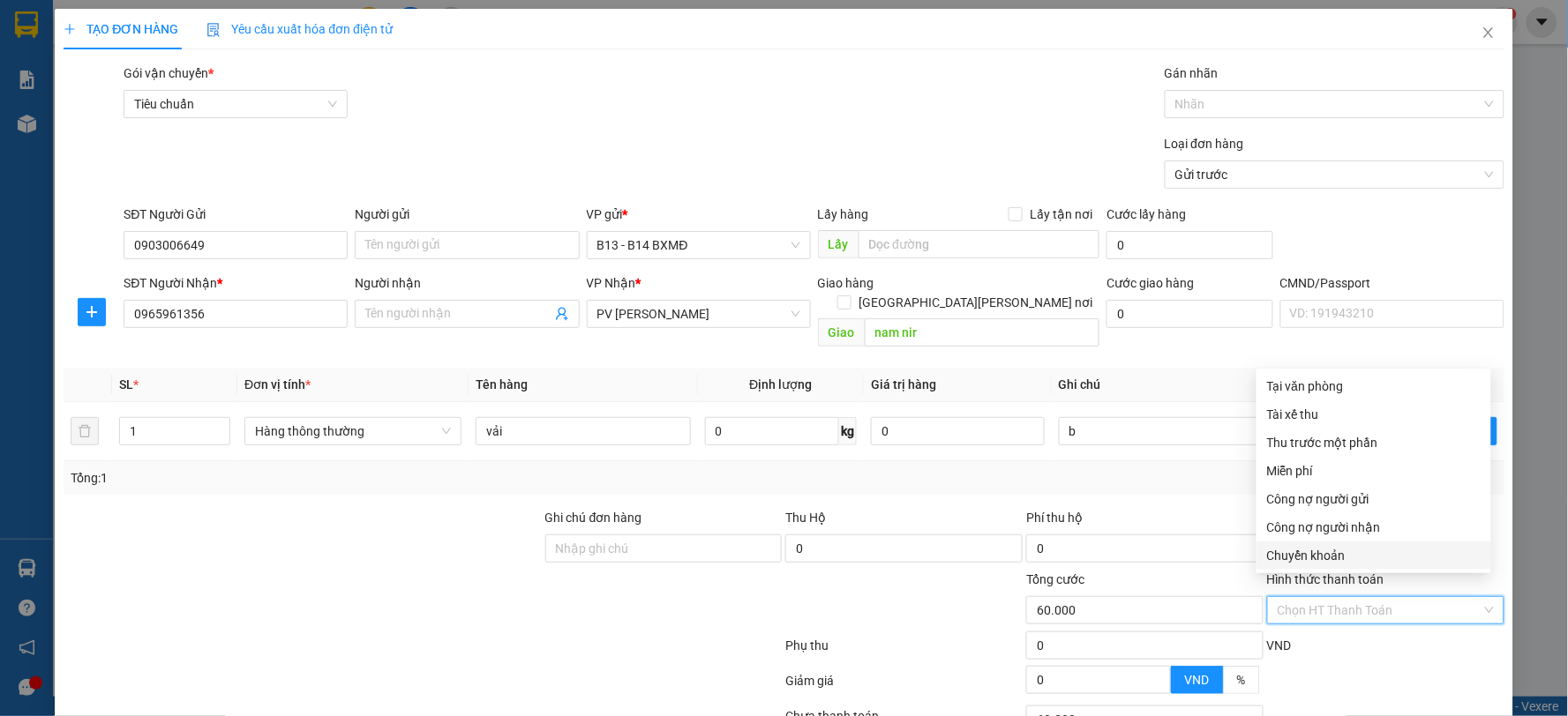
click at [1322, 552] on div "Chuyển khoản" at bounding box center [1374, 555] width 213 height 19
type input "0"
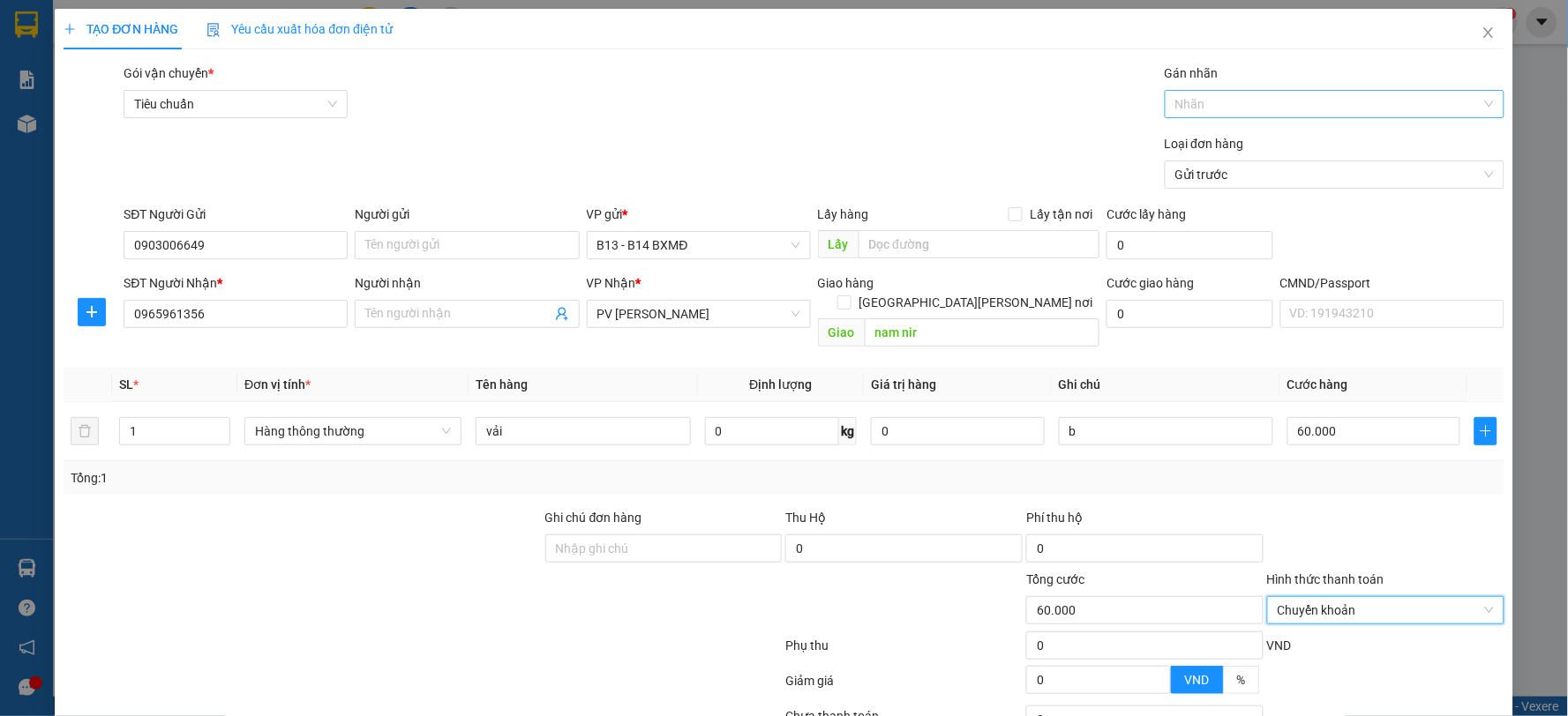
click at [1253, 101] on div at bounding box center [1326, 103] width 313 height 21
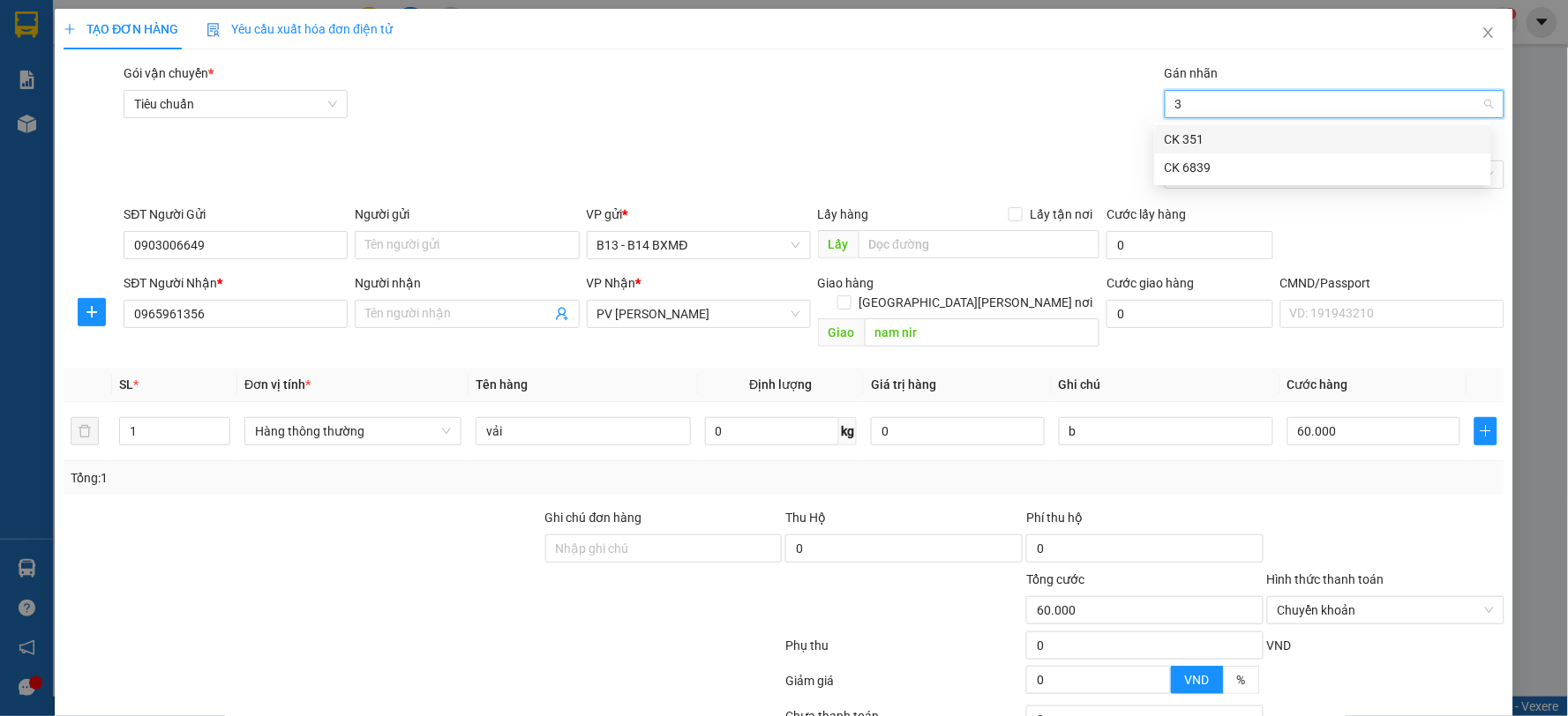
type input "39"
click at [1206, 130] on div "CK 6839" at bounding box center [1323, 139] width 316 height 19
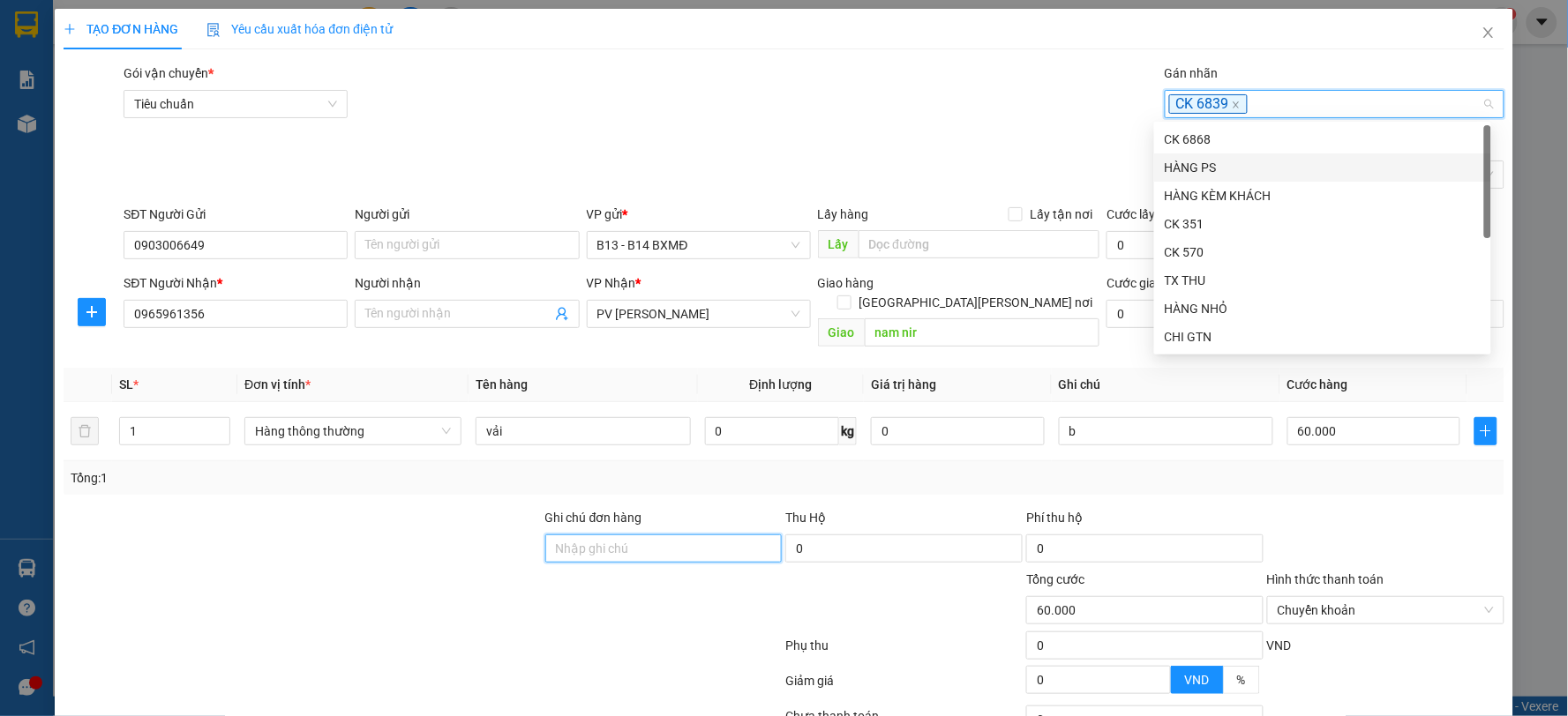
click at [643, 535] on input "Ghi chú đơn hàng" at bounding box center [664, 548] width 237 height 28
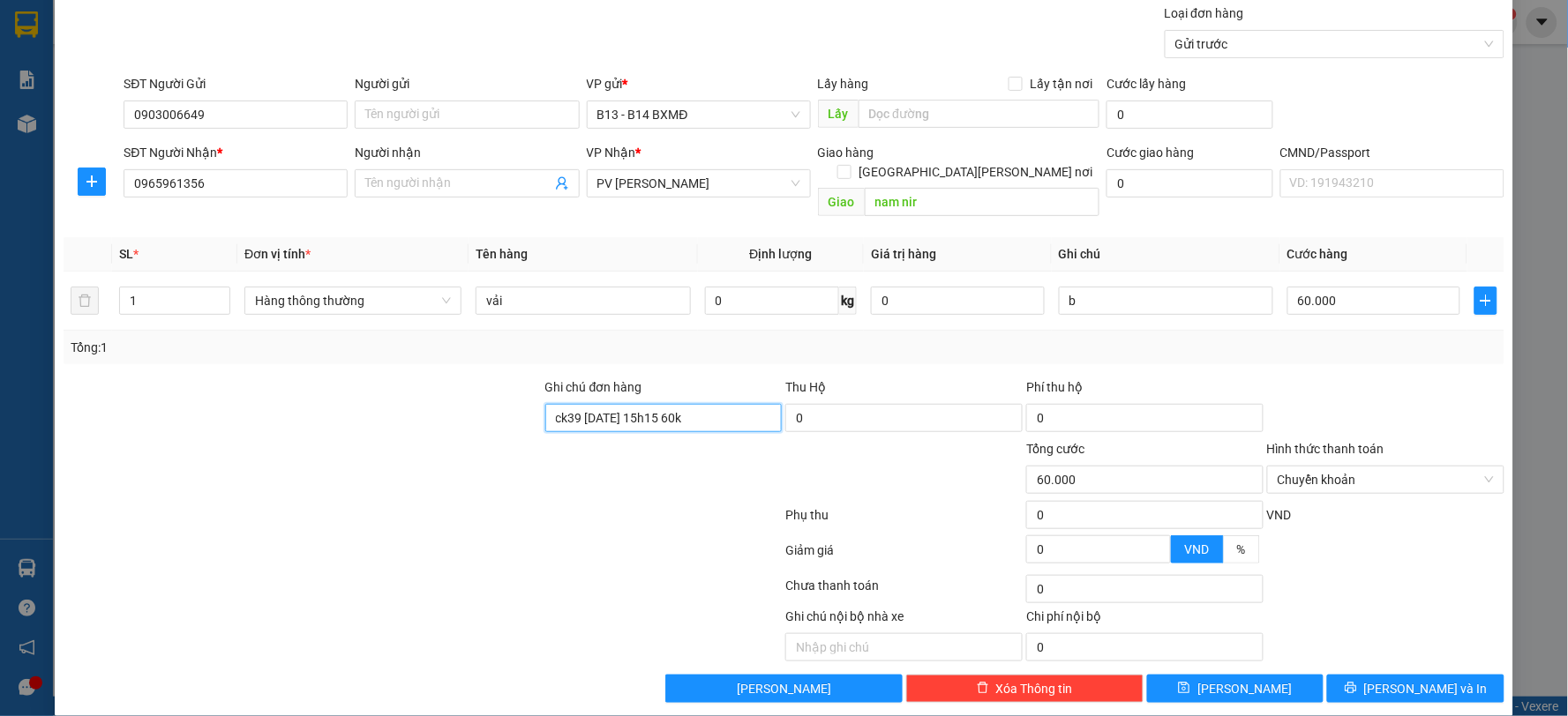
scroll to position [132, 0]
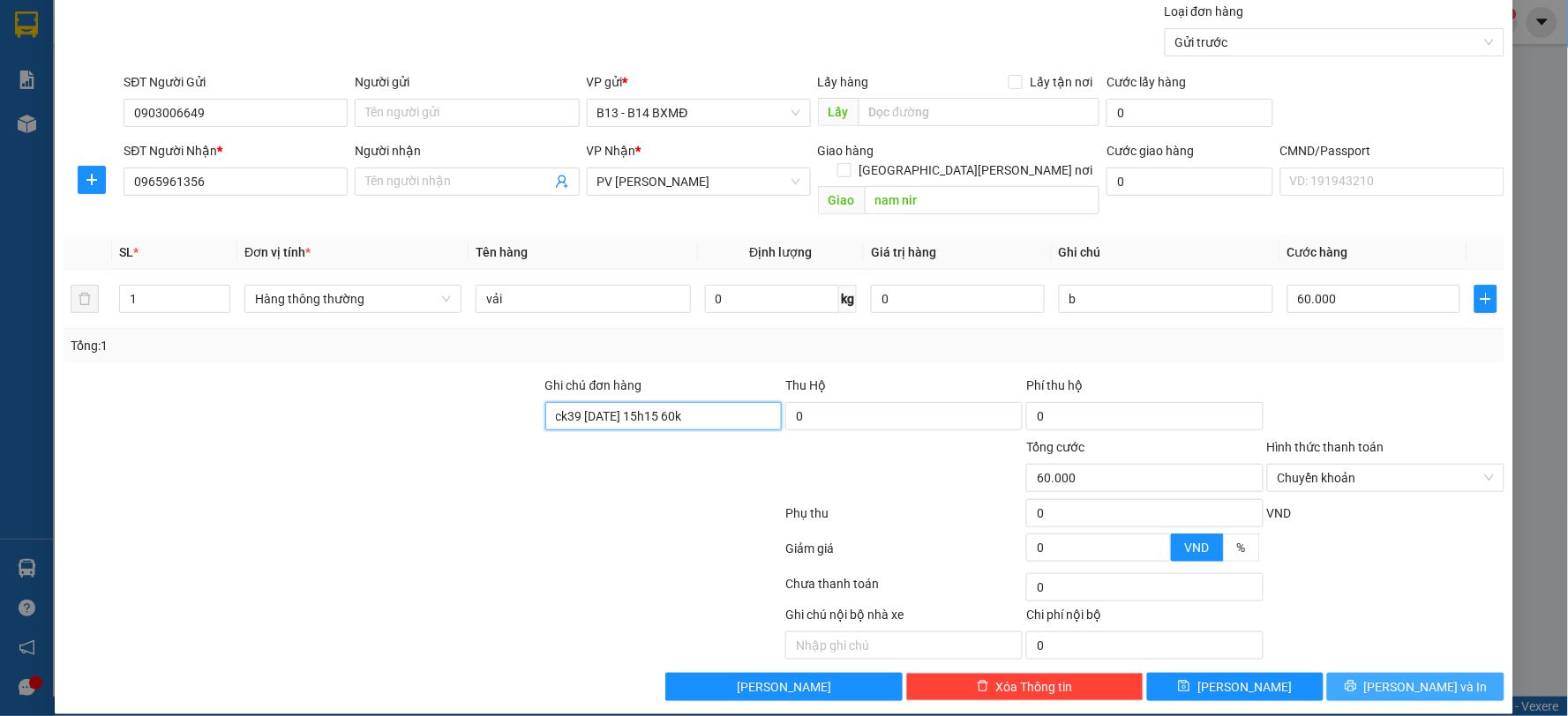
type input "ck39 [DATE] 15h15 60k"
click at [1419, 677] on span "[PERSON_NAME] và In" at bounding box center [1426, 686] width 123 height 19
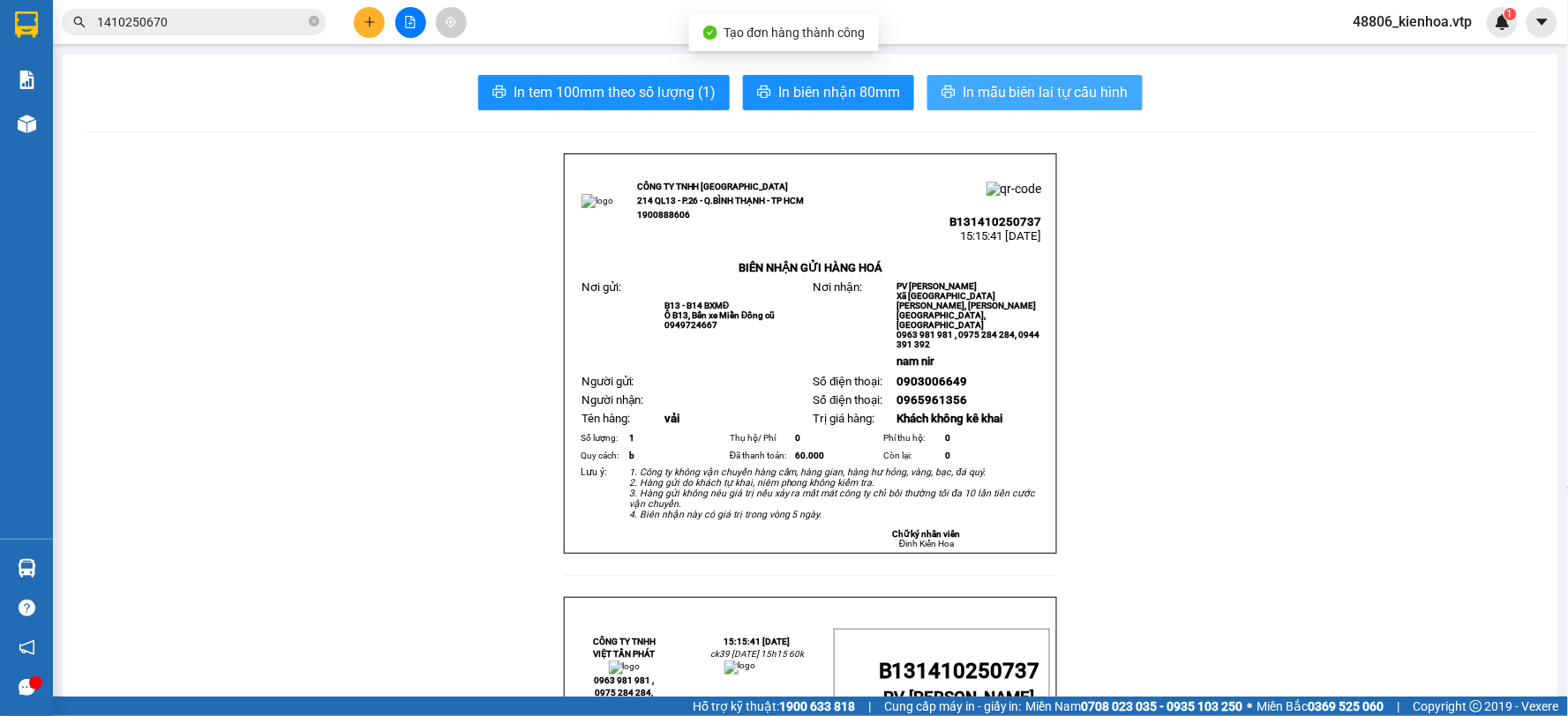
click at [1021, 88] on span "In mẫu biên lai tự cấu hình" at bounding box center [1045, 92] width 166 height 22
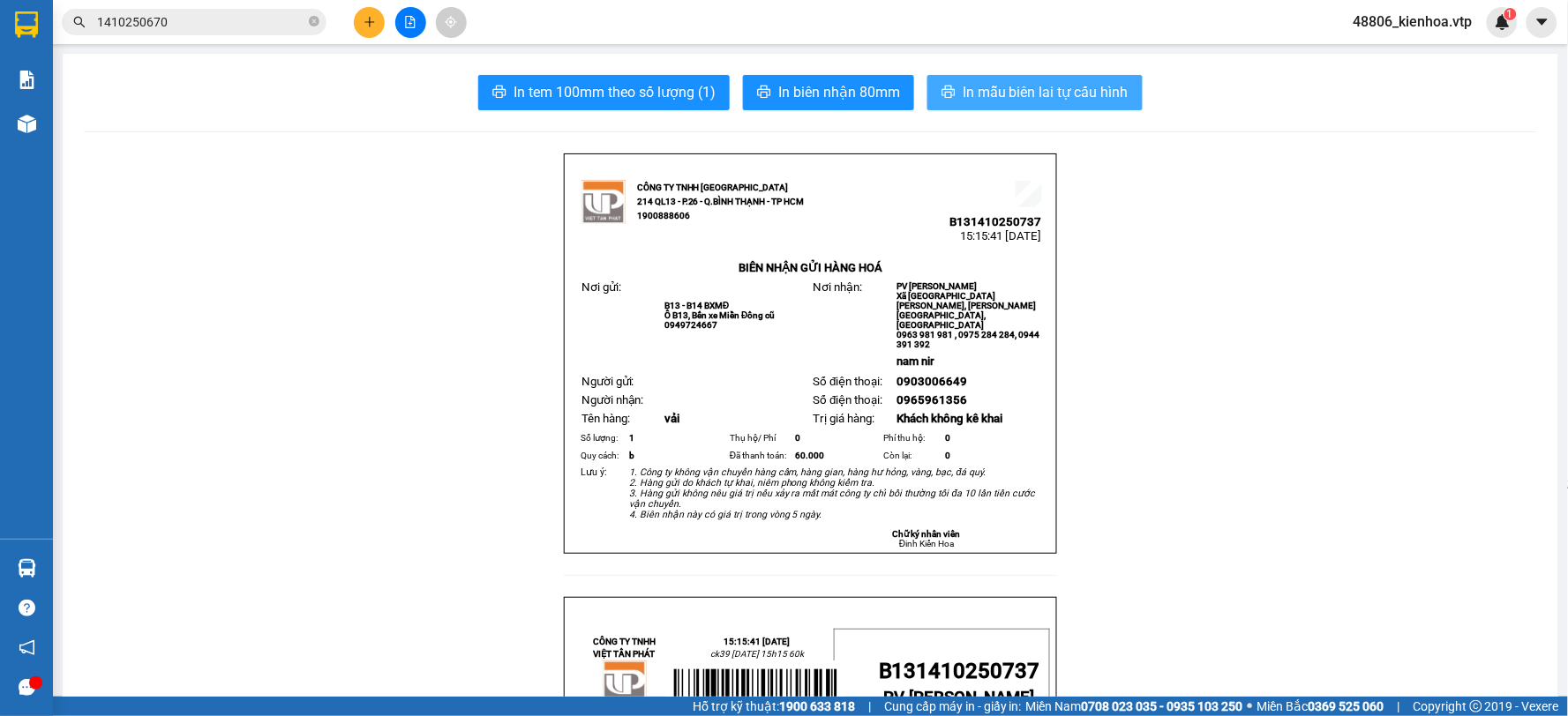
click at [1051, 100] on span "In mẫu biên lai tự cấu hình" at bounding box center [1045, 92] width 166 height 22
